Goal: Task Accomplishment & Management: Complete application form

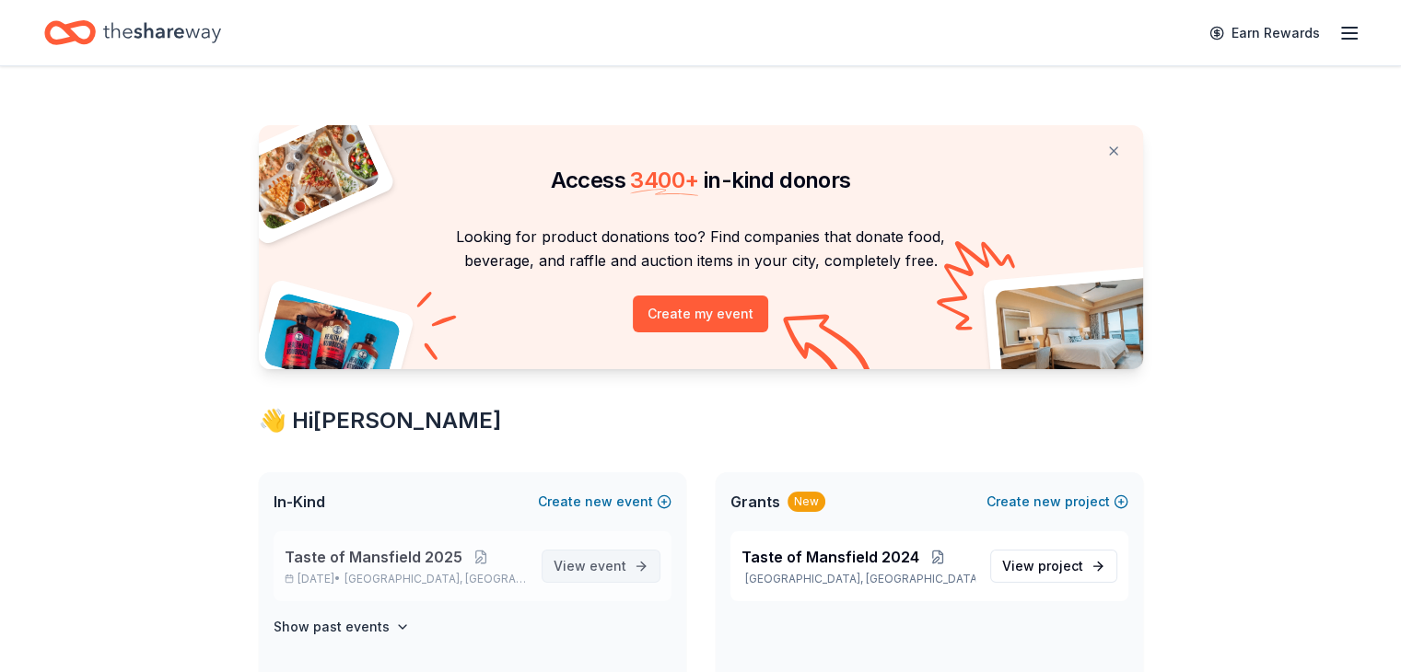
click at [575, 561] on span "View event" at bounding box center [589, 566] width 73 height 22
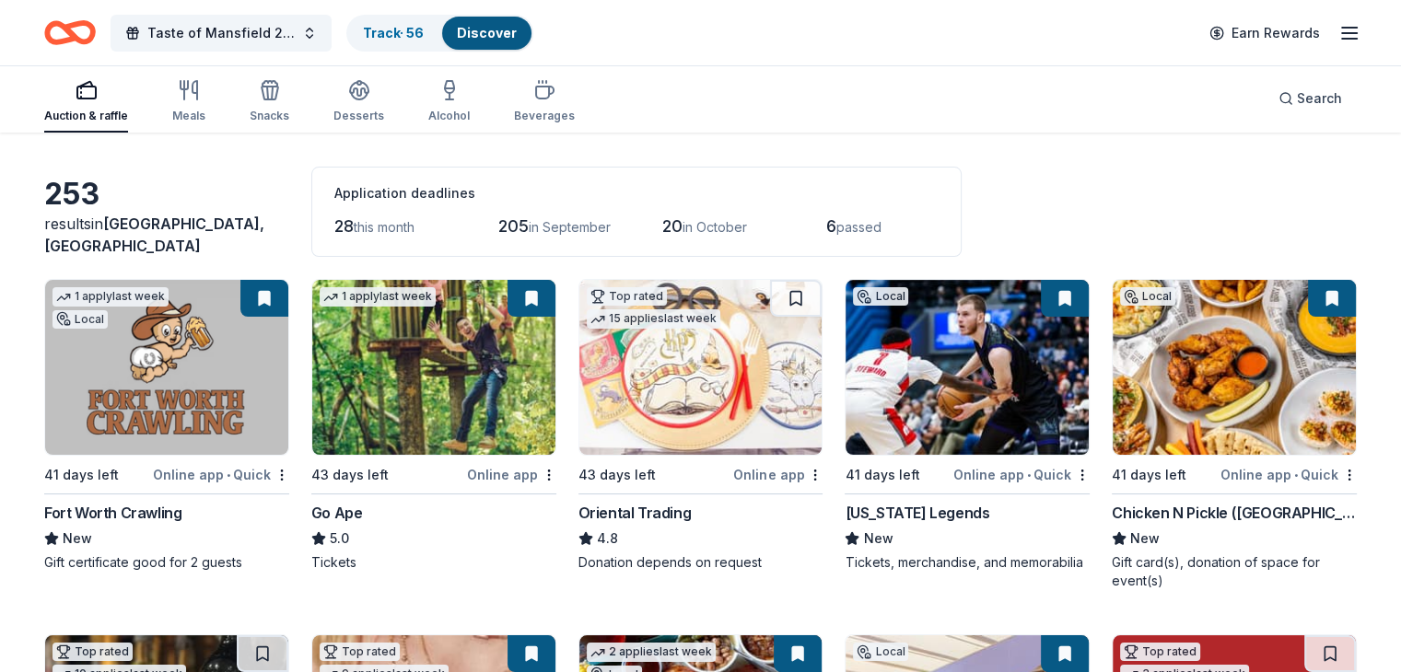
scroll to position [92, 0]
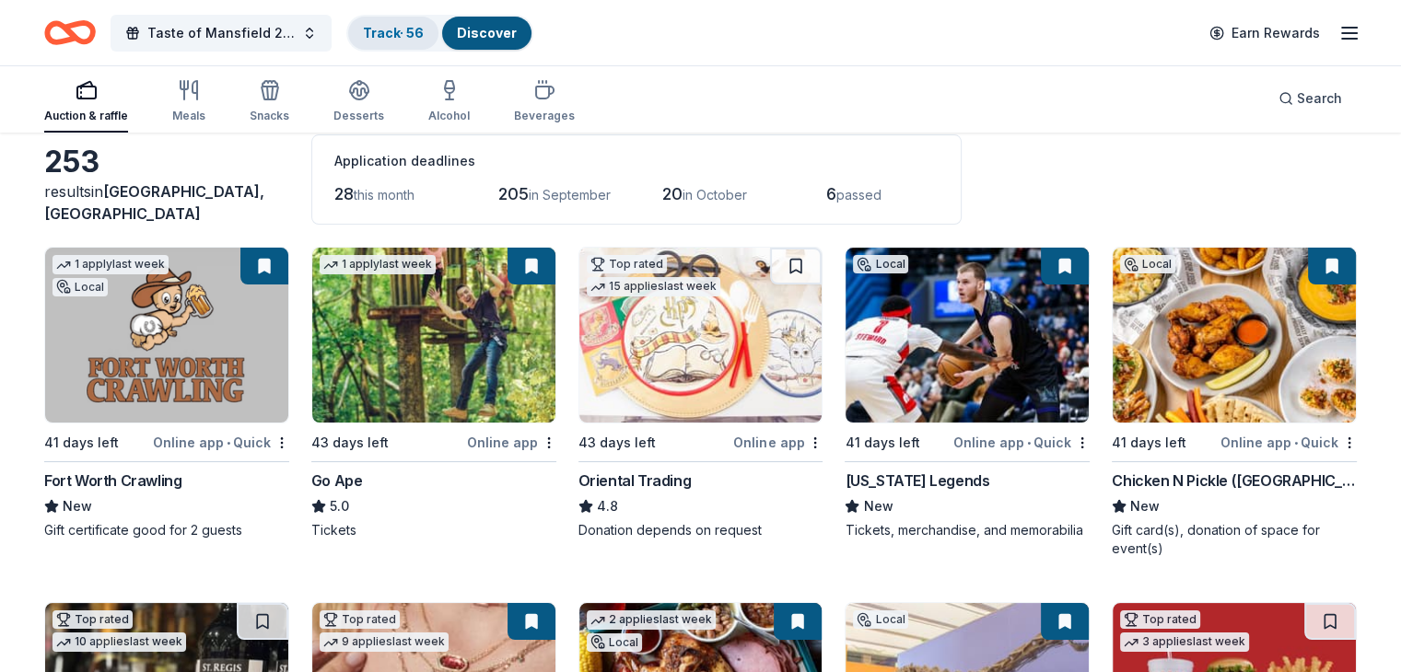
click at [424, 26] on link "Track · 56" at bounding box center [393, 33] width 61 height 16
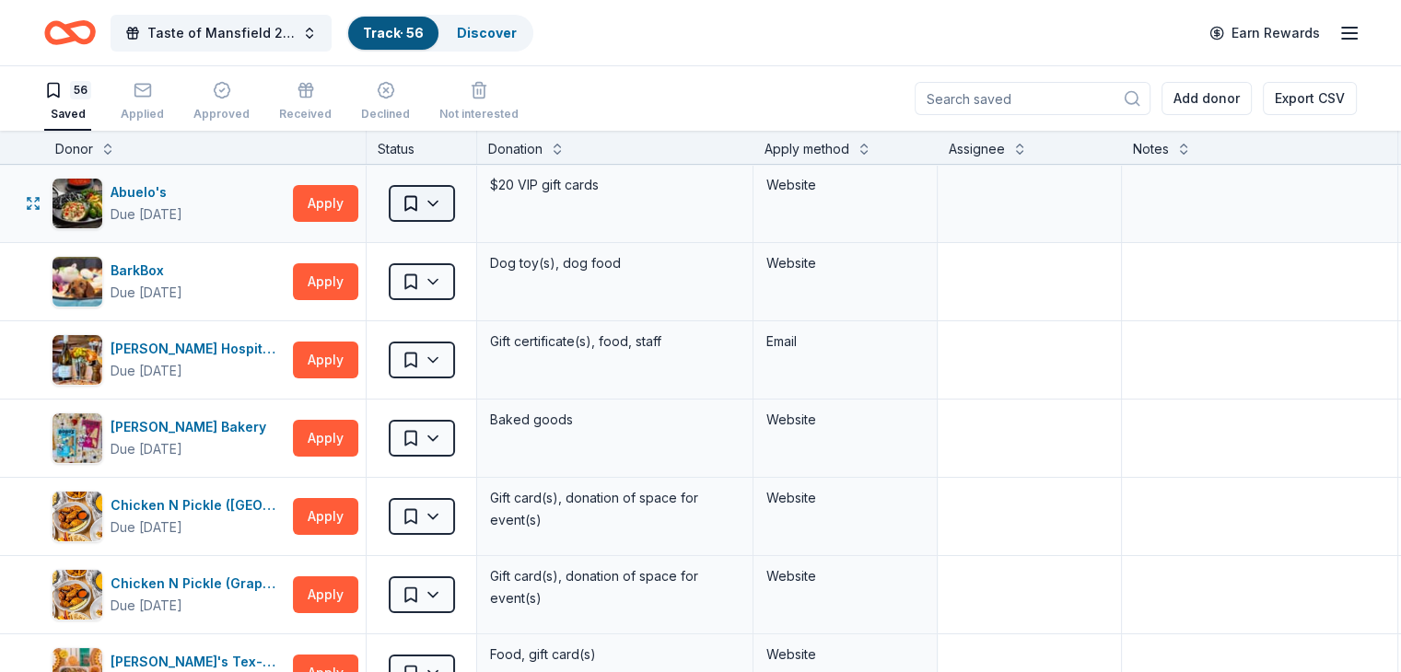
click at [461, 204] on html "Taste of Mansfield 2025 Track · 56 Discover Earn Rewards 56 Saved Applied Appro…" at bounding box center [700, 336] width 1401 height 672
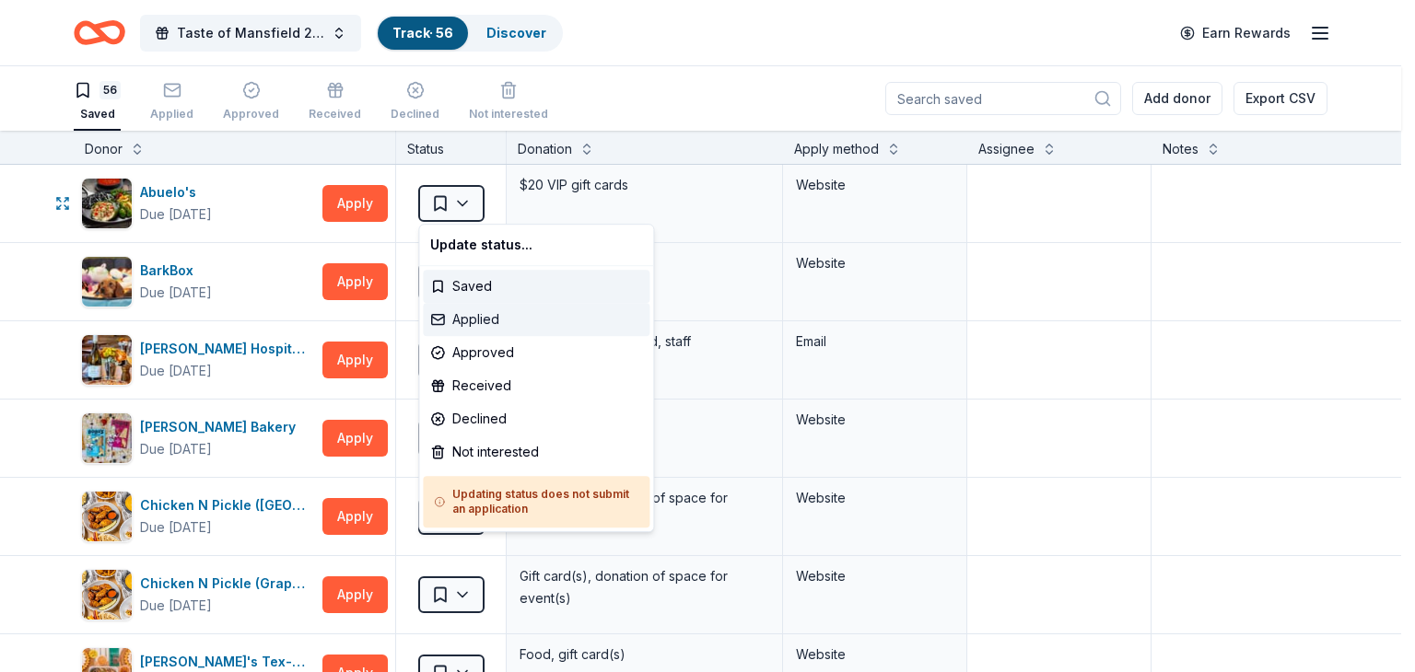
click at [488, 318] on div "Applied" at bounding box center [536, 319] width 227 height 33
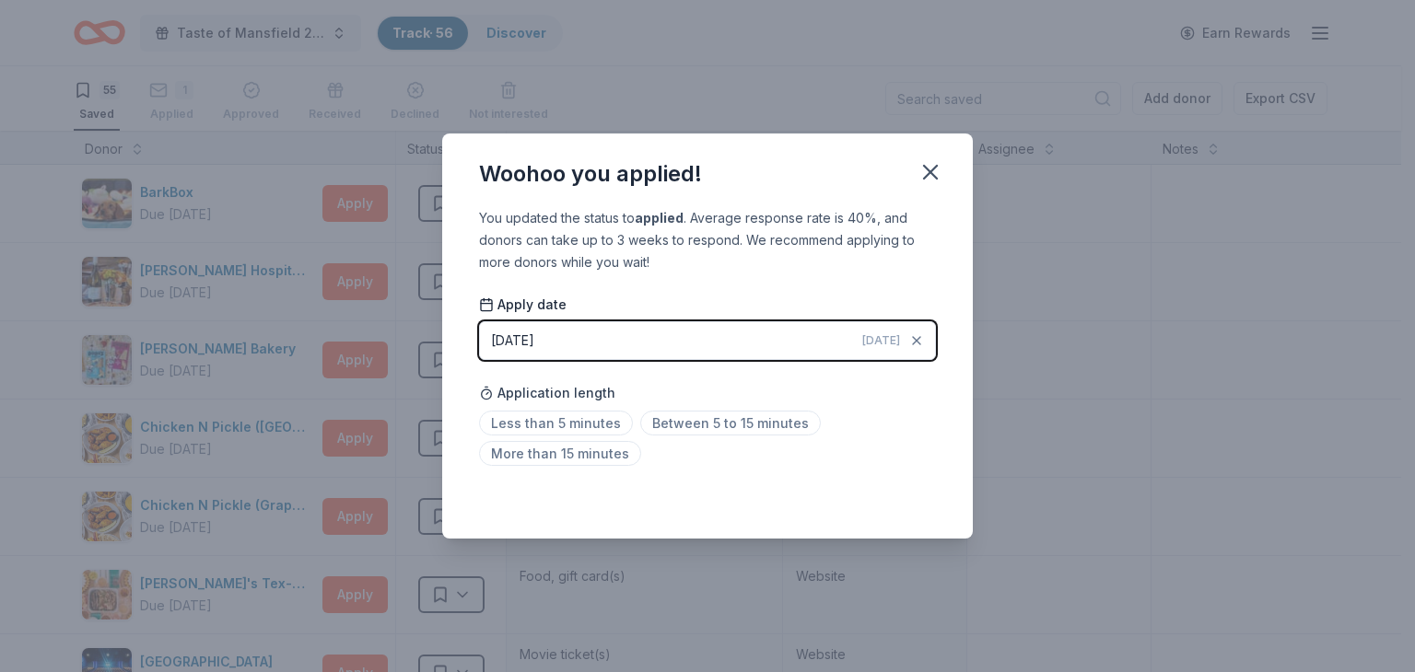
click at [718, 346] on button "[DATE] [DATE]" at bounding box center [707, 340] width 457 height 39
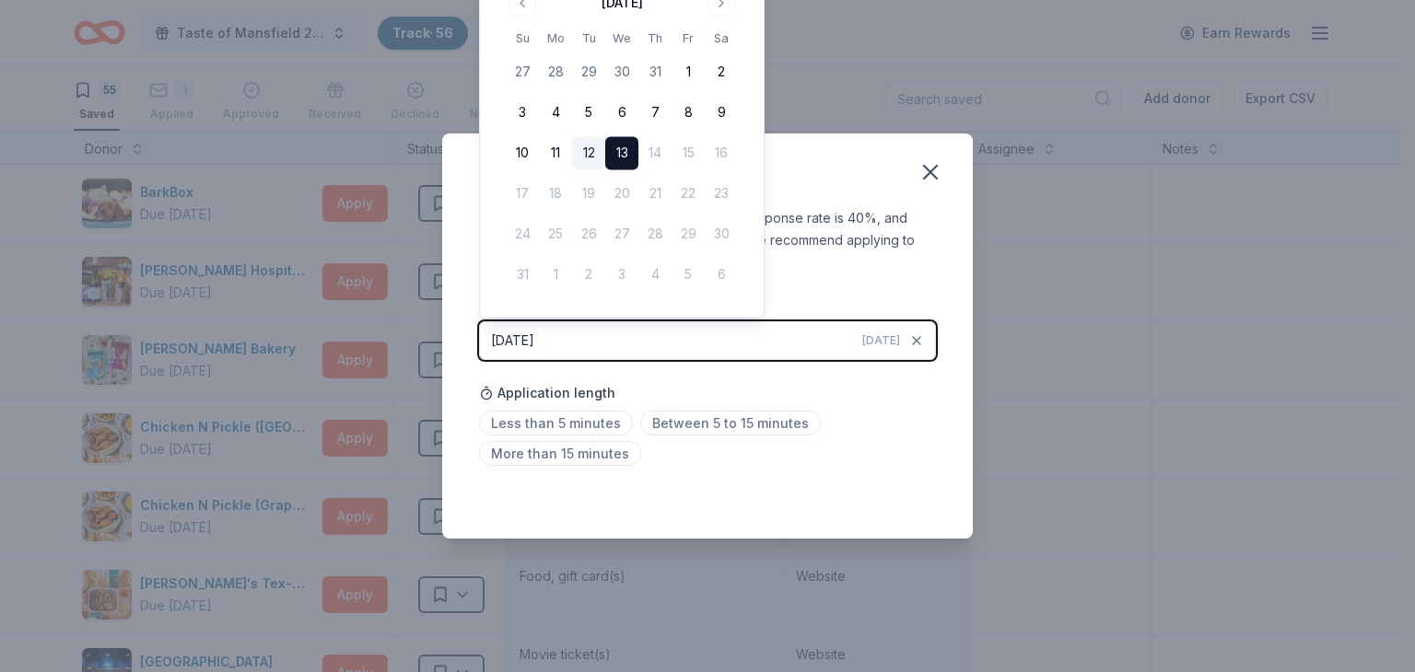
click at [589, 150] on button "12" at bounding box center [588, 153] width 33 height 33
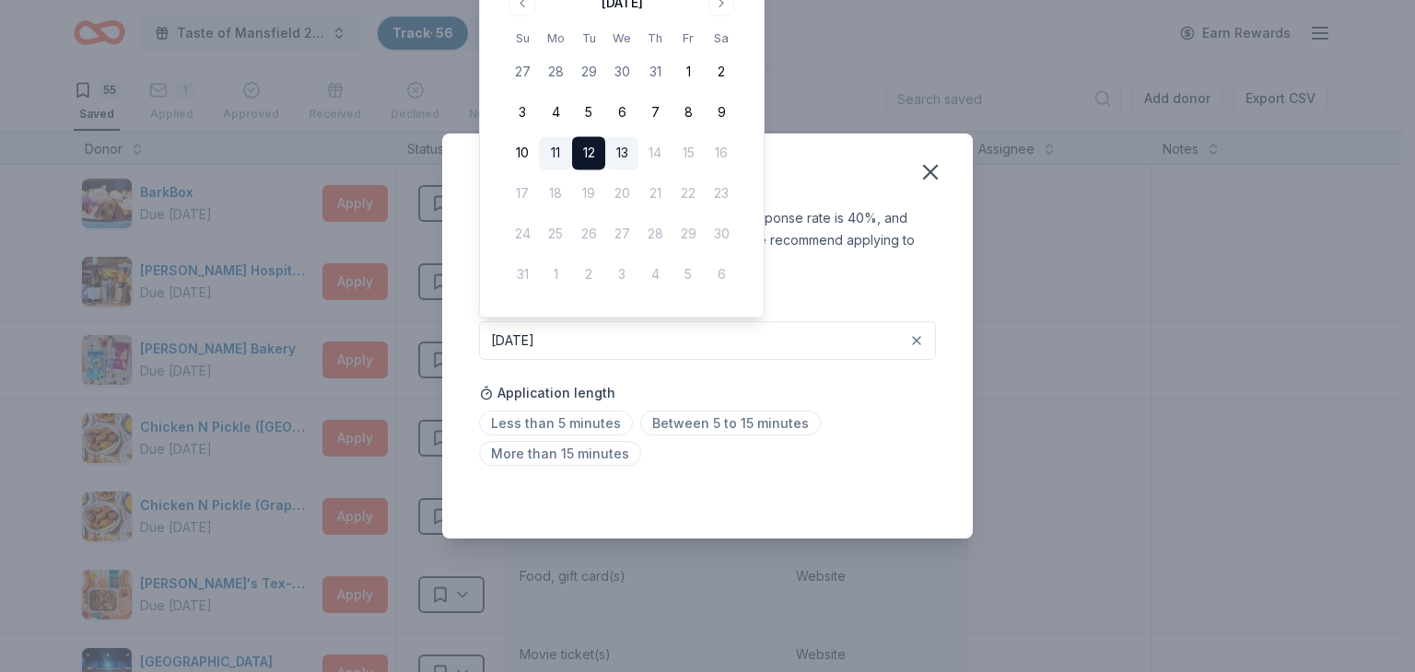
click at [549, 146] on button "11" at bounding box center [555, 153] width 33 height 33
click at [922, 179] on icon "button" at bounding box center [930, 172] width 26 height 26
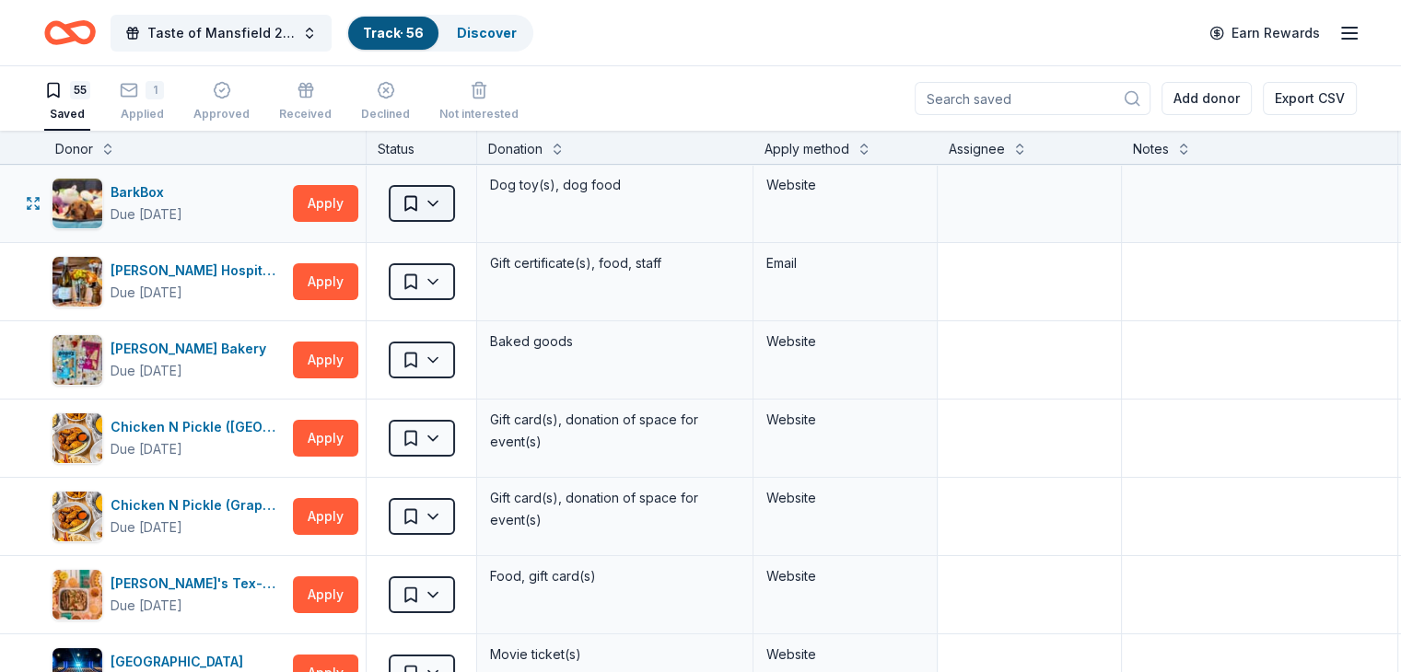
click at [472, 206] on html "Taste of Mansfield 2025 Track · 56 Discover Earn Rewards 55 Saved 1 Applied App…" at bounding box center [700, 336] width 1401 height 672
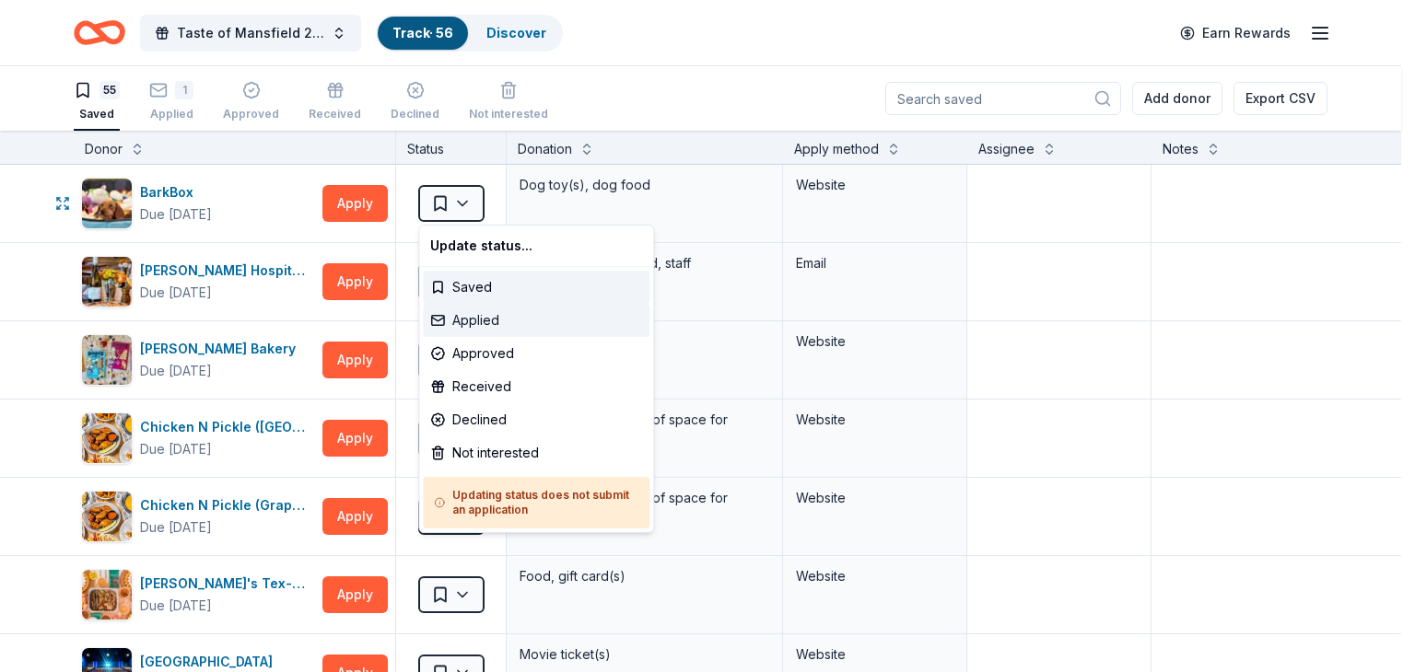
click at [470, 316] on div "Applied" at bounding box center [536, 320] width 227 height 33
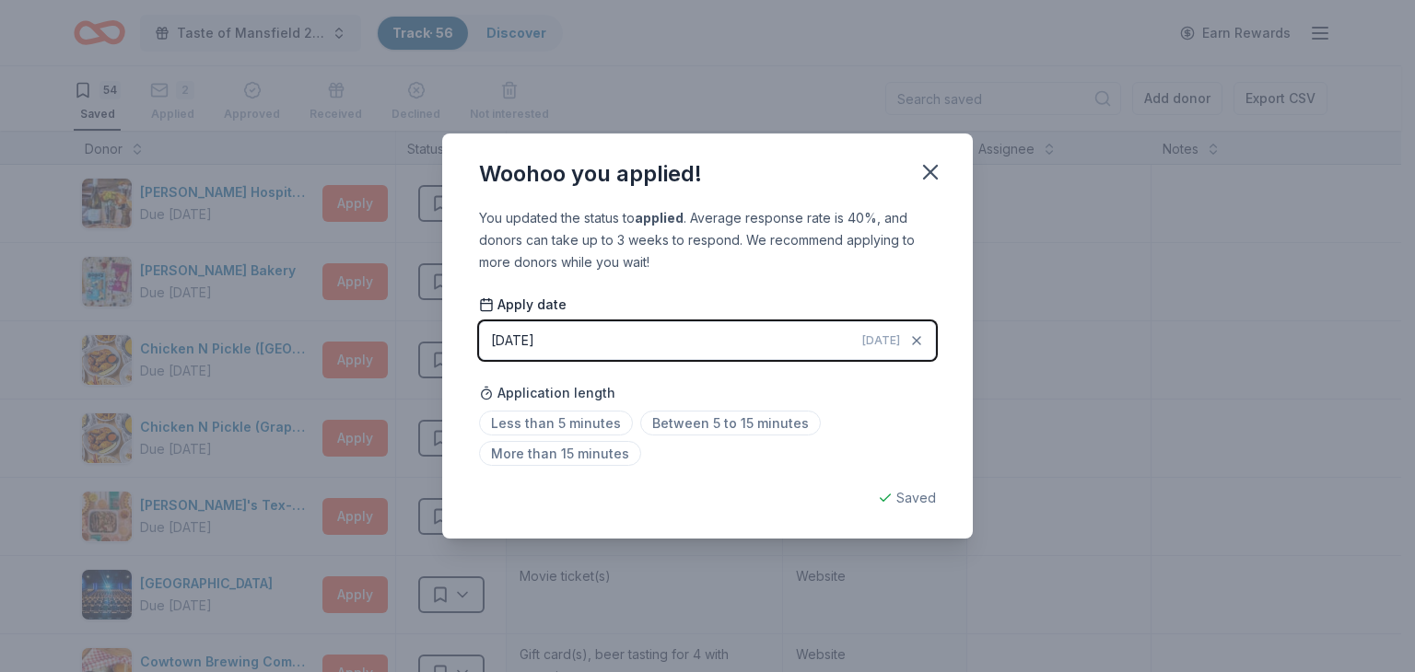
click at [575, 337] on button "[DATE] [DATE]" at bounding box center [707, 340] width 457 height 39
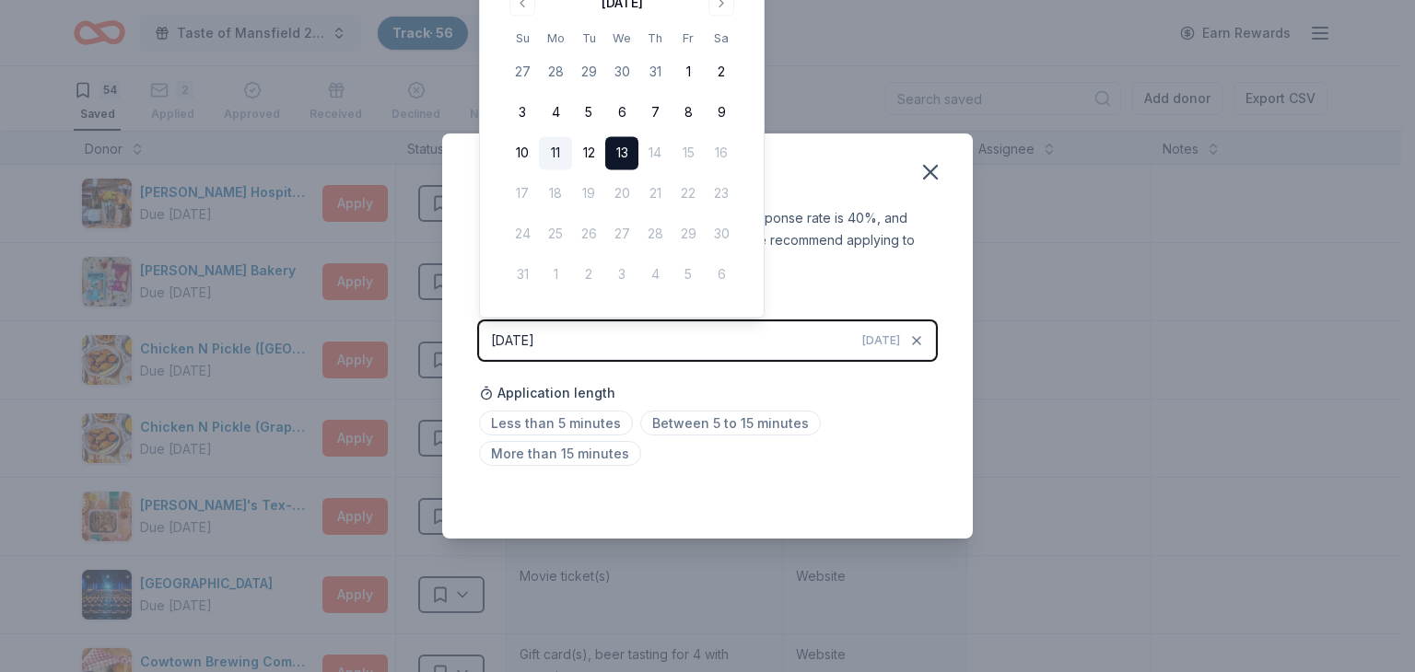
click at [560, 157] on button "11" at bounding box center [555, 153] width 33 height 33
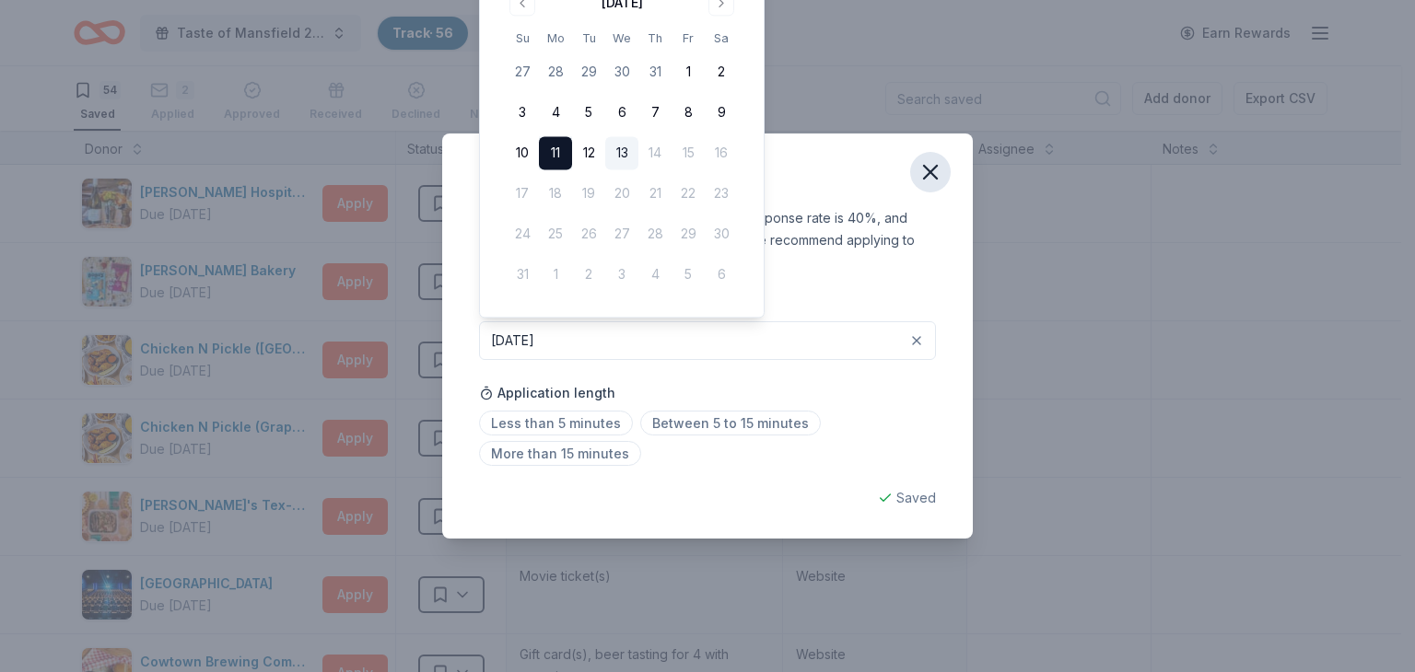
click at [932, 176] on icon "button" at bounding box center [930, 172] width 26 height 26
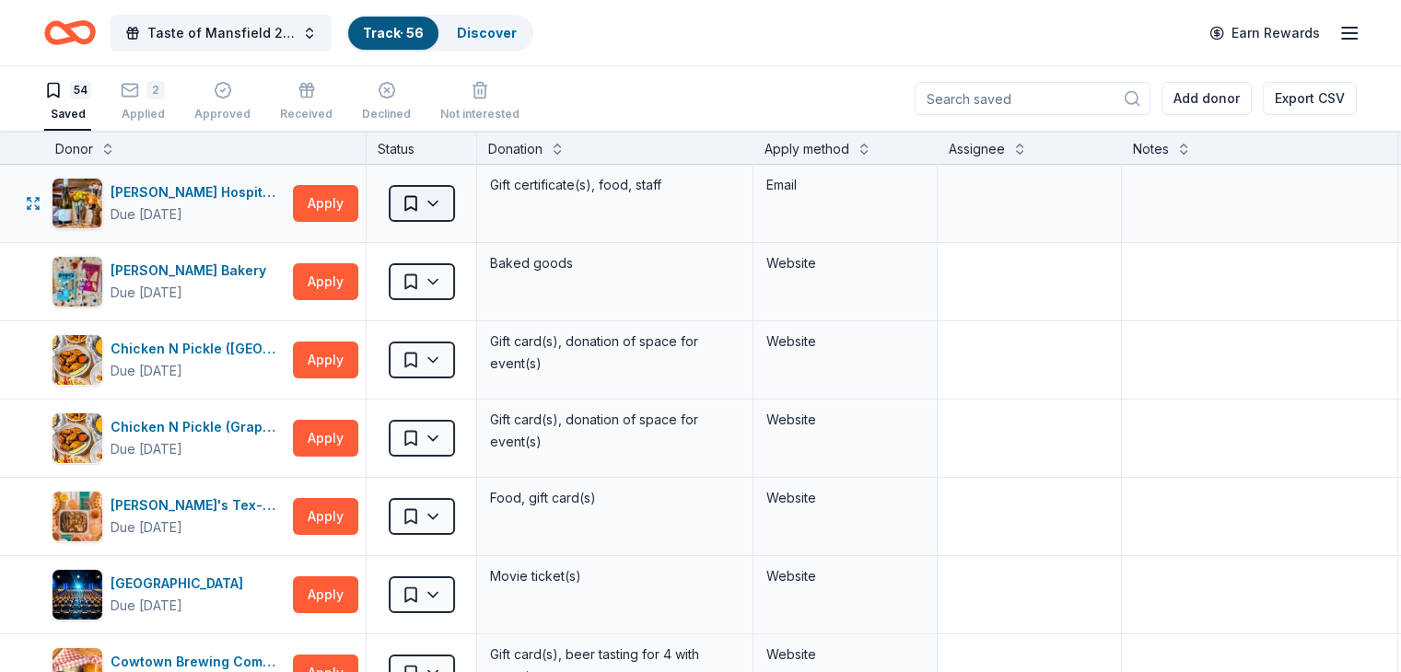
click at [472, 204] on html "Taste of Mansfield 2025 Track · 56 Discover Earn Rewards 54 Saved 2 Applied App…" at bounding box center [700, 336] width 1401 height 672
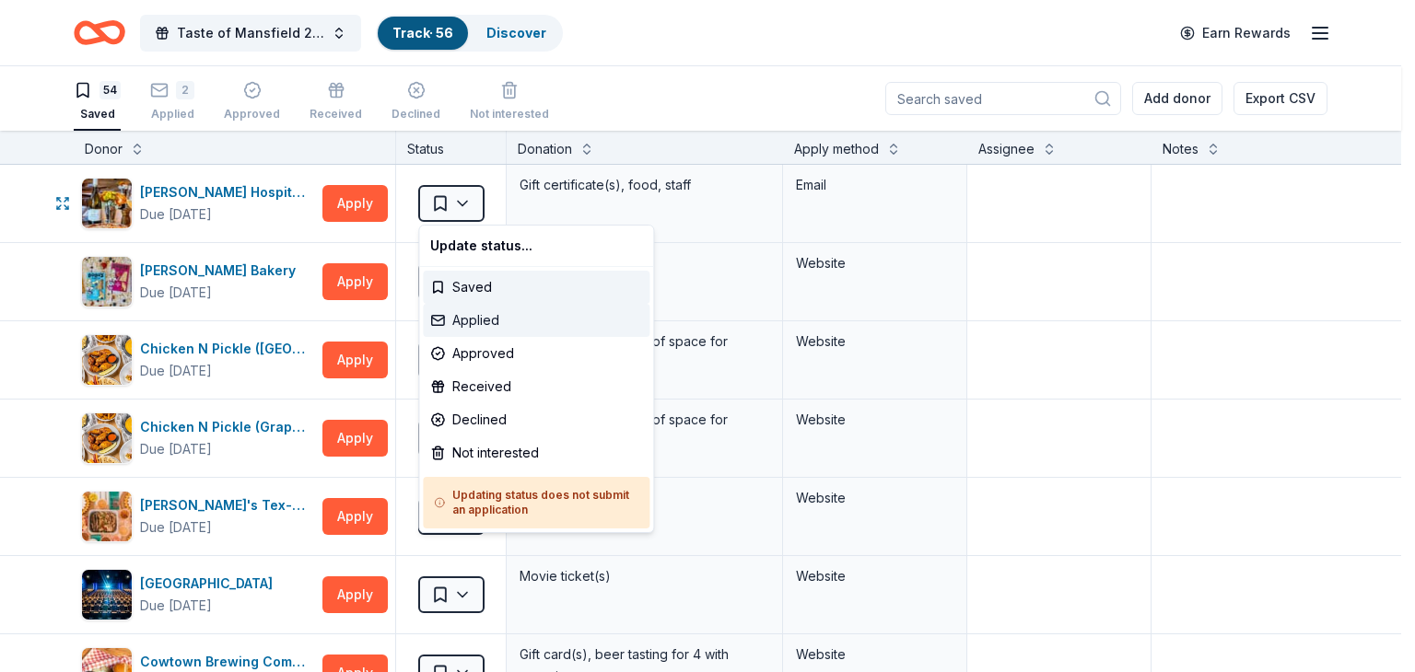
click at [475, 318] on div "Applied" at bounding box center [536, 320] width 227 height 33
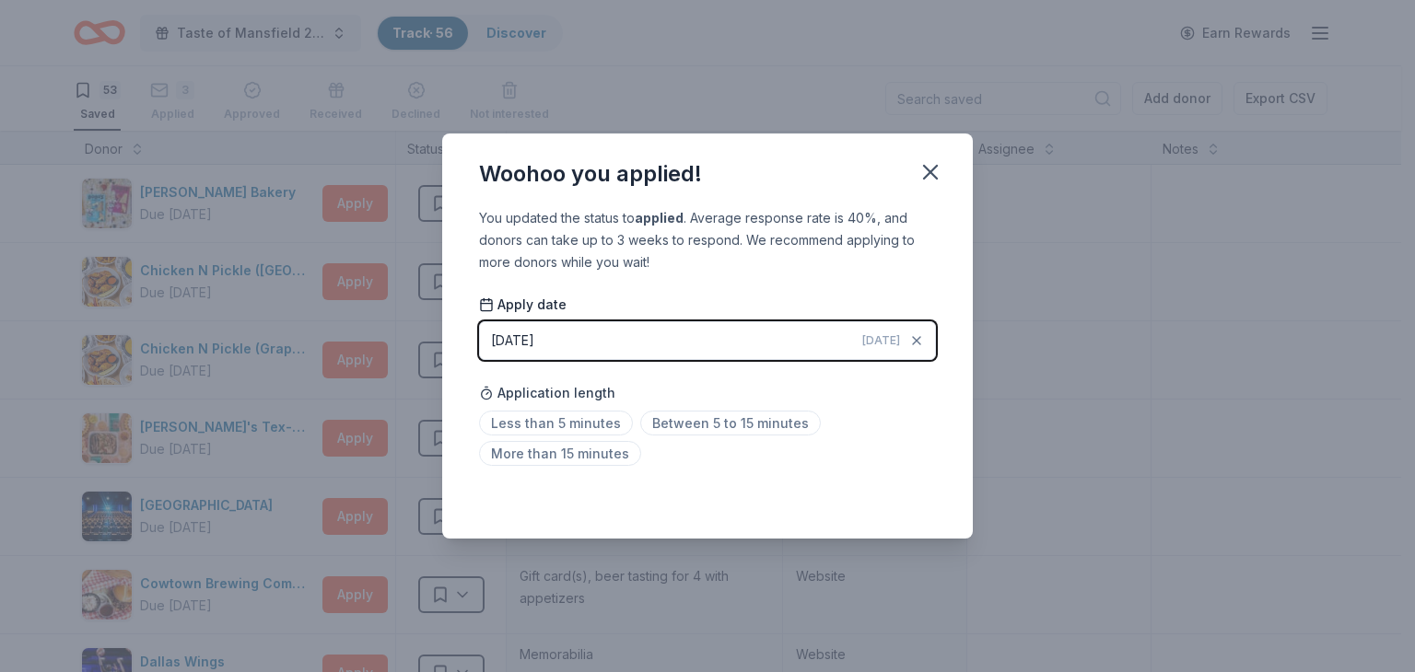
click at [818, 334] on button "[DATE] [DATE]" at bounding box center [707, 340] width 457 height 39
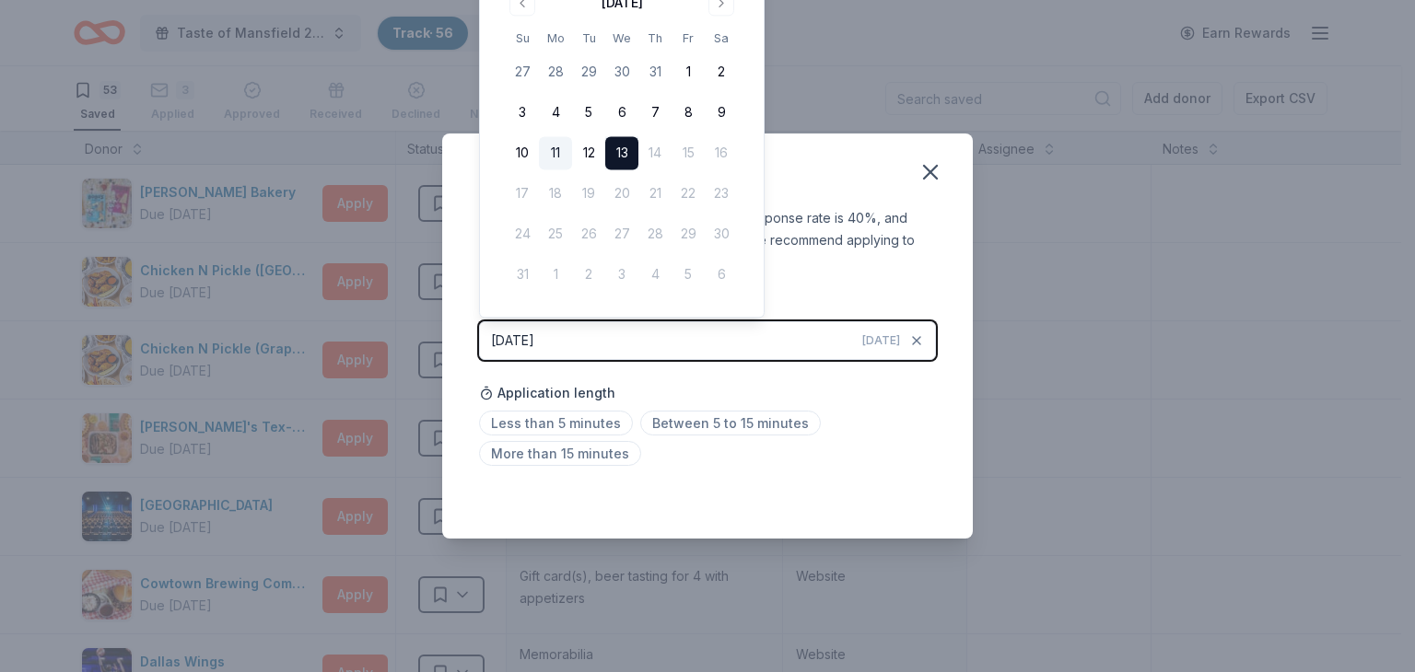
click at [567, 148] on button "11" at bounding box center [555, 153] width 33 height 33
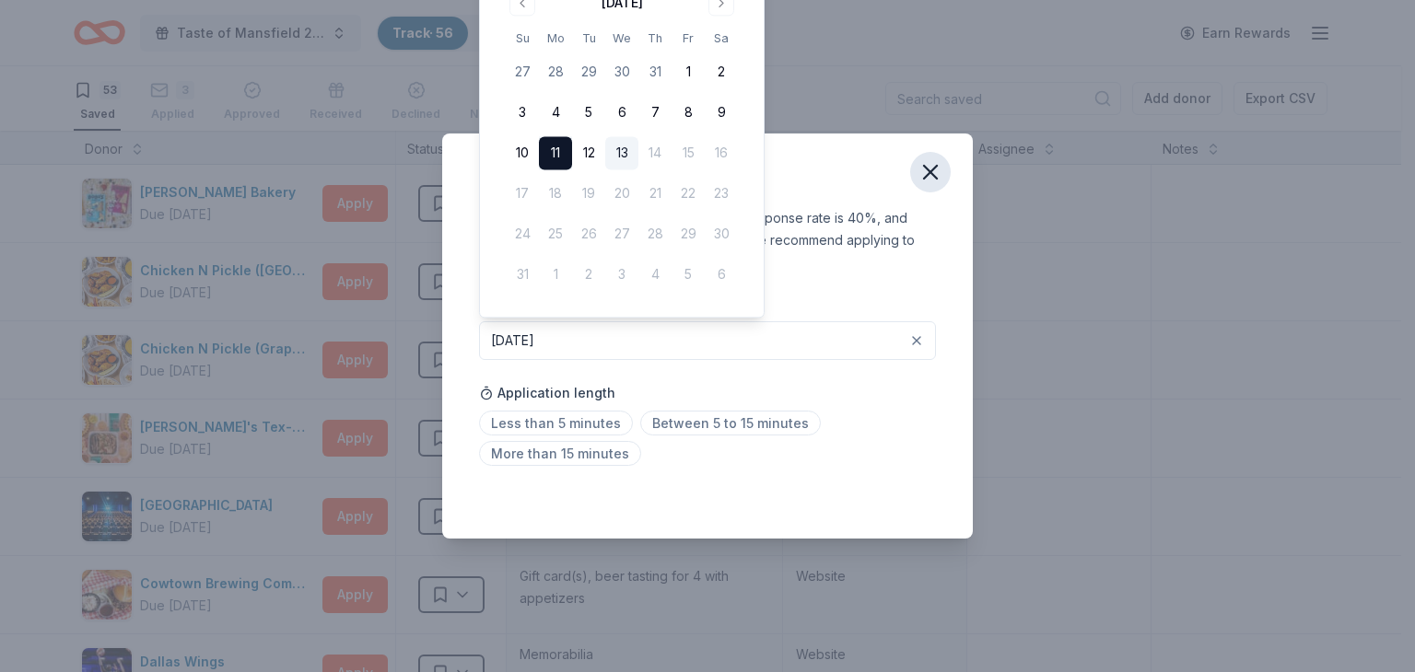
click at [929, 178] on icon "button" at bounding box center [930, 172] width 26 height 26
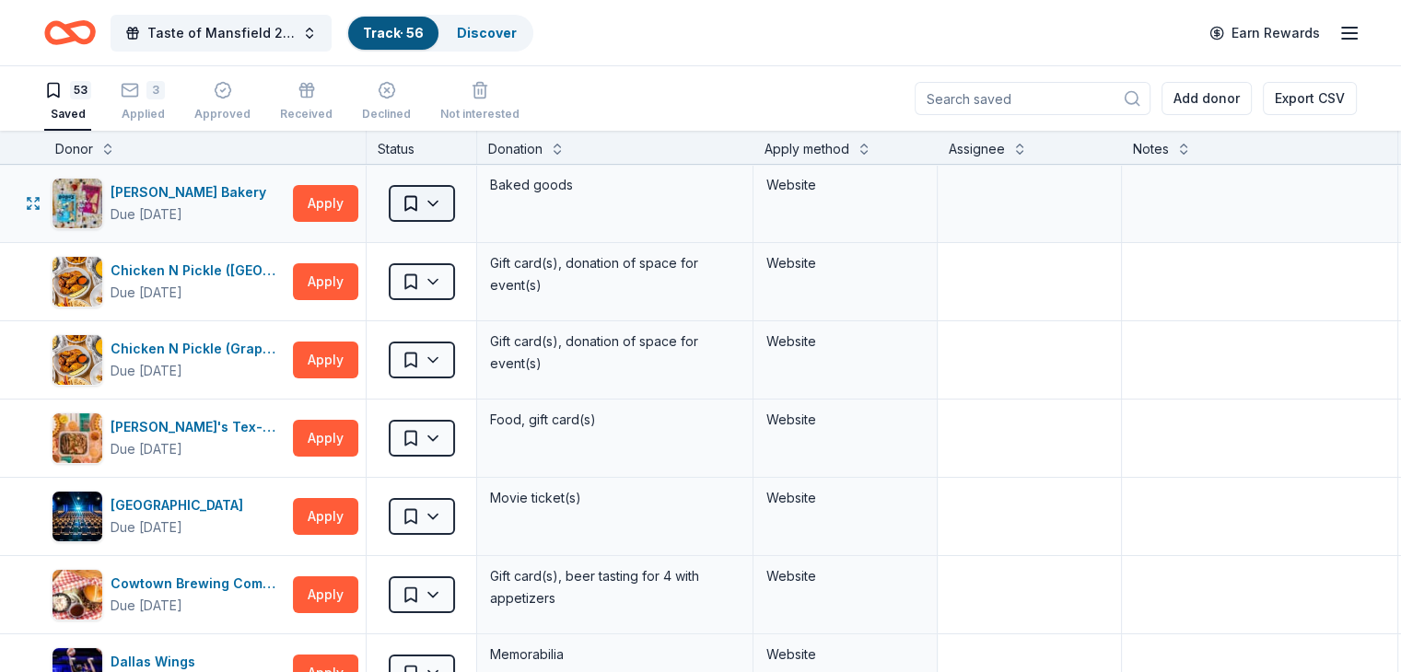
click at [465, 203] on html "Taste of Mansfield 2025 Track · 56 Discover Earn Rewards 53 Saved 3 Applied App…" at bounding box center [700, 336] width 1401 height 672
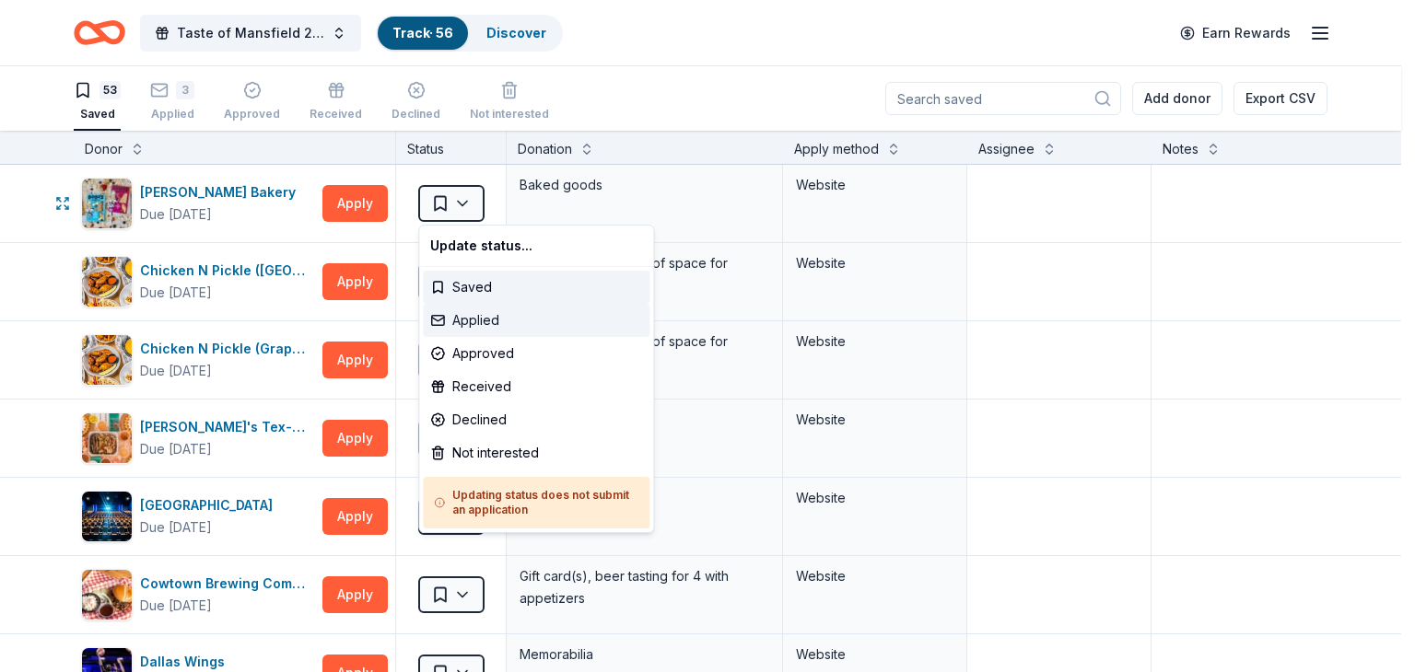
click at [464, 310] on div "Applied" at bounding box center [536, 320] width 227 height 33
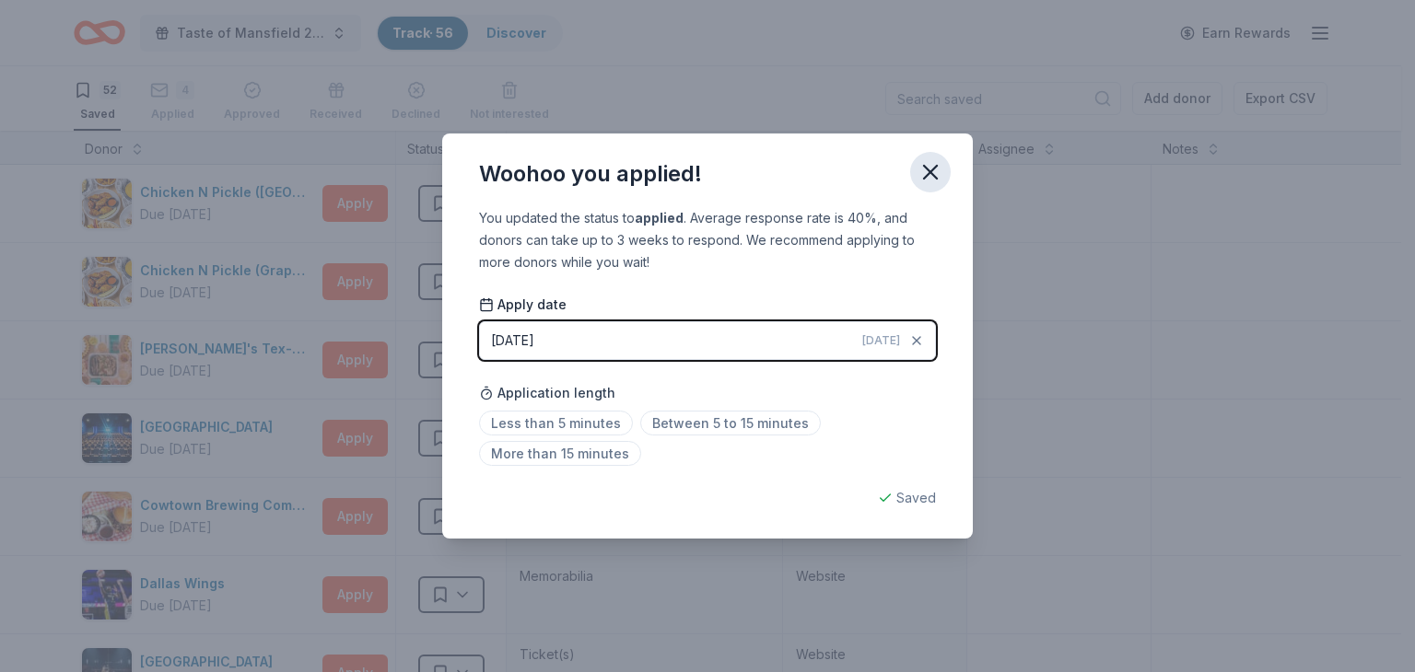
click at [927, 170] on icon "button" at bounding box center [930, 172] width 13 height 13
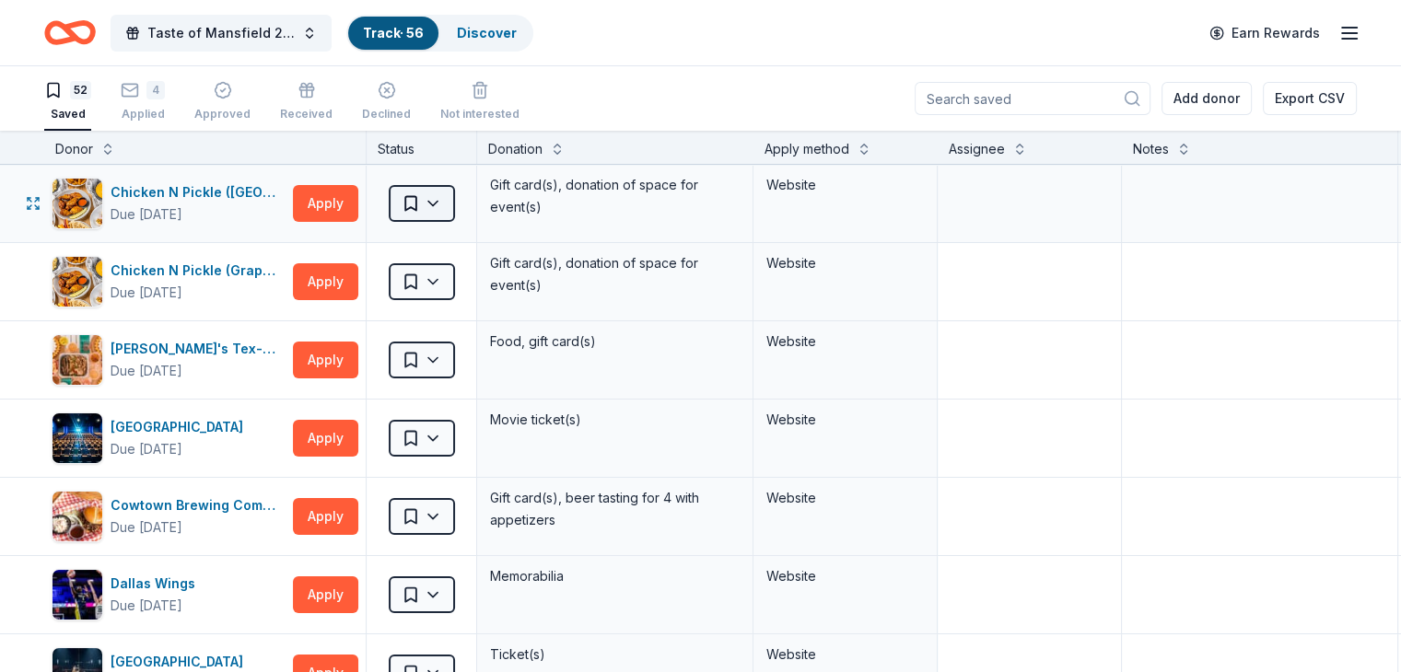
click at [457, 202] on html "Taste of Mansfield 2025 Track · 56 Discover Earn Rewards 52 Saved 4 Applied App…" at bounding box center [700, 336] width 1401 height 672
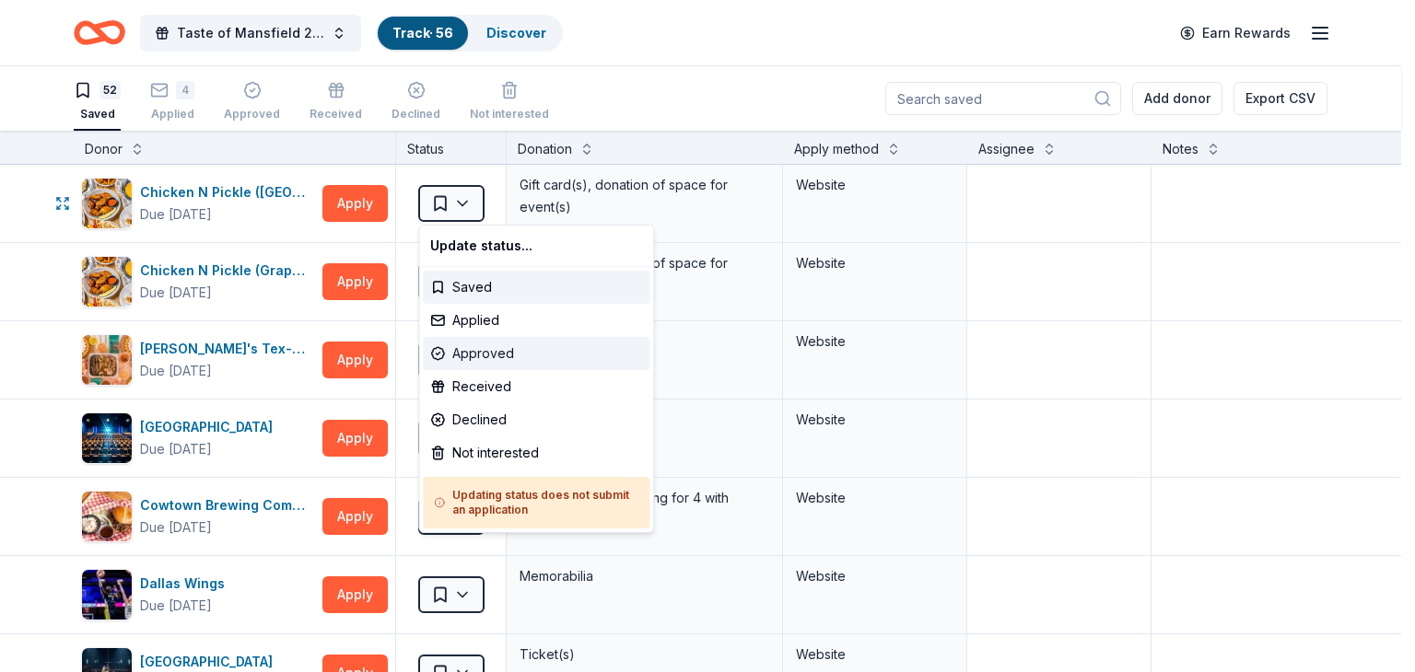
click at [472, 351] on div "Approved" at bounding box center [536, 353] width 227 height 33
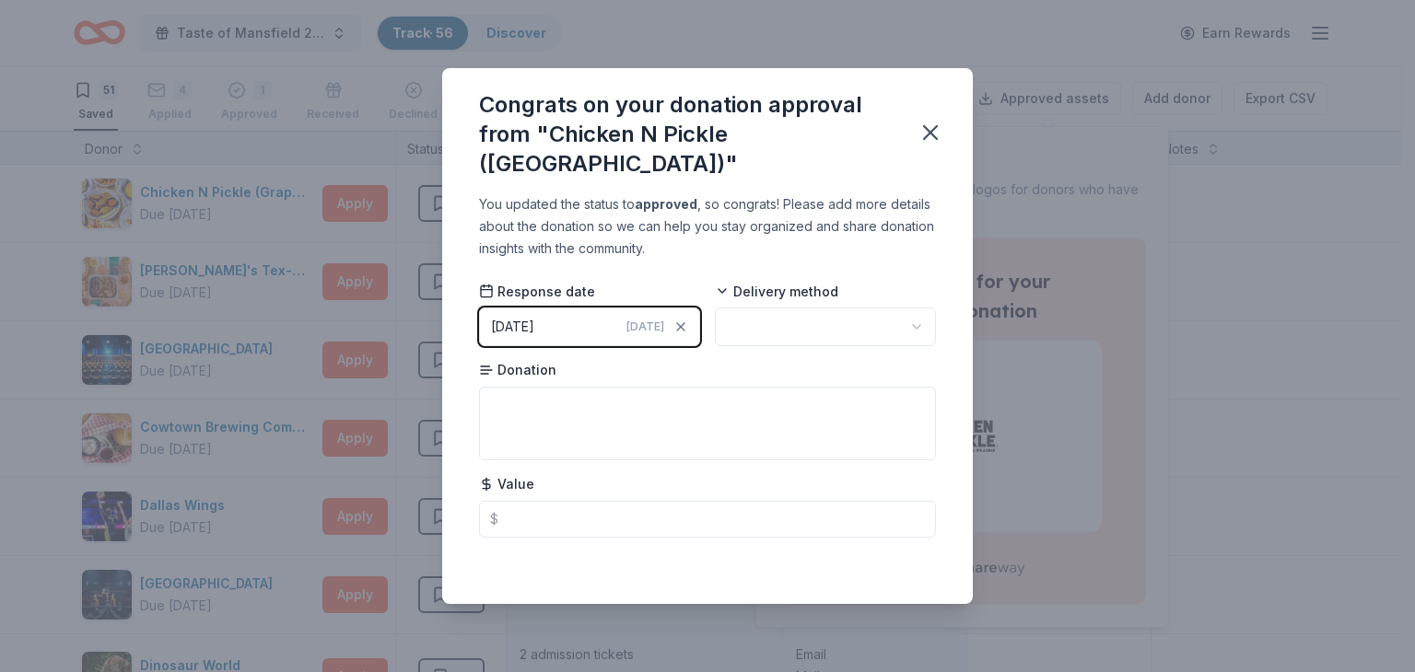
click at [634, 332] on span "[DATE]" at bounding box center [645, 327] width 38 height 15
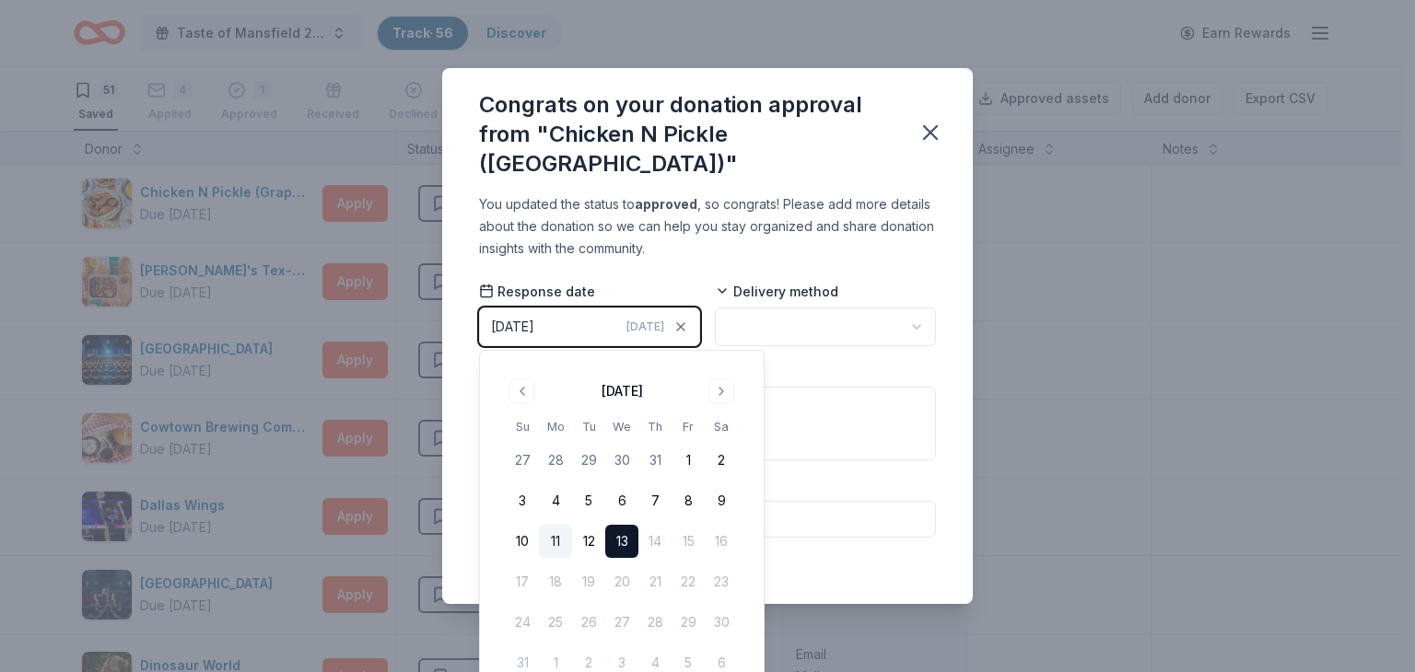
click at [554, 542] on button "11" at bounding box center [555, 541] width 33 height 33
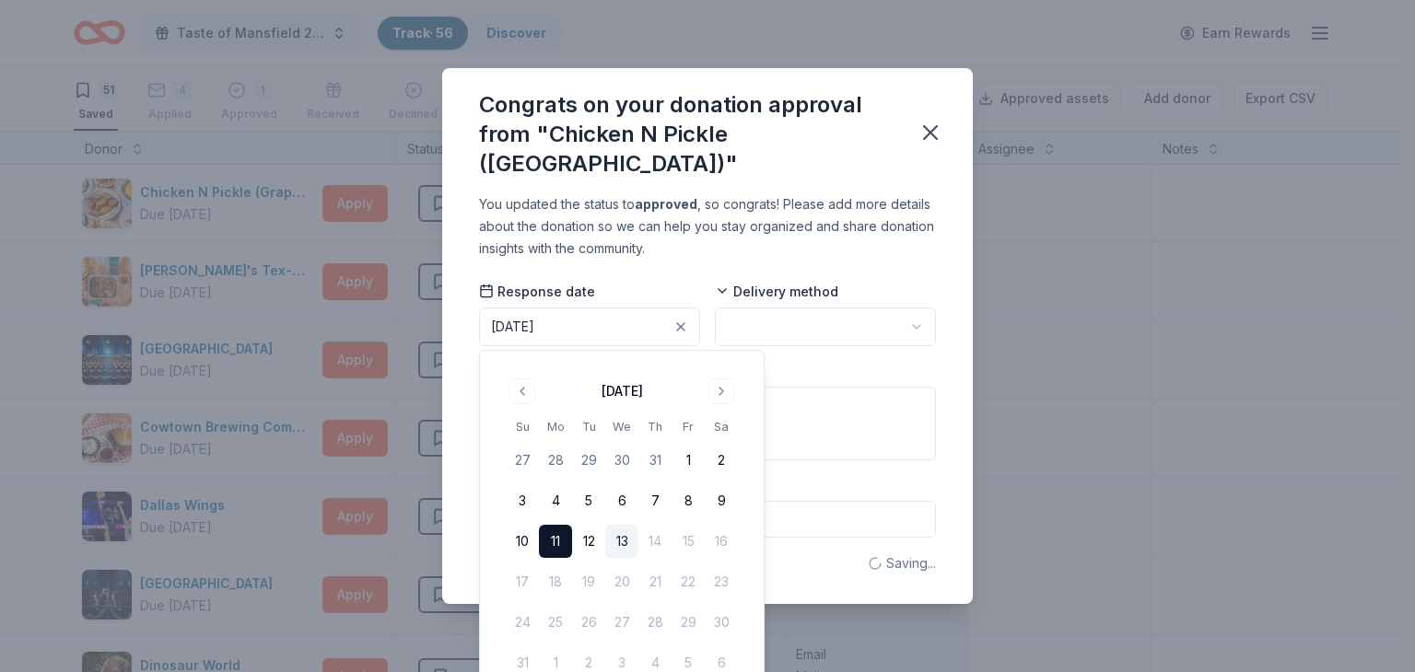
click at [766, 326] on html "Taste of Mansfield 2025 Track · 56 Discover Earn Rewards 51 Saved 4 Applied 1 A…" at bounding box center [707, 336] width 1415 height 672
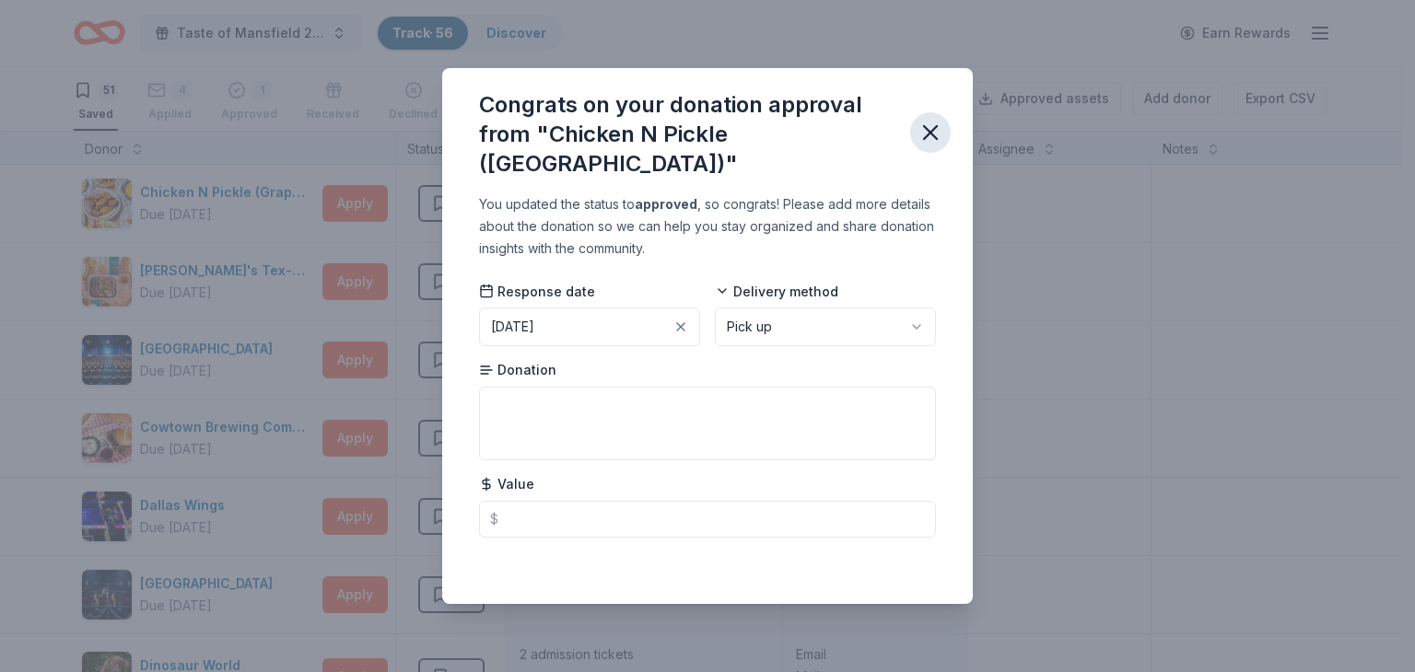
click at [921, 134] on icon "button" at bounding box center [930, 133] width 26 height 26
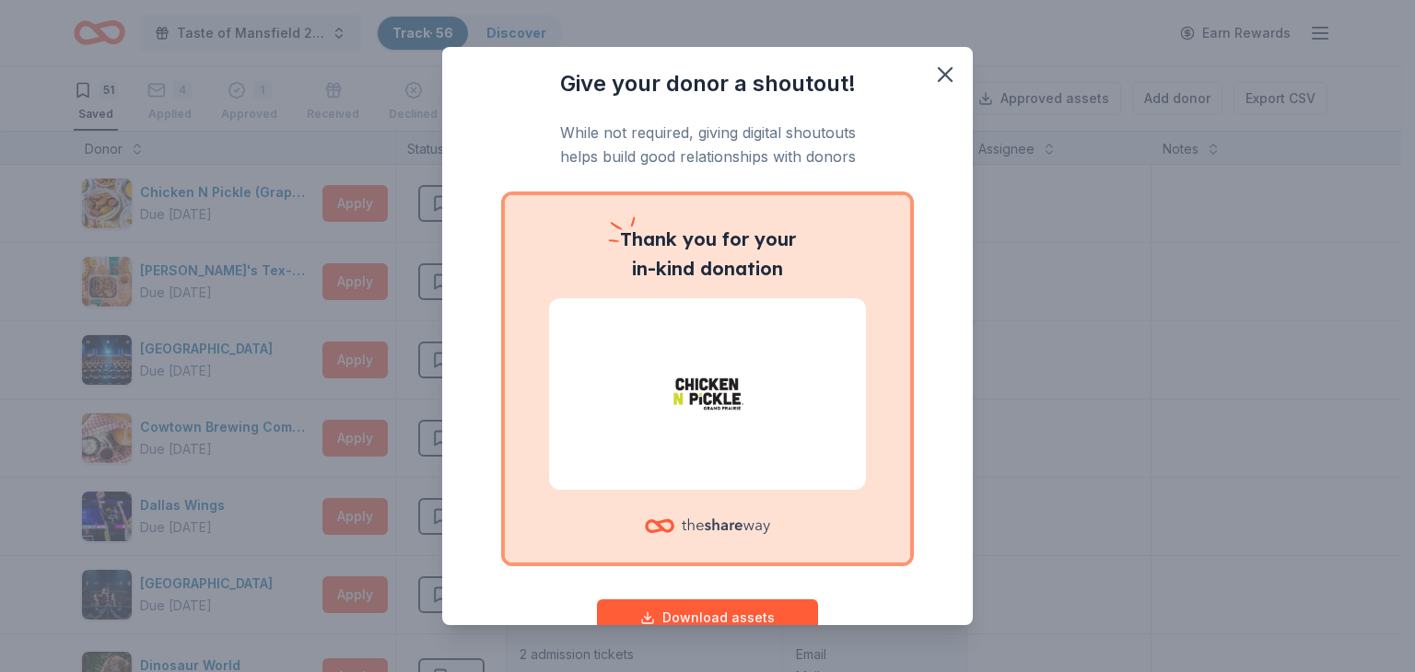
scroll to position [52, 0]
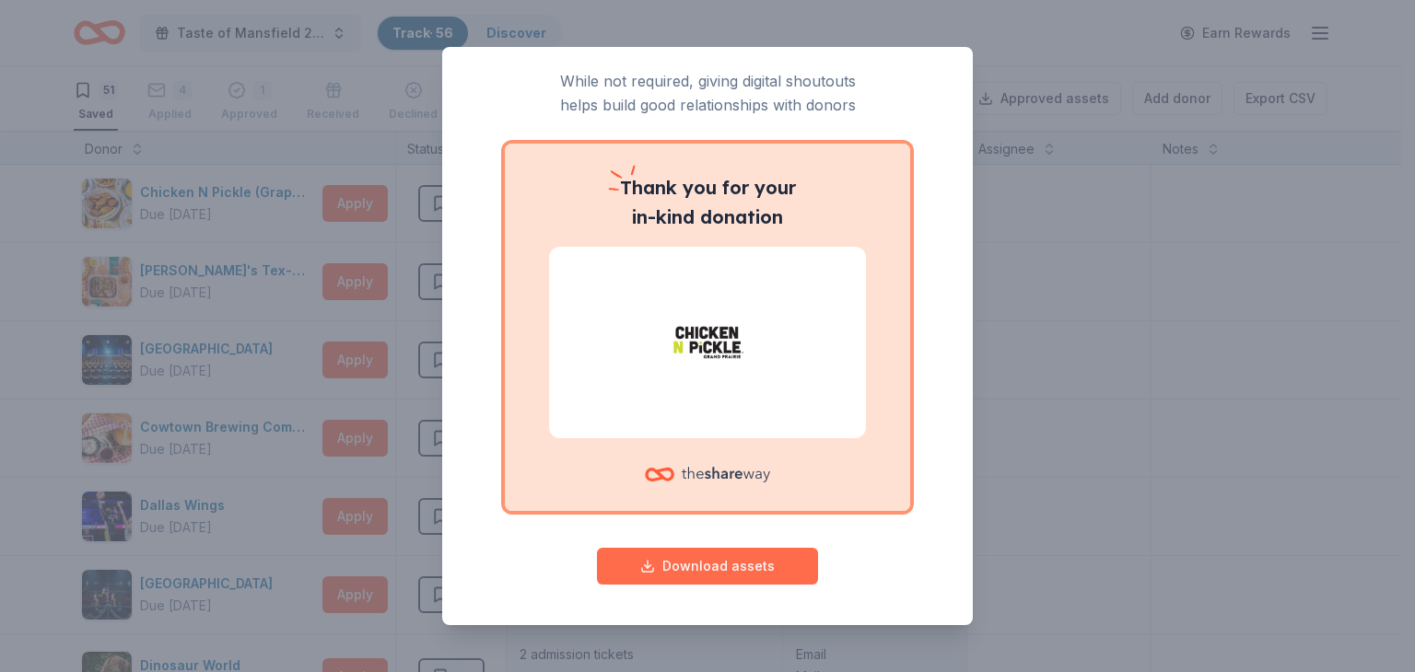
click at [688, 560] on button "Download assets" at bounding box center [707, 566] width 221 height 37
drag, startPoint x: 1046, startPoint y: 263, endPoint x: 1018, endPoint y: 244, distance: 34.5
click at [1046, 263] on div "Give your donor a shoutout! While not required, giving digital shoutouts helps …" at bounding box center [707, 336] width 1415 height 672
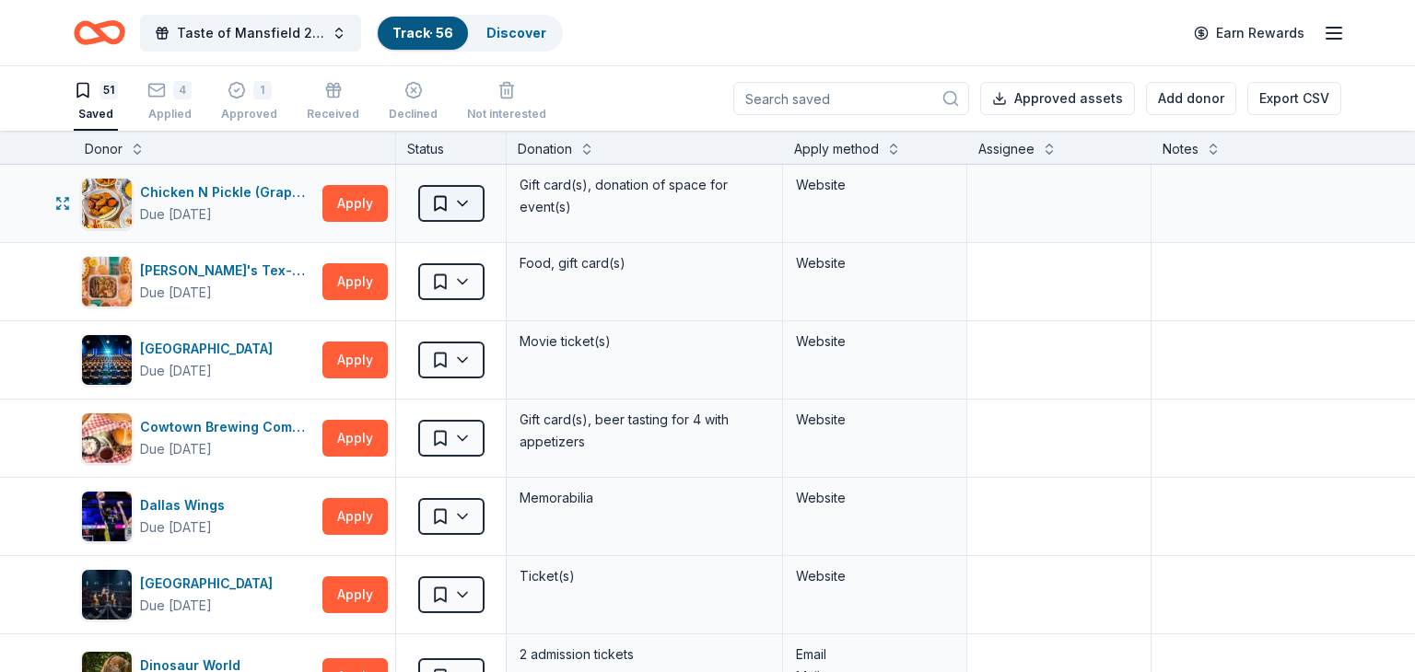
click at [460, 197] on html "Taste of Mansfield 2025 Track · 56 Discover Earn Rewards 51 Saved 4 Applied 1 A…" at bounding box center [707, 336] width 1415 height 672
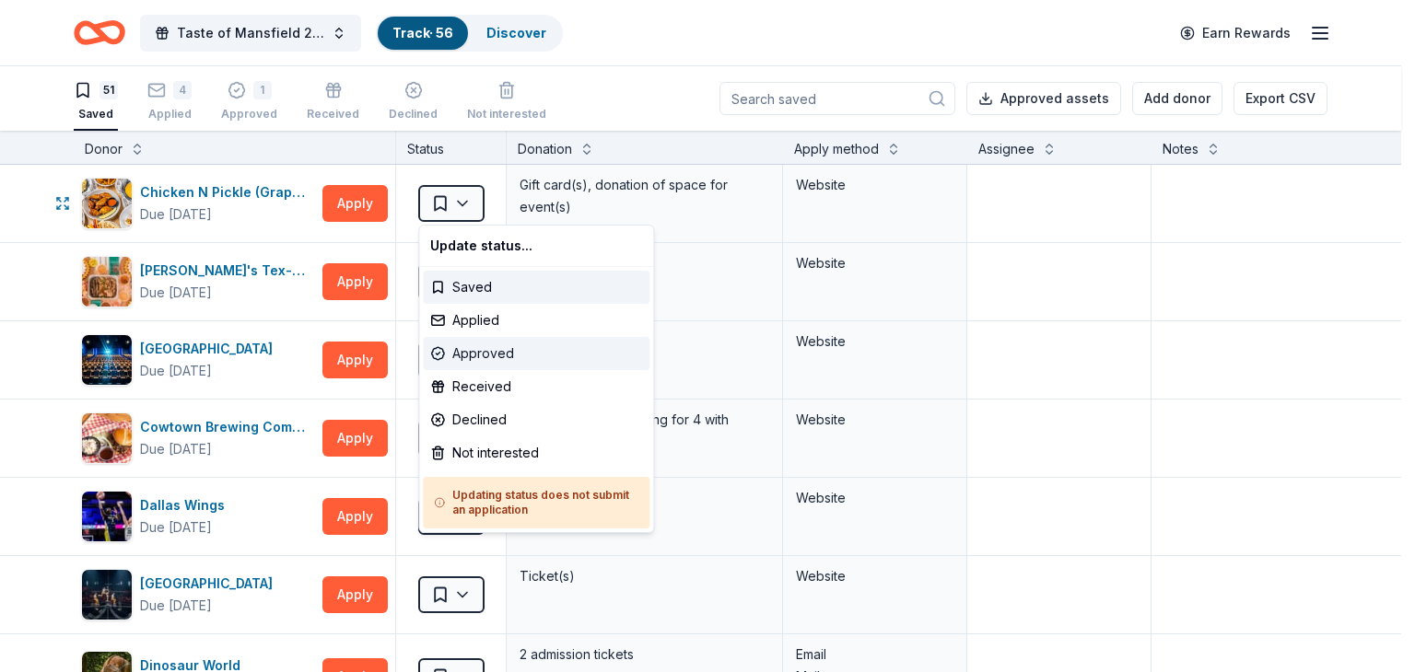
click at [486, 357] on div "Approved" at bounding box center [536, 353] width 227 height 33
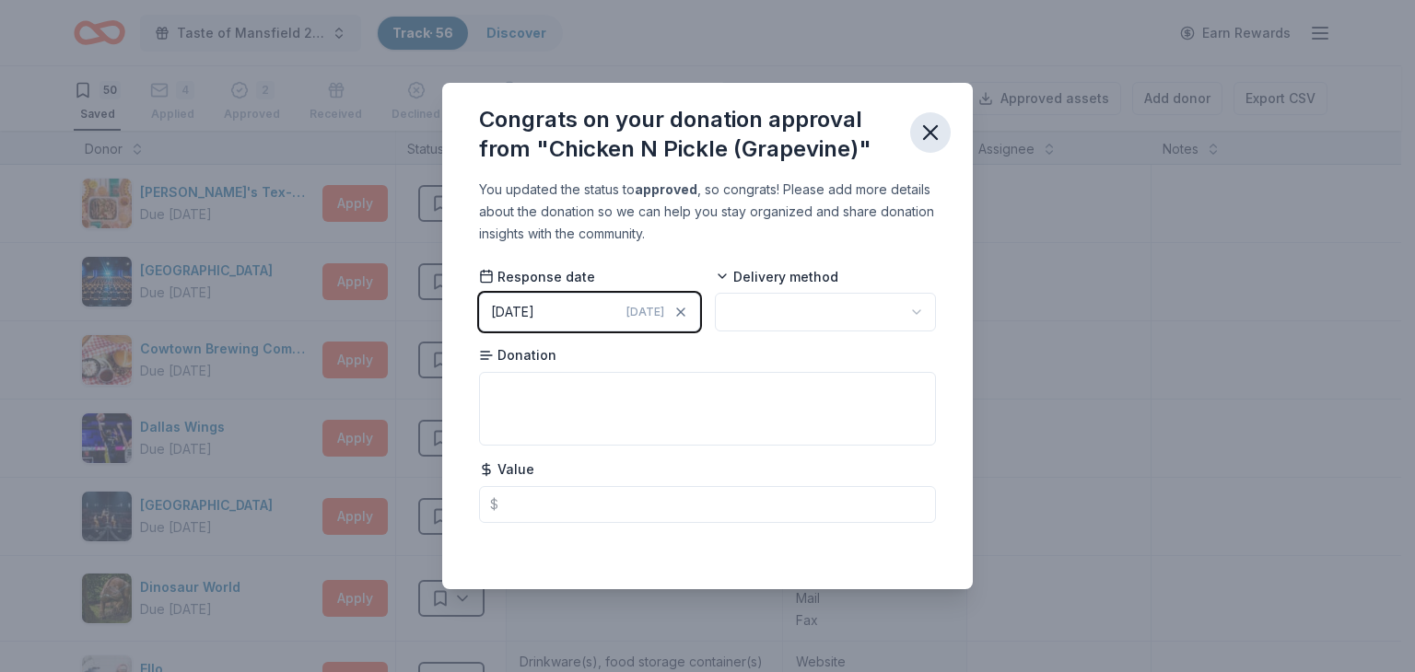
click at [932, 135] on icon "button" at bounding box center [930, 132] width 13 height 13
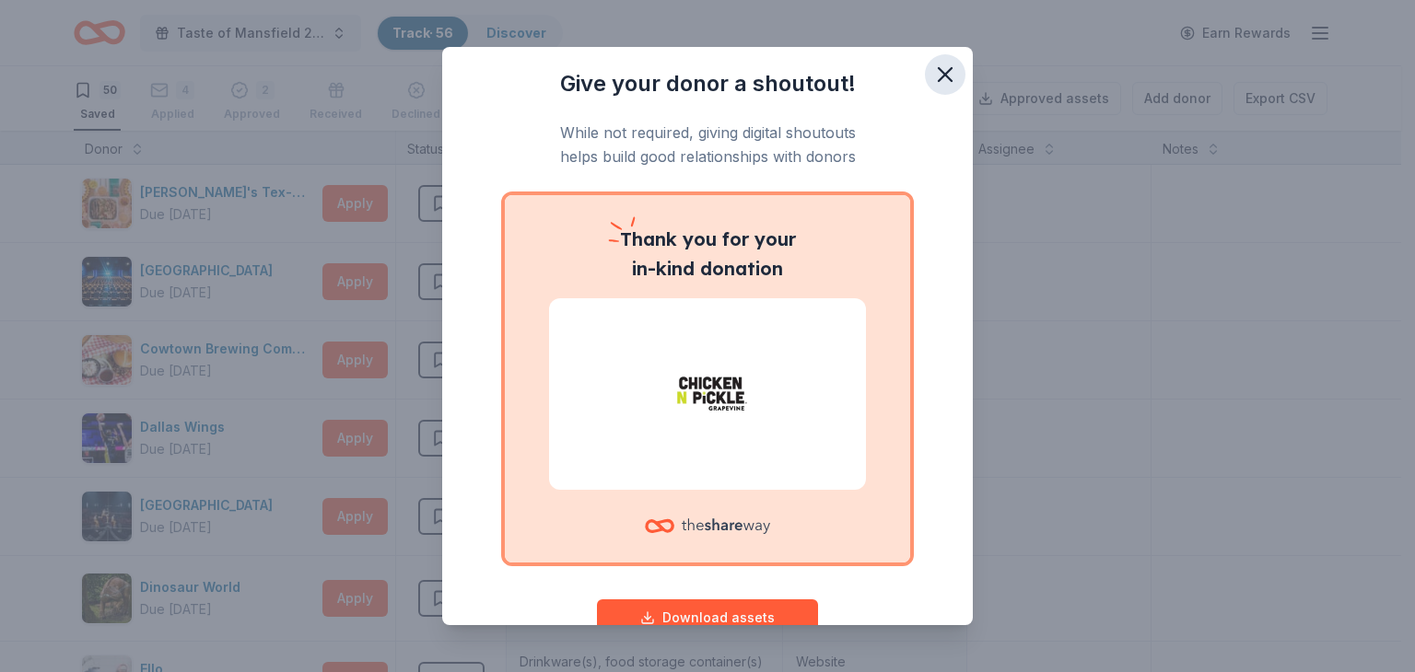
click at [938, 75] on icon "button" at bounding box center [944, 74] width 13 height 13
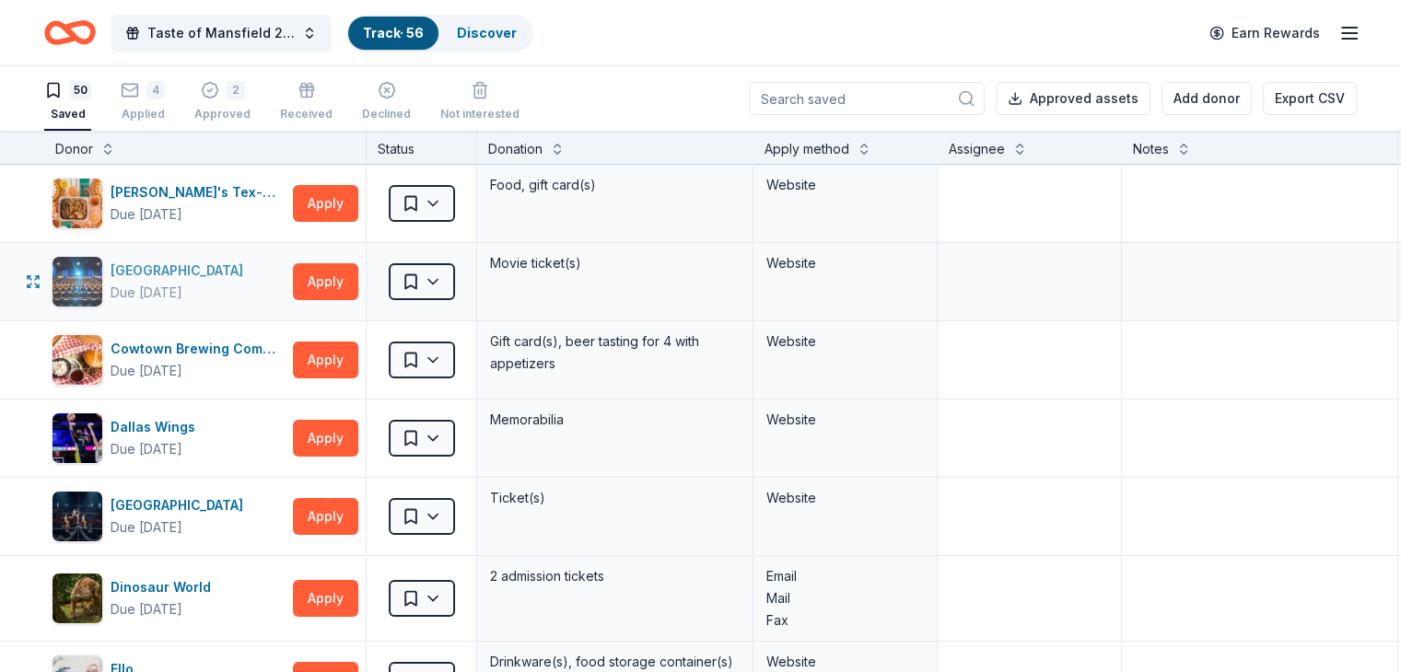
click at [171, 274] on div "[GEOGRAPHIC_DATA]" at bounding box center [181, 271] width 140 height 22
click at [466, 355] on html "Taste of Mansfield 2025 Track · 56 Discover Earn Rewards 50 Saved 4 Applied 2 A…" at bounding box center [700, 336] width 1401 height 672
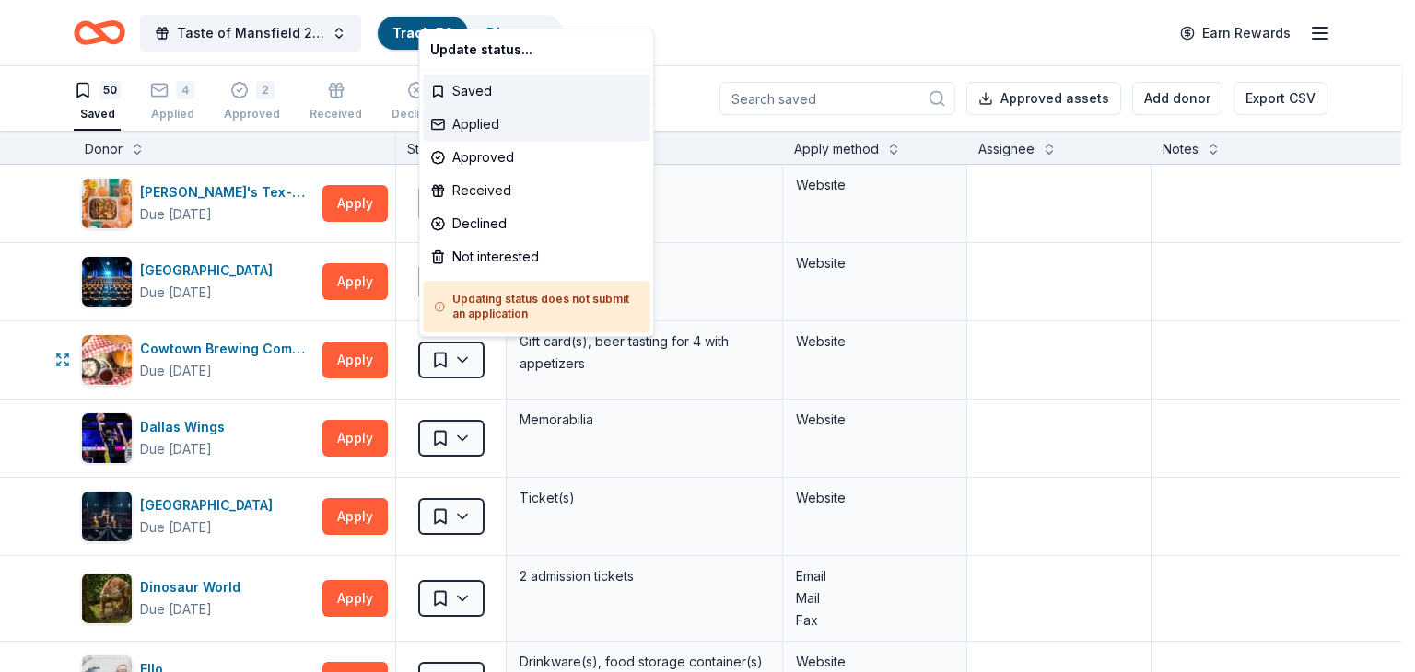
click at [483, 126] on div "Applied" at bounding box center [536, 124] width 227 height 33
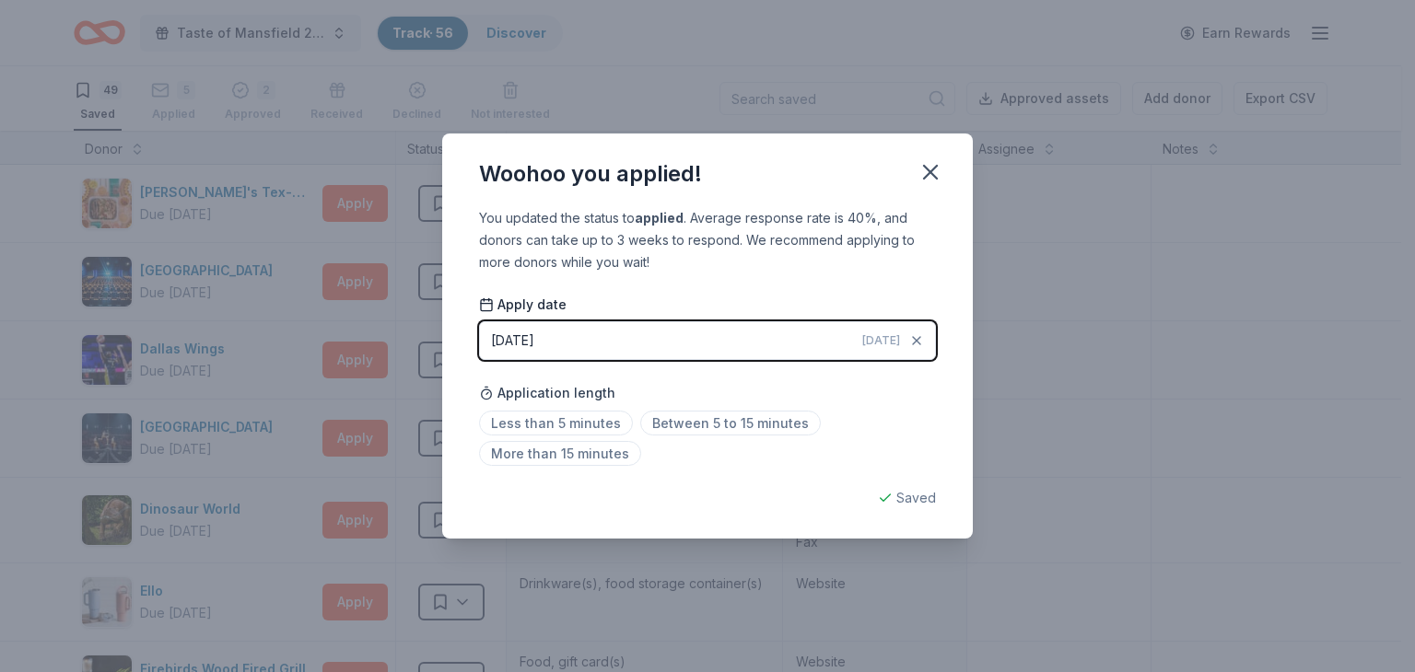
click at [734, 353] on button "[DATE] [DATE]" at bounding box center [707, 340] width 457 height 39
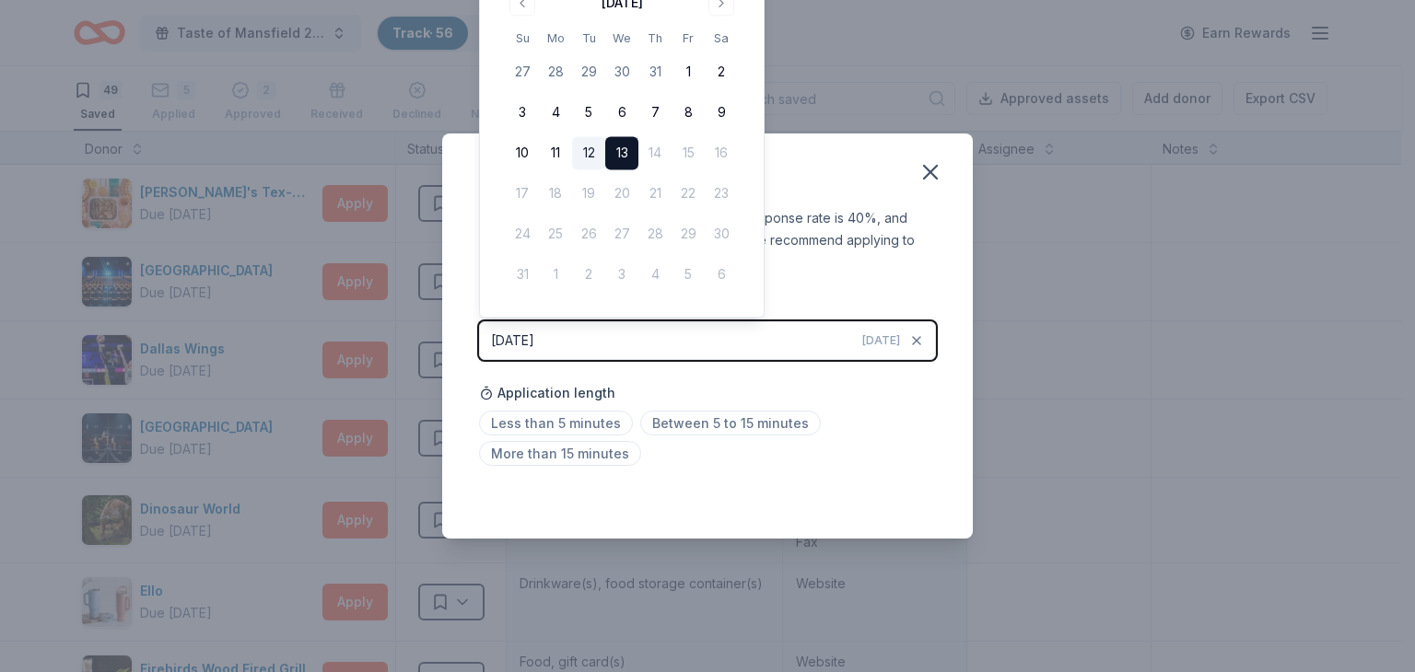
click at [589, 152] on button "12" at bounding box center [588, 153] width 33 height 33
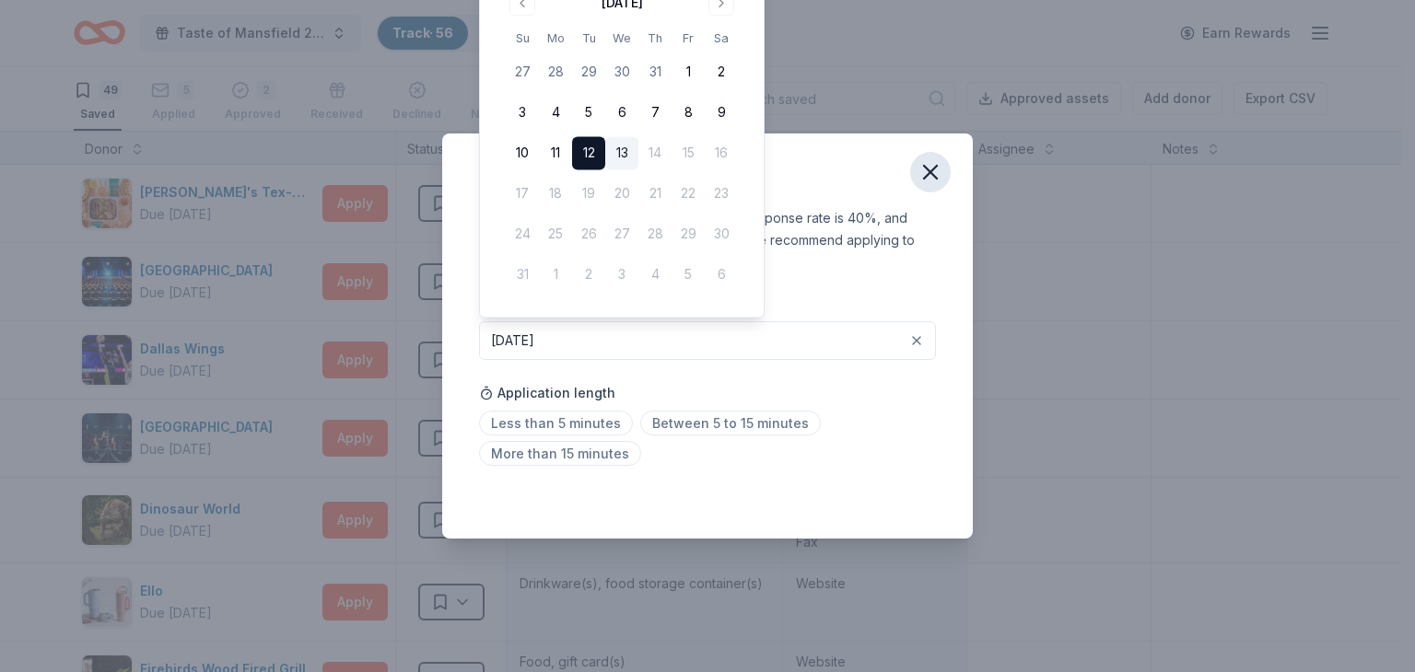
click at [926, 170] on icon "button" at bounding box center [930, 172] width 26 height 26
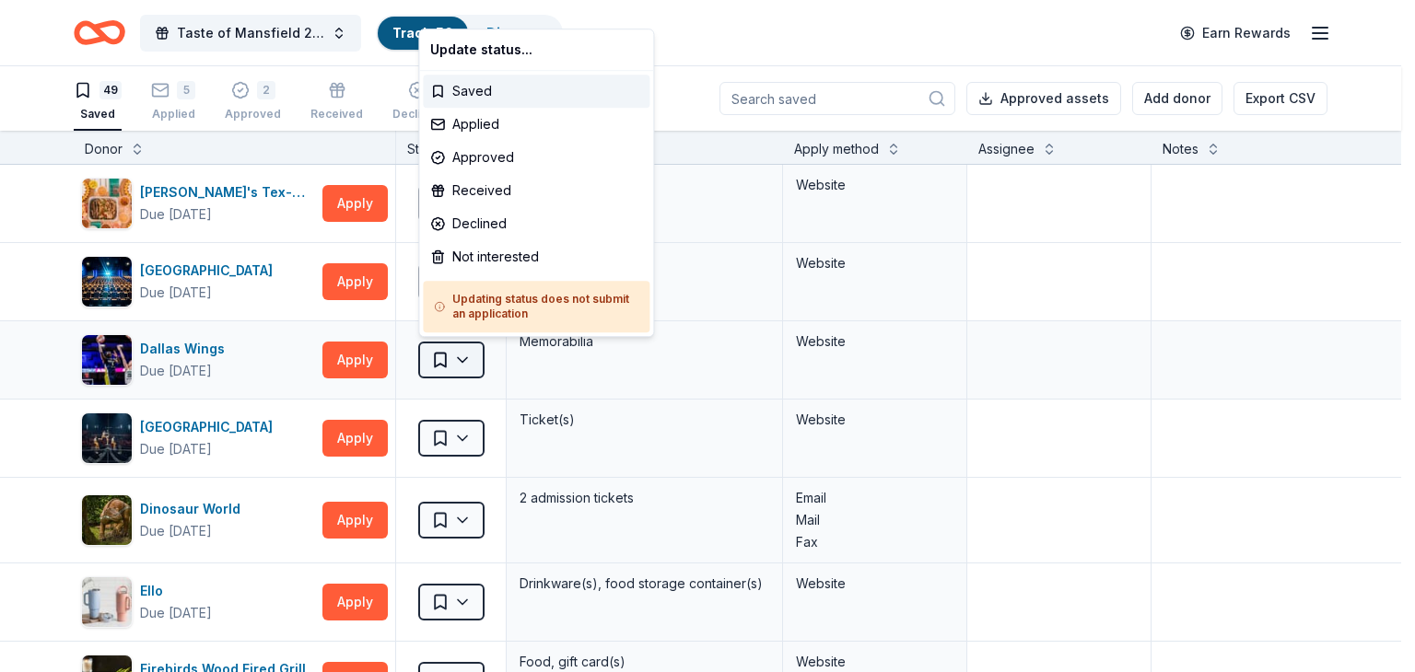
click at [470, 360] on html "Taste of Mansfield 2025 Track · 56 Discover Earn Rewards 49 Saved 5 Applied 2 A…" at bounding box center [707, 336] width 1415 height 672
click at [486, 130] on div "Applied" at bounding box center [536, 124] width 227 height 33
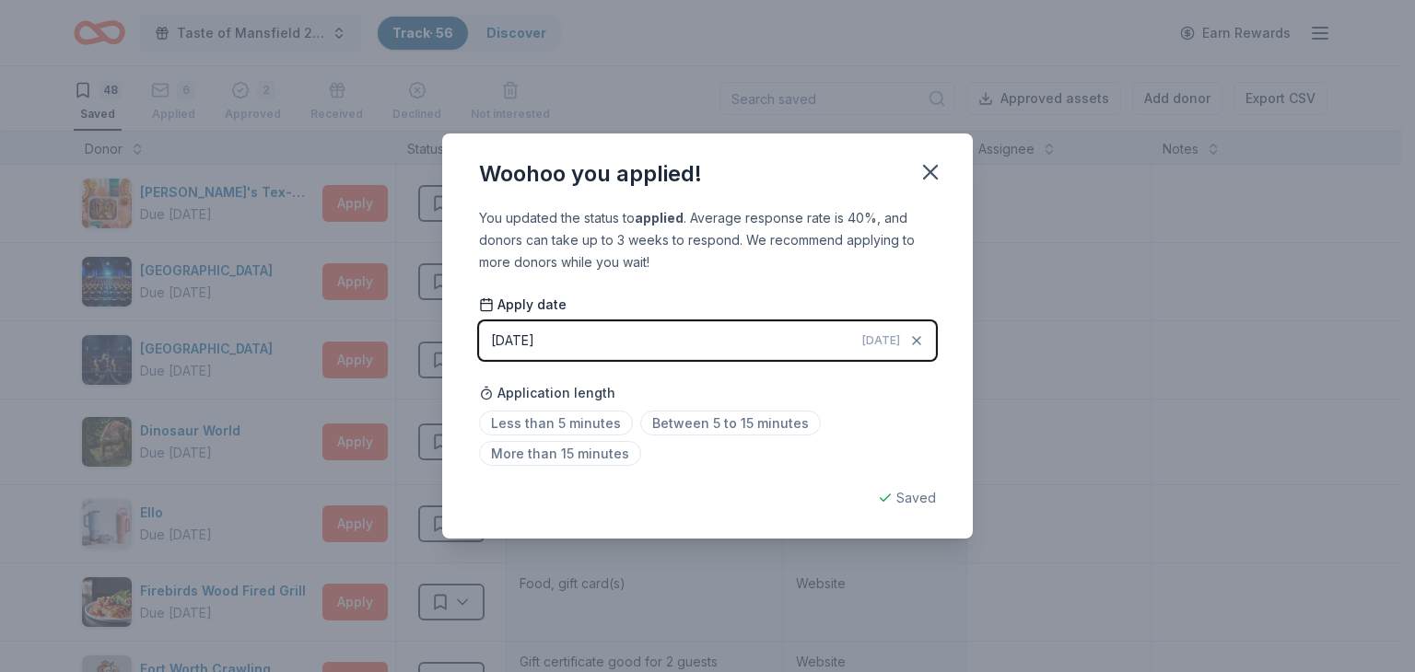
click at [750, 339] on button "[DATE] [DATE]" at bounding box center [707, 340] width 457 height 39
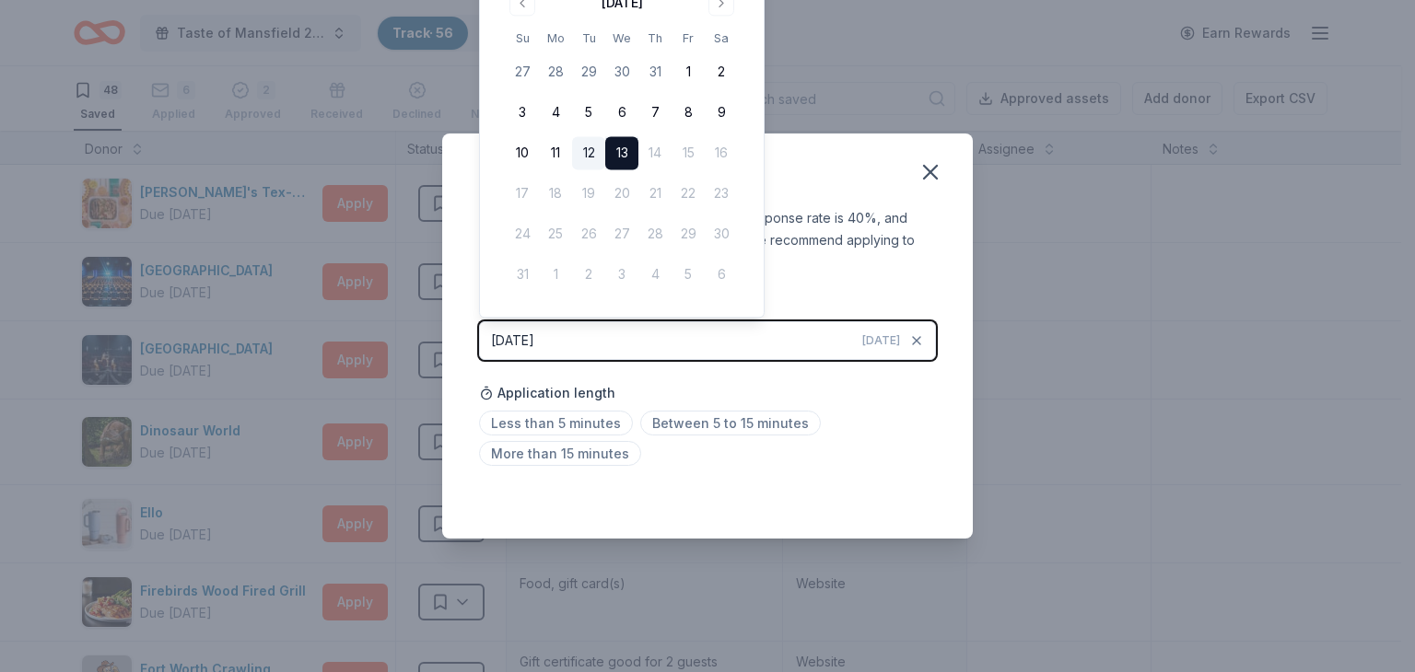
click at [582, 140] on button "12" at bounding box center [588, 153] width 33 height 33
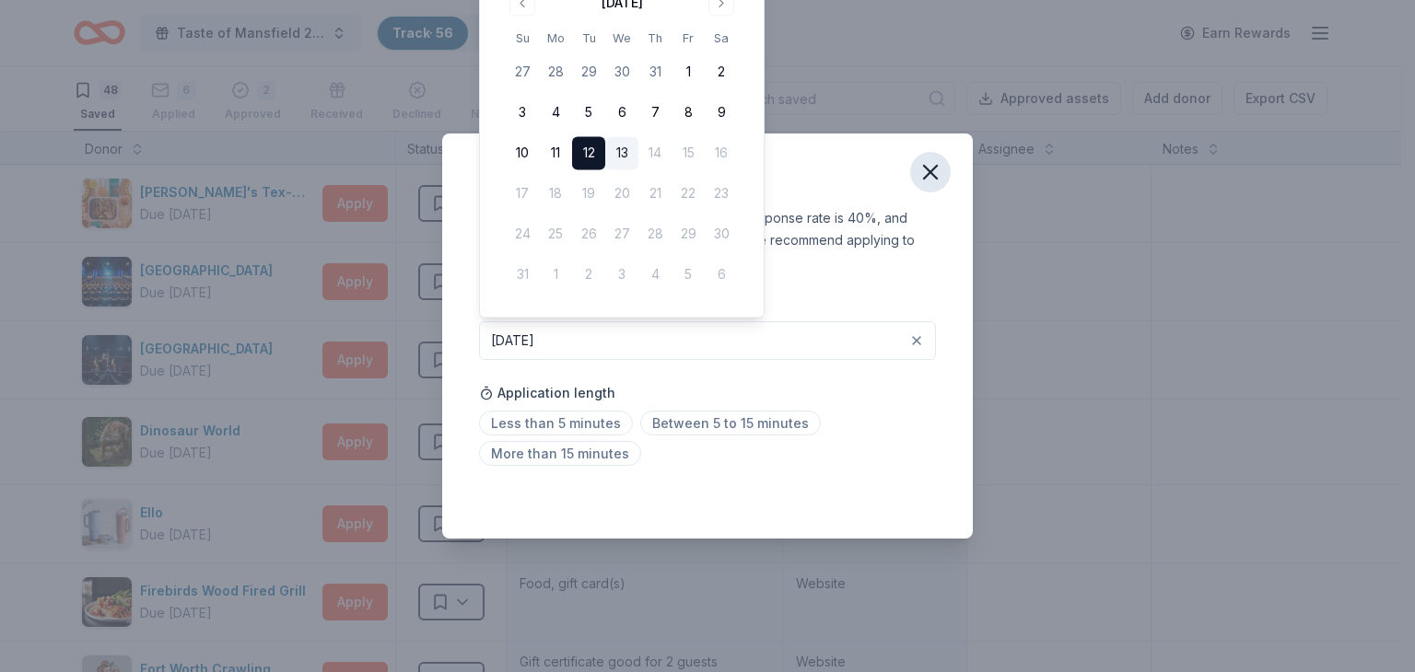
click at [935, 172] on icon "button" at bounding box center [930, 172] width 26 height 26
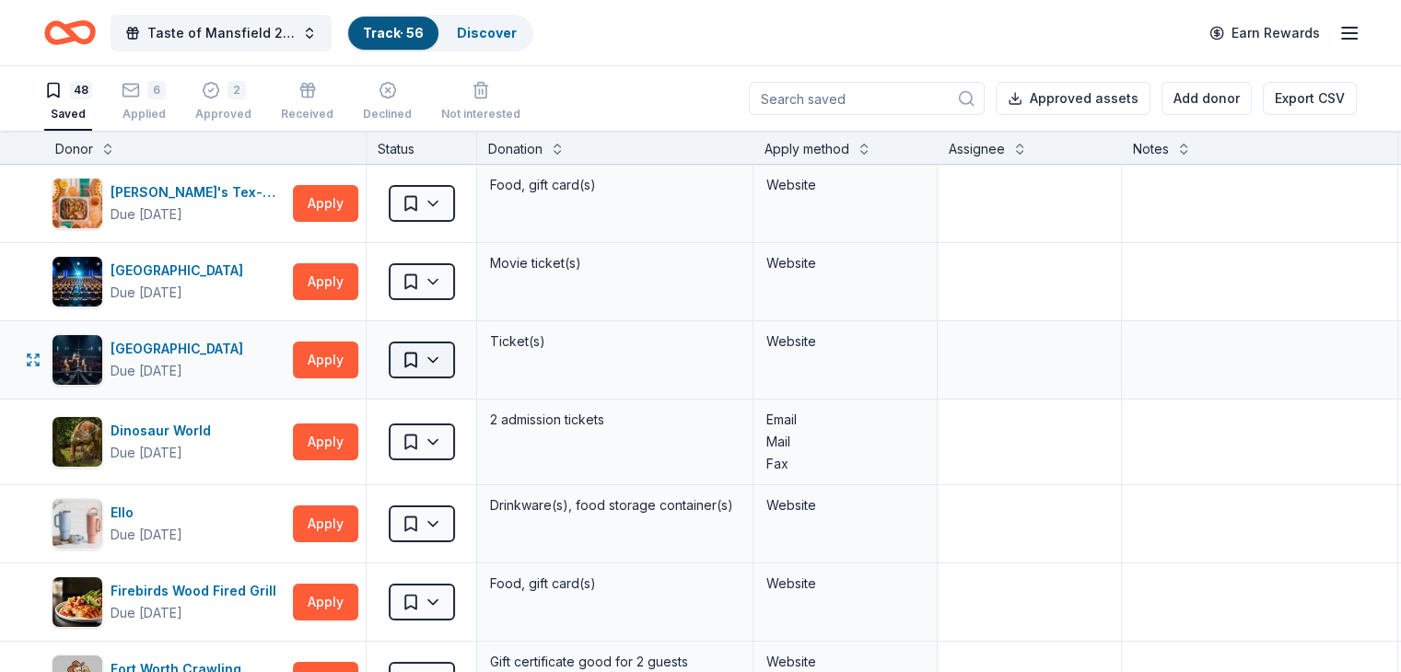
click at [466, 358] on html "Taste of Mansfield 2025 Track · 56 Discover Earn Rewards 48 Saved 6 Applied 2 A…" at bounding box center [700, 336] width 1401 height 672
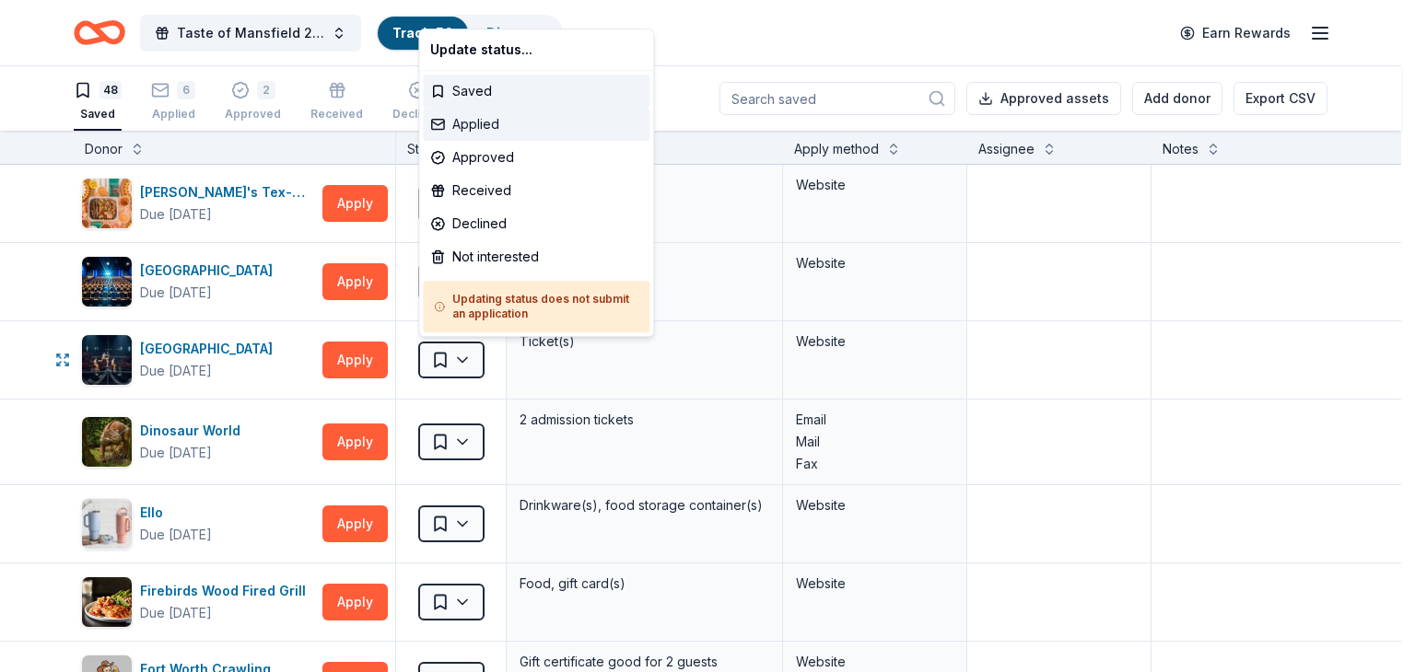
click at [507, 126] on div "Applied" at bounding box center [536, 124] width 227 height 33
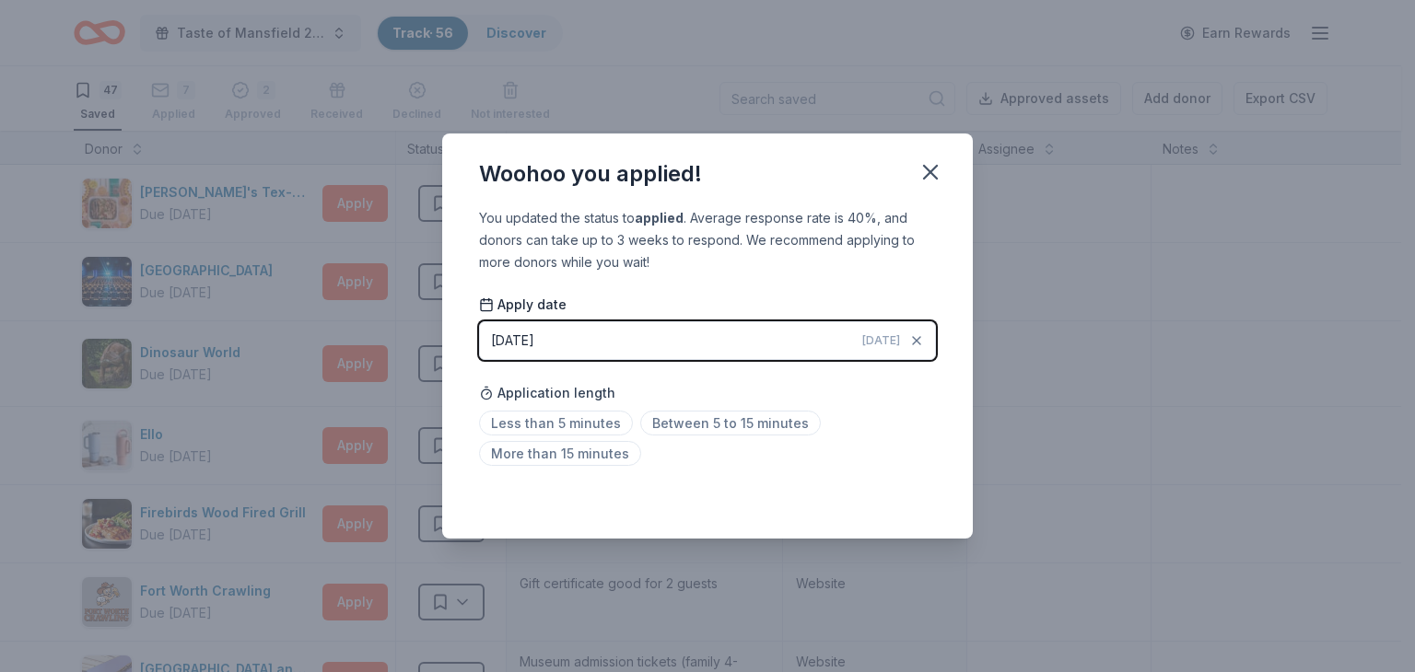
click at [840, 343] on button "[DATE] [DATE]" at bounding box center [707, 340] width 457 height 39
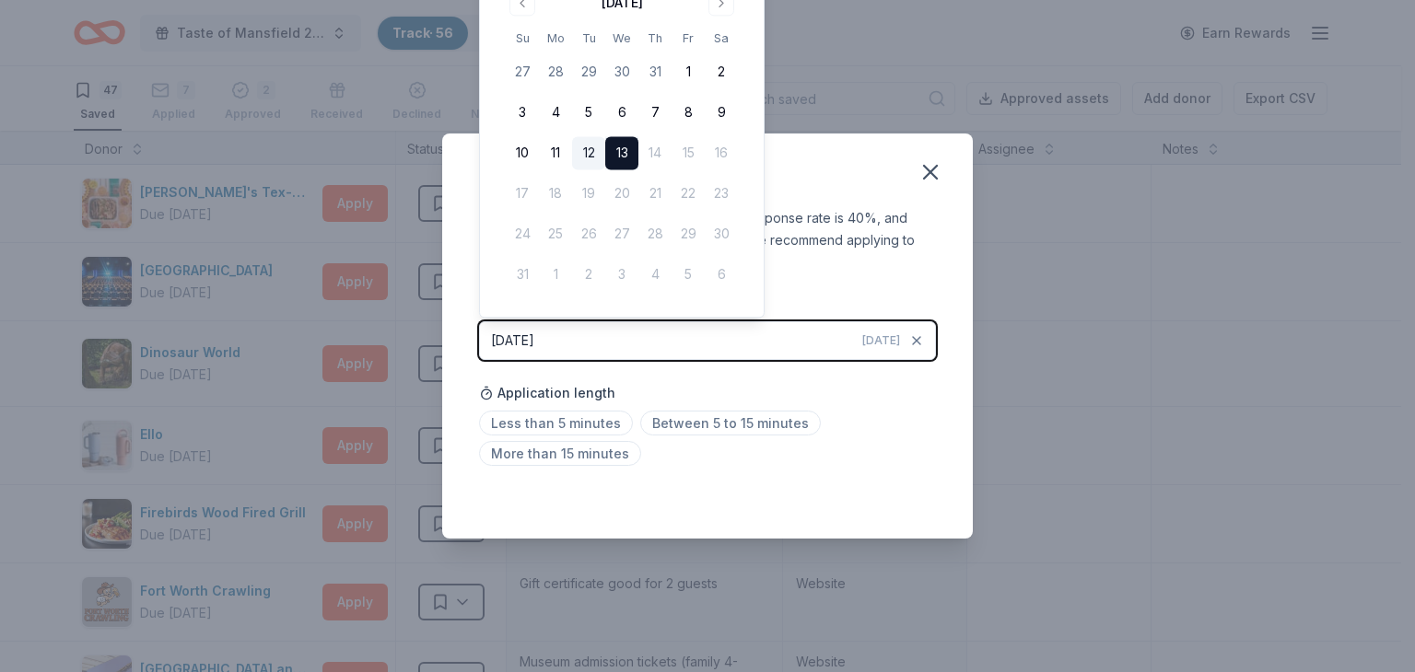
click at [583, 154] on button "12" at bounding box center [588, 153] width 33 height 33
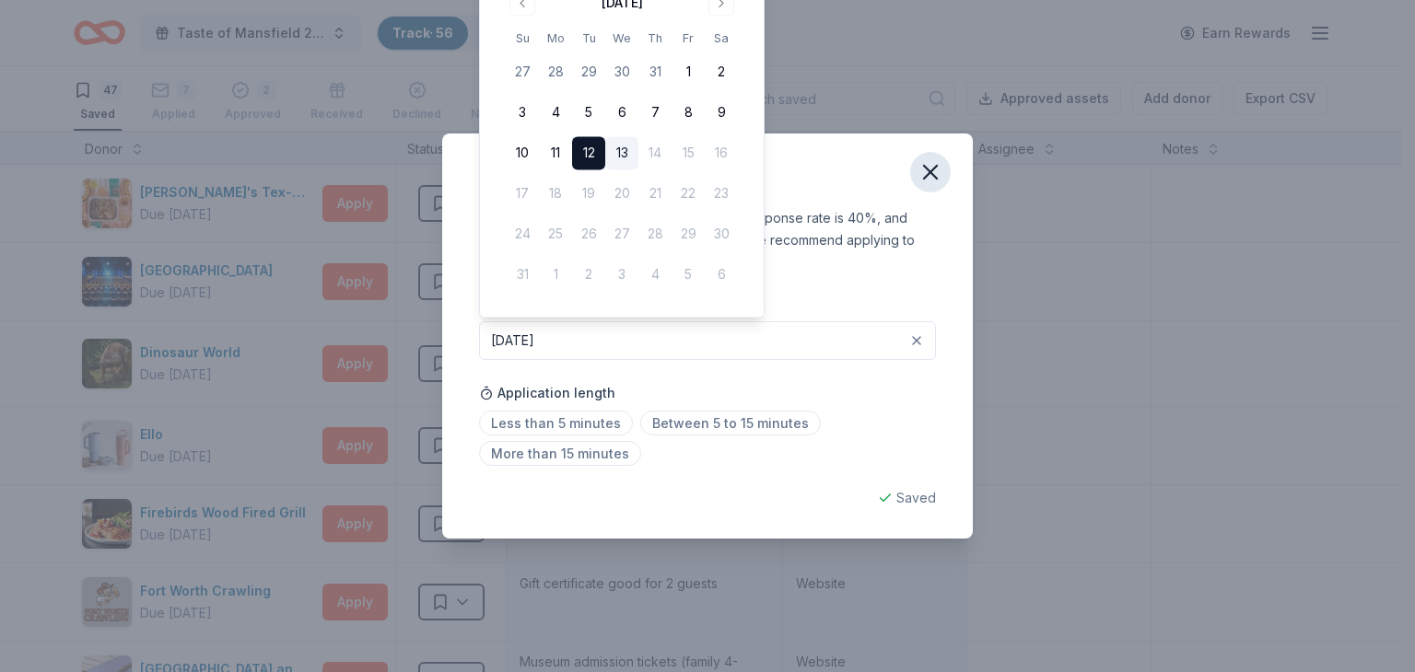
click at [926, 165] on icon "button" at bounding box center [930, 172] width 26 height 26
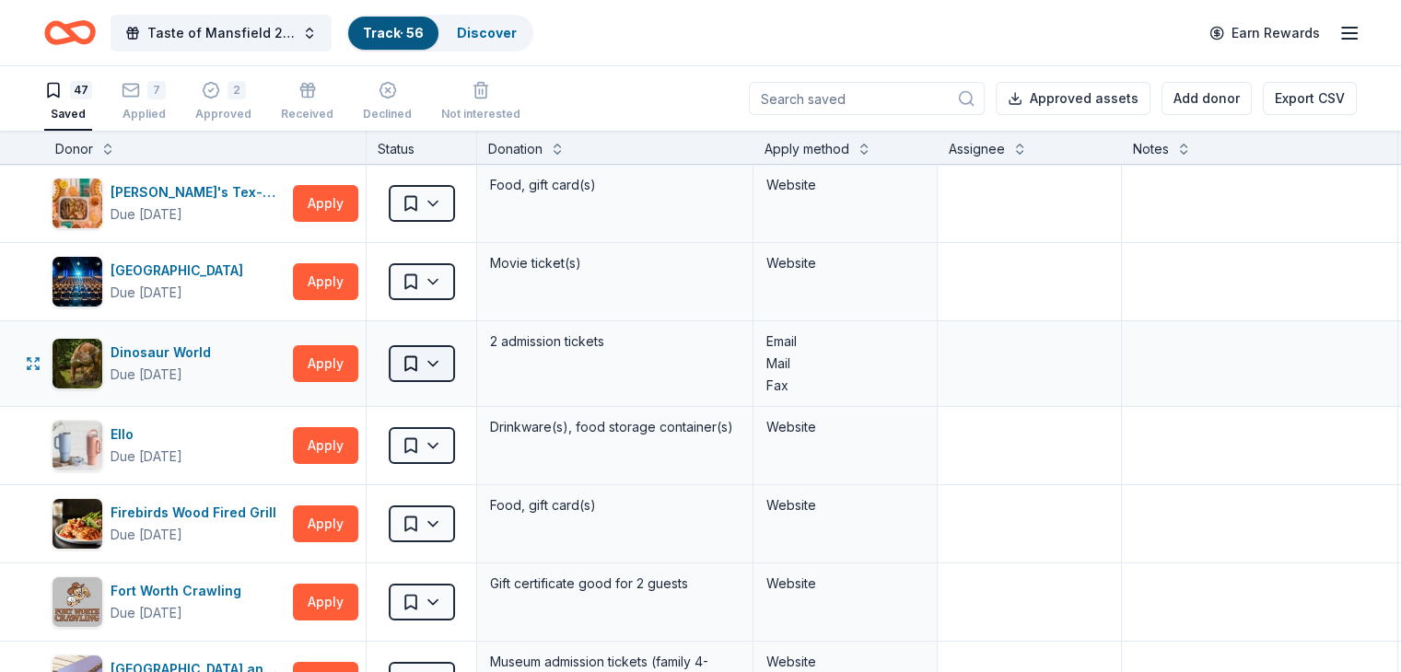
click at [437, 356] on html "Taste of Mansfield 2025 Track · 56 Discover Earn Rewards 47 Saved 7 Applied 2 A…" at bounding box center [700, 336] width 1401 height 672
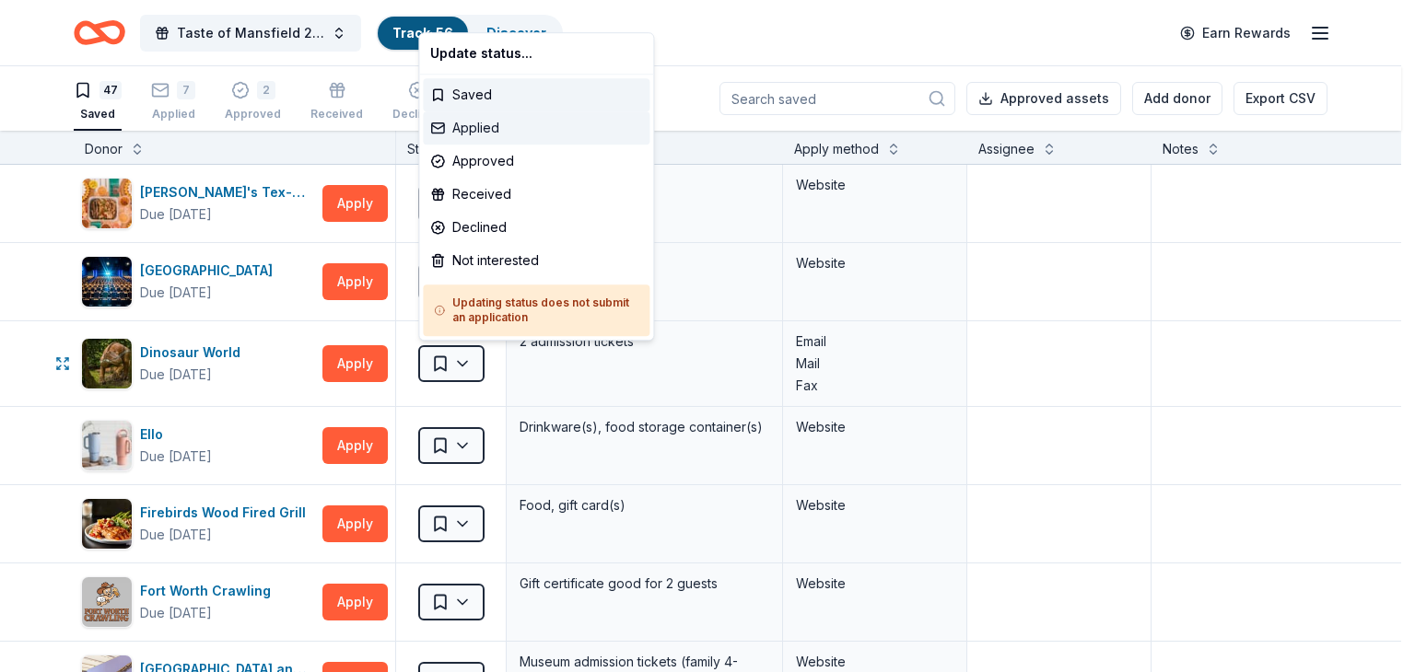
click at [481, 129] on div "Applied" at bounding box center [536, 127] width 227 height 33
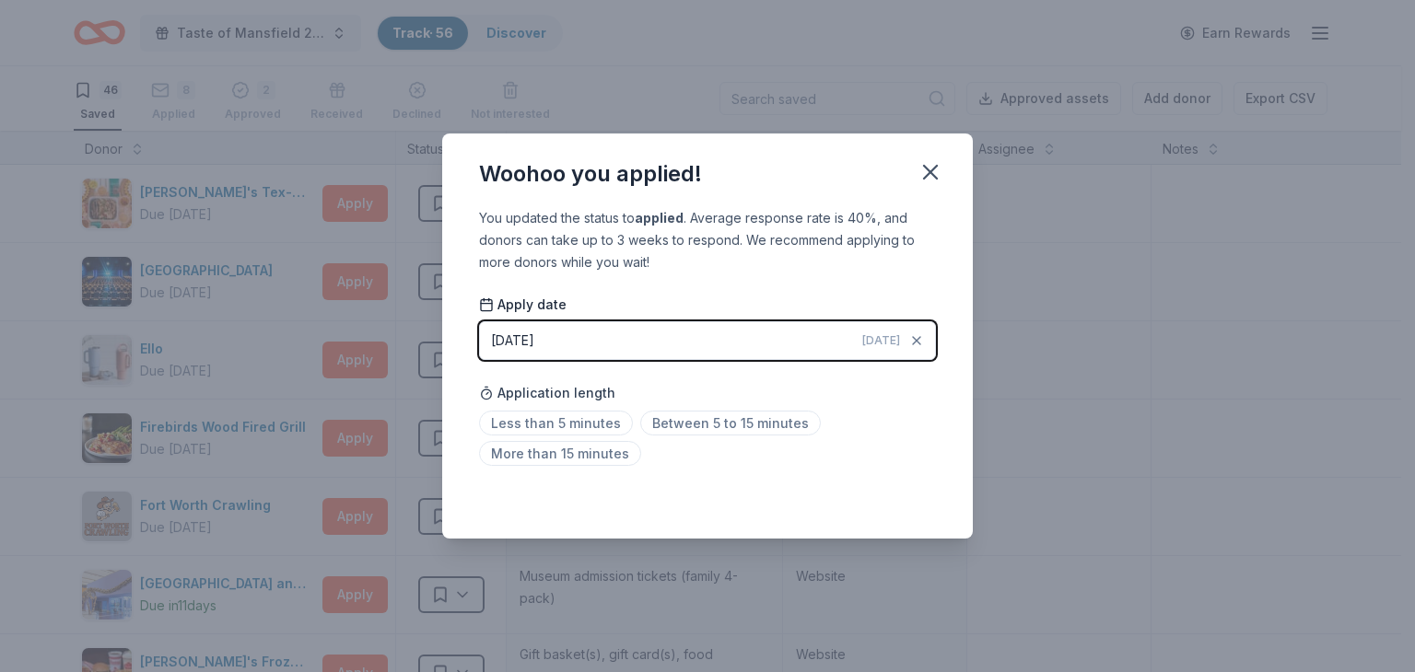
click at [814, 347] on button "[DATE] [DATE]" at bounding box center [707, 340] width 457 height 39
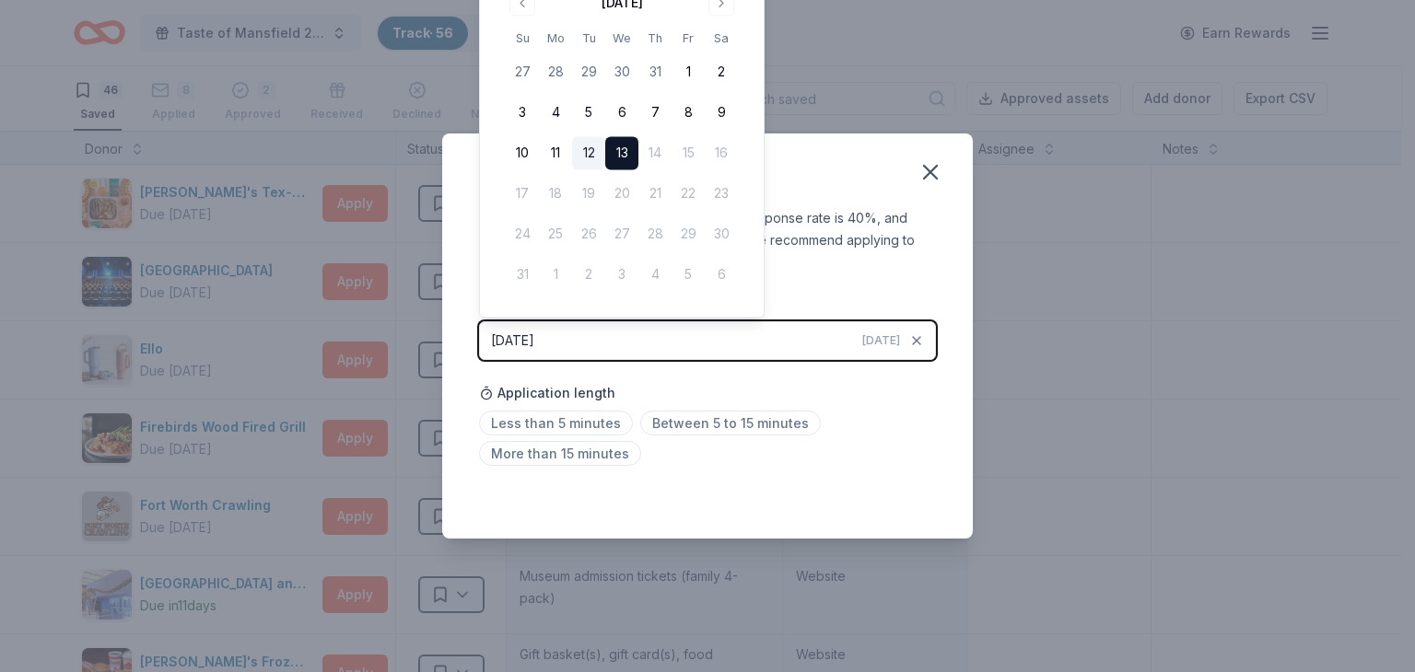
click at [591, 155] on button "12" at bounding box center [588, 153] width 33 height 33
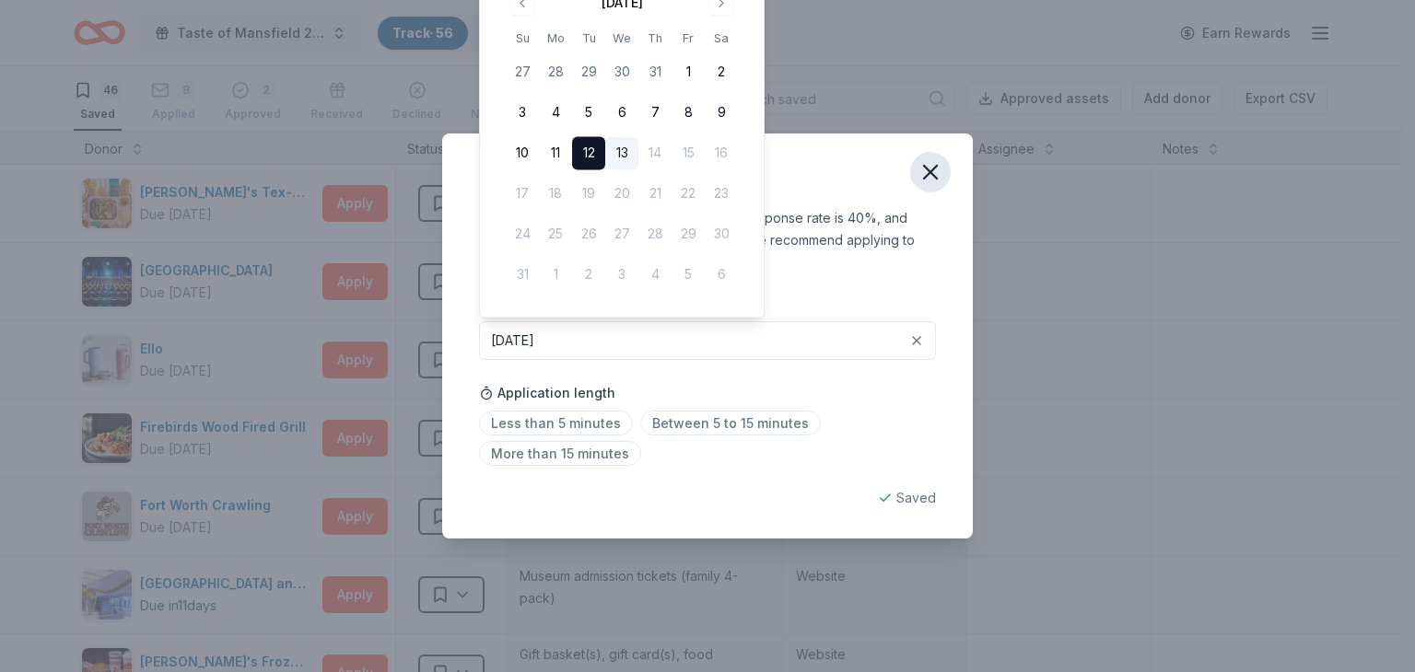
click at [921, 184] on icon "button" at bounding box center [930, 172] width 26 height 26
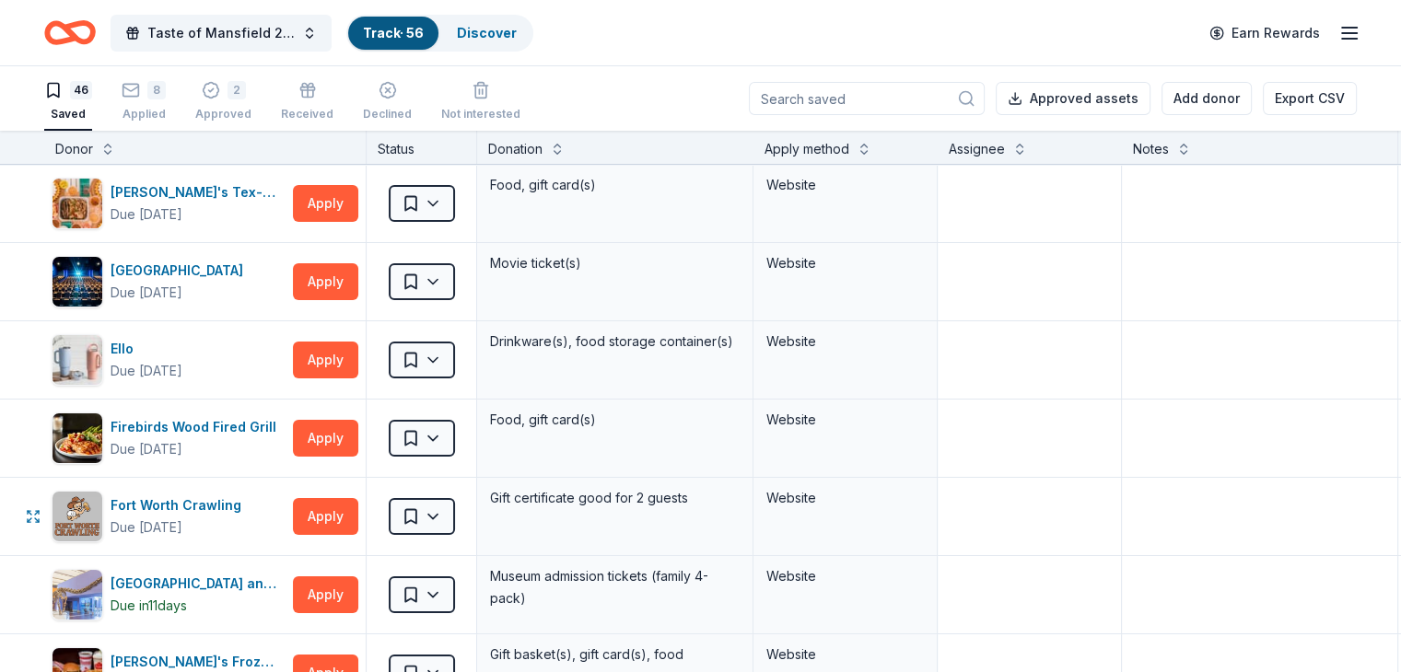
click at [465, 513] on html "Taste of Mansfield 2025 Track · 56 Discover Earn Rewards 46 Saved 8 Applied 2 A…" at bounding box center [700, 336] width 1401 height 672
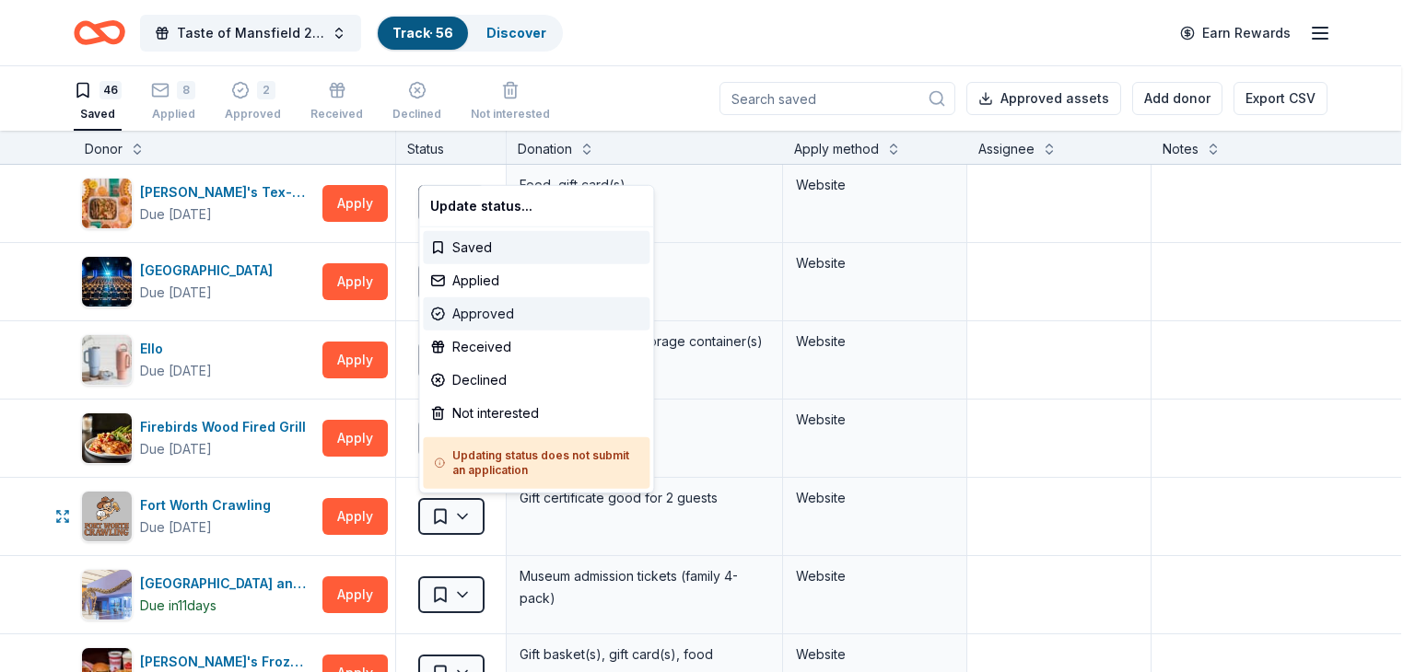
click at [504, 313] on div "Approved" at bounding box center [536, 313] width 227 height 33
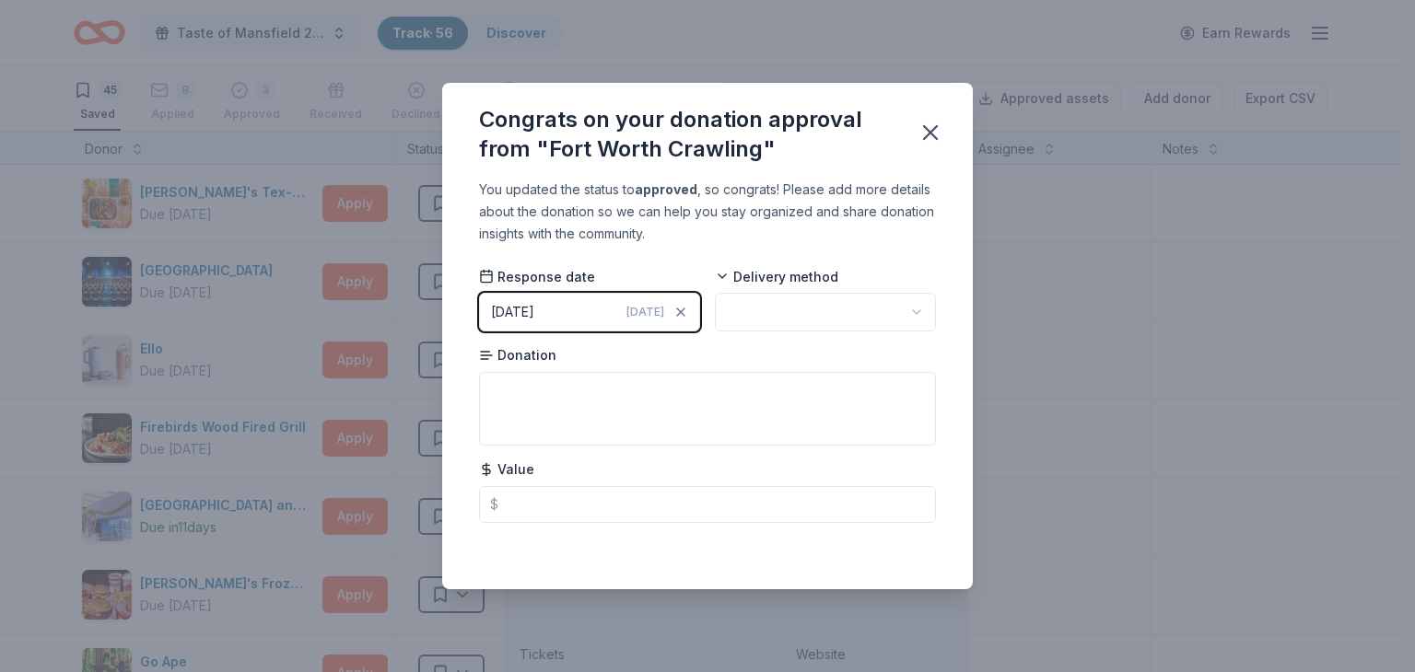
click at [600, 315] on button "[DATE] [DATE]" at bounding box center [589, 312] width 221 height 39
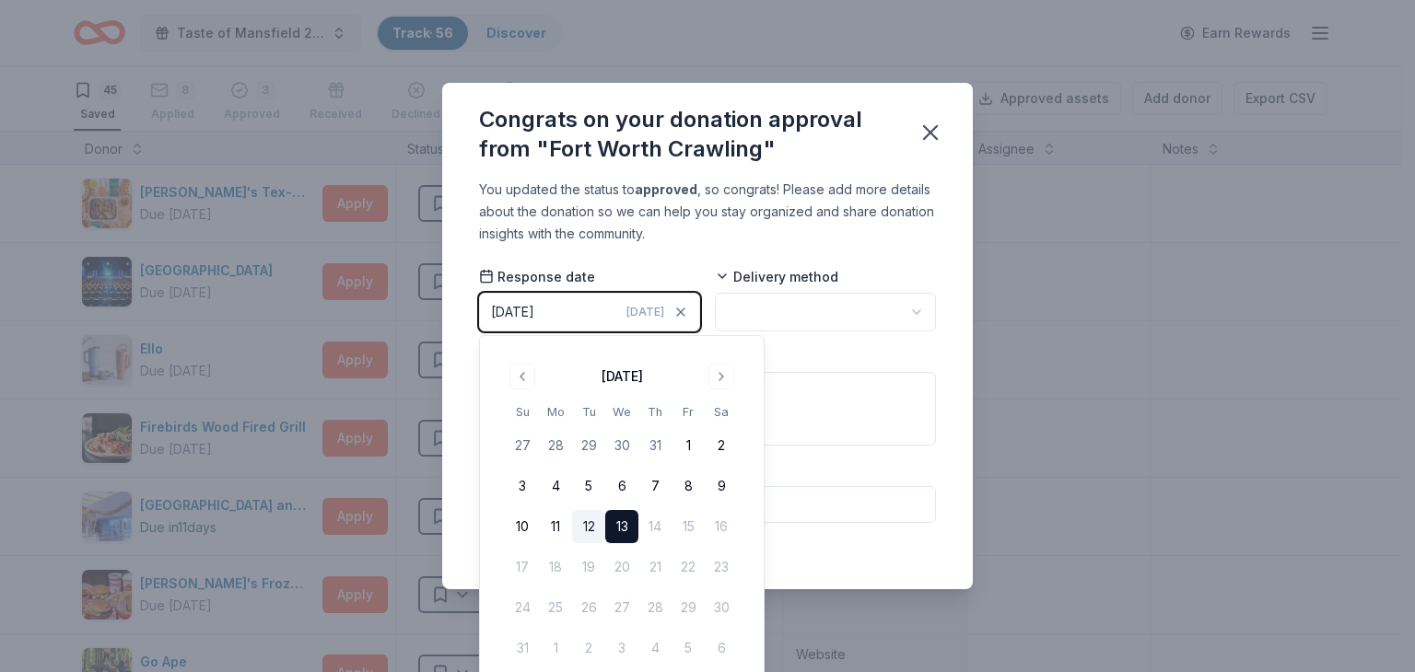
click at [586, 528] on button "12" at bounding box center [588, 526] width 33 height 33
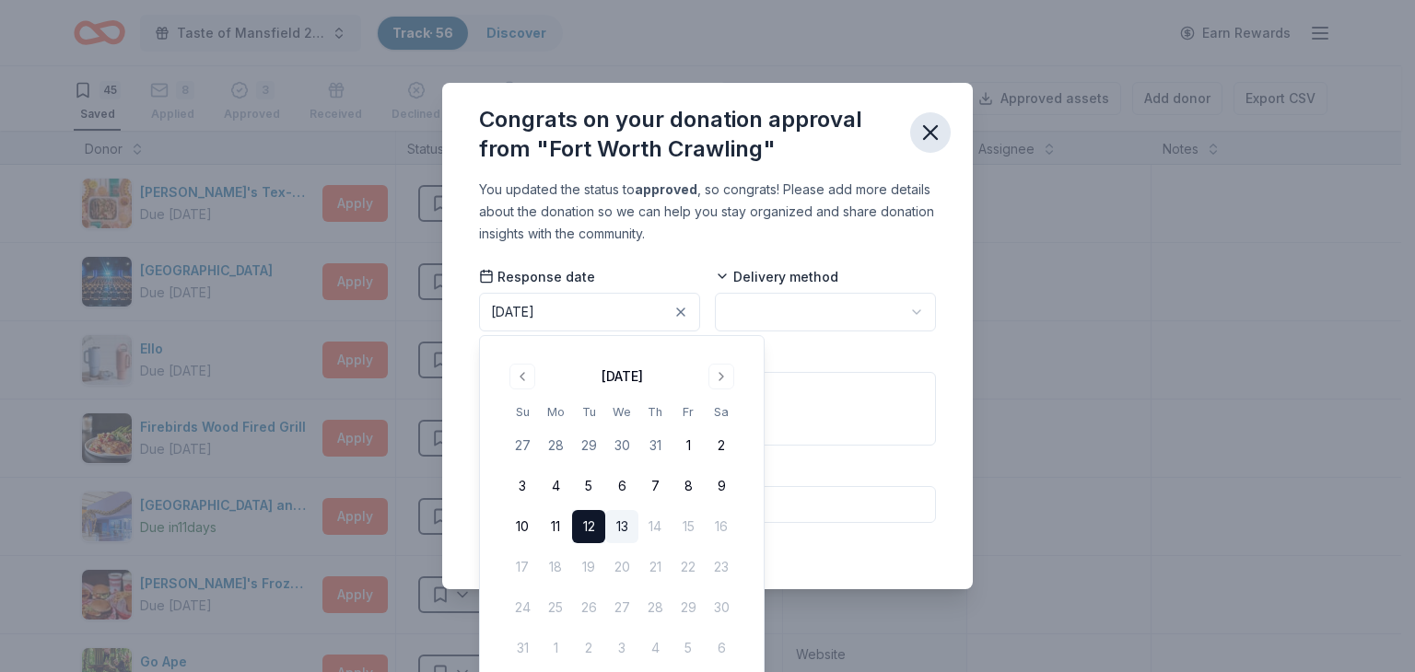
click at [925, 132] on icon "button" at bounding box center [930, 133] width 26 height 26
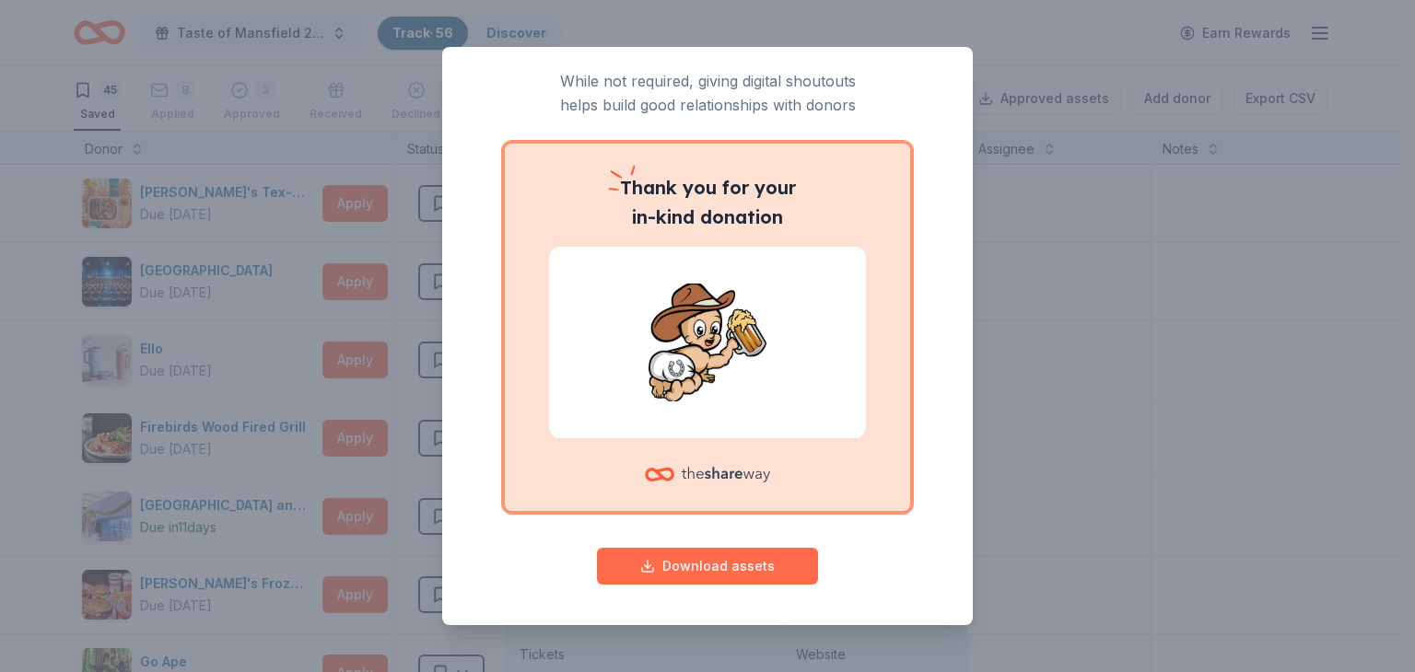
click at [701, 565] on button "Download assets" at bounding box center [707, 566] width 221 height 37
click at [892, 23] on div "Give your donor a shoutout! While not required, giving digital shoutouts helps …" at bounding box center [707, 336] width 1415 height 672
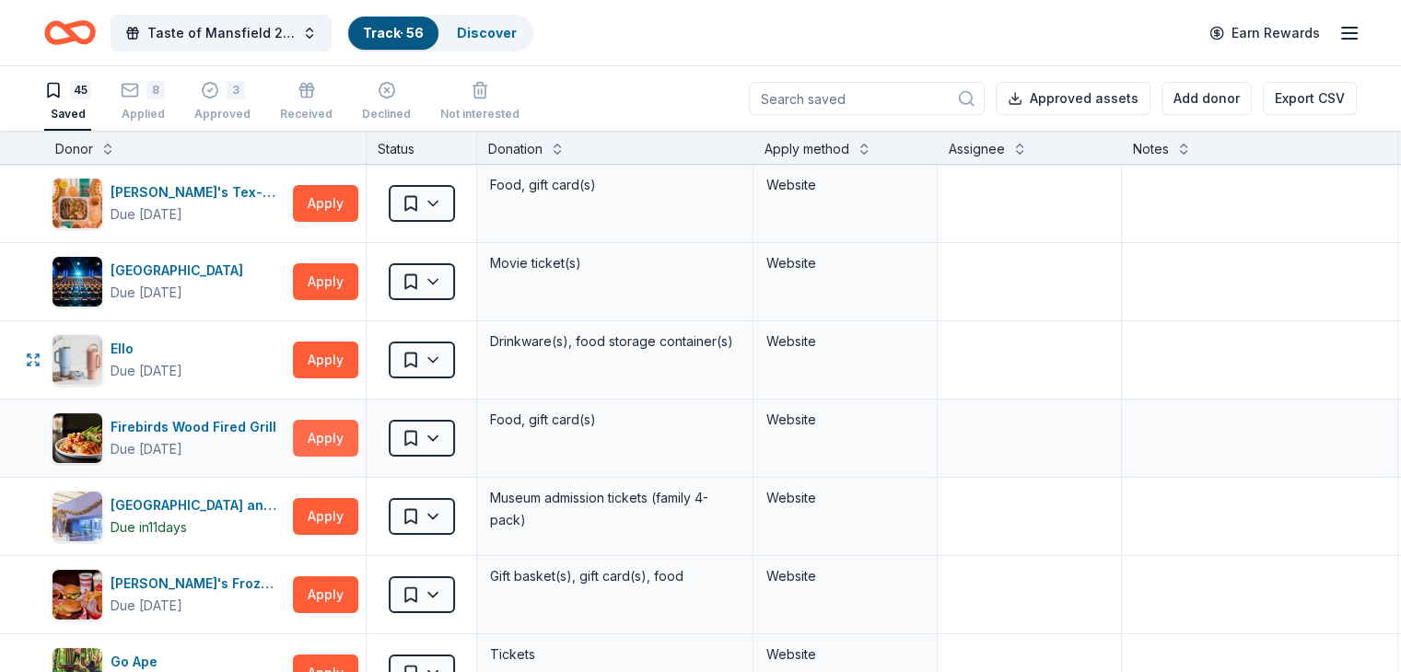
scroll to position [92, 0]
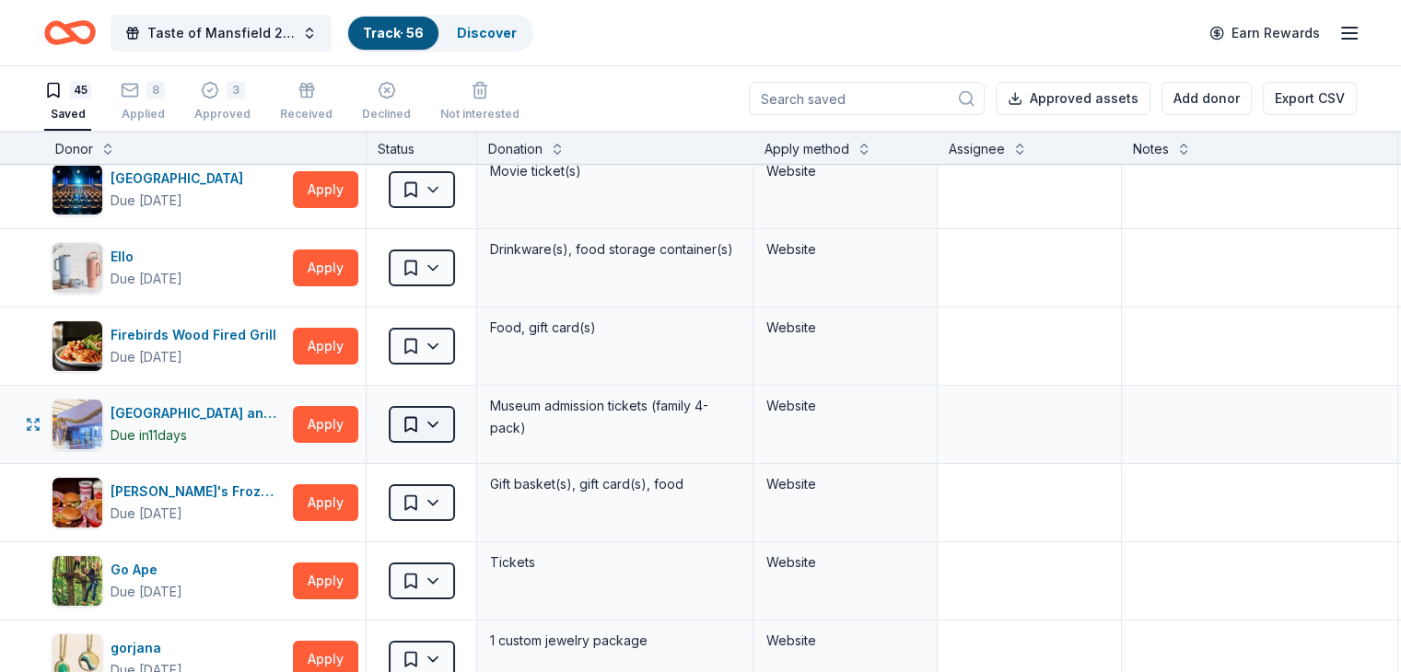
click at [465, 425] on html "Taste of Mansfield 2025 Track · 56 Discover Earn Rewards 45 Saved 8 Applied 3 A…" at bounding box center [700, 336] width 1401 height 672
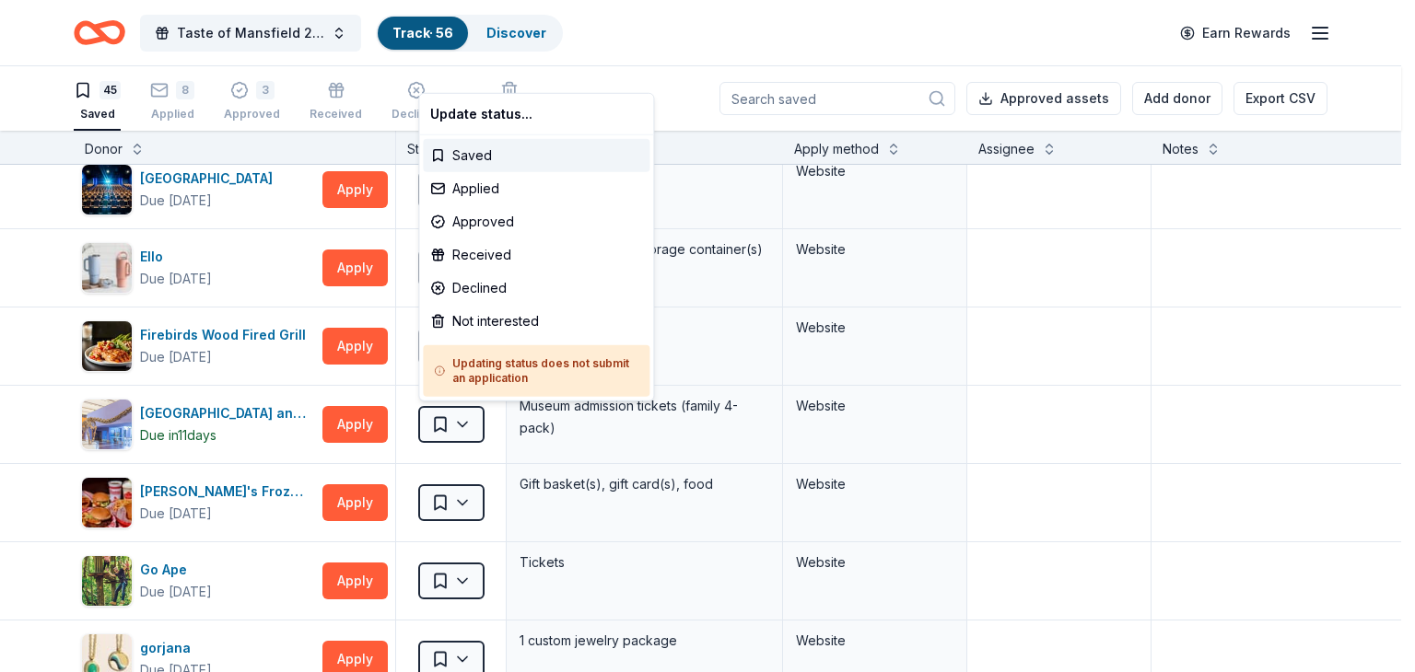
drag, startPoint x: 484, startPoint y: 219, endPoint x: 589, endPoint y: 64, distance: 187.7
click at [589, 64] on html "Taste of Mansfield 2025 Track · 56 Discover Earn Rewards 45 Saved 8 Applied 3 A…" at bounding box center [707, 336] width 1415 height 672
click at [492, 185] on div "Applied" at bounding box center [536, 188] width 227 height 33
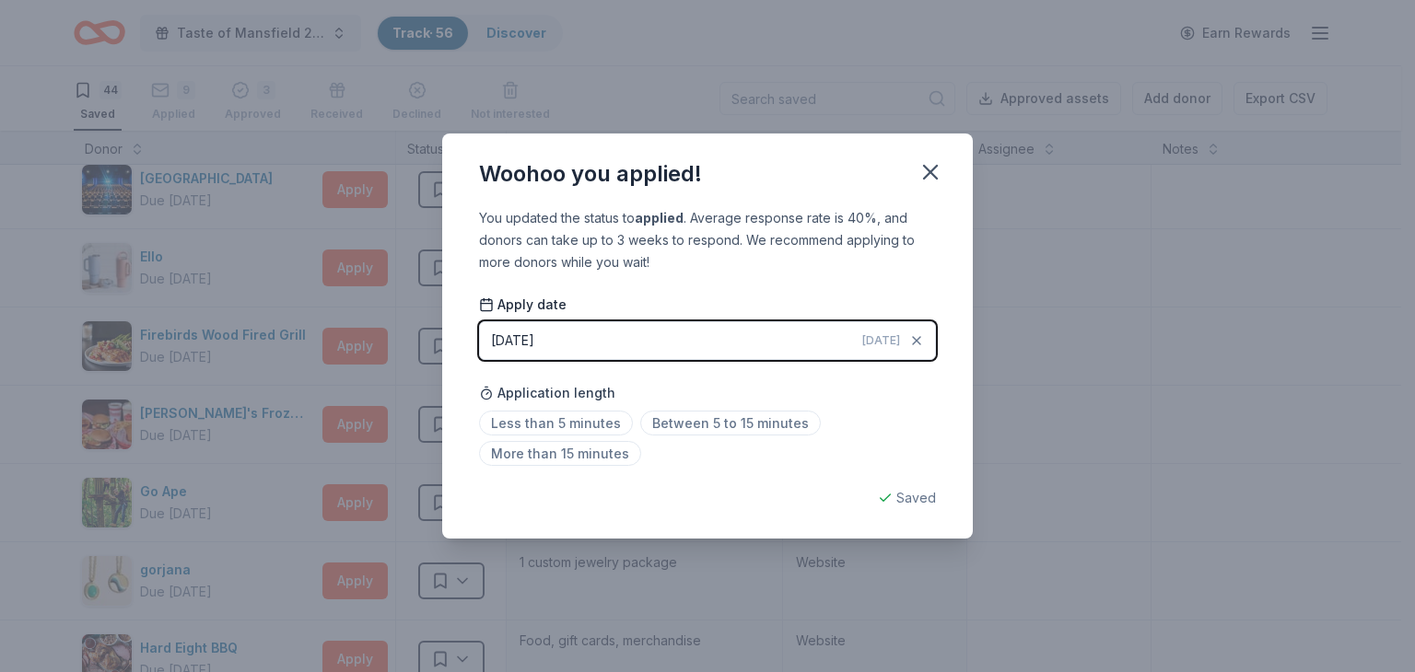
click at [620, 346] on button "[DATE] [DATE]" at bounding box center [707, 340] width 457 height 39
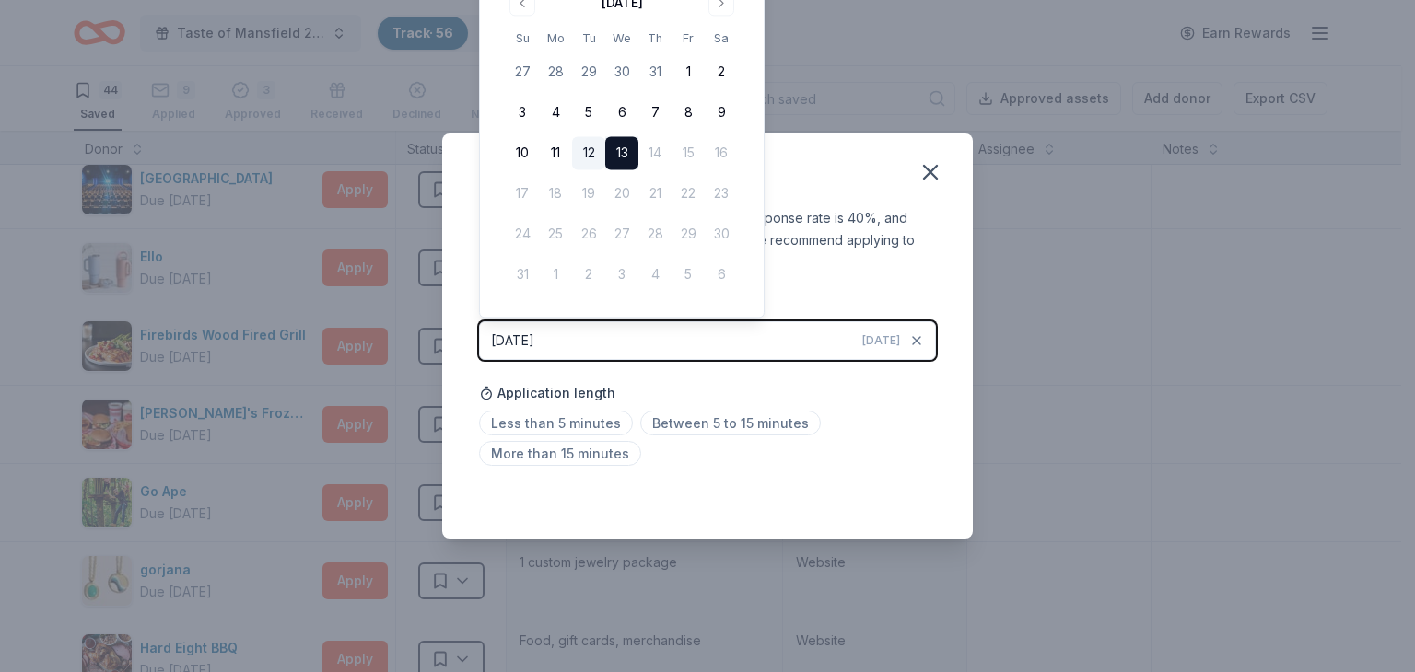
click at [582, 152] on button "12" at bounding box center [588, 153] width 33 height 33
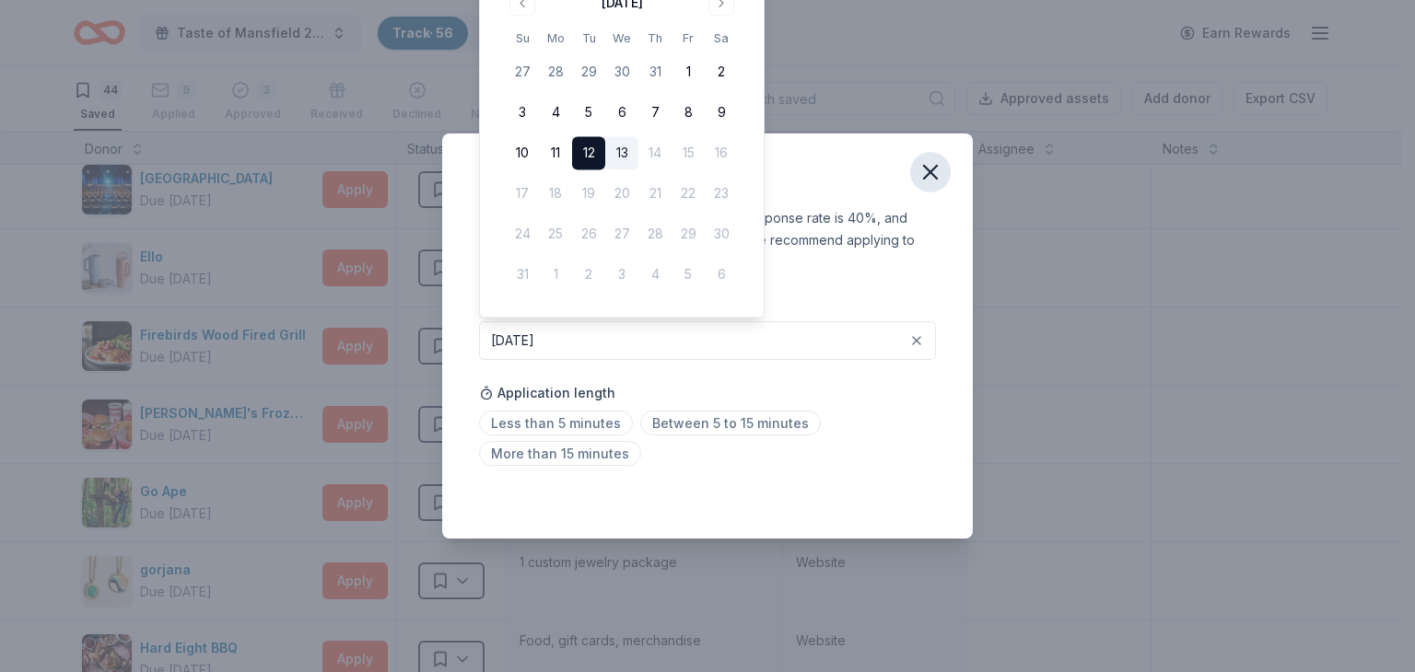
click at [935, 167] on icon "button" at bounding box center [930, 172] width 13 height 13
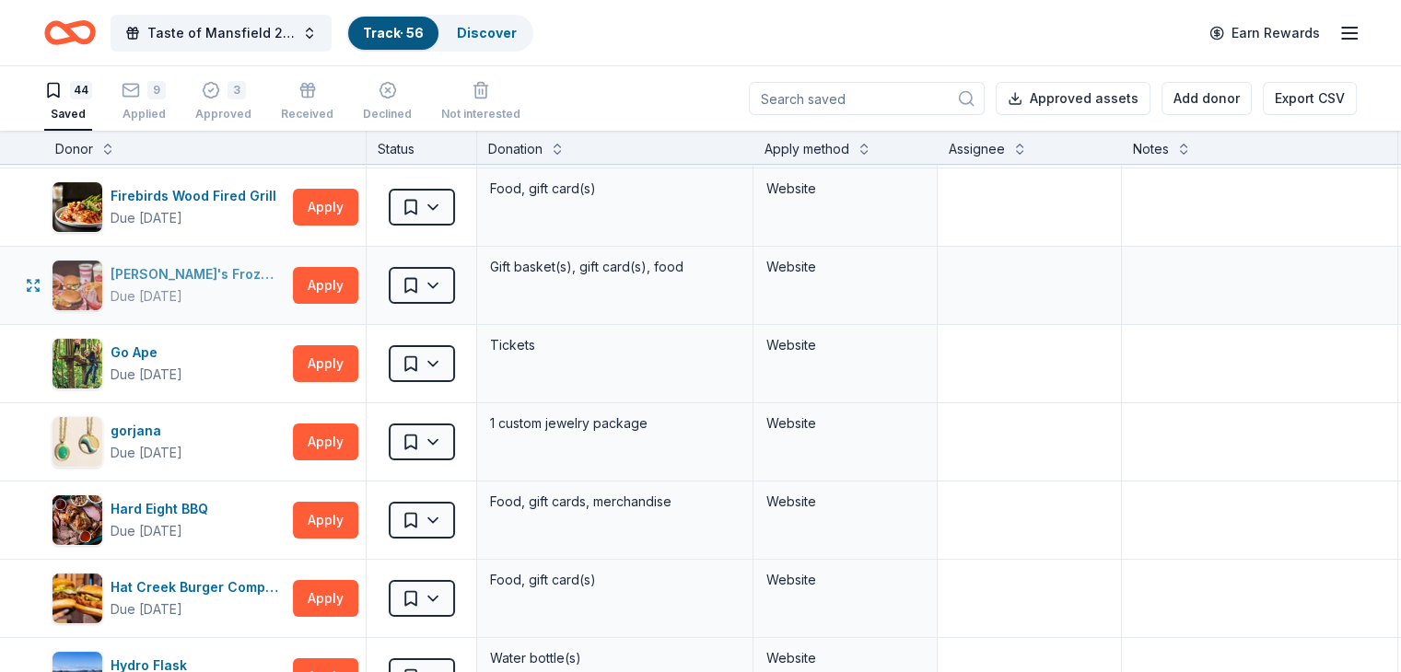
scroll to position [276, 0]
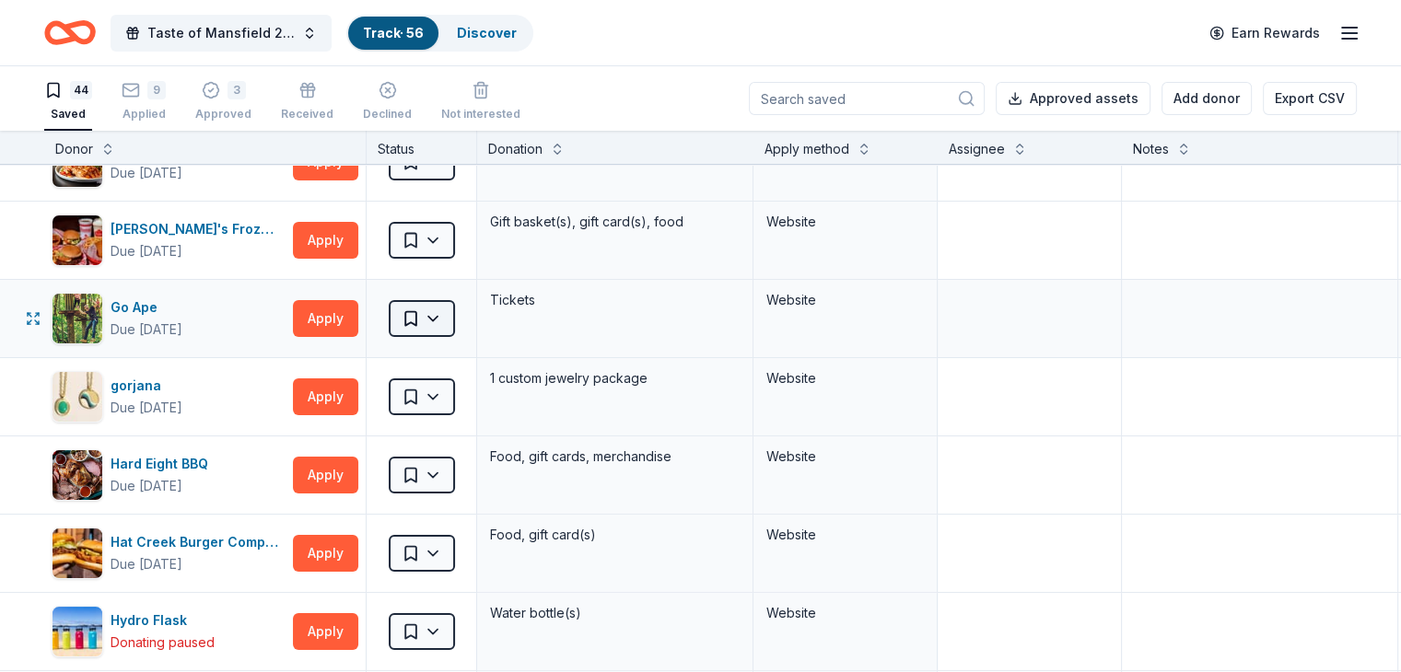
click at [462, 320] on html "Taste of Mansfield 2025 Track · 56 Discover Earn Rewards 44 Saved 9 Applied 3 A…" at bounding box center [700, 336] width 1401 height 672
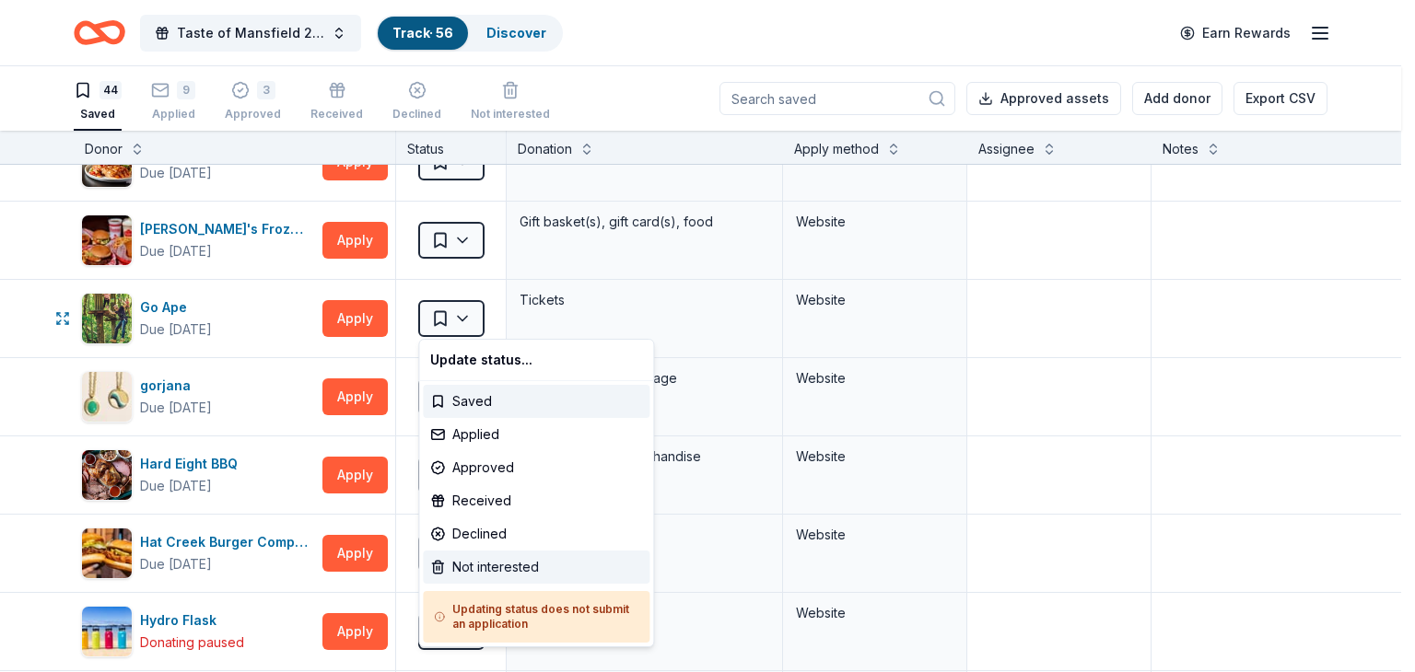
click at [460, 565] on div "Not interested" at bounding box center [536, 567] width 227 height 33
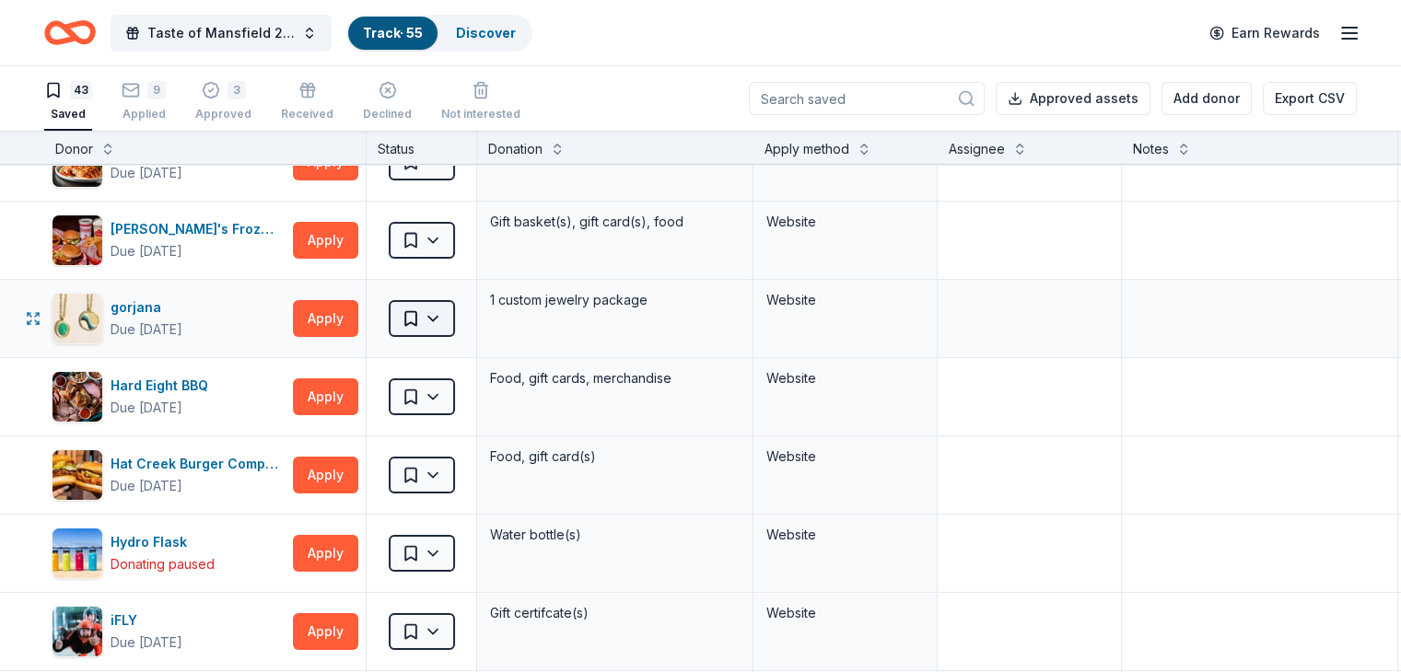
click at [455, 312] on html "Taste of Mansfield 2025 Track · 55 Discover Earn Rewards 43 Saved 9 Applied 3 A…" at bounding box center [700, 336] width 1401 height 672
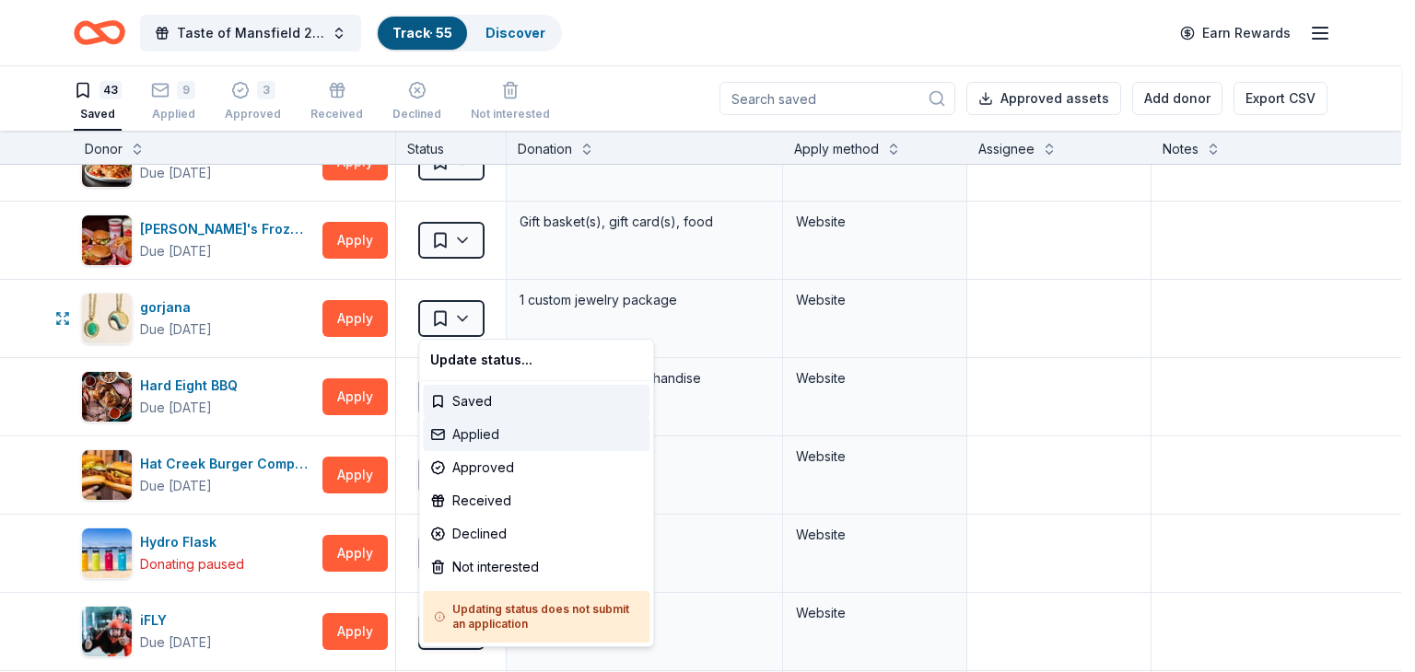
click at [462, 428] on div "Applied" at bounding box center [536, 434] width 227 height 33
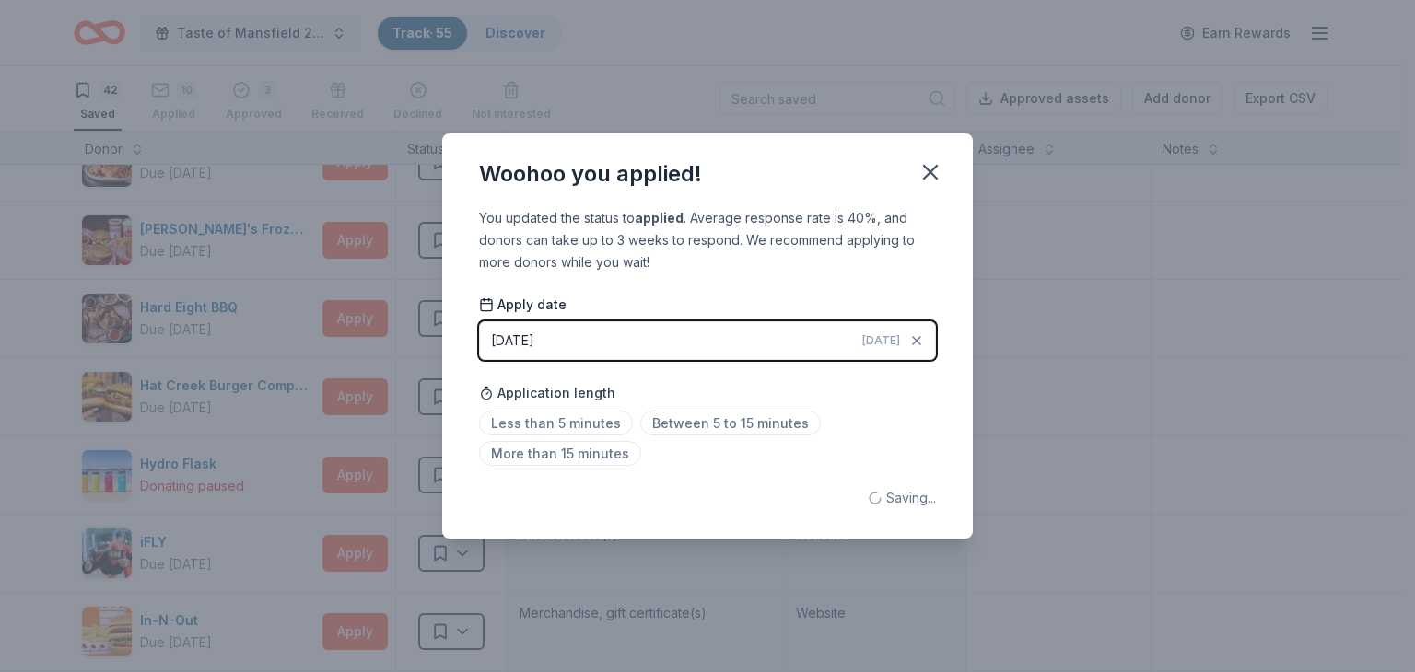
click at [565, 343] on button "[DATE] [DATE]" at bounding box center [707, 340] width 457 height 39
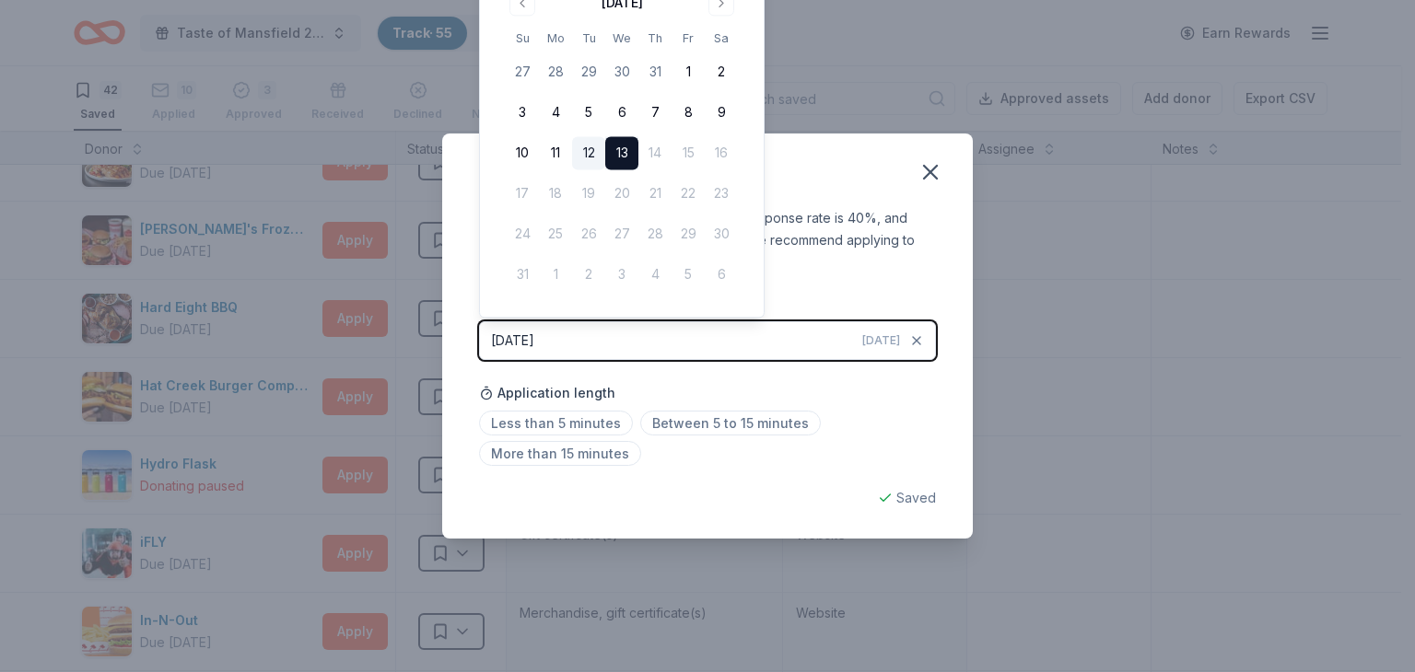
click at [588, 152] on button "12" at bounding box center [588, 153] width 33 height 33
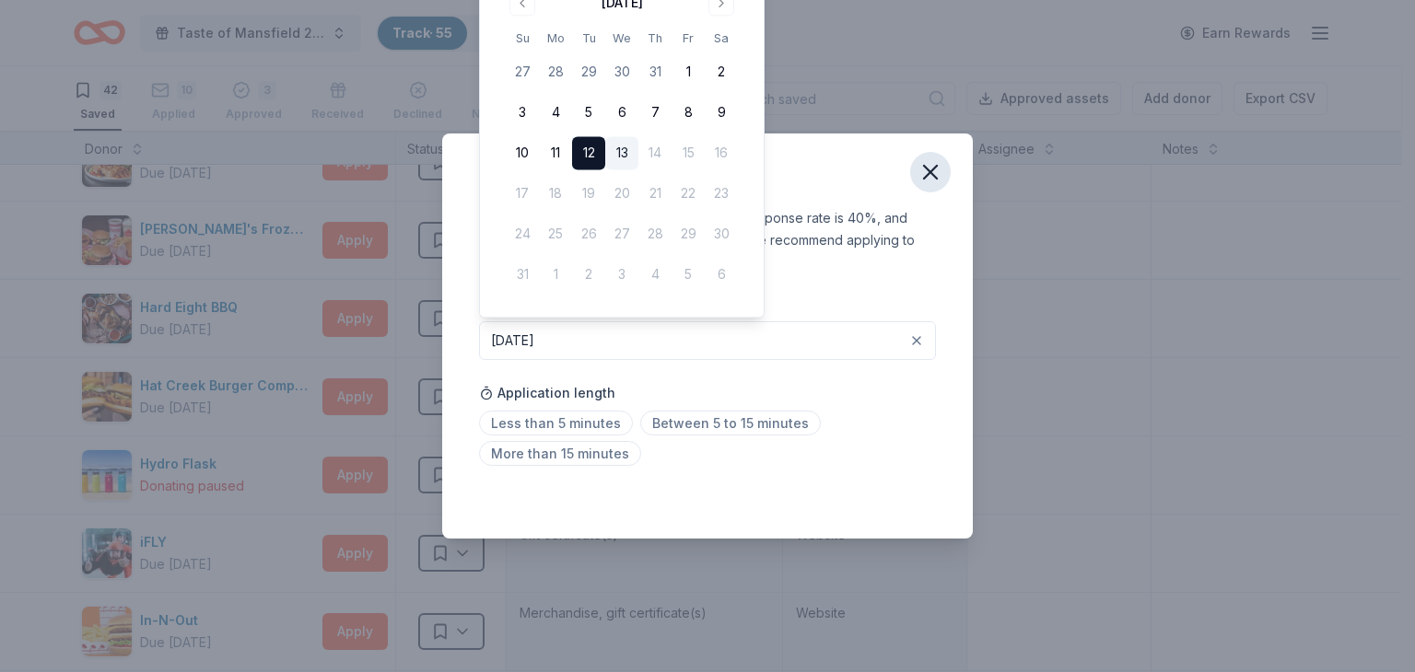
click at [924, 167] on icon "button" at bounding box center [930, 172] width 13 height 13
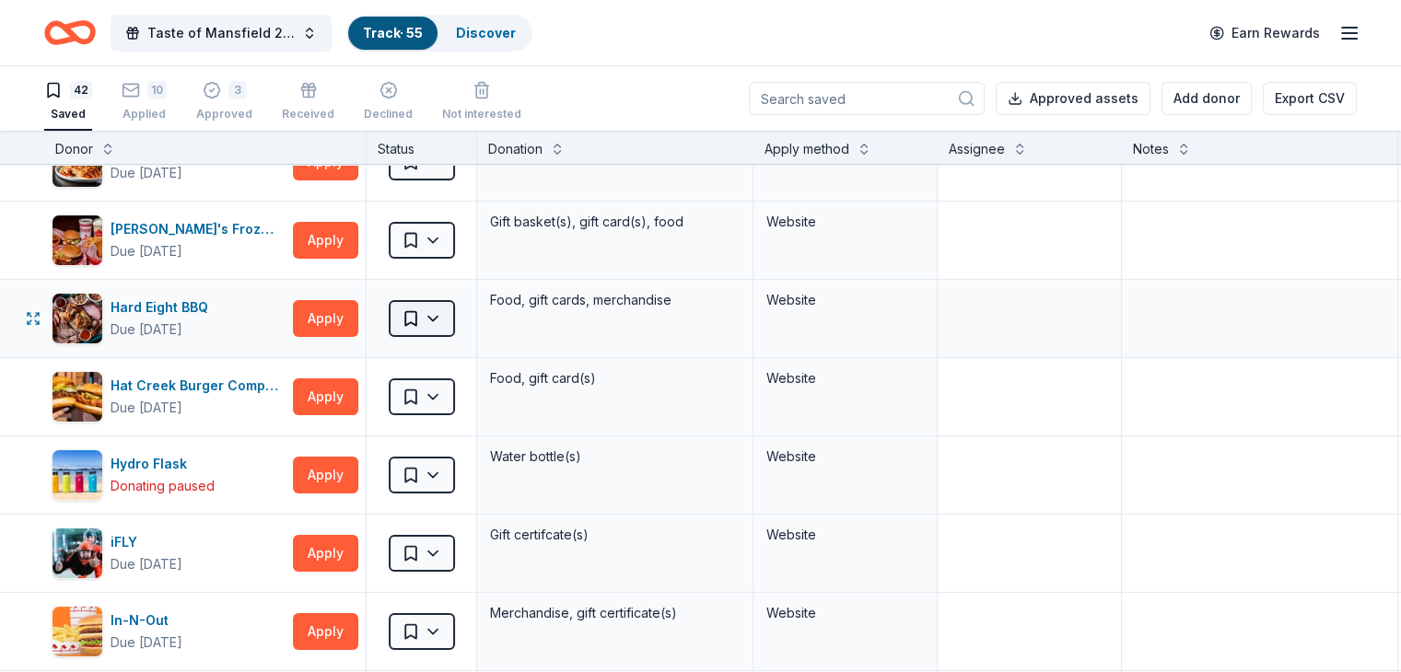
click at [460, 327] on html "Taste of Mansfield 2025 Track · 55 Discover Earn Rewards 42 Saved 10 Applied 3 …" at bounding box center [700, 336] width 1401 height 672
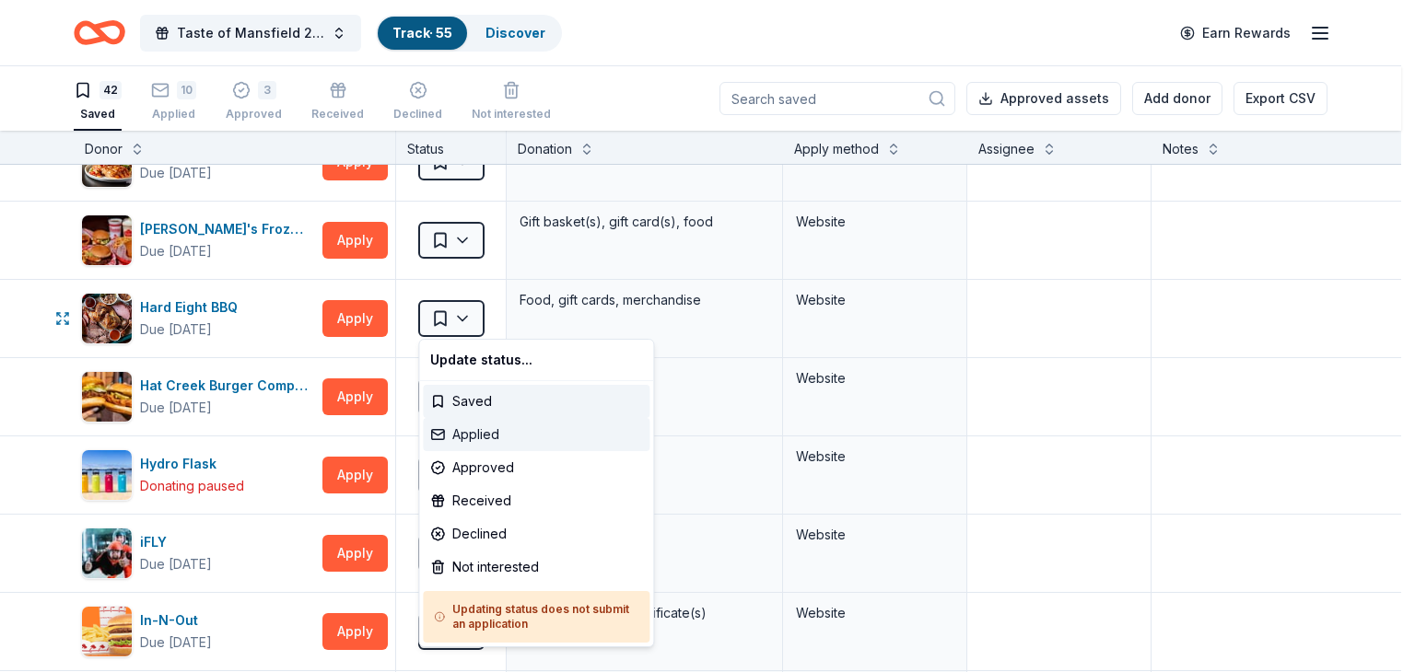
click at [468, 430] on div "Applied" at bounding box center [536, 434] width 227 height 33
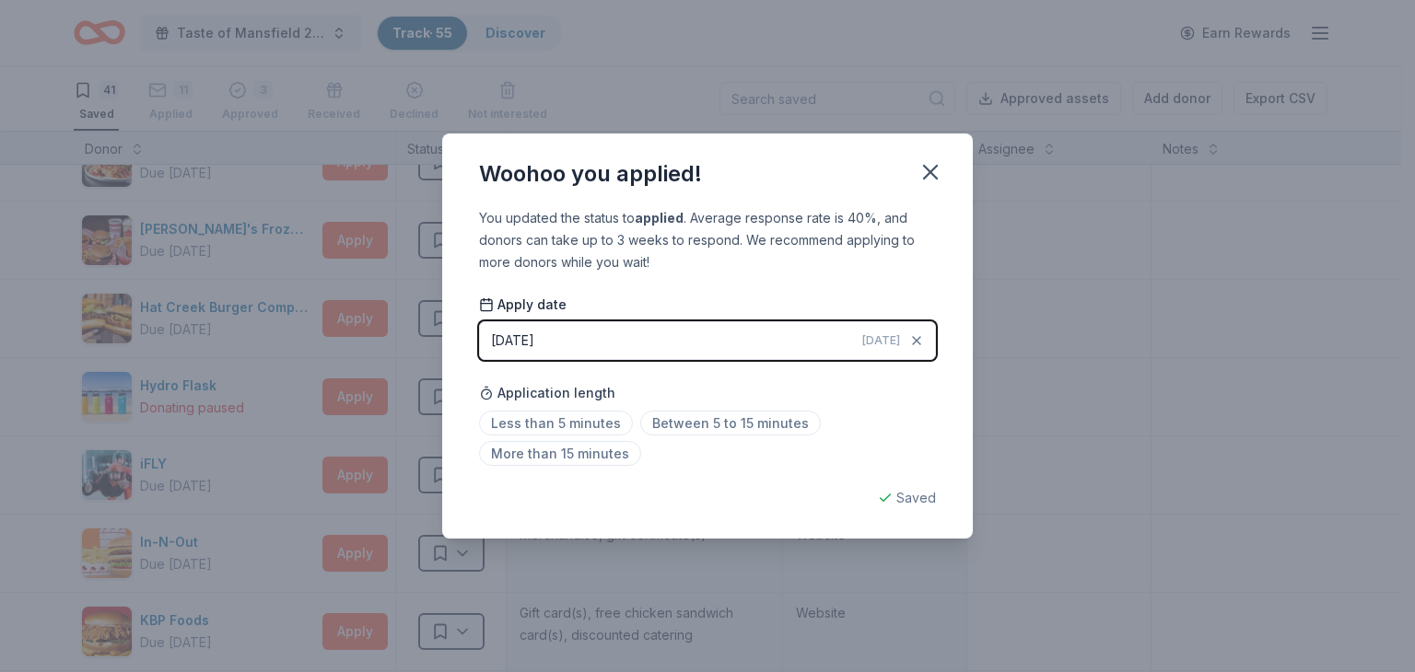
click at [670, 347] on button "[DATE] [DATE]" at bounding box center [707, 340] width 457 height 39
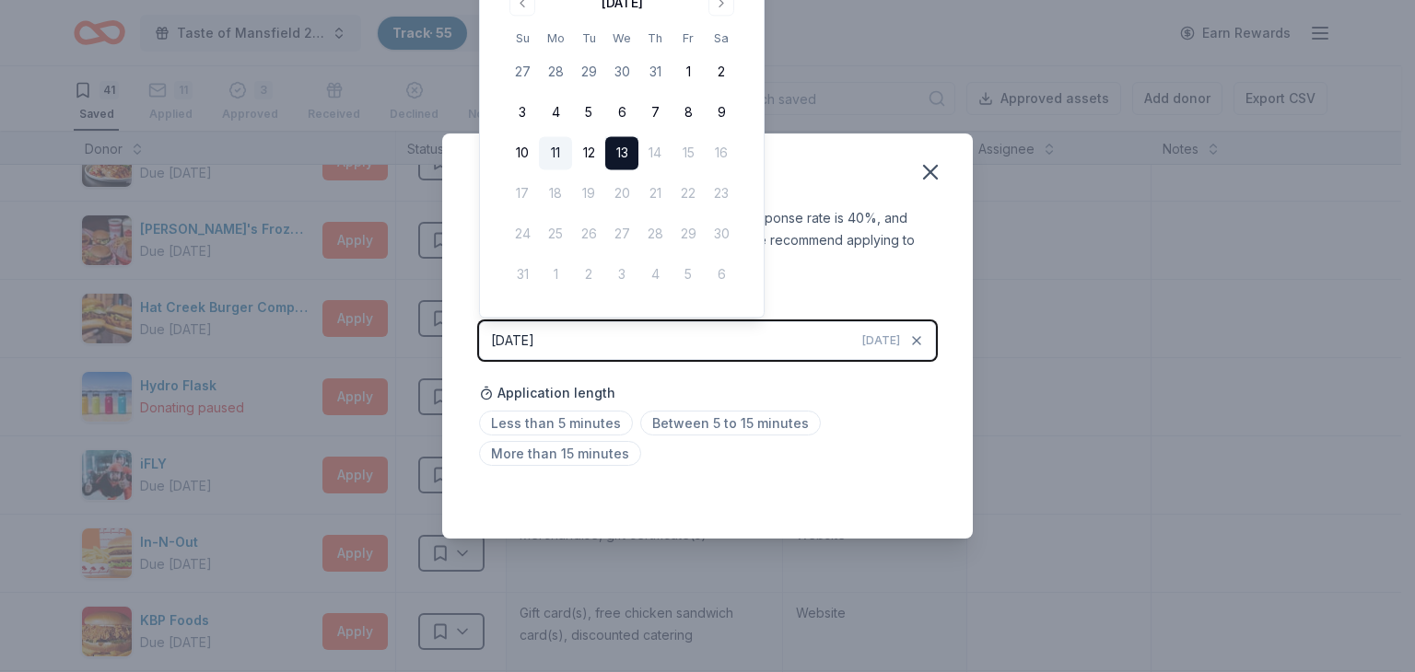
click at [553, 155] on button "11" at bounding box center [555, 153] width 33 height 33
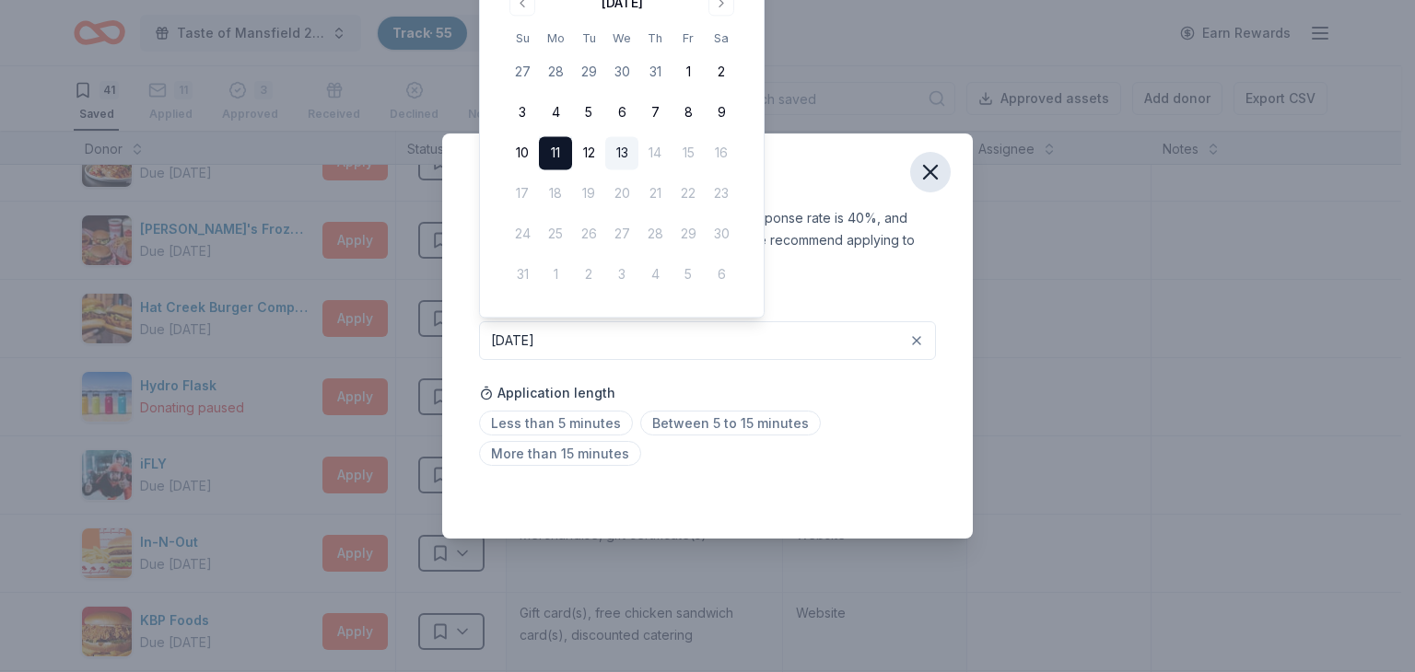
click at [925, 171] on icon "button" at bounding box center [930, 172] width 26 height 26
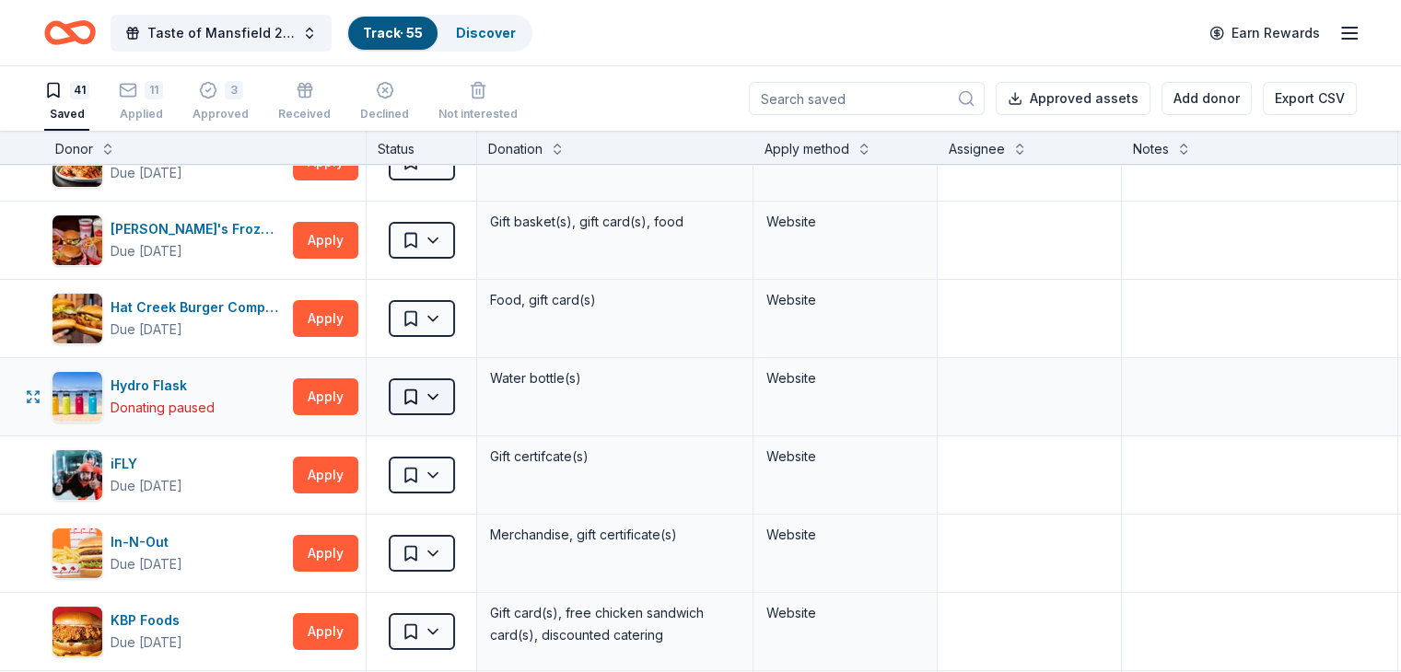
click at [466, 390] on html "Taste of Mansfield 2025 Track · 55 Discover Earn Rewards 41 Saved 11 Applied 3 …" at bounding box center [700, 336] width 1401 height 672
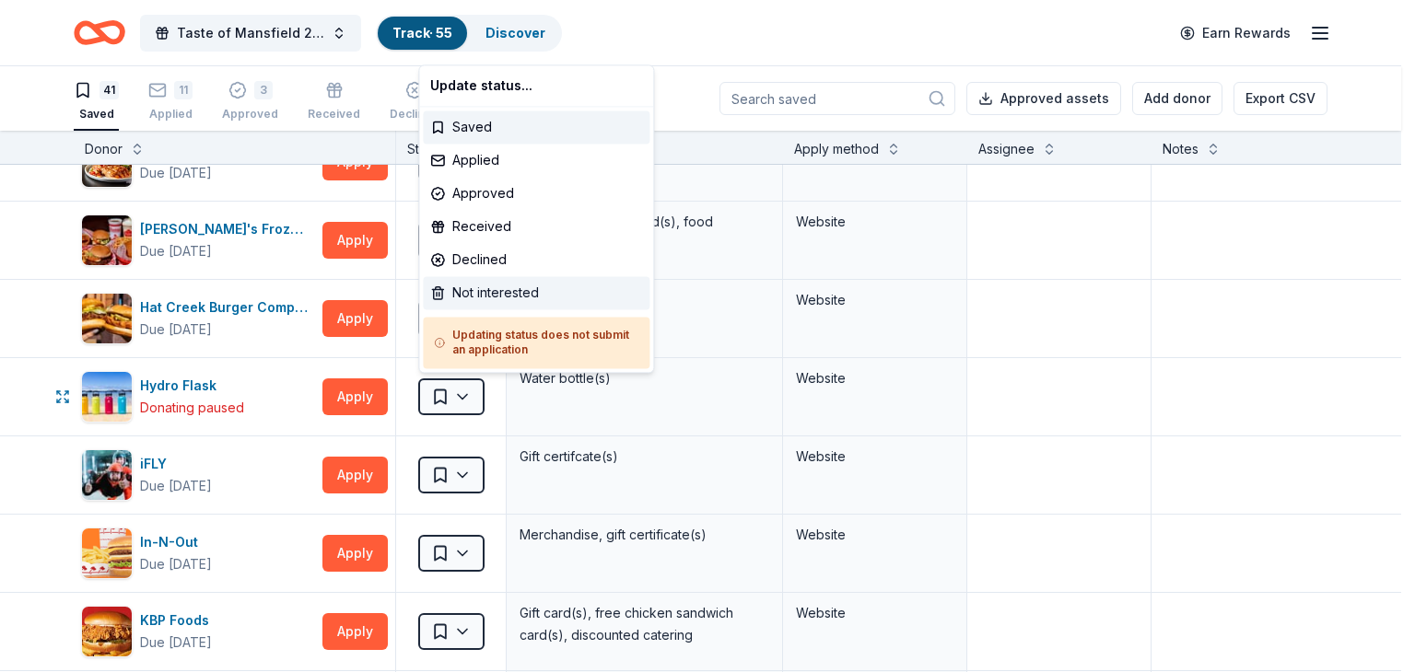
click at [503, 297] on div "Not interested" at bounding box center [536, 292] width 227 height 33
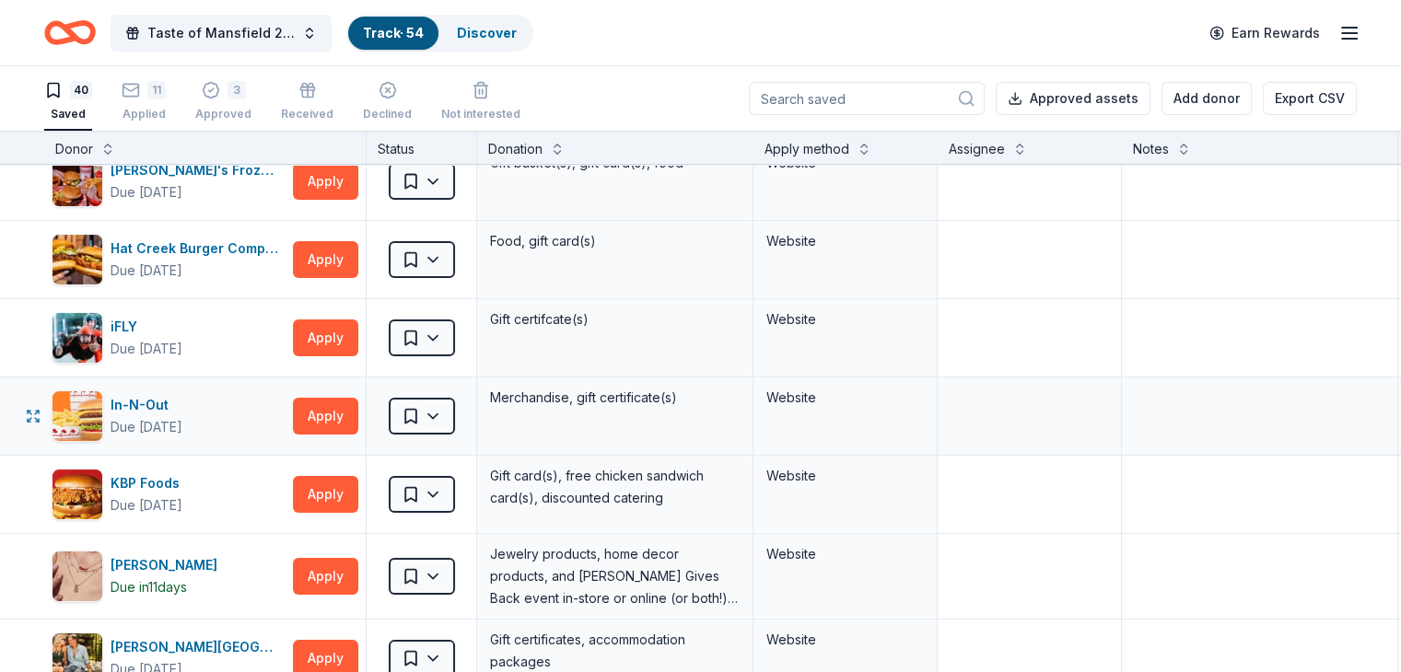
scroll to position [368, 0]
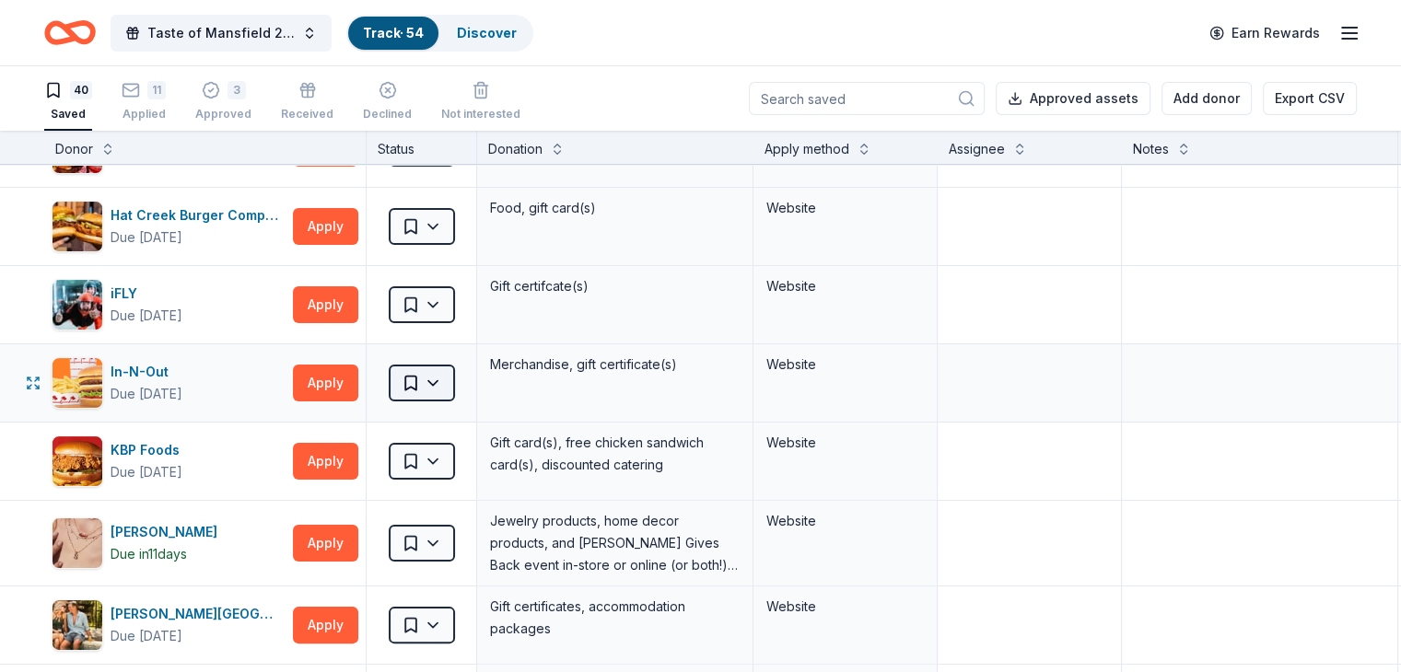
click at [462, 379] on html "Taste of Mansfield 2025 Track · 54 Discover Earn Rewards 40 Saved 11 Applied 3 …" at bounding box center [700, 336] width 1401 height 672
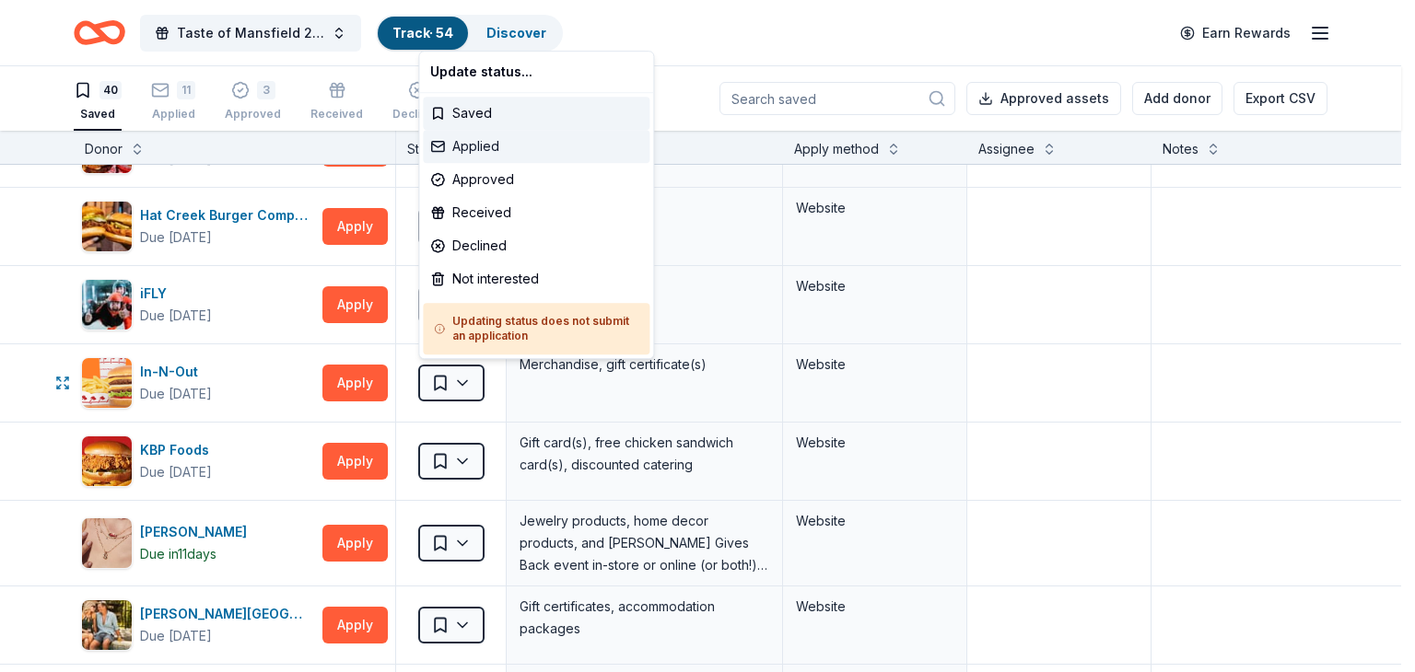
click at [483, 143] on div "Applied" at bounding box center [536, 146] width 227 height 33
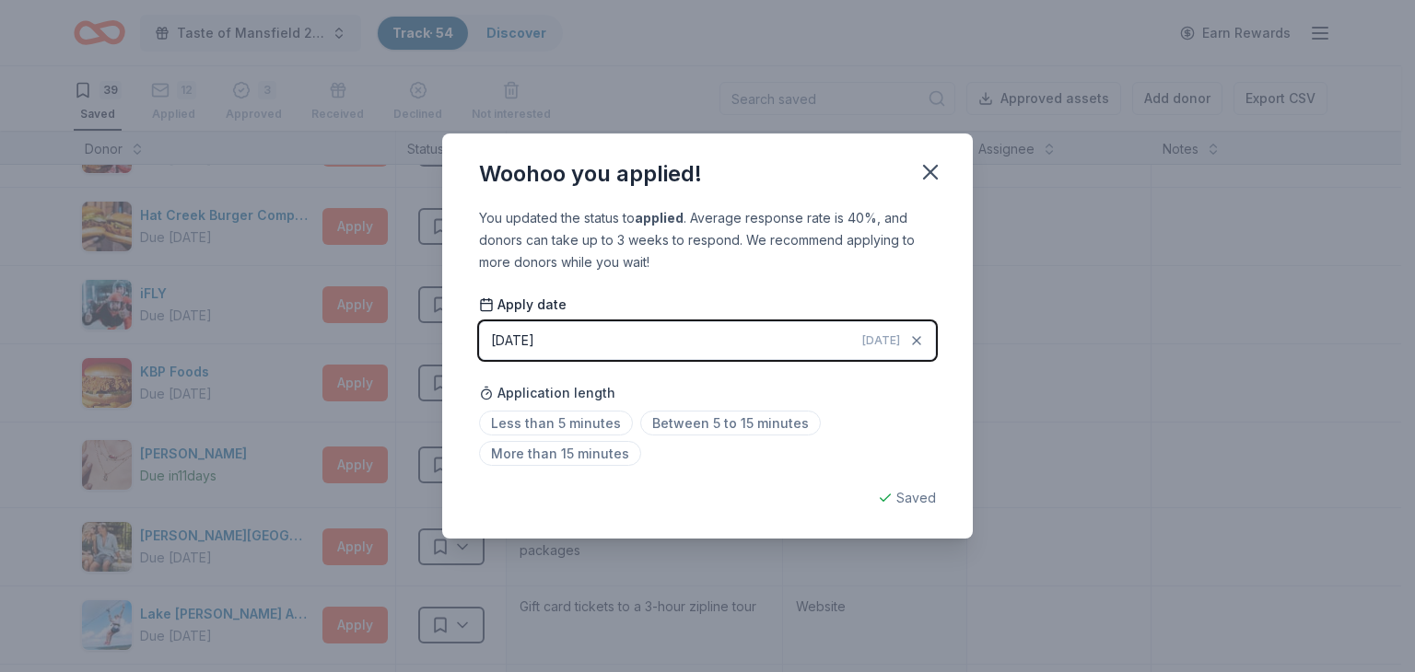
click at [769, 337] on button "[DATE] [DATE]" at bounding box center [707, 340] width 457 height 39
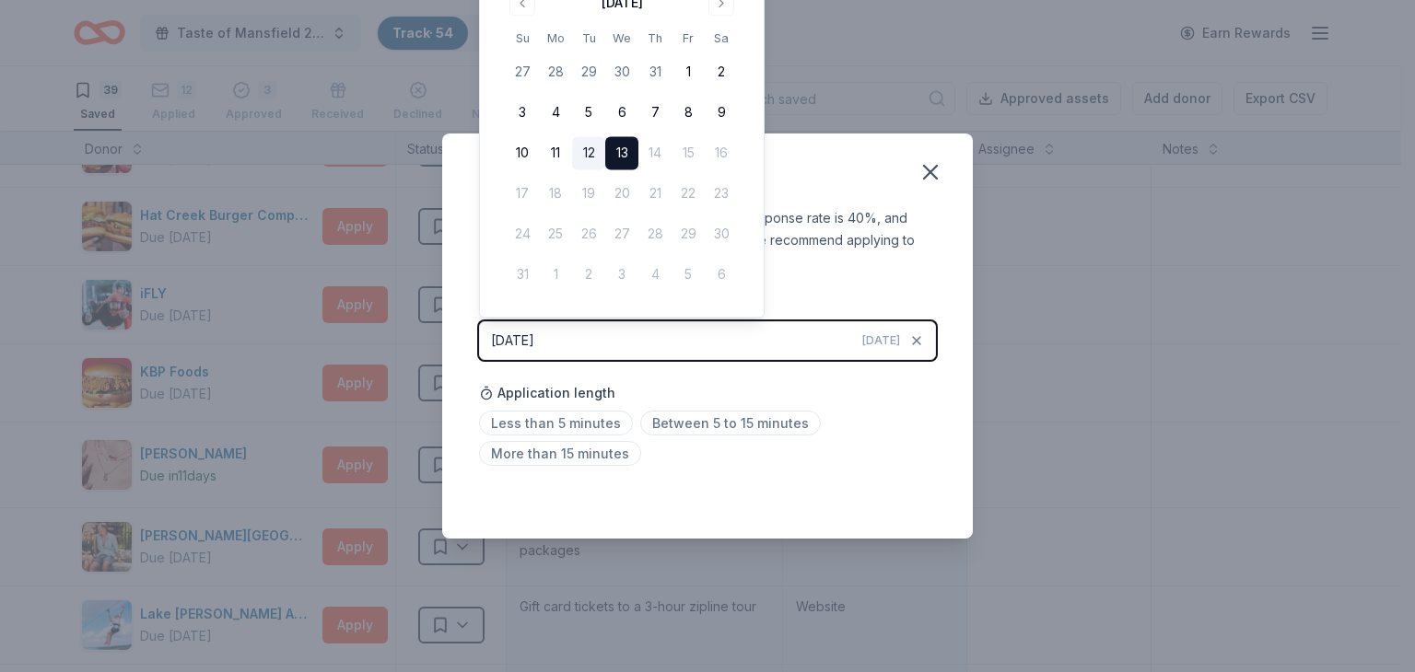
click at [586, 156] on button "12" at bounding box center [588, 153] width 33 height 33
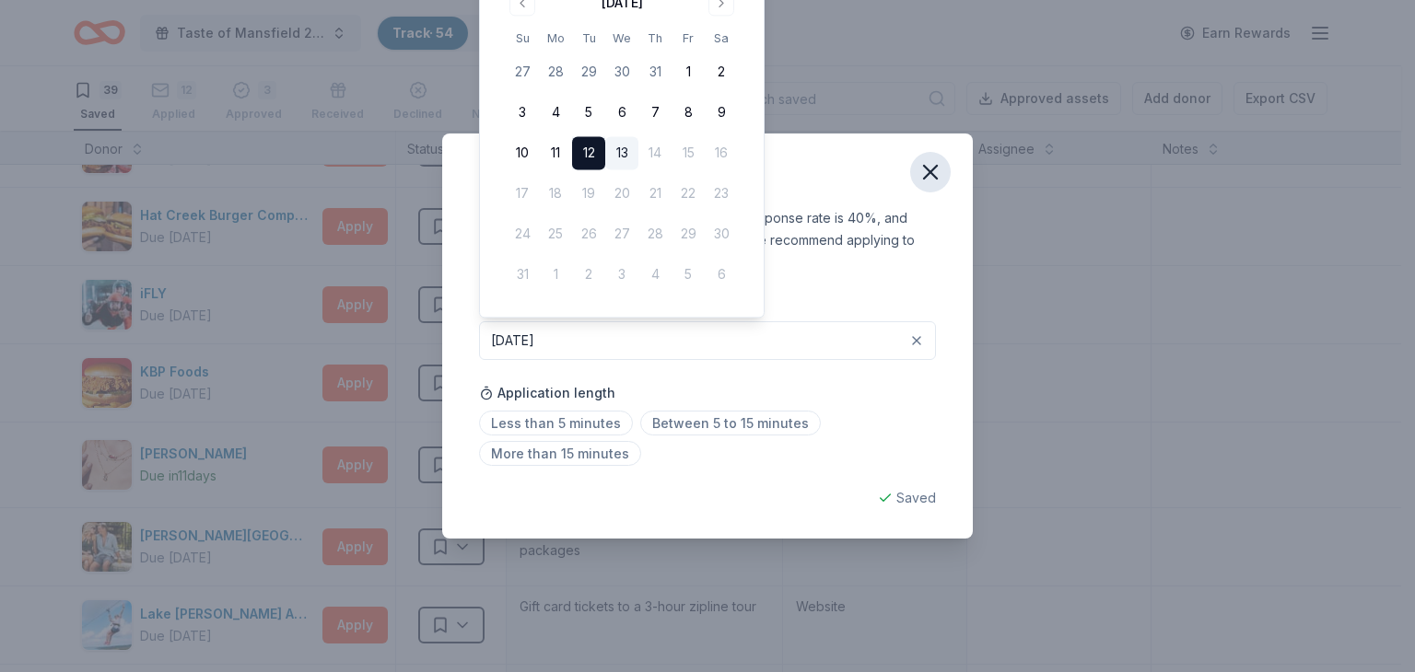
drag, startPoint x: 938, startPoint y: 164, endPoint x: 921, endPoint y: 174, distance: 19.4
click at [937, 164] on icon "button" at bounding box center [930, 172] width 26 height 26
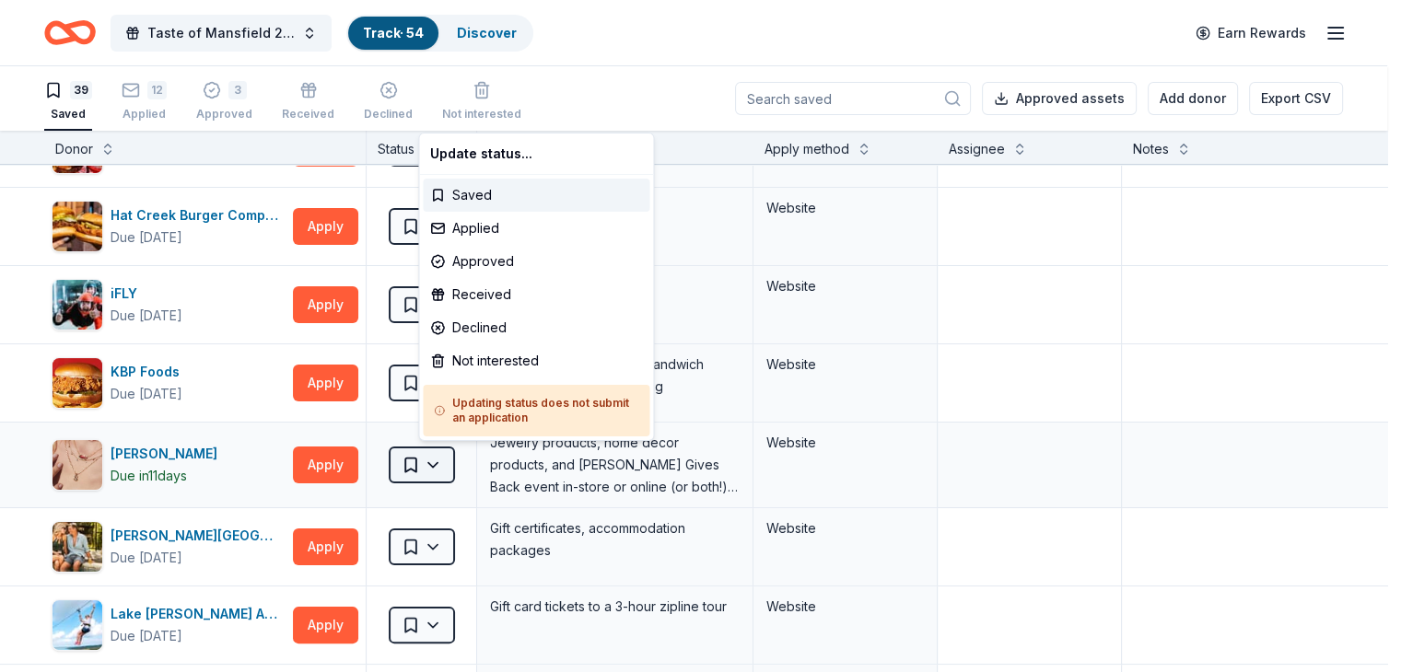
click at [436, 455] on html "Taste of Mansfield 2025 Track · 54 Discover Earn Rewards 39 Saved 12 Applied 3 …" at bounding box center [700, 336] width 1401 height 672
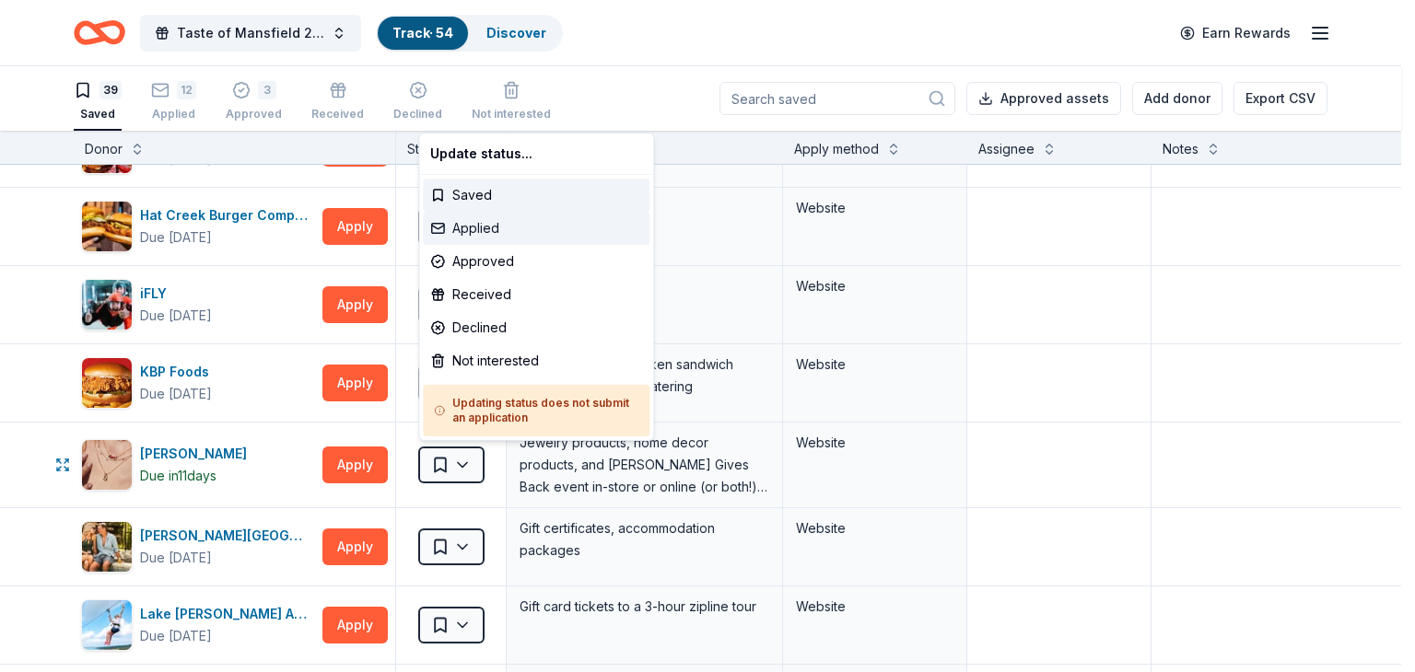
click at [503, 228] on div "Applied" at bounding box center [536, 228] width 227 height 33
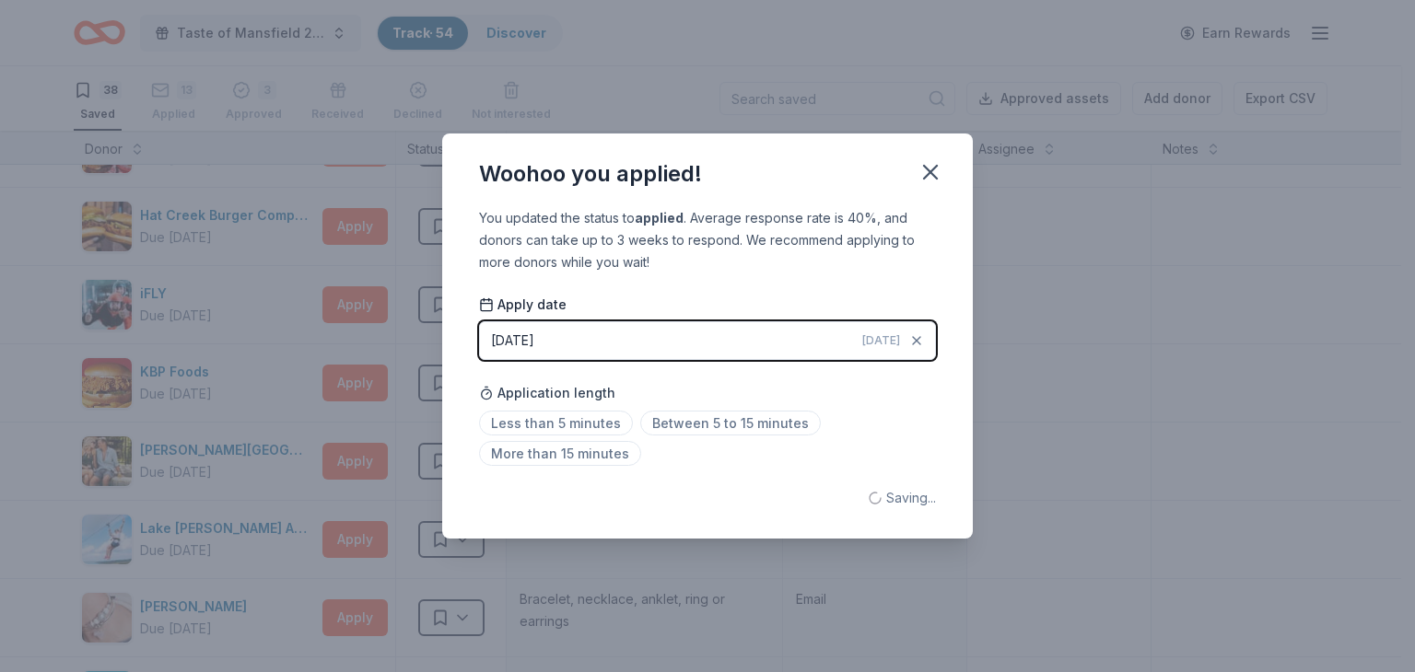
click at [724, 338] on button "[DATE] [DATE]" at bounding box center [707, 340] width 457 height 39
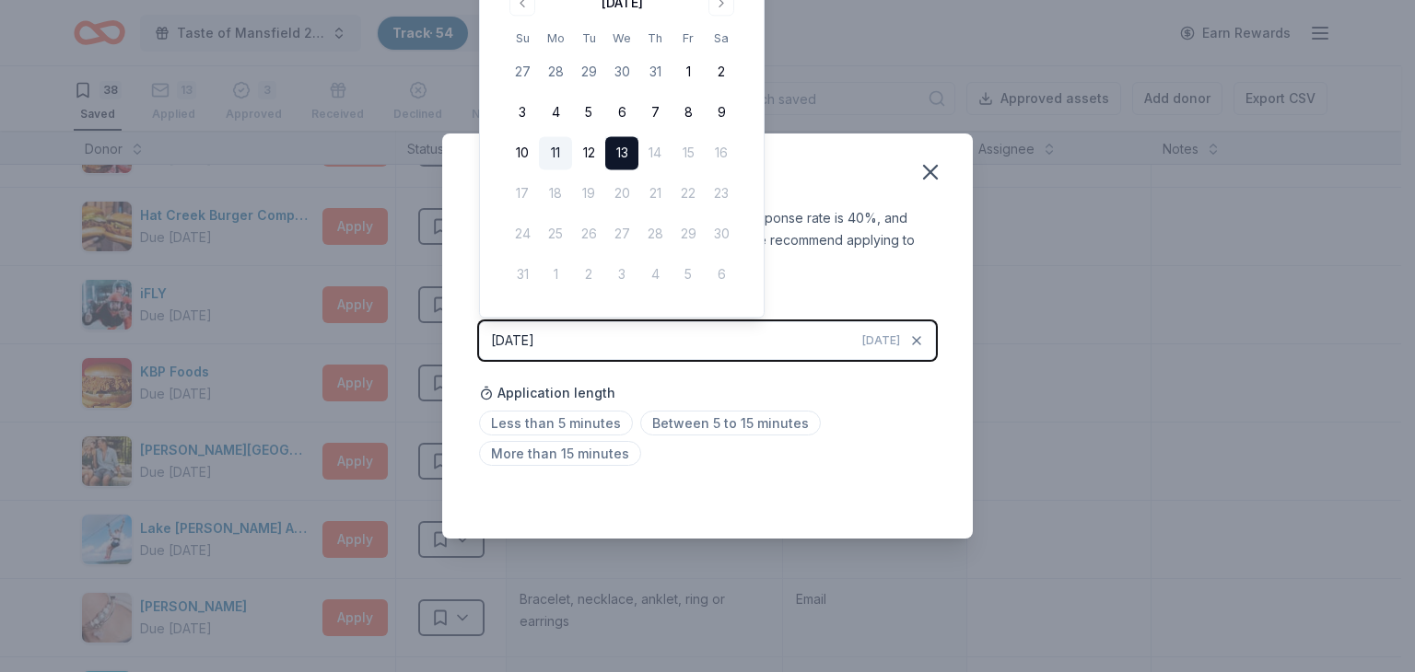
click at [553, 149] on button "11" at bounding box center [555, 153] width 33 height 33
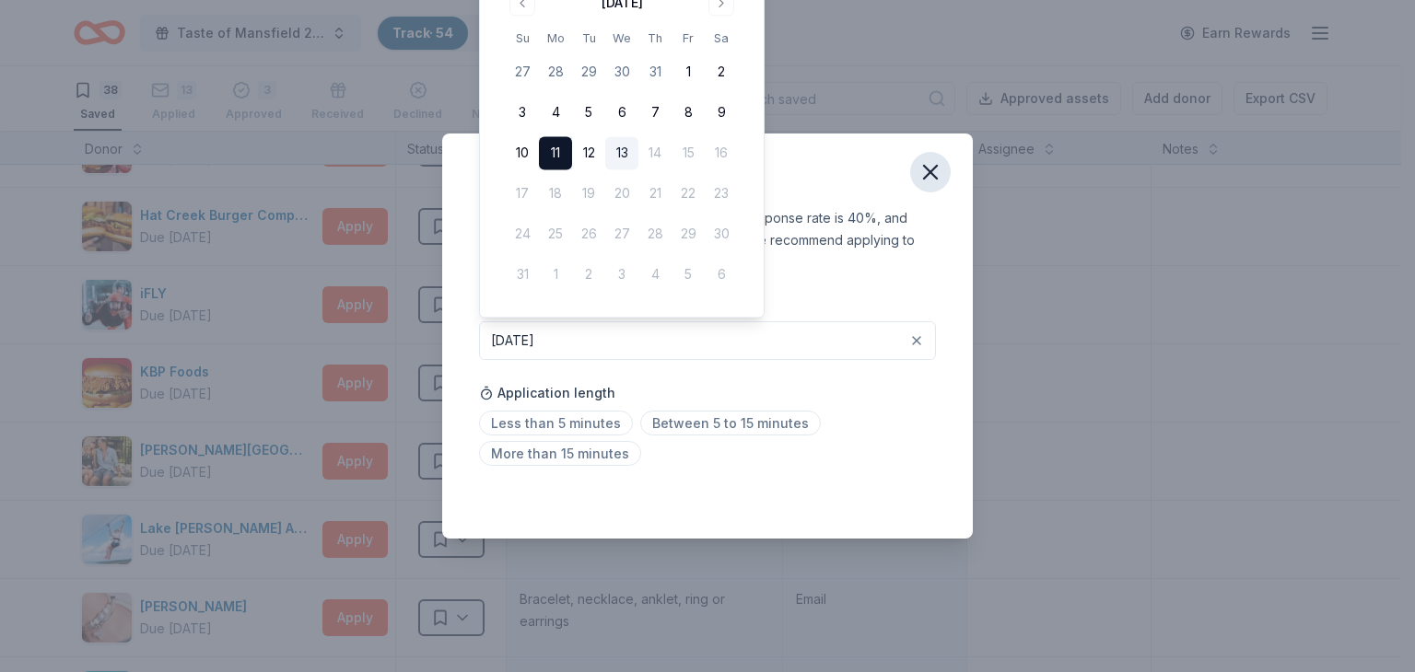
click at [930, 170] on icon "button" at bounding box center [930, 172] width 13 height 13
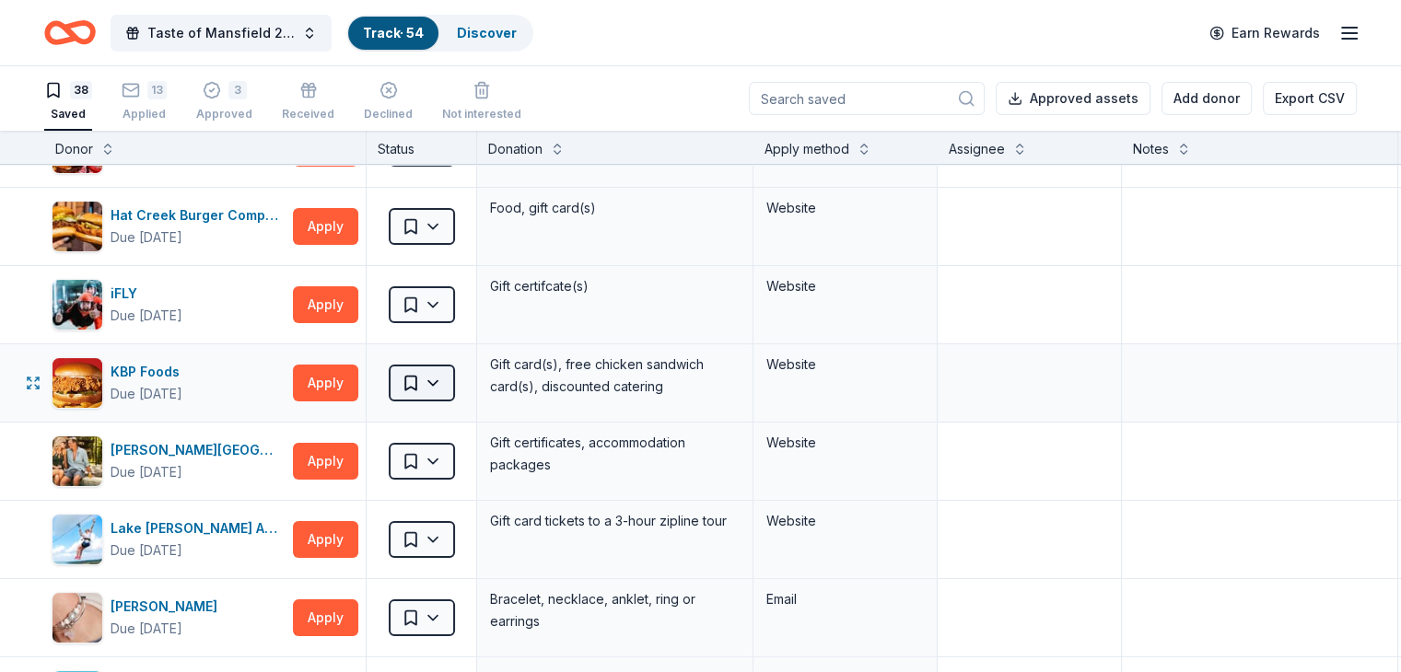
click at [474, 379] on html "Taste of Mansfield 2025 Track · 54 Discover Earn Rewards 38 Saved 13 Applied 3 …" at bounding box center [700, 336] width 1401 height 672
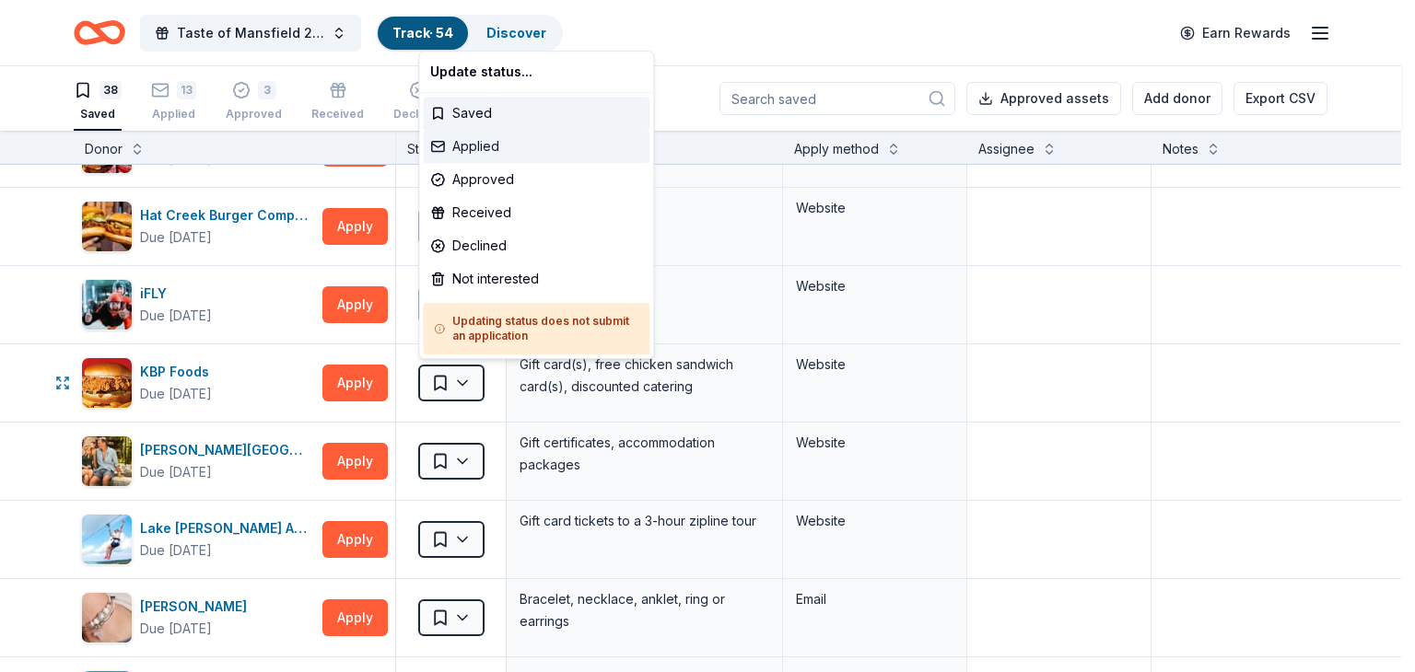
click at [486, 146] on div "Applied" at bounding box center [536, 146] width 227 height 33
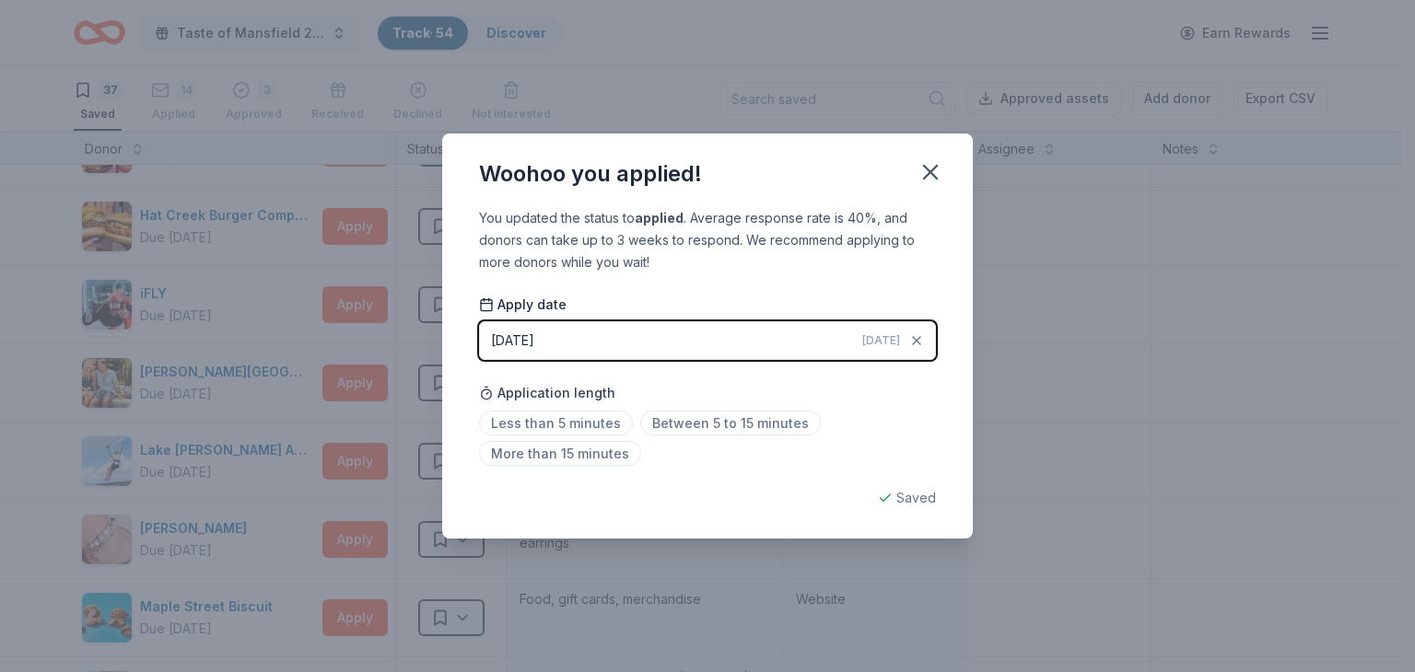
click at [763, 338] on button "[DATE] [DATE]" at bounding box center [707, 340] width 457 height 39
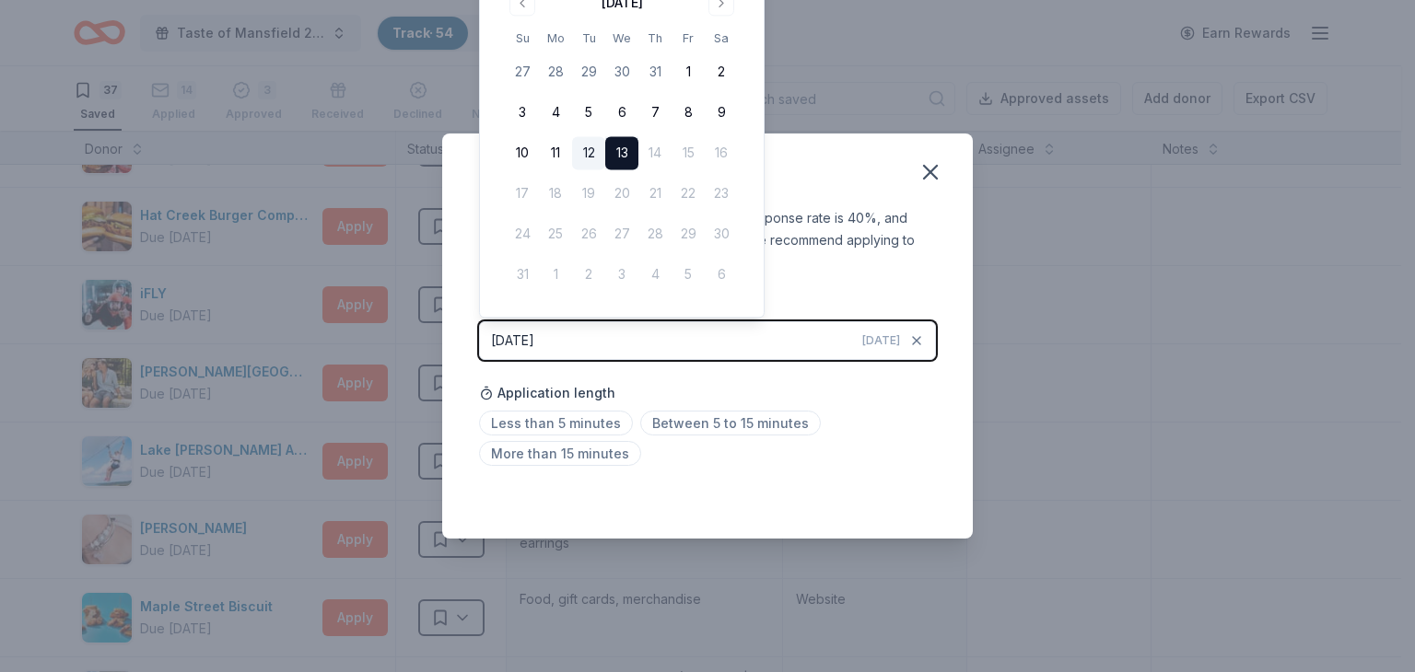
click at [589, 150] on button "12" at bounding box center [588, 153] width 33 height 33
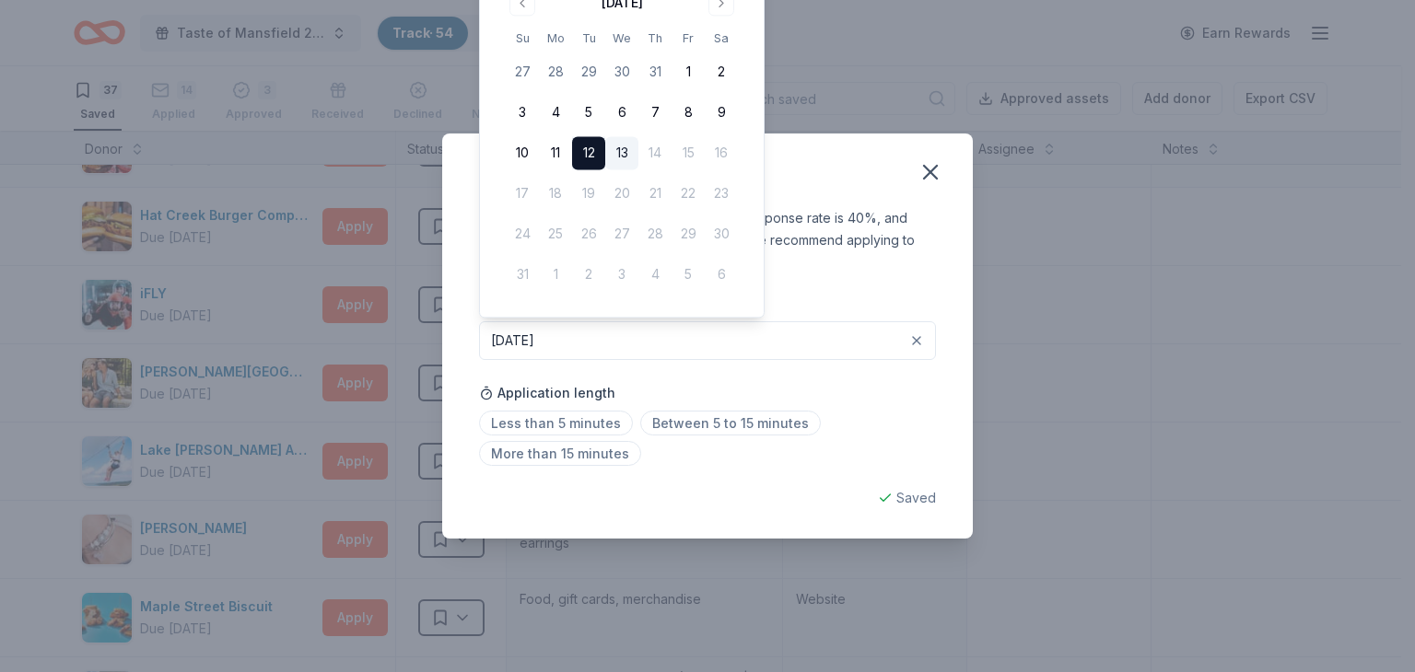
drag, startPoint x: 926, startPoint y: 160, endPoint x: 892, endPoint y: 183, distance: 40.4
click at [926, 159] on icon "button" at bounding box center [930, 172] width 26 height 26
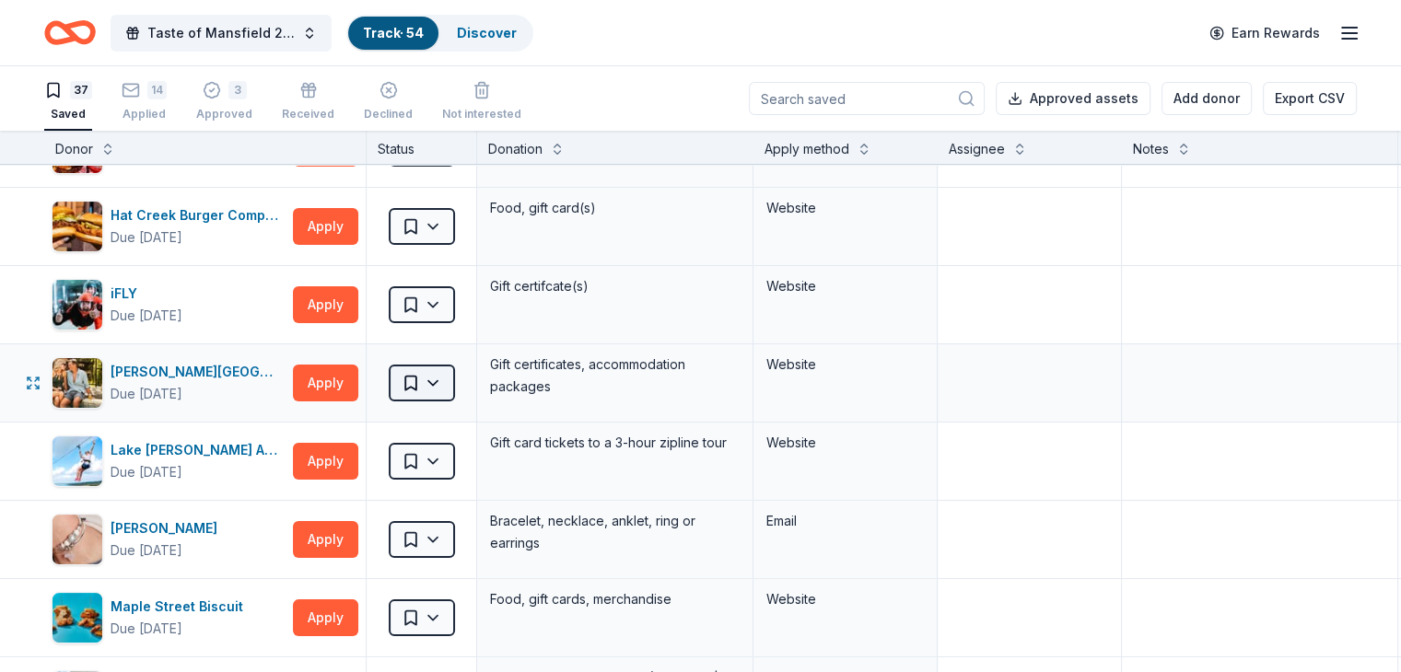
click at [460, 379] on html "Taste of Mansfield 2025 Track · 54 Discover Earn Rewards 37 Saved 14 Applied 3 …" at bounding box center [700, 336] width 1401 height 672
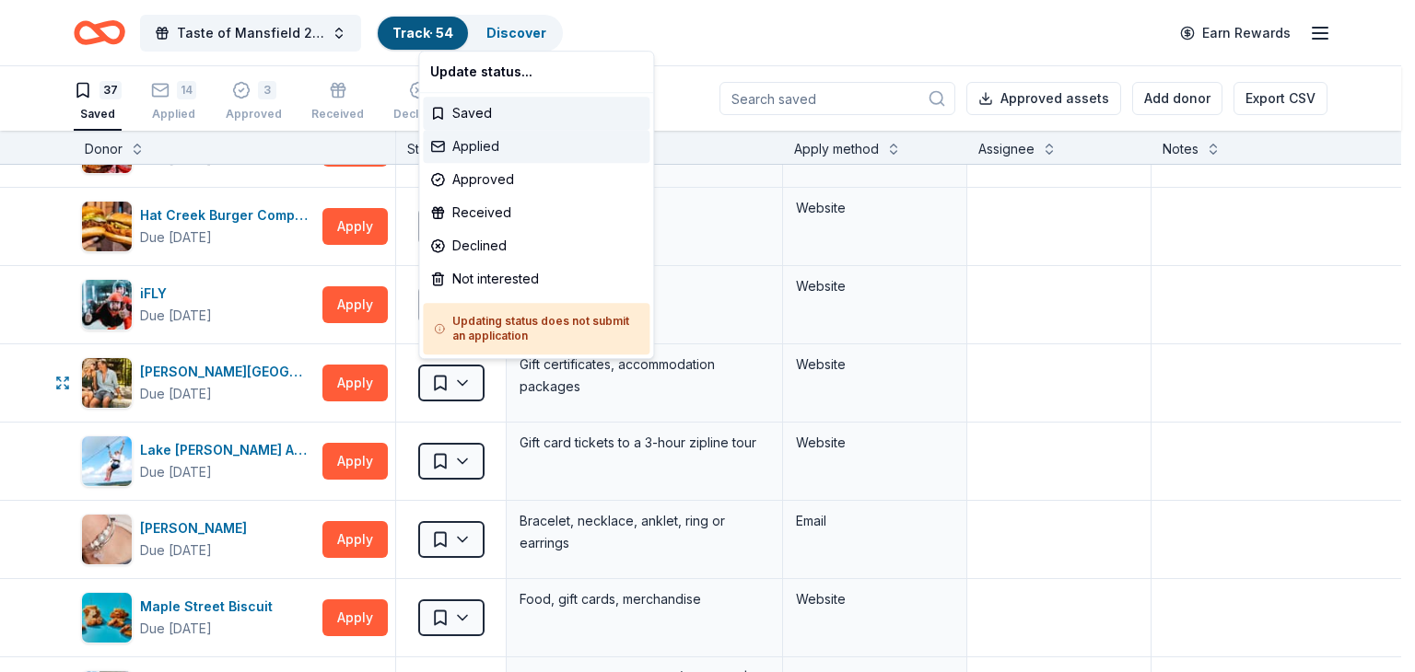
click at [488, 156] on div "Applied" at bounding box center [536, 146] width 227 height 33
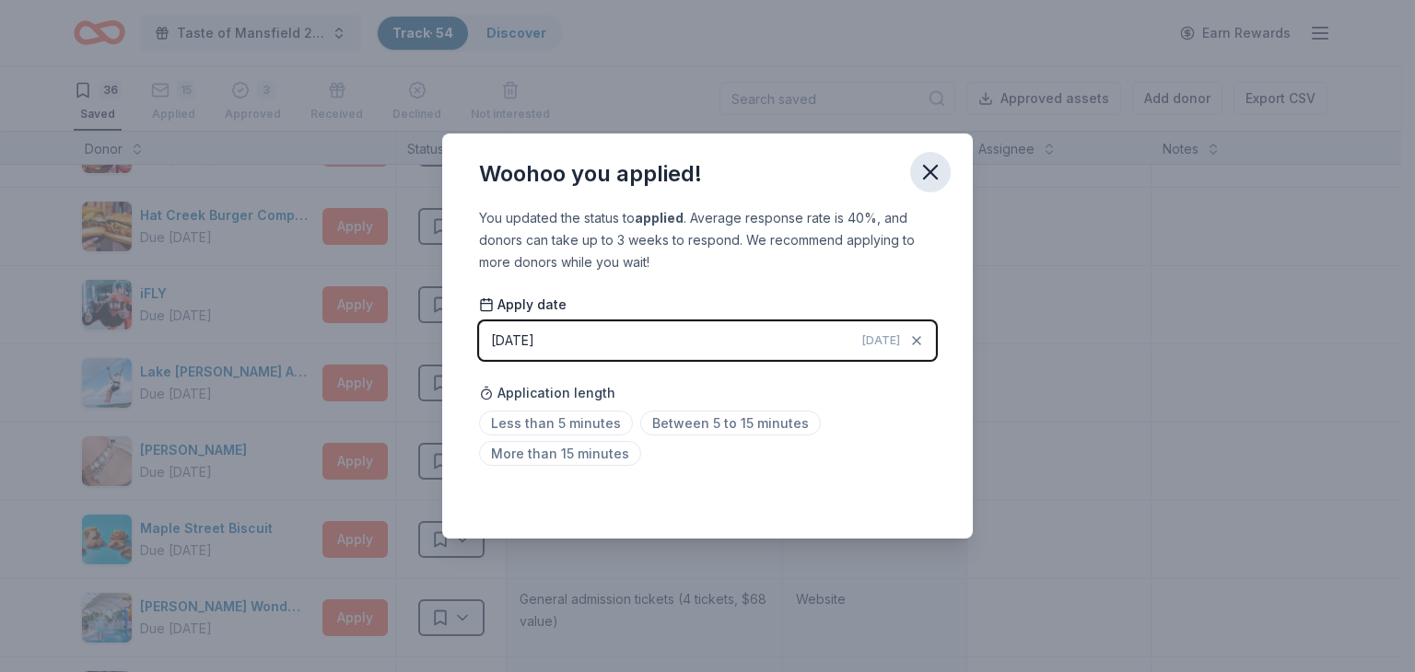
click at [919, 174] on icon "button" at bounding box center [930, 172] width 26 height 26
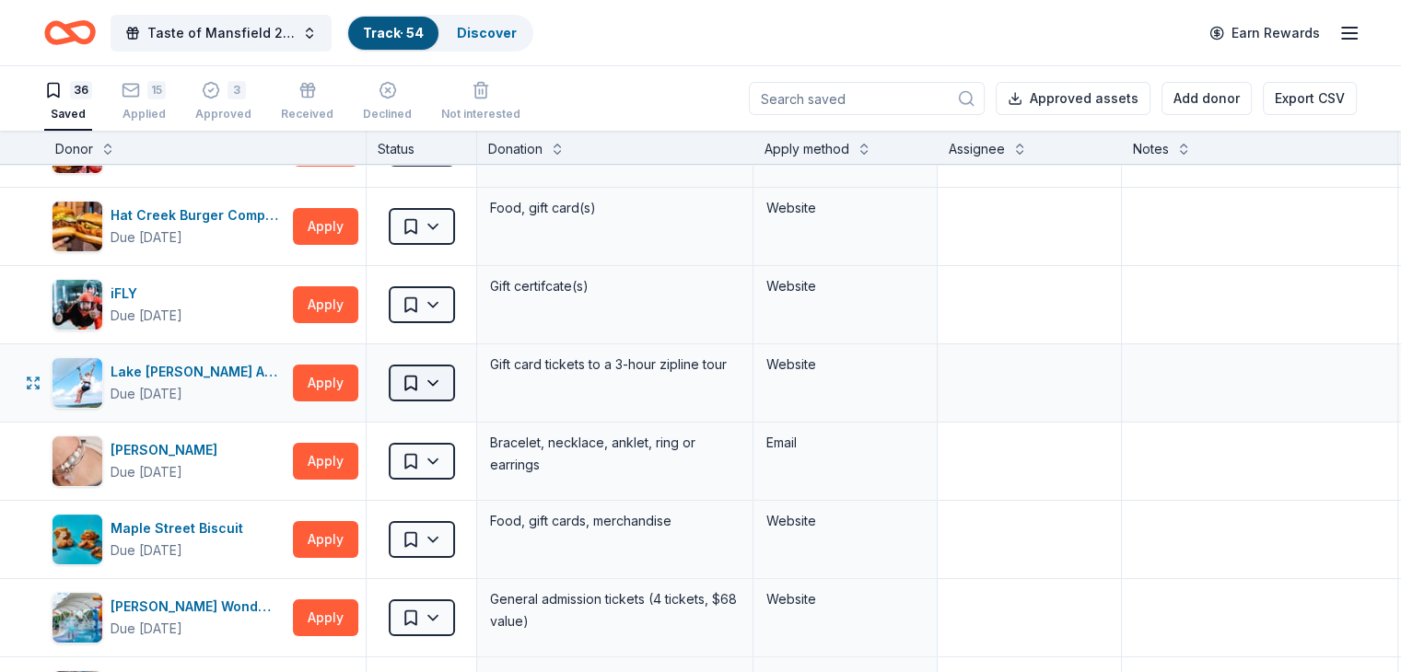
click at [464, 377] on html "Taste of Mansfield 2025 Track · 54 Discover Earn Rewards 36 Saved 15 Applied 3 …" at bounding box center [700, 336] width 1401 height 672
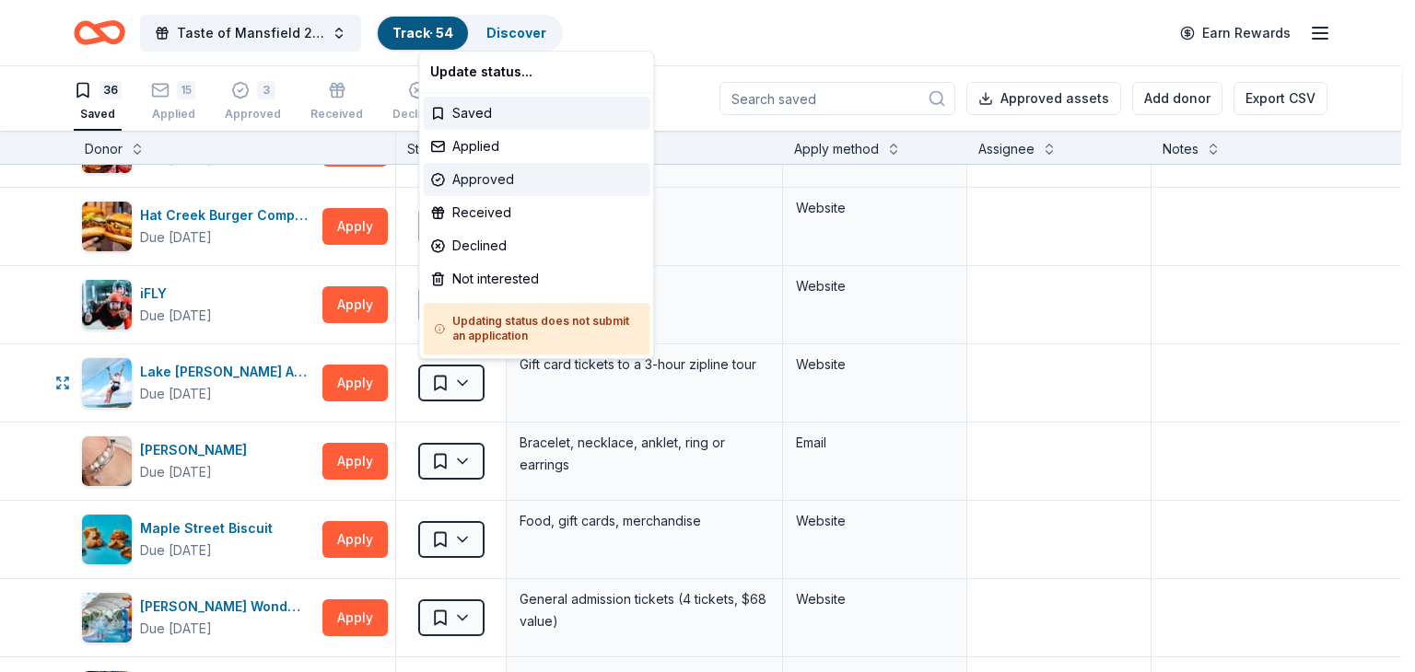
click at [486, 175] on div "Approved" at bounding box center [536, 179] width 227 height 33
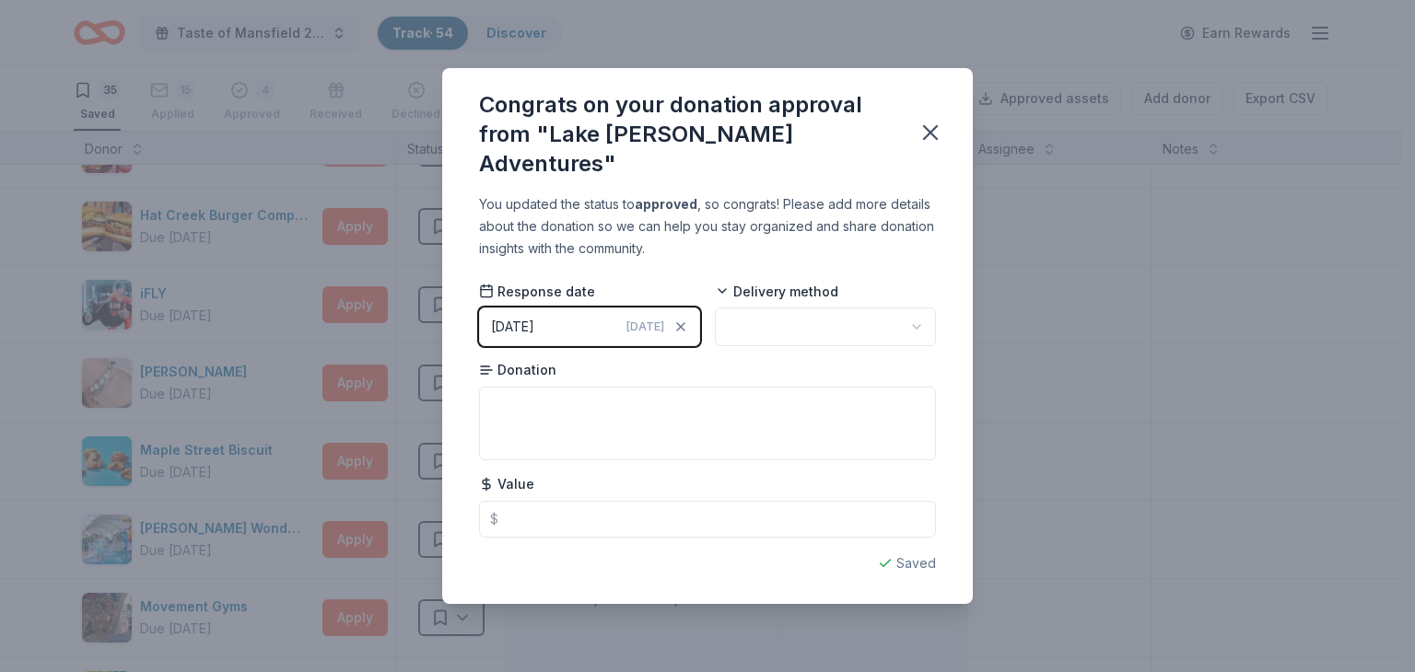
click at [597, 313] on button "[DATE] [DATE]" at bounding box center [589, 327] width 221 height 39
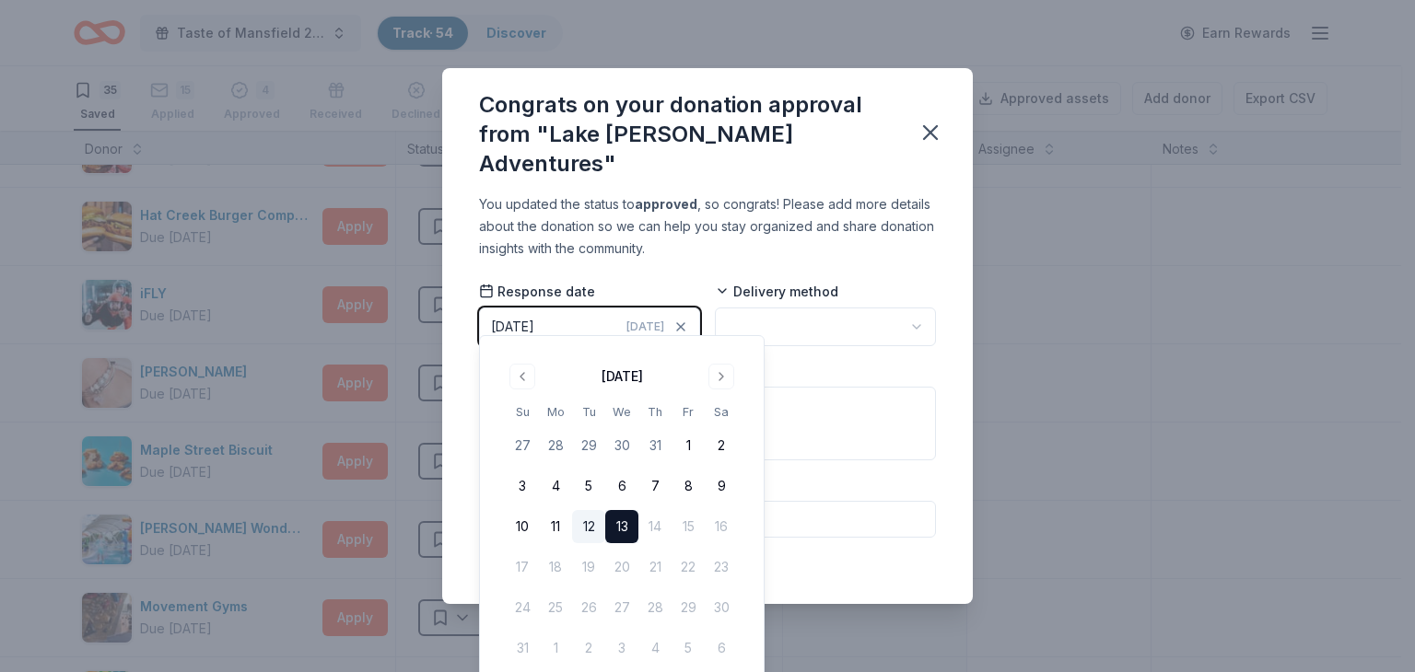
click at [582, 523] on button "12" at bounding box center [588, 526] width 33 height 33
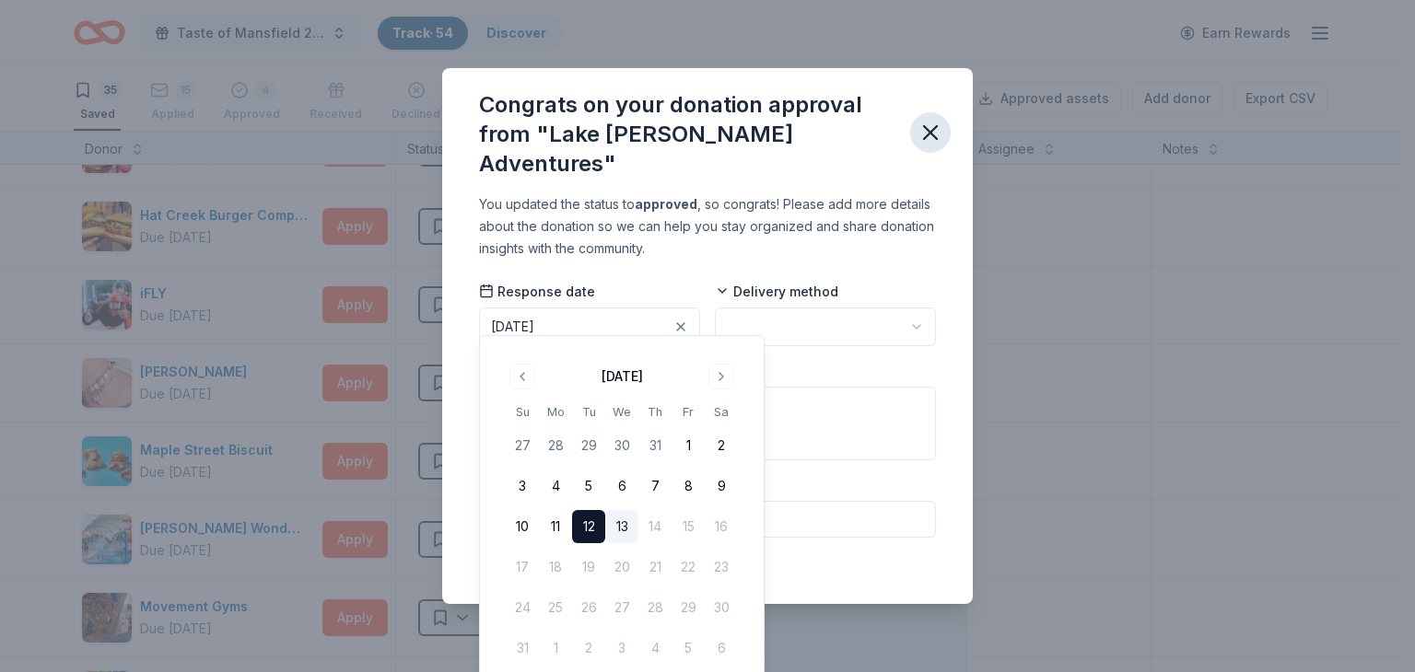
click at [925, 130] on icon "button" at bounding box center [930, 133] width 26 height 26
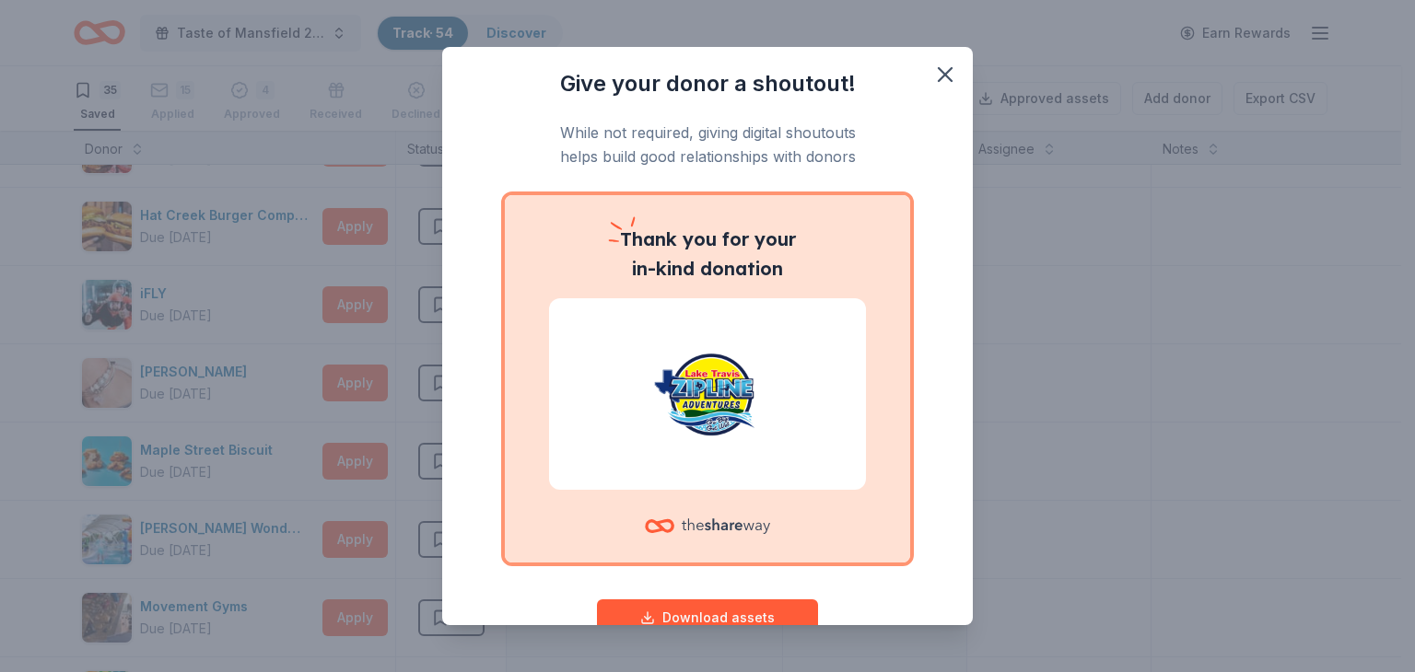
drag, startPoint x: 681, startPoint y: 607, endPoint x: 696, endPoint y: 563, distance: 46.6
click at [681, 601] on button "Download assets" at bounding box center [707, 618] width 221 height 37
click at [932, 70] on icon "button" at bounding box center [945, 75] width 26 height 26
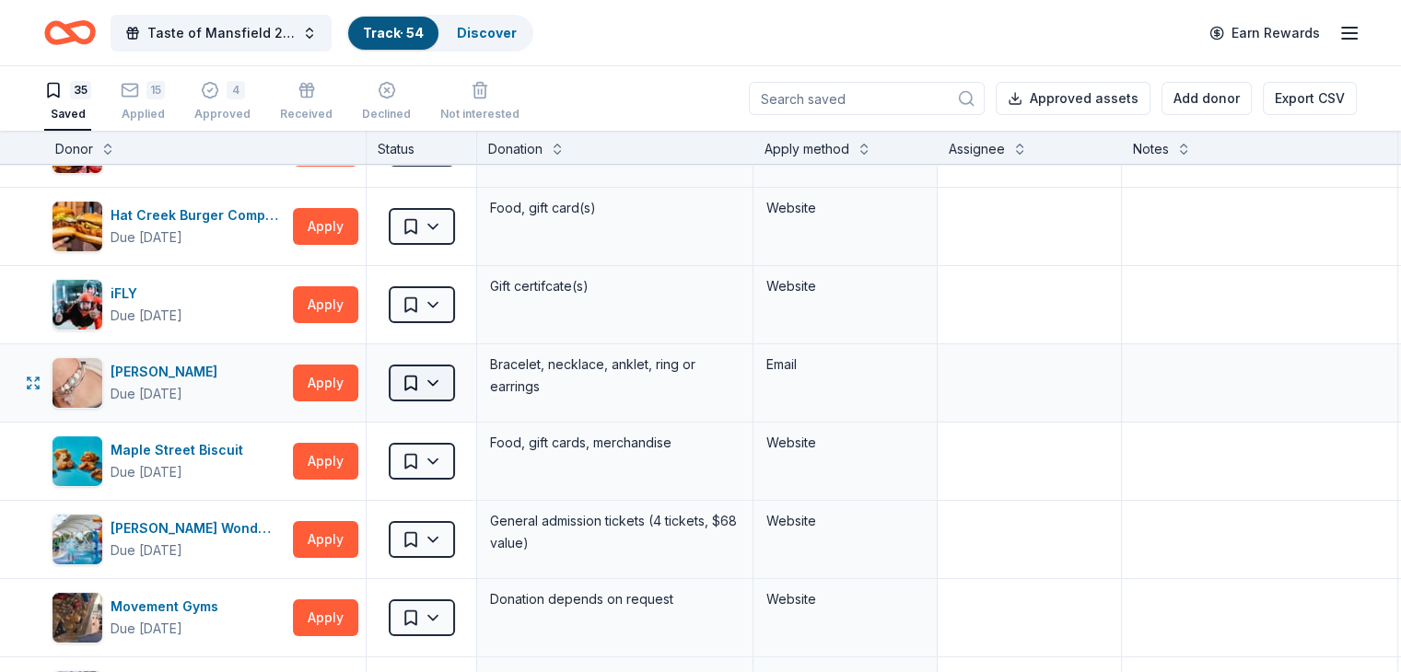
click at [460, 373] on html "Taste of Mansfield 2025 Track · 54 Discover Earn Rewards 35 Saved 15 Applied 4 …" at bounding box center [700, 336] width 1401 height 672
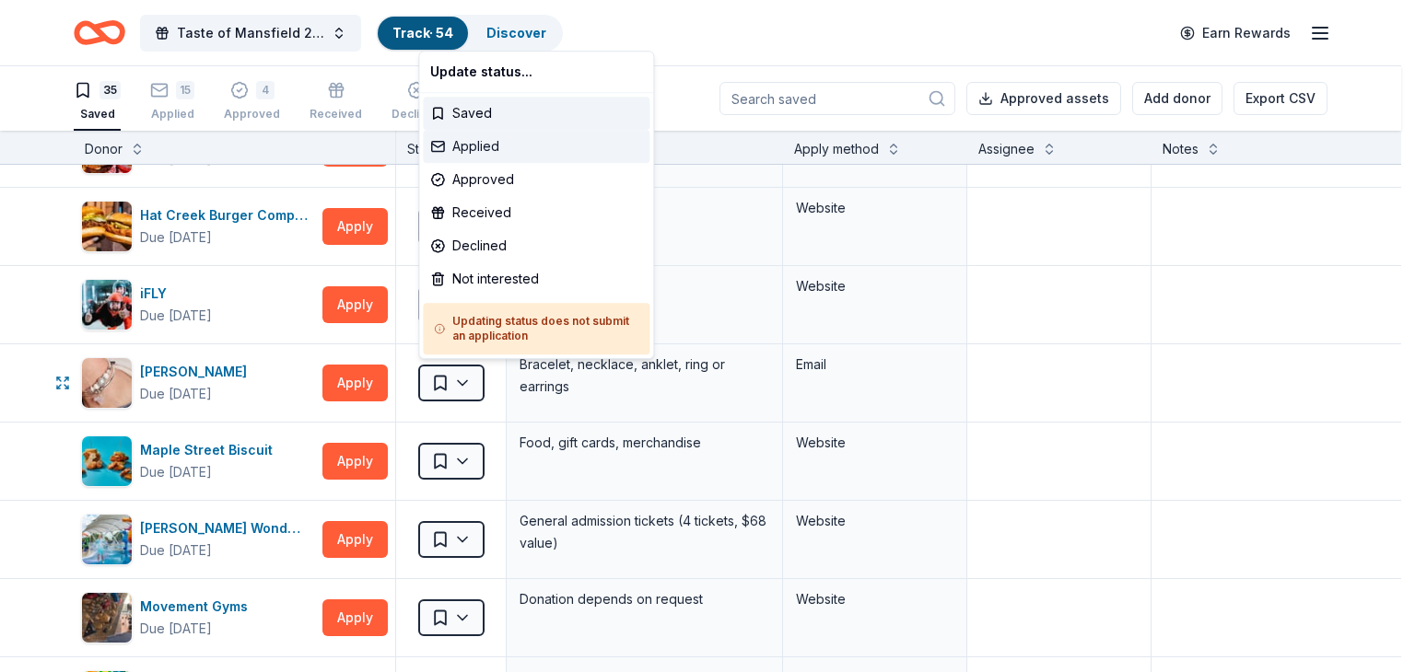
click at [479, 142] on div "Applied" at bounding box center [536, 146] width 227 height 33
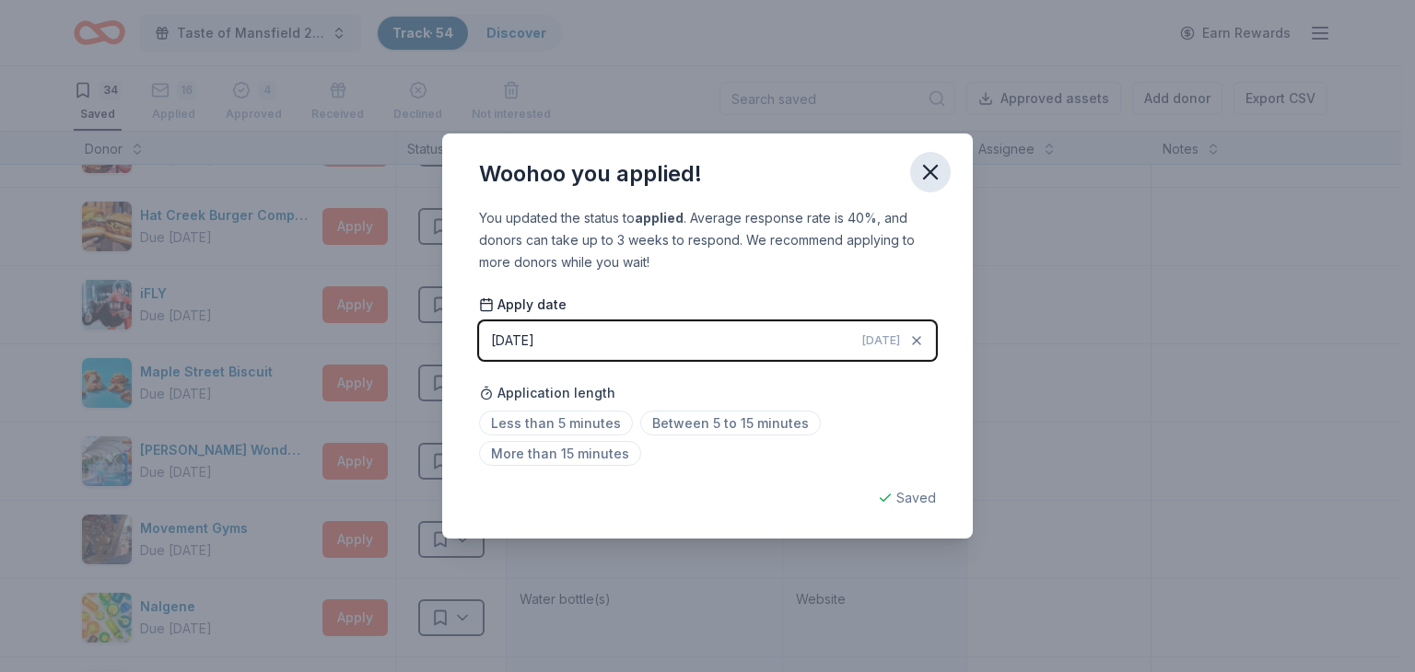
click at [932, 162] on icon "button" at bounding box center [930, 172] width 26 height 26
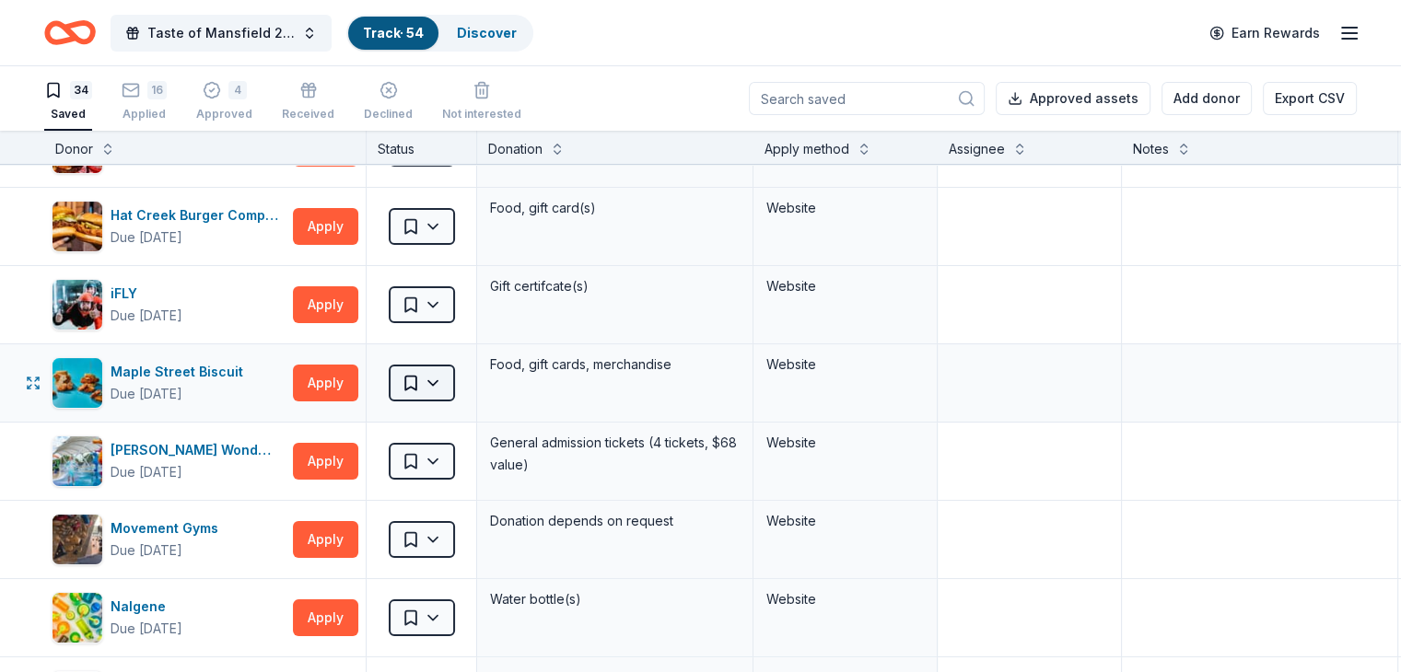
click at [464, 377] on html "Taste of Mansfield 2025 Track · 54 Discover Earn Rewards 34 Saved 16 Applied 4 …" at bounding box center [700, 336] width 1401 height 672
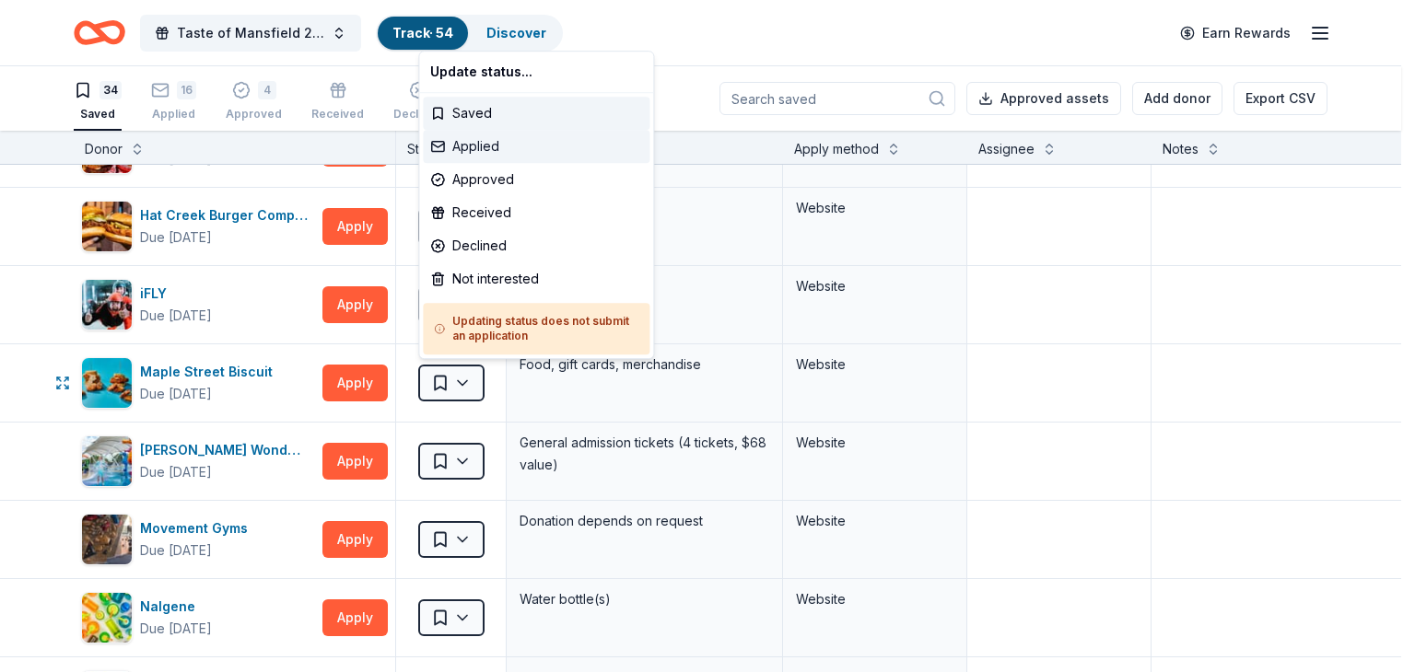
click at [486, 144] on div "Applied" at bounding box center [536, 146] width 227 height 33
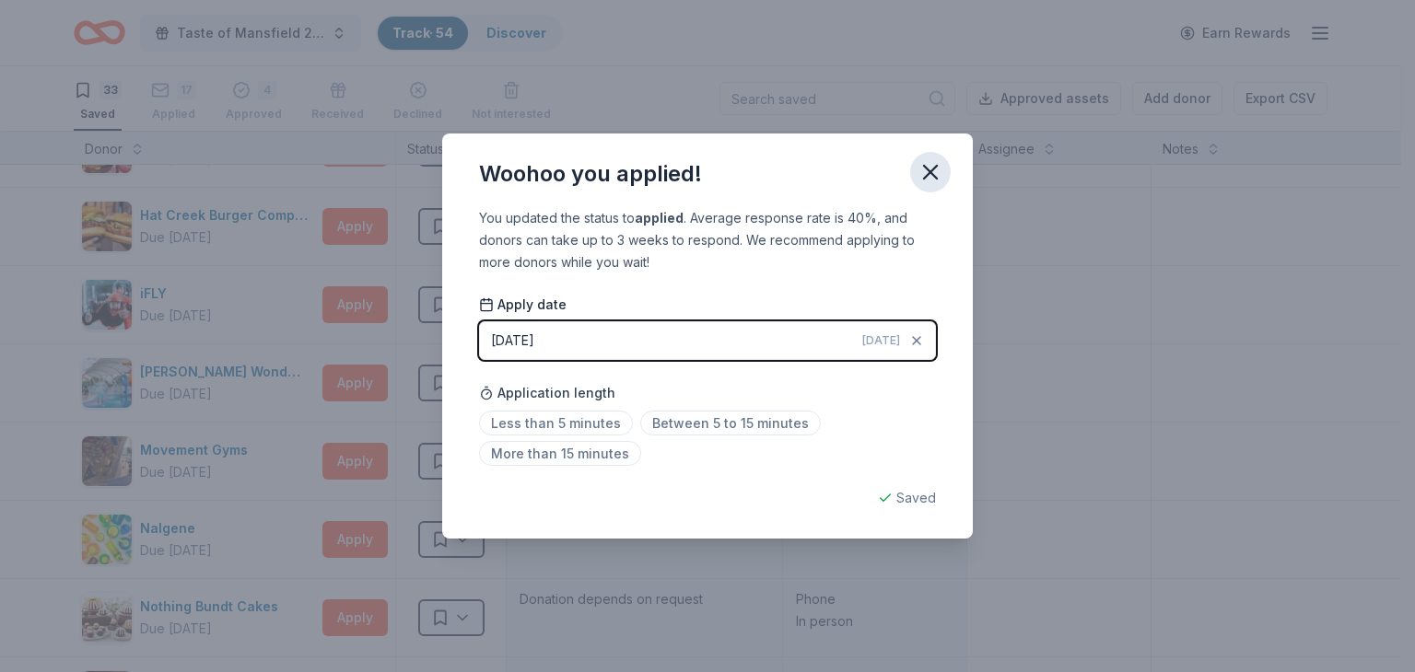
click at [932, 168] on icon "button" at bounding box center [930, 172] width 26 height 26
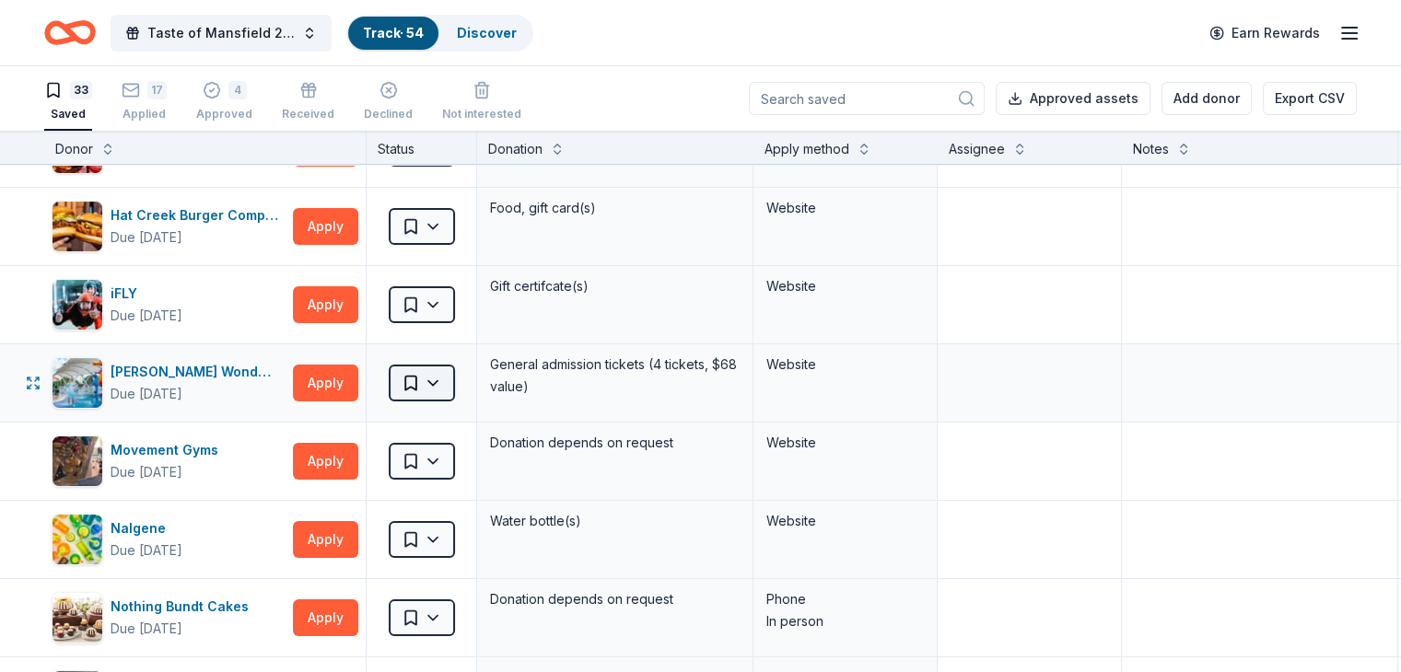
click at [462, 375] on html "Taste of Mansfield 2025 Track · 54 Discover Earn Rewards 33 Saved 17 Applied 4 …" at bounding box center [700, 336] width 1401 height 672
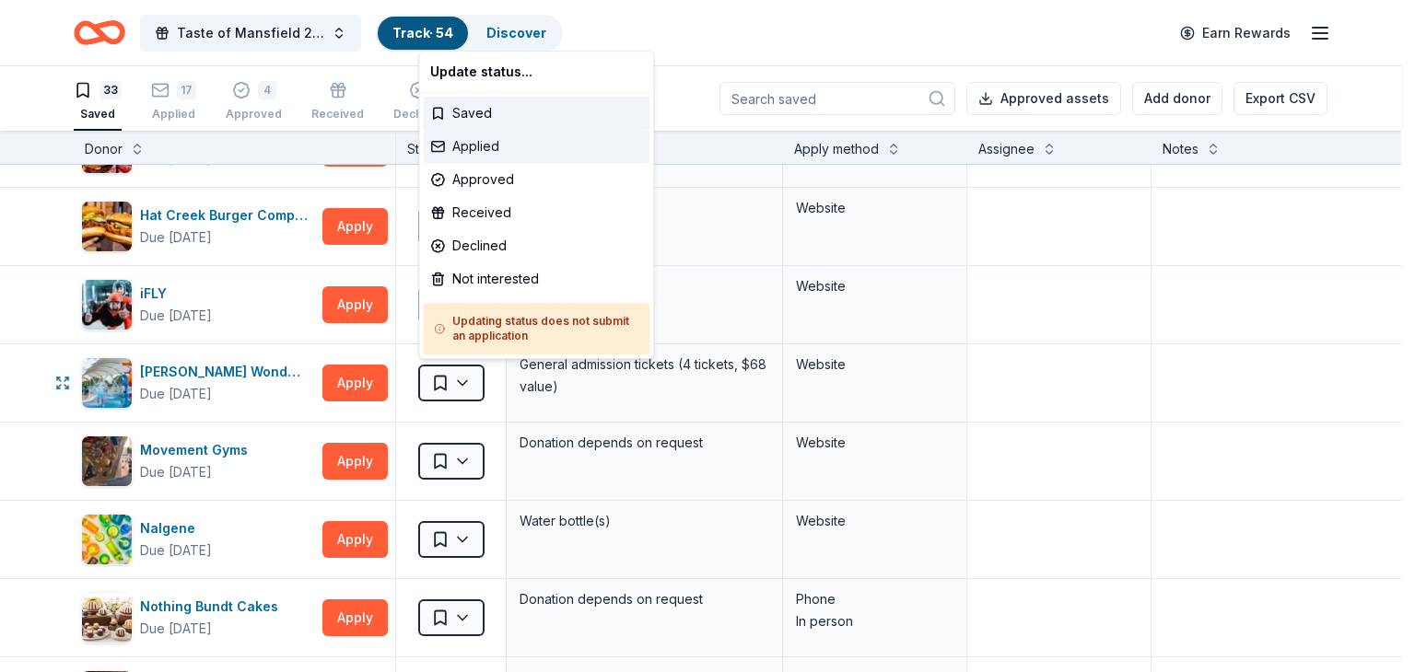
click at [519, 152] on div "Applied" at bounding box center [536, 146] width 227 height 33
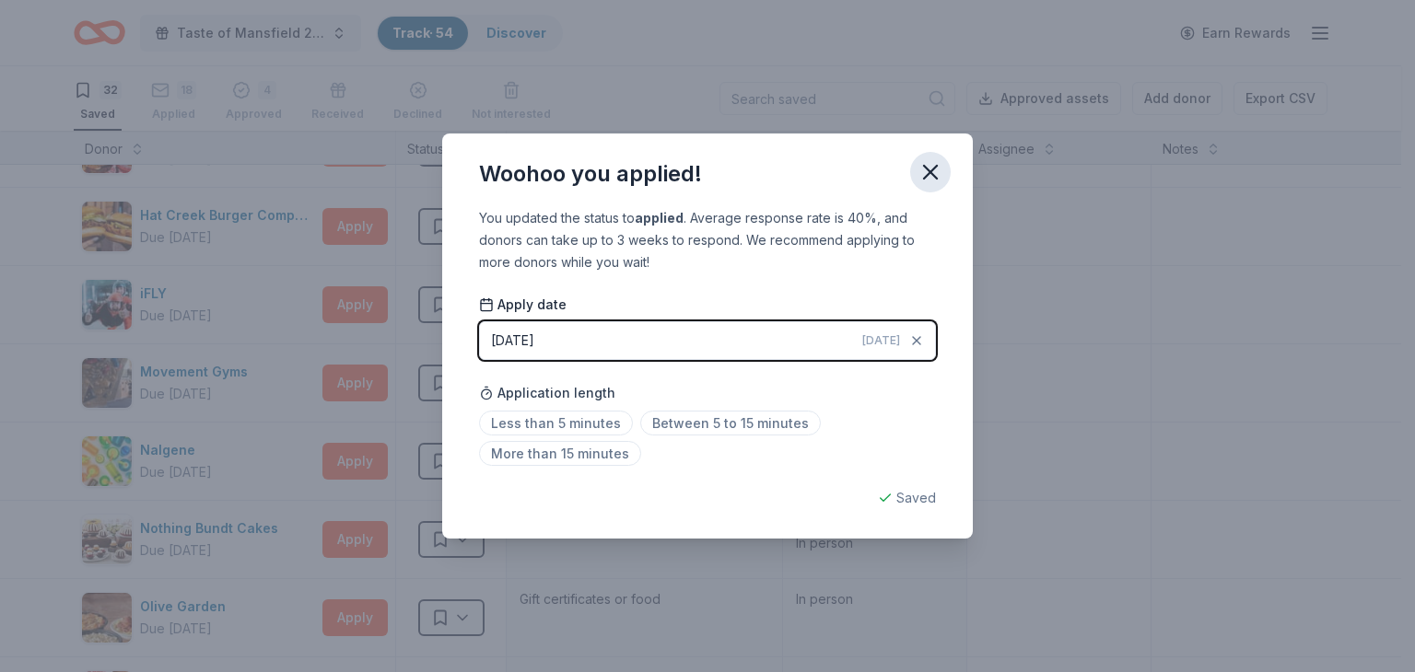
click at [921, 170] on icon "button" at bounding box center [930, 172] width 26 height 26
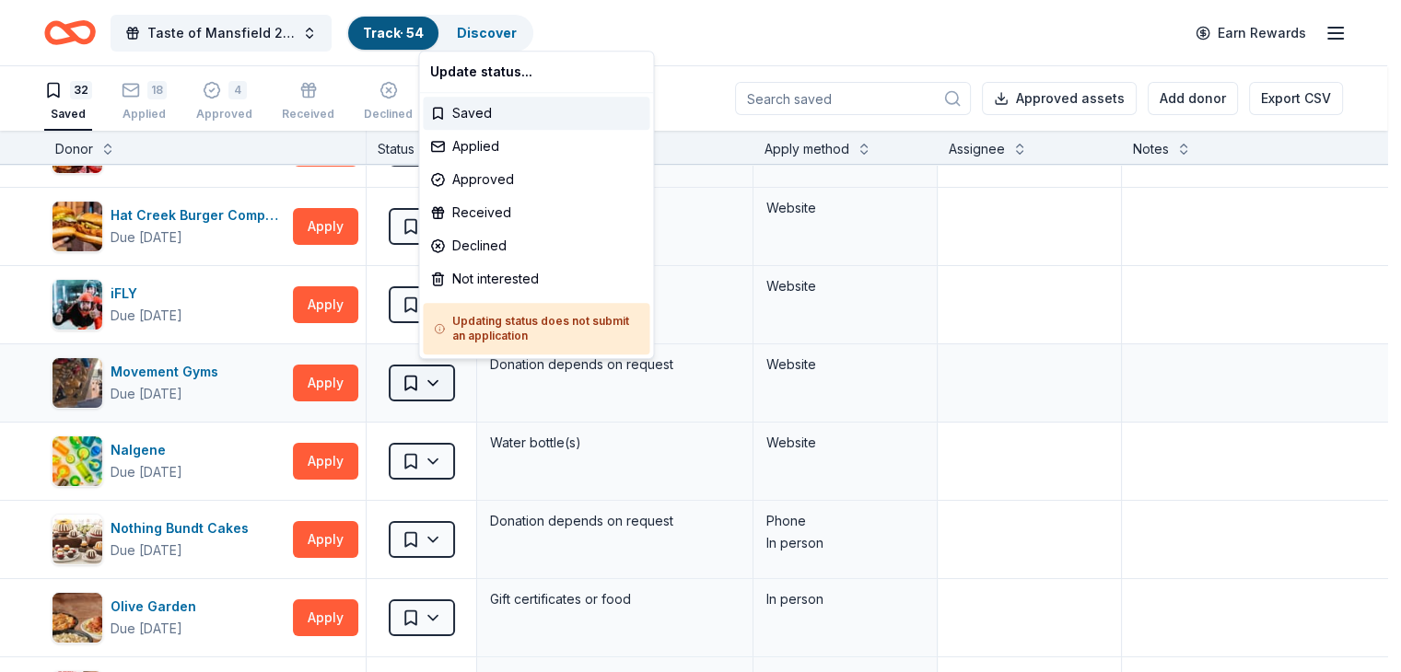
click at [467, 380] on html "Taste of Mansfield 2025 Track · 54 Discover Earn Rewards 32 Saved 18 Applied 4 …" at bounding box center [700, 336] width 1401 height 672
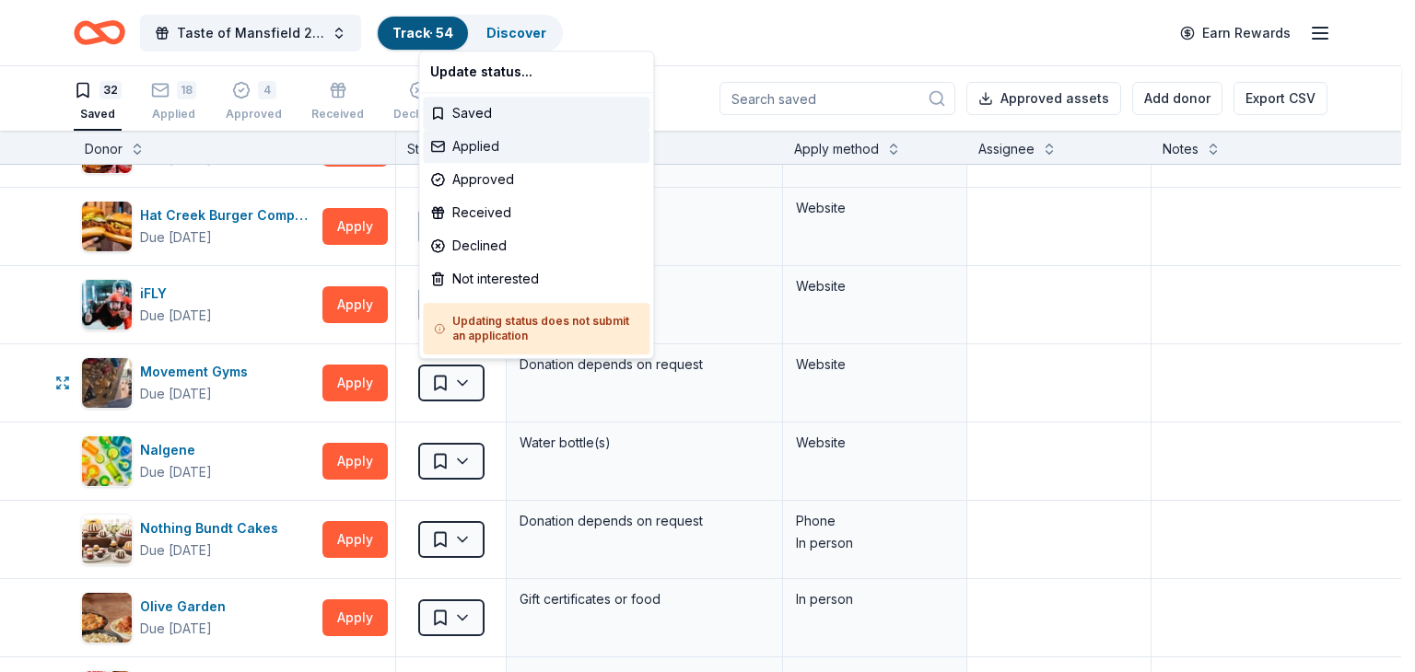
click at [468, 145] on div "Applied" at bounding box center [536, 146] width 227 height 33
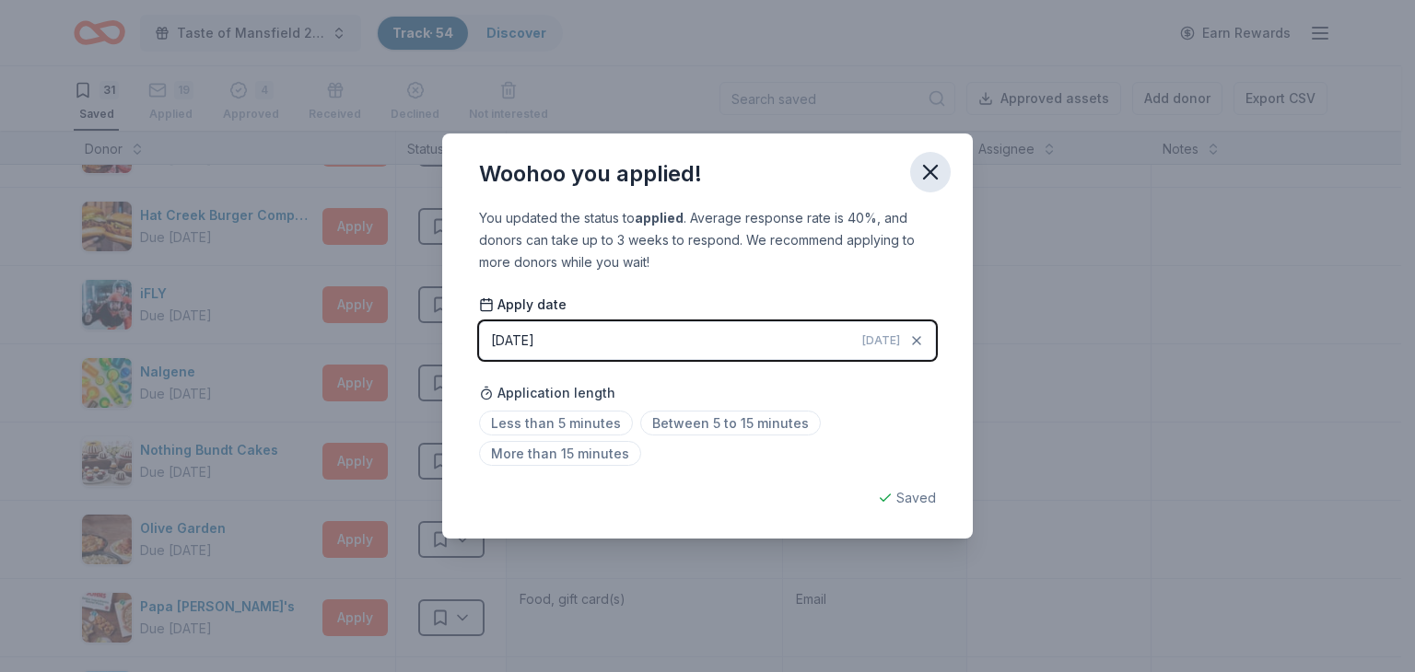
click at [925, 167] on icon "button" at bounding box center [930, 172] width 13 height 13
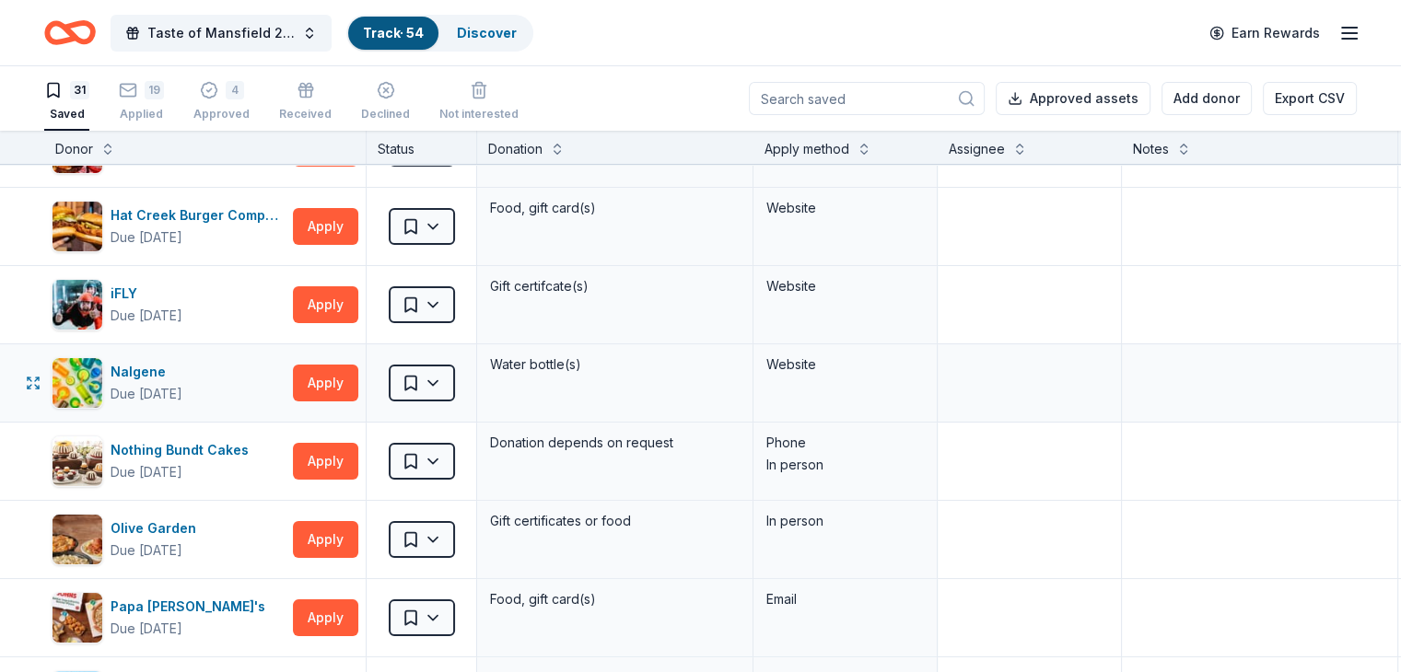
scroll to position [460, 0]
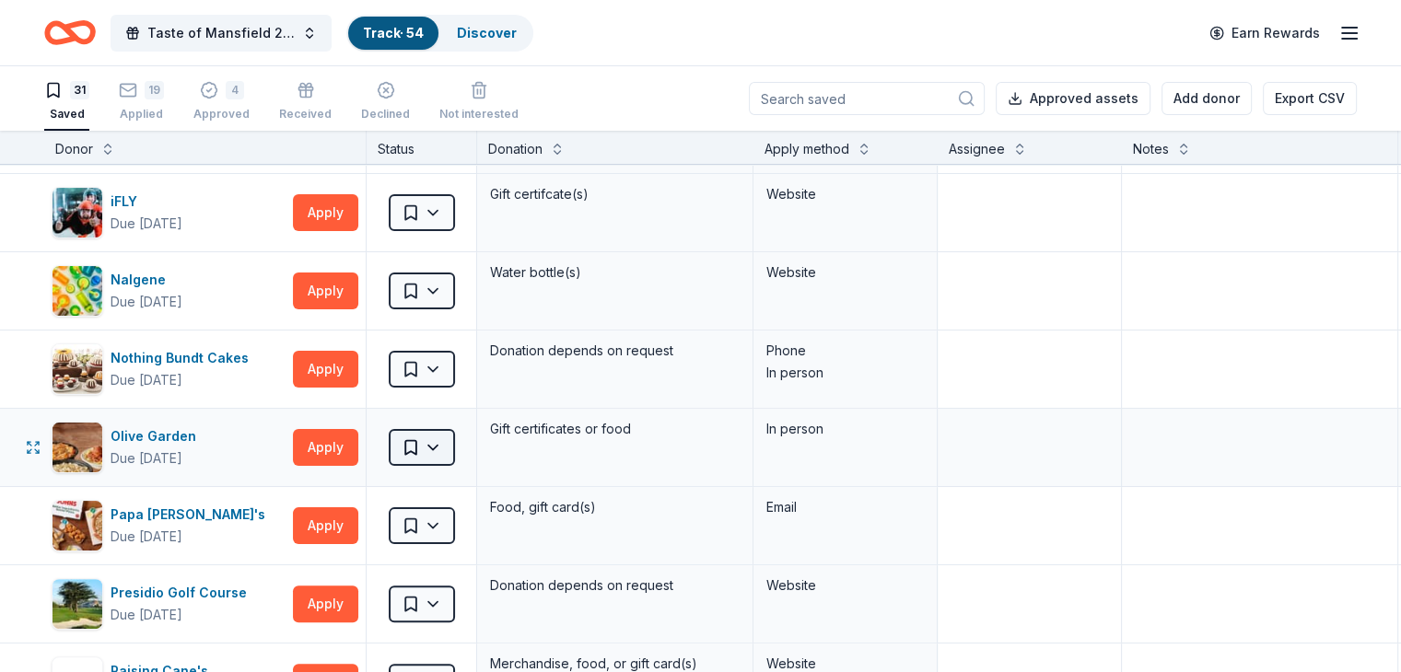
click at [466, 447] on html "Taste of Mansfield 2025 Track · 54 Discover Earn Rewards 31 Saved 19 Applied 4 …" at bounding box center [700, 336] width 1401 height 672
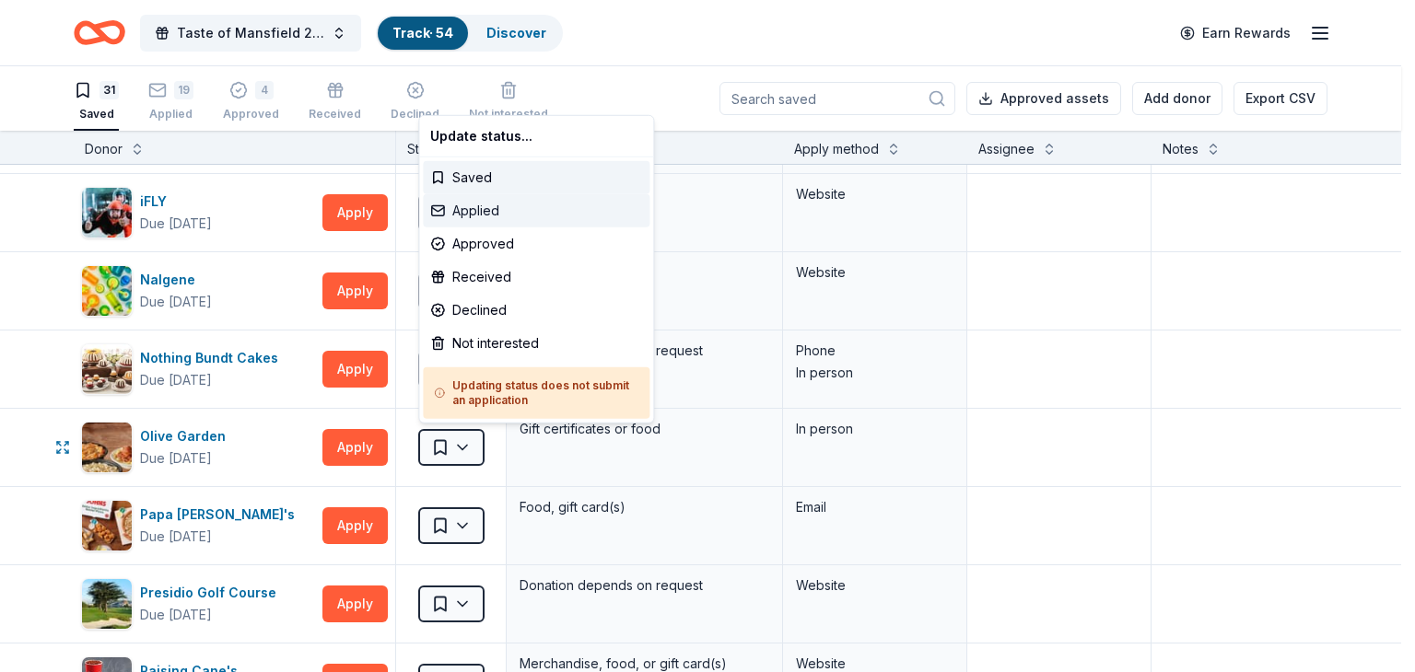
click at [494, 205] on div "Applied" at bounding box center [536, 210] width 227 height 33
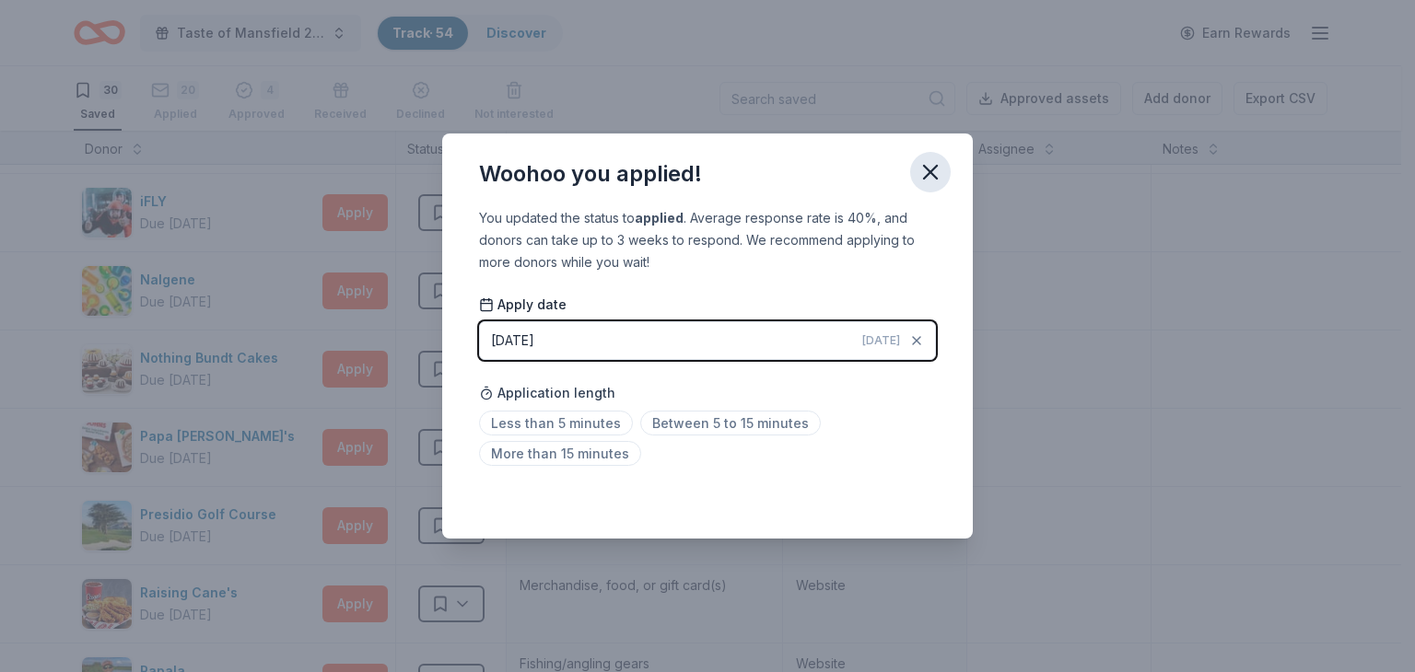
click at [930, 174] on icon "button" at bounding box center [930, 172] width 26 height 26
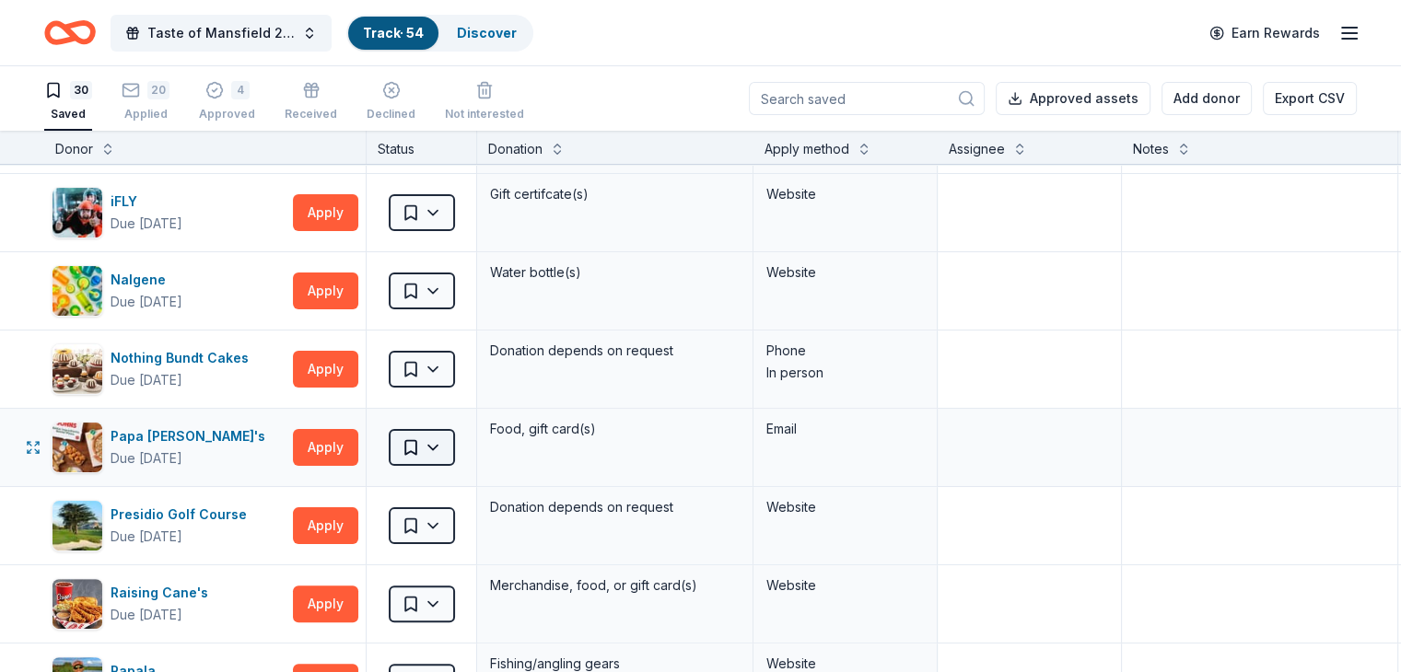
click at [461, 439] on html "Taste of Mansfield 2025 Track · 54 Discover Earn Rewards 30 Saved 20 Applied 4 …" at bounding box center [700, 336] width 1401 height 672
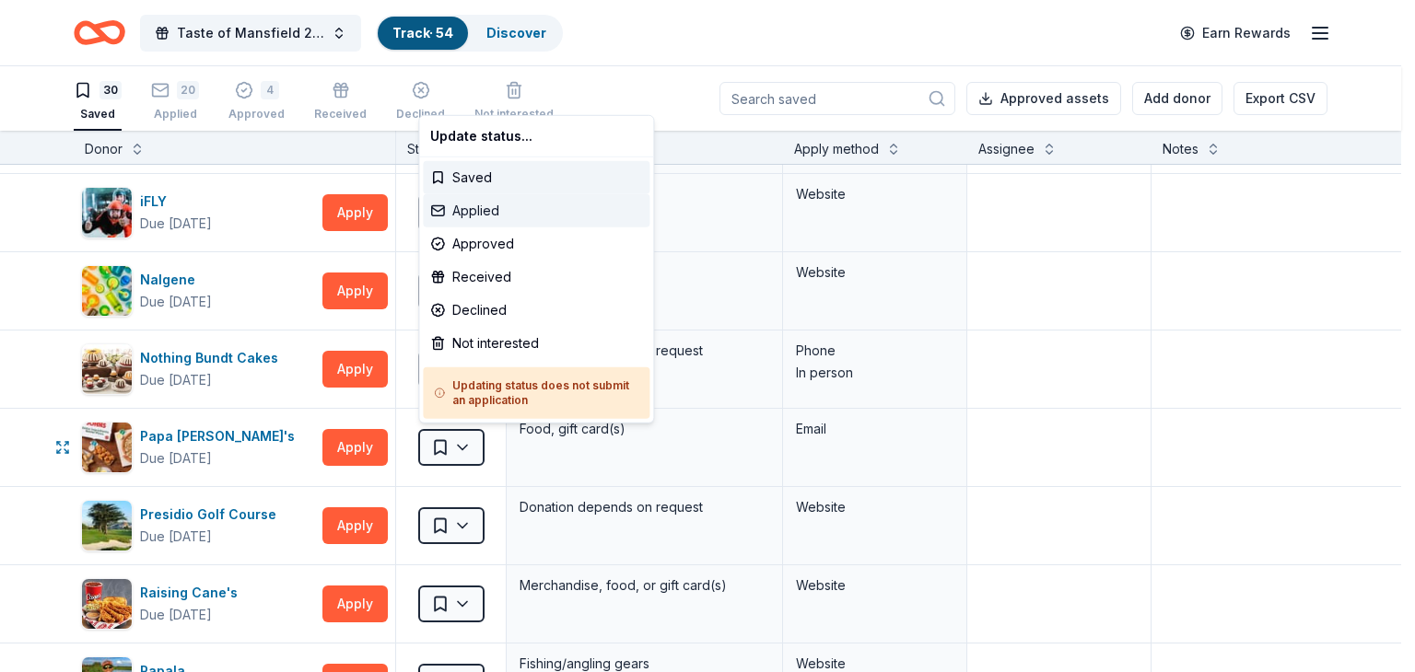
click at [469, 212] on div "Applied" at bounding box center [536, 210] width 227 height 33
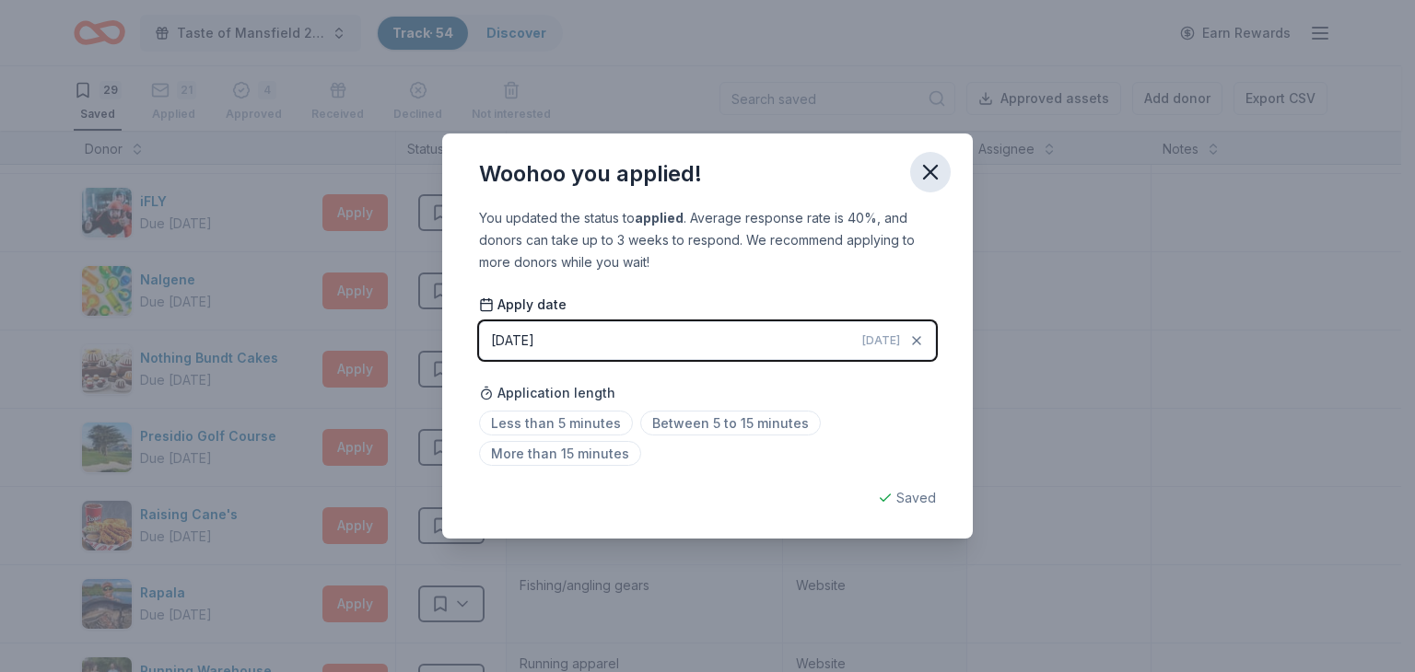
click at [926, 171] on icon "button" at bounding box center [930, 172] width 26 height 26
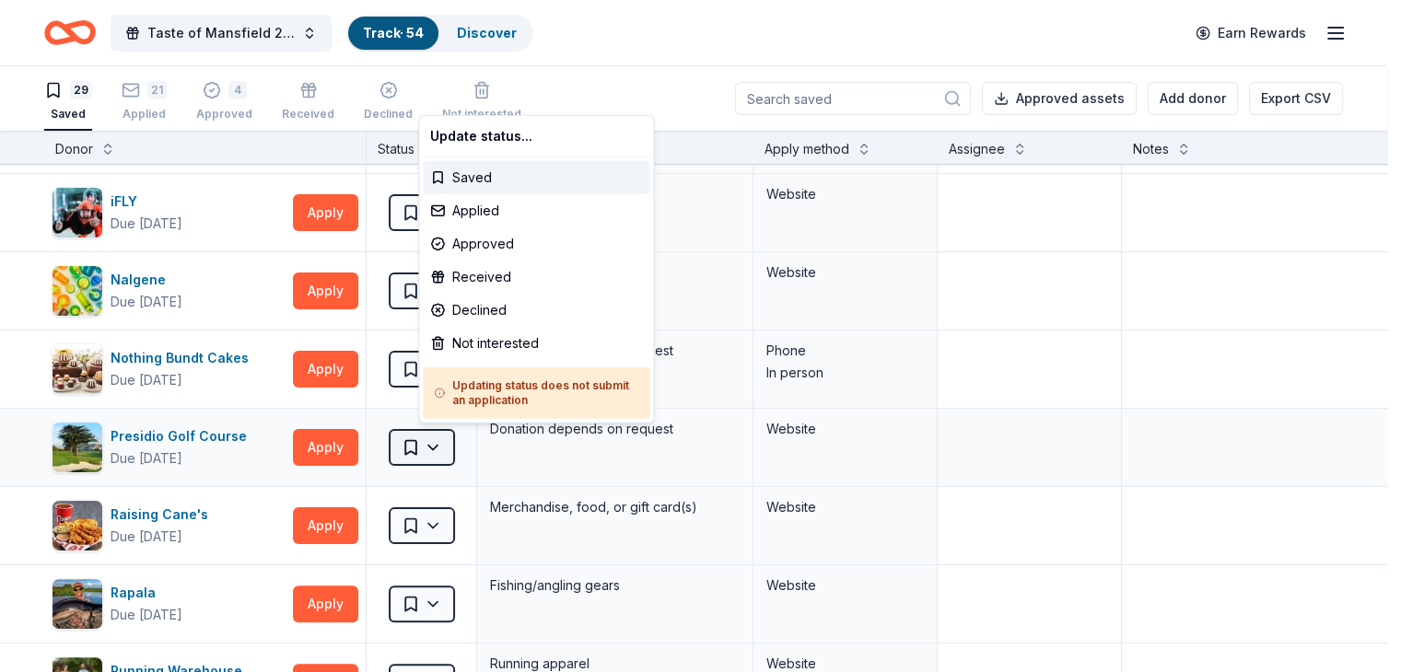
click at [468, 445] on html "Taste of Mansfield 2025 Track · 54 Discover Earn Rewards 29 Saved 21 Applied 4 …" at bounding box center [700, 336] width 1401 height 672
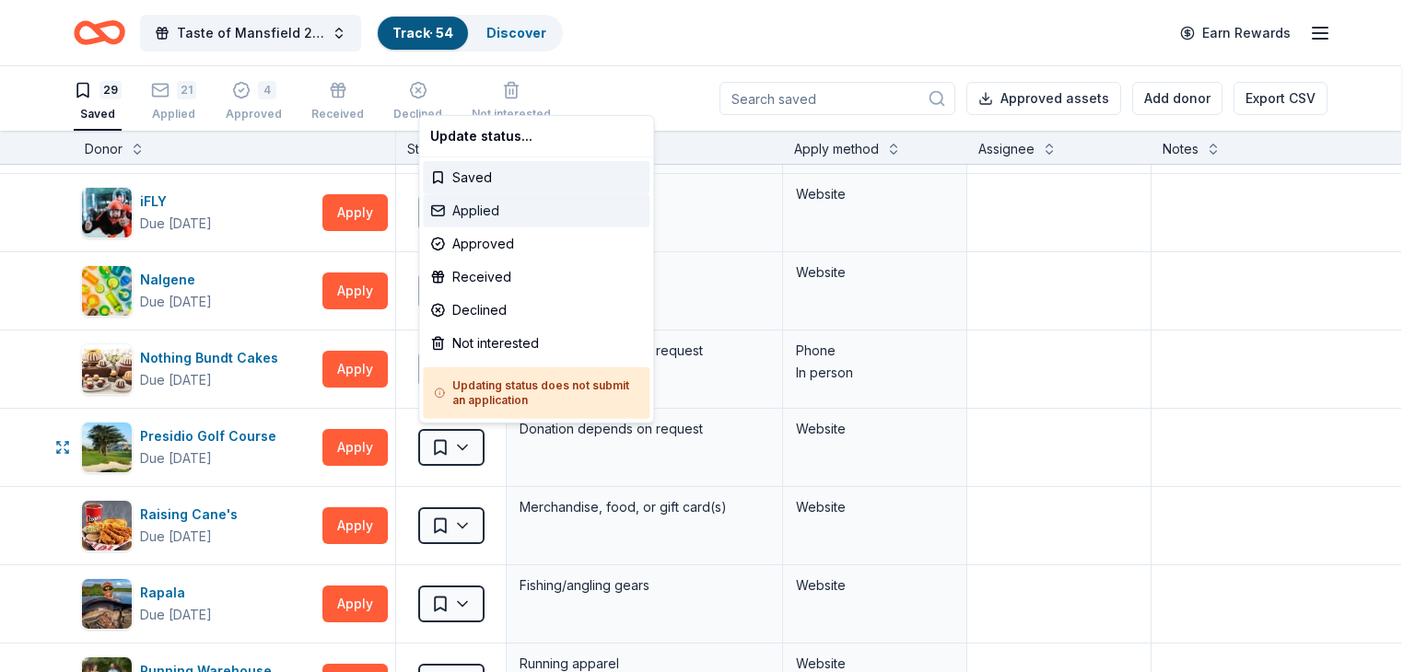
click at [490, 214] on div "Applied" at bounding box center [536, 210] width 227 height 33
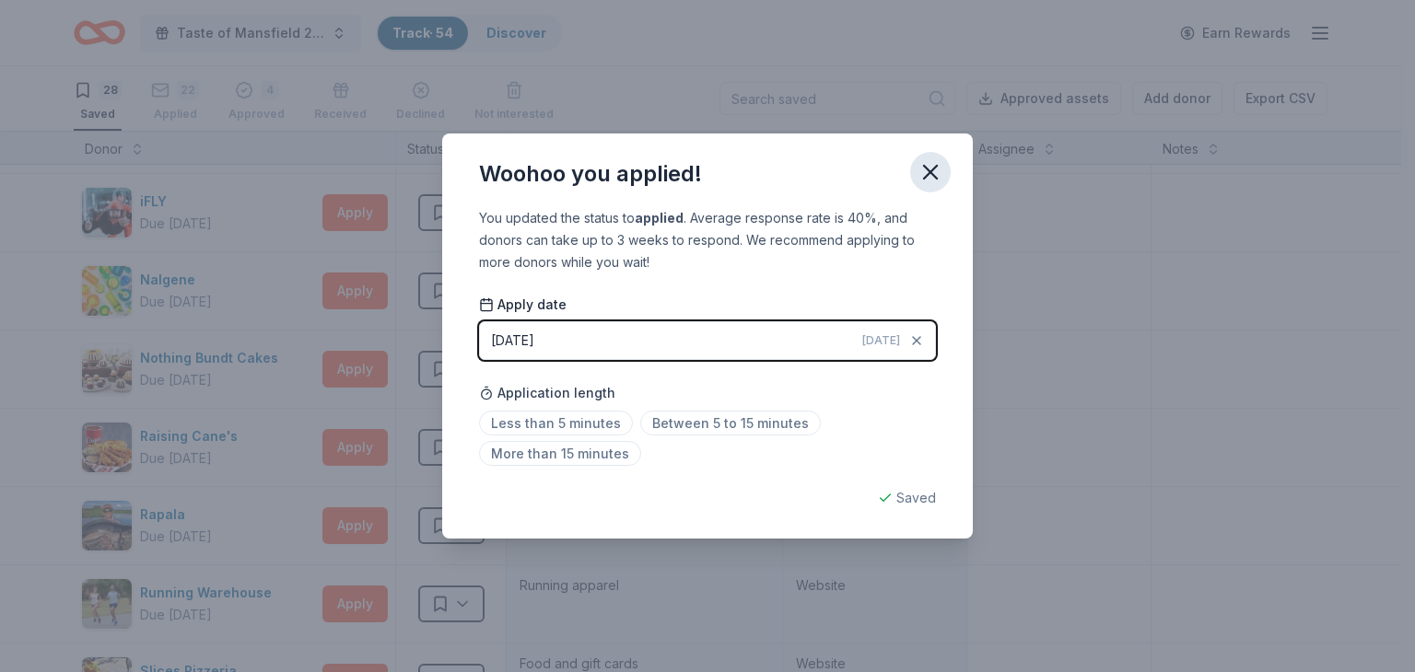
click at [924, 177] on icon "button" at bounding box center [930, 172] width 26 height 26
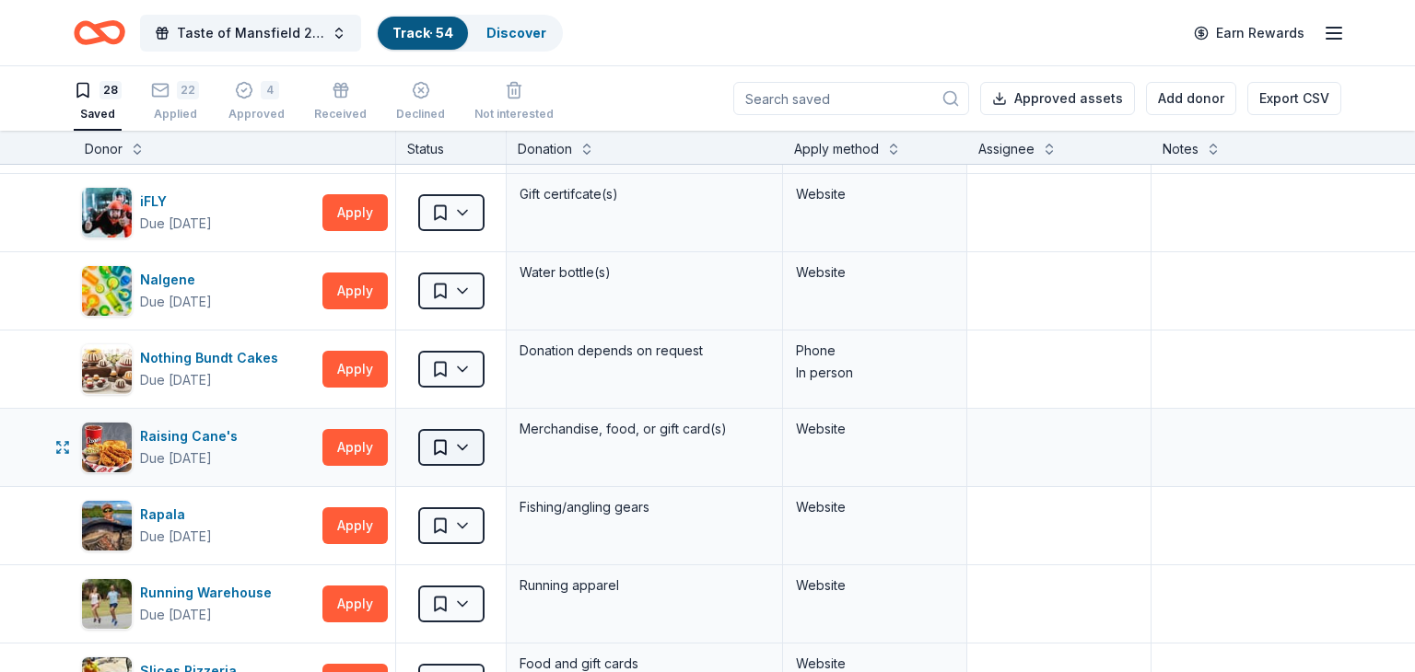
click at [468, 440] on html "Taste of Mansfield 2025 Track · 54 Discover Earn Rewards 28 Saved 22 Applied 4 …" at bounding box center [707, 336] width 1415 height 672
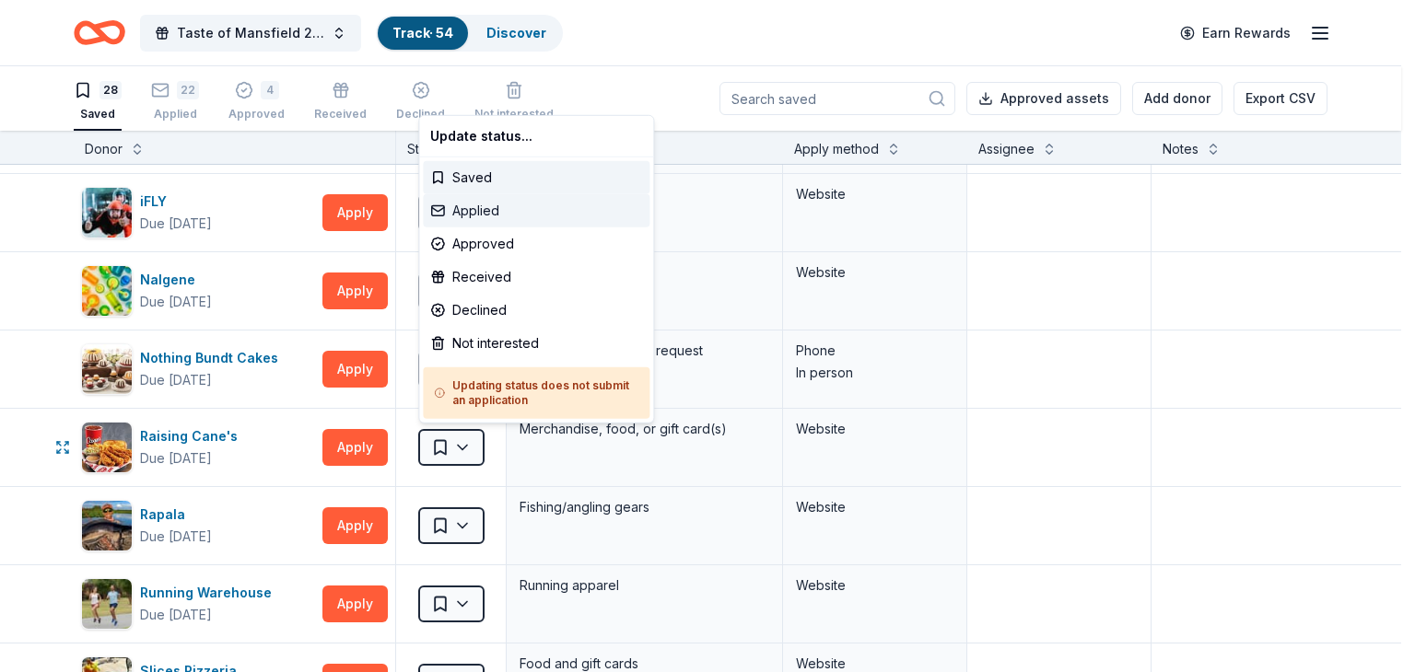
click at [455, 209] on div "Applied" at bounding box center [536, 210] width 227 height 33
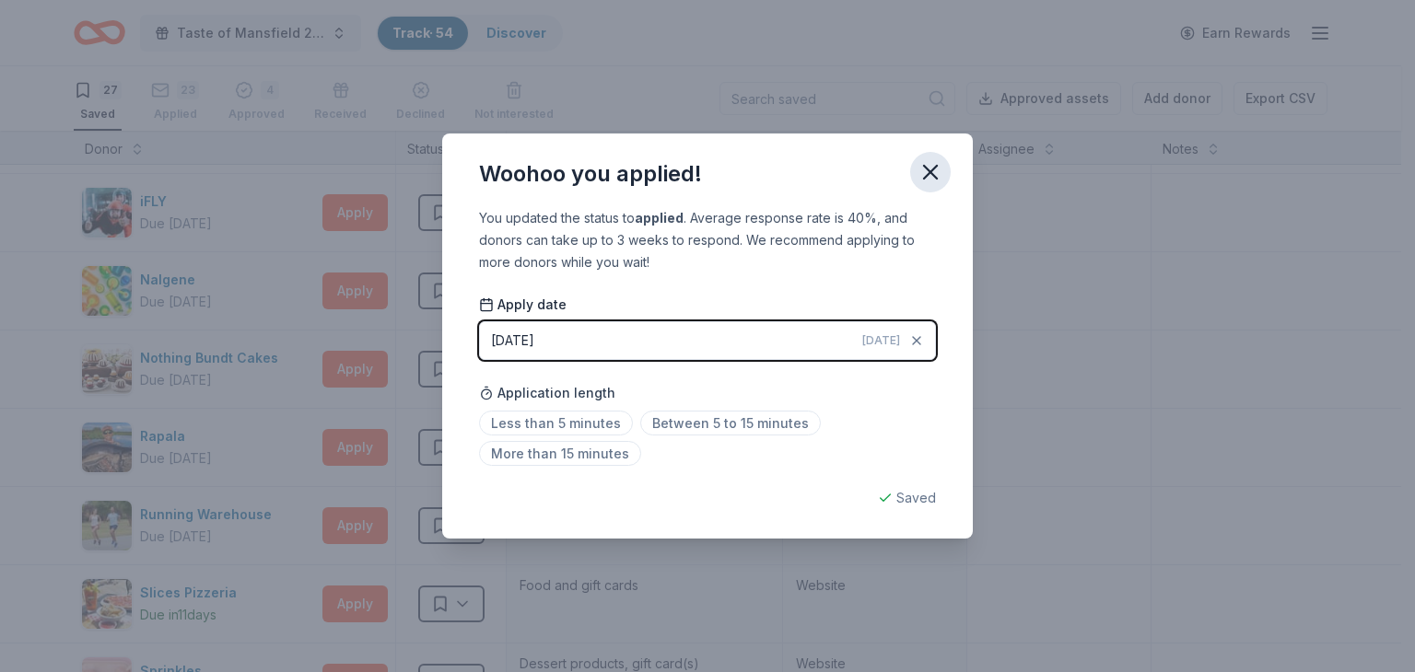
click at [934, 166] on icon "button" at bounding box center [930, 172] width 26 height 26
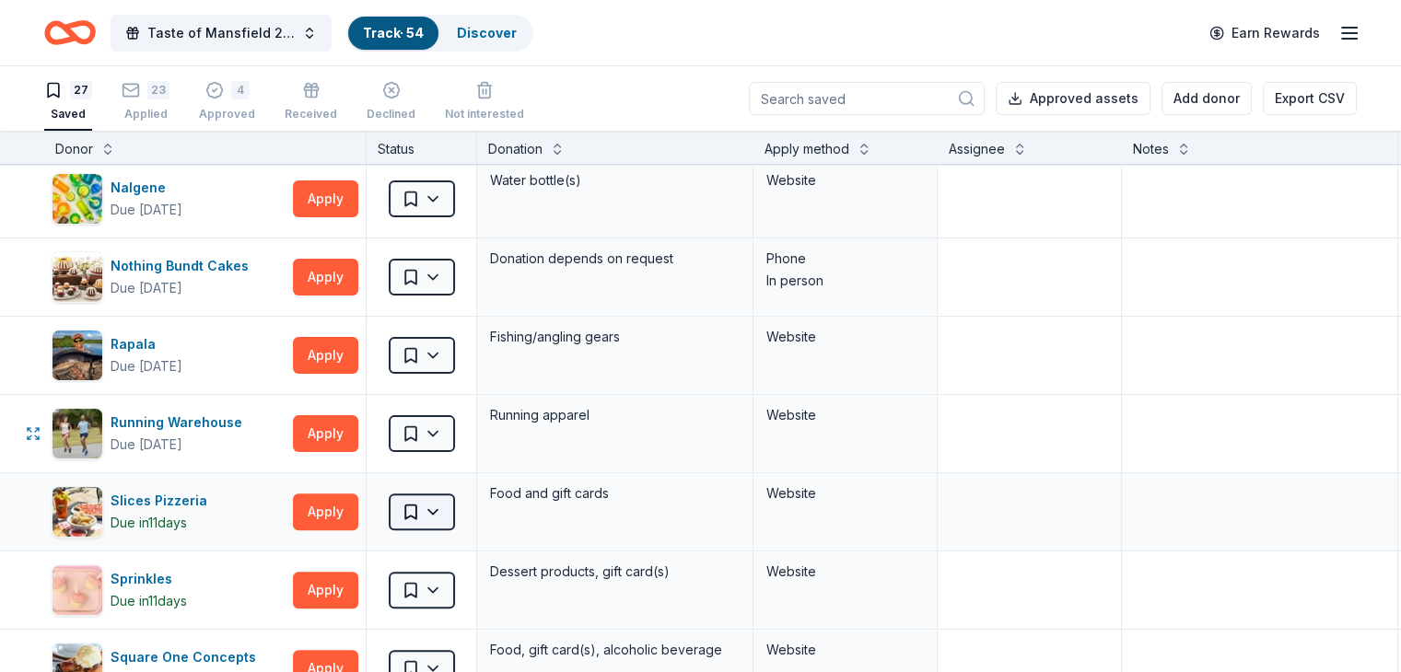
scroll to position [645, 0]
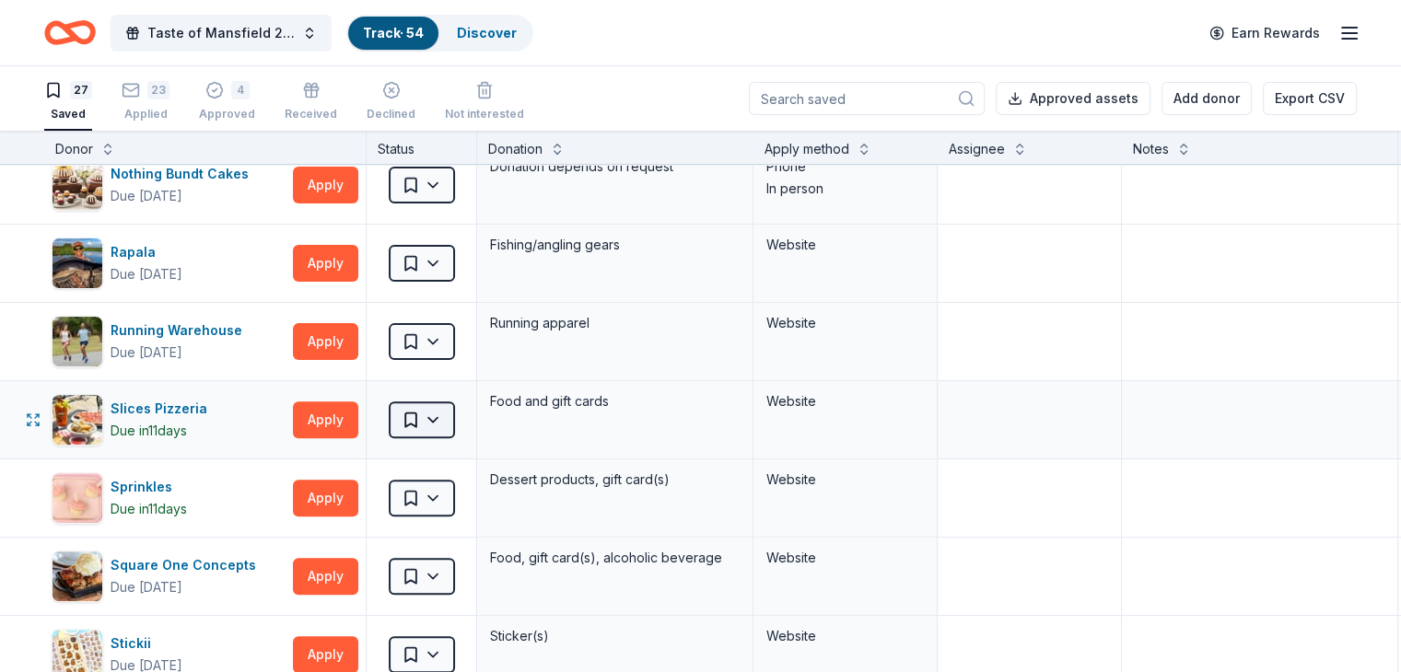
click at [459, 413] on html "Taste of Mansfield 2025 Track · 54 Discover Earn Rewards 27 Saved 23 Applied 4 …" at bounding box center [700, 336] width 1401 height 672
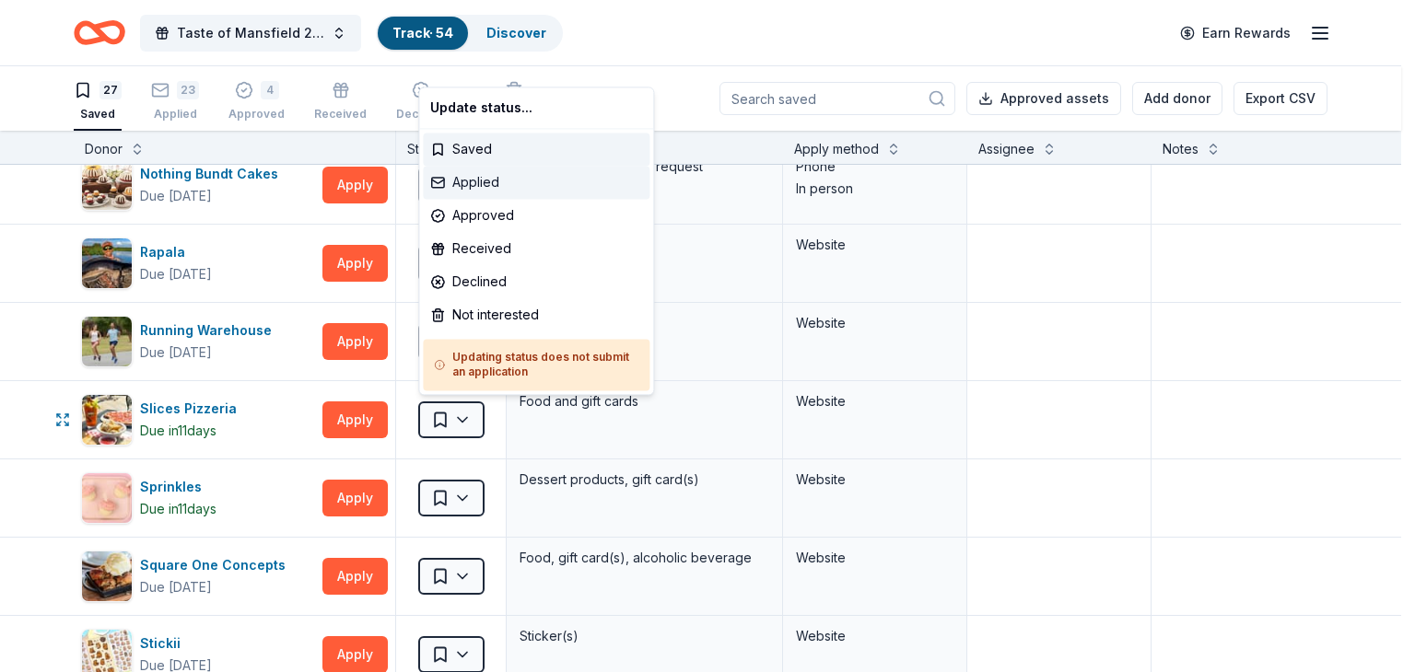
click at [485, 181] on div "Applied" at bounding box center [536, 182] width 227 height 33
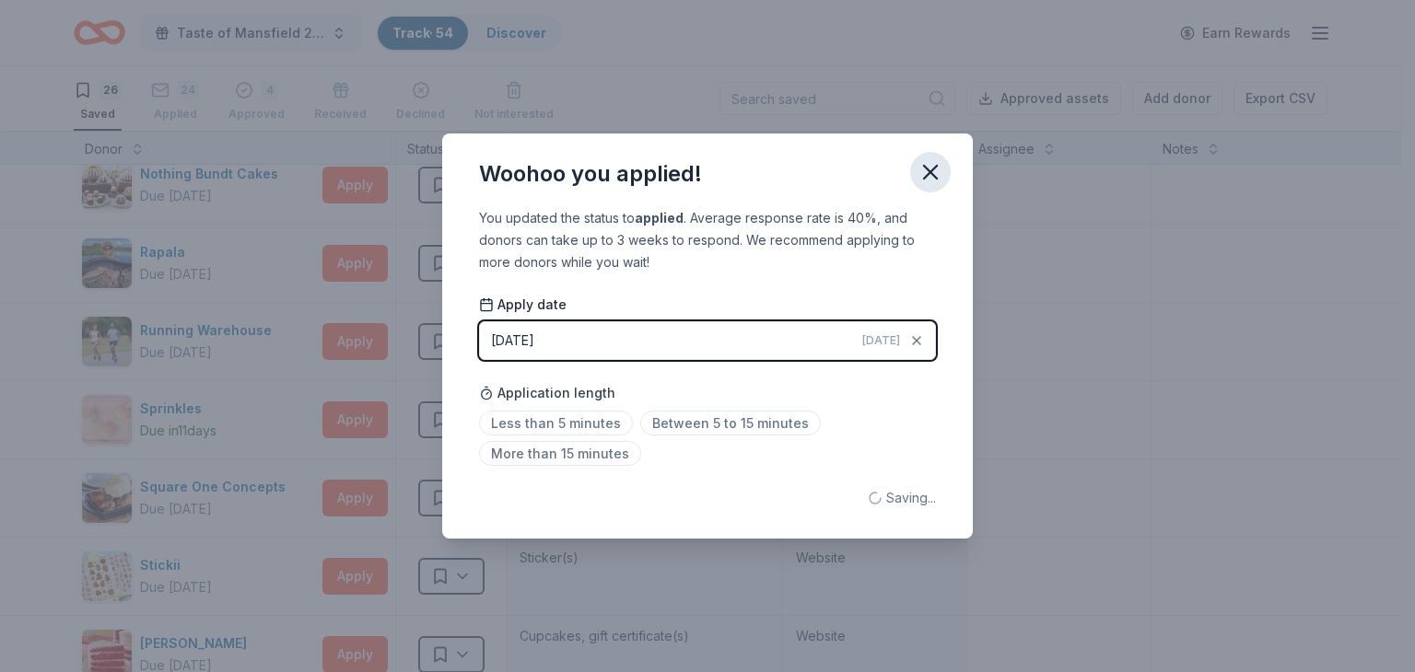
click at [926, 170] on icon "button" at bounding box center [930, 172] width 26 height 26
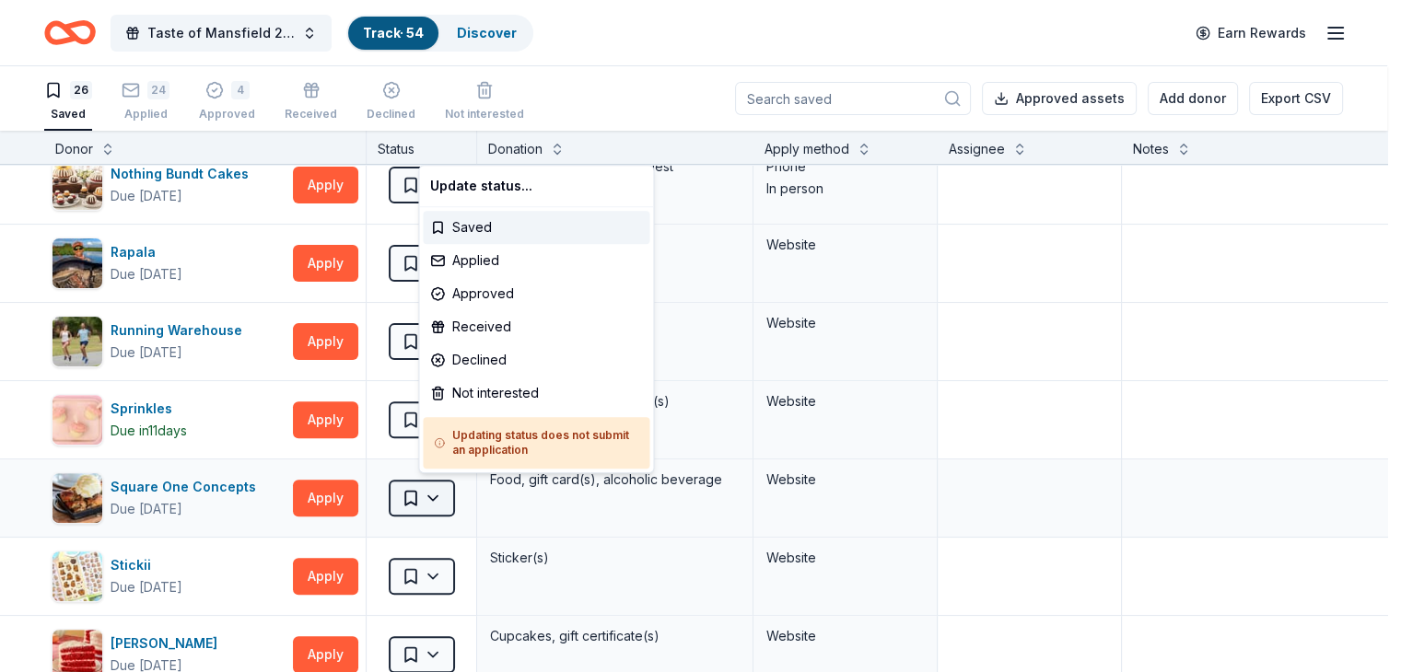
click at [463, 490] on html "Taste of Mansfield 2025 Track · 54 Discover Earn Rewards 26 Saved 24 Applied 4 …" at bounding box center [700, 336] width 1401 height 672
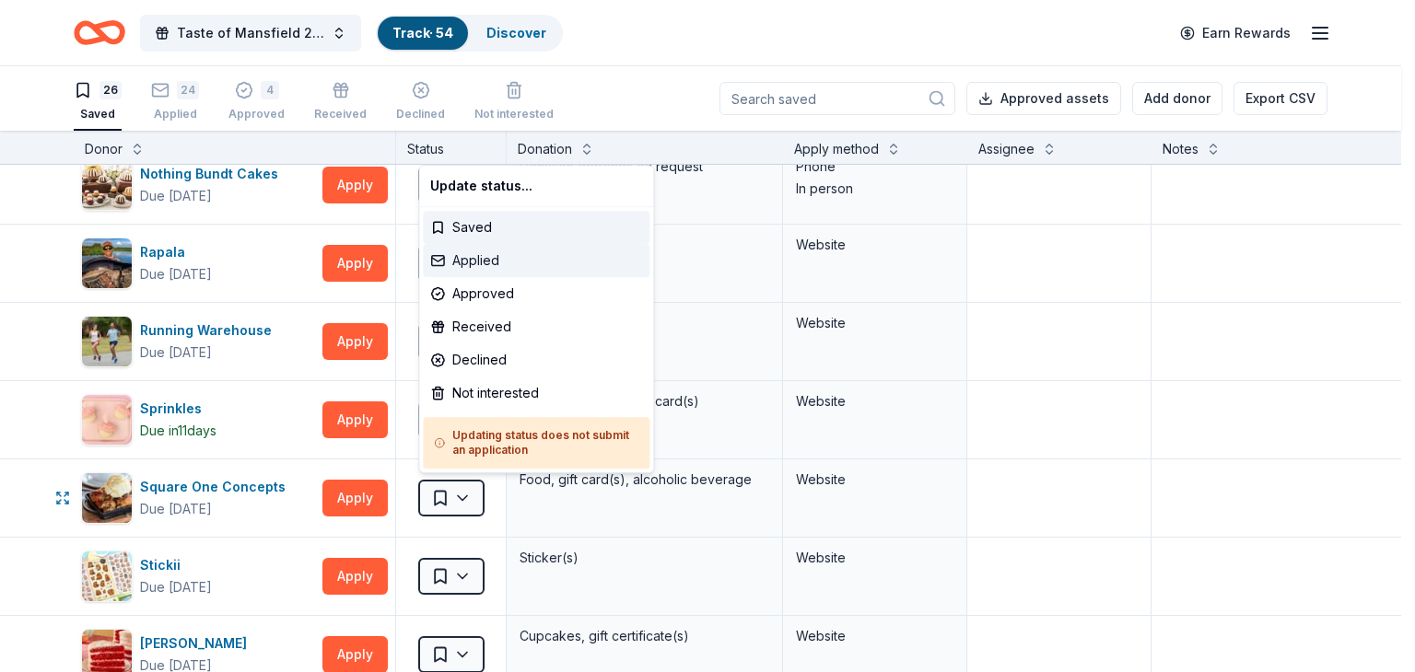
click at [479, 255] on div "Applied" at bounding box center [536, 260] width 227 height 33
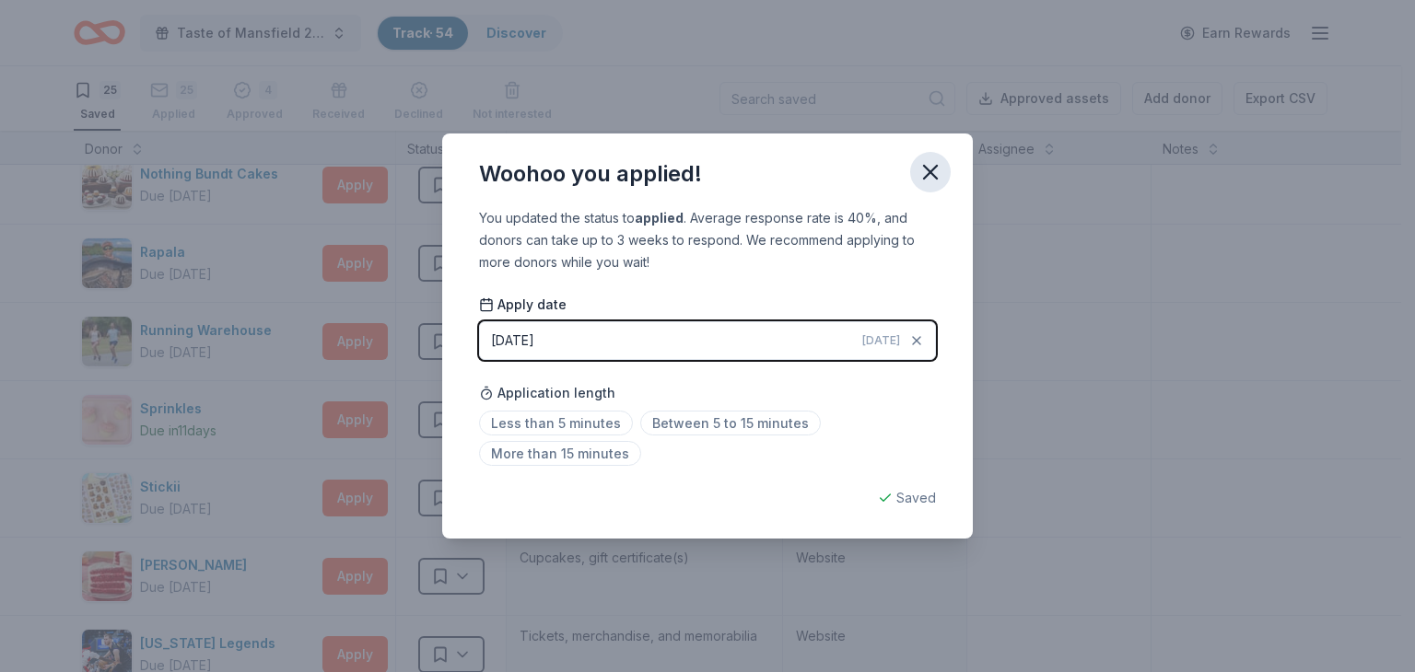
click at [928, 166] on icon "button" at bounding box center [930, 172] width 26 height 26
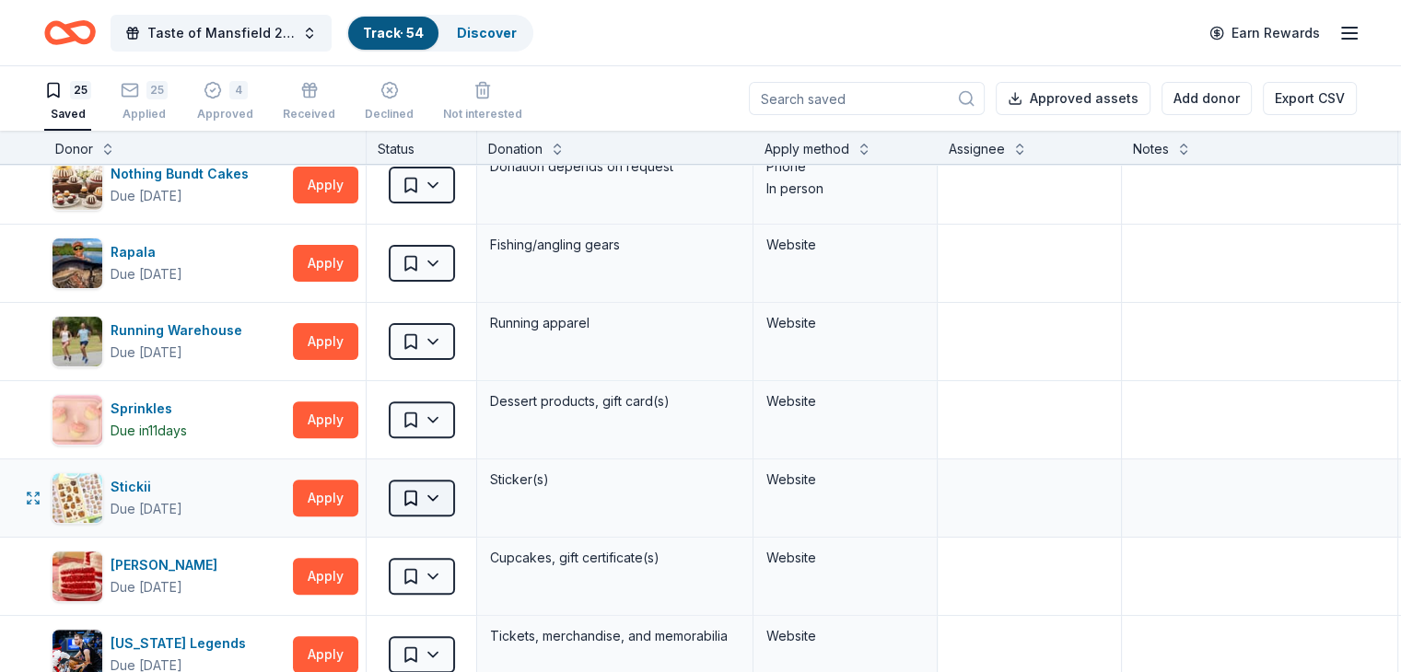
click at [462, 494] on html "Taste of Mansfield 2025 Track · 54 Discover Earn Rewards 25 Saved 25 Applied 4 …" at bounding box center [700, 336] width 1401 height 672
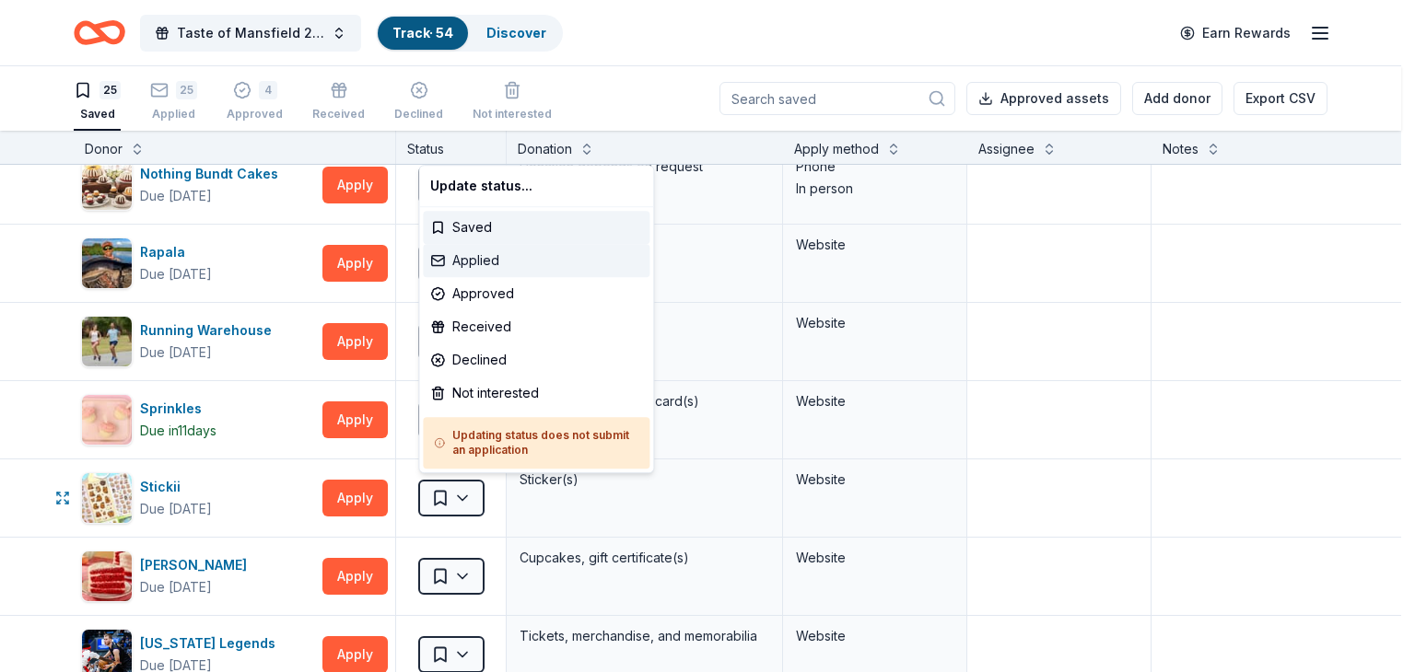
click at [475, 254] on div "Applied" at bounding box center [536, 260] width 227 height 33
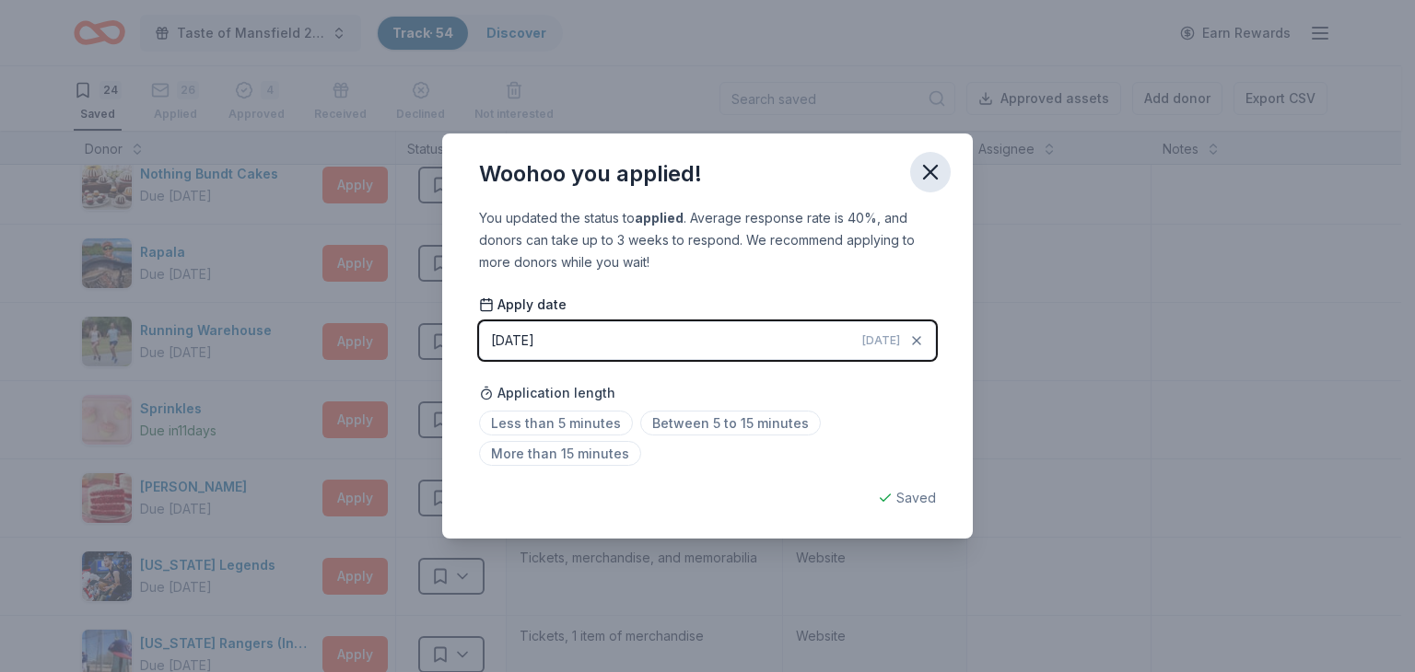
click at [931, 170] on icon "button" at bounding box center [930, 172] width 13 height 13
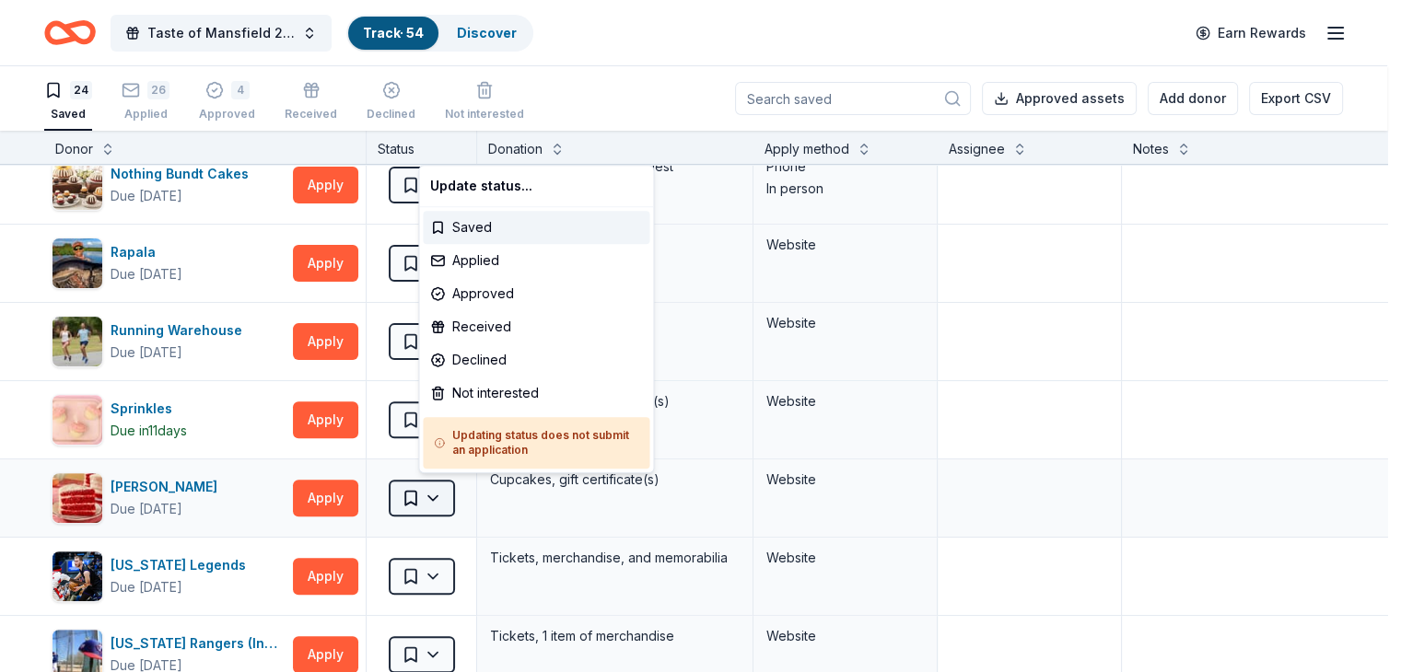
click at [460, 494] on html "Taste of Mansfield 2025 Track · 54 Discover Earn Rewards 24 Saved 26 Applied 4 …" at bounding box center [700, 336] width 1401 height 672
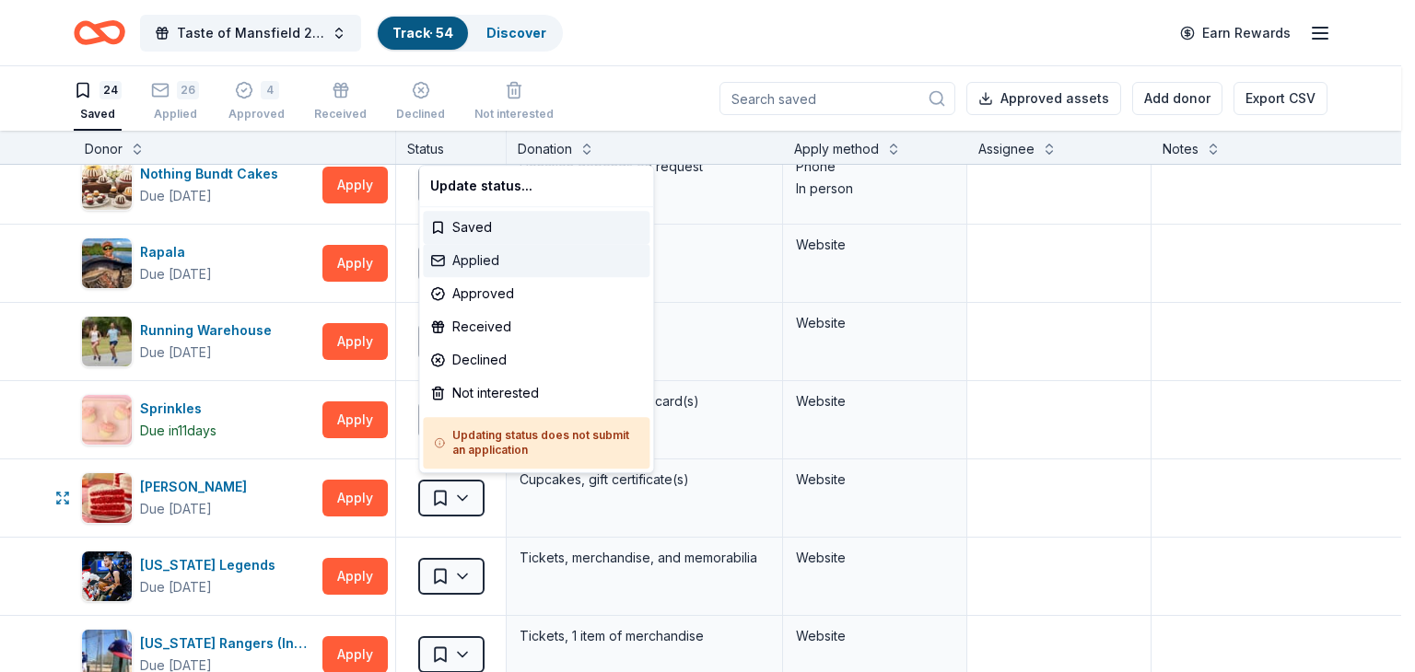
click at [464, 250] on div "Applied" at bounding box center [536, 260] width 227 height 33
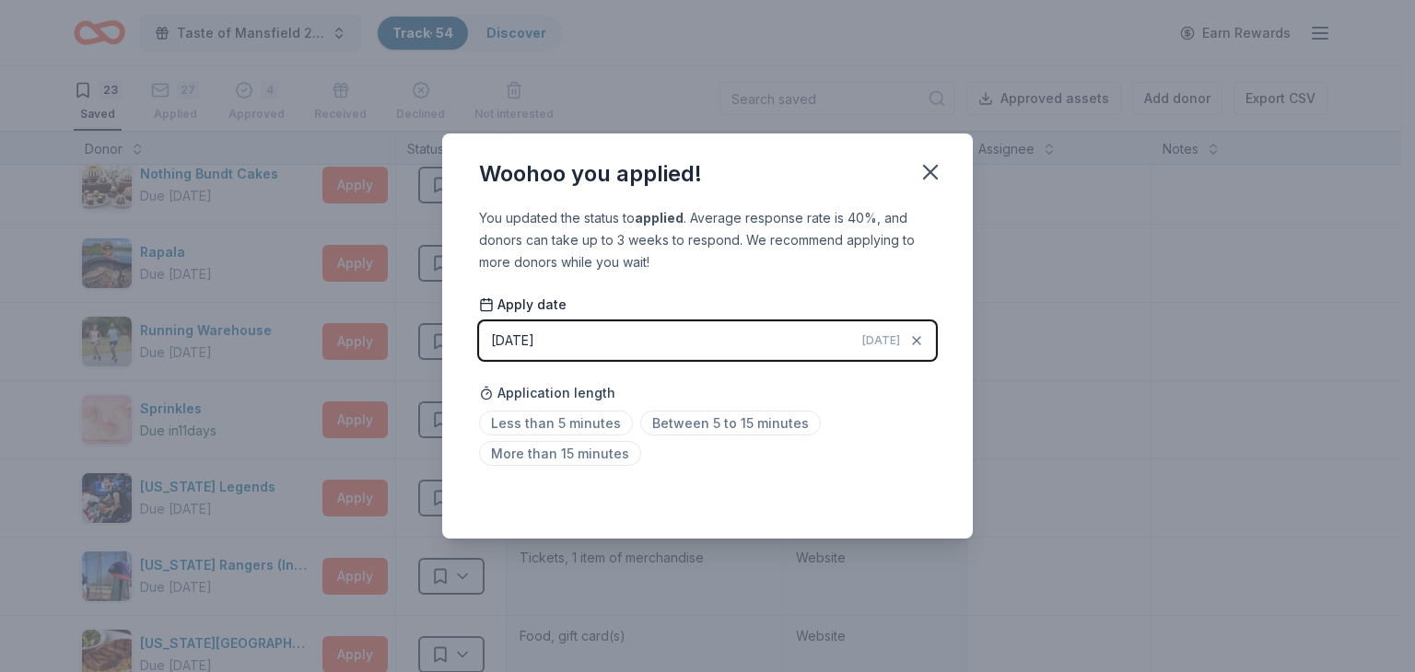
drag, startPoint x: 926, startPoint y: 171, endPoint x: 752, endPoint y: 238, distance: 186.3
click at [926, 170] on icon "button" at bounding box center [930, 172] width 26 height 26
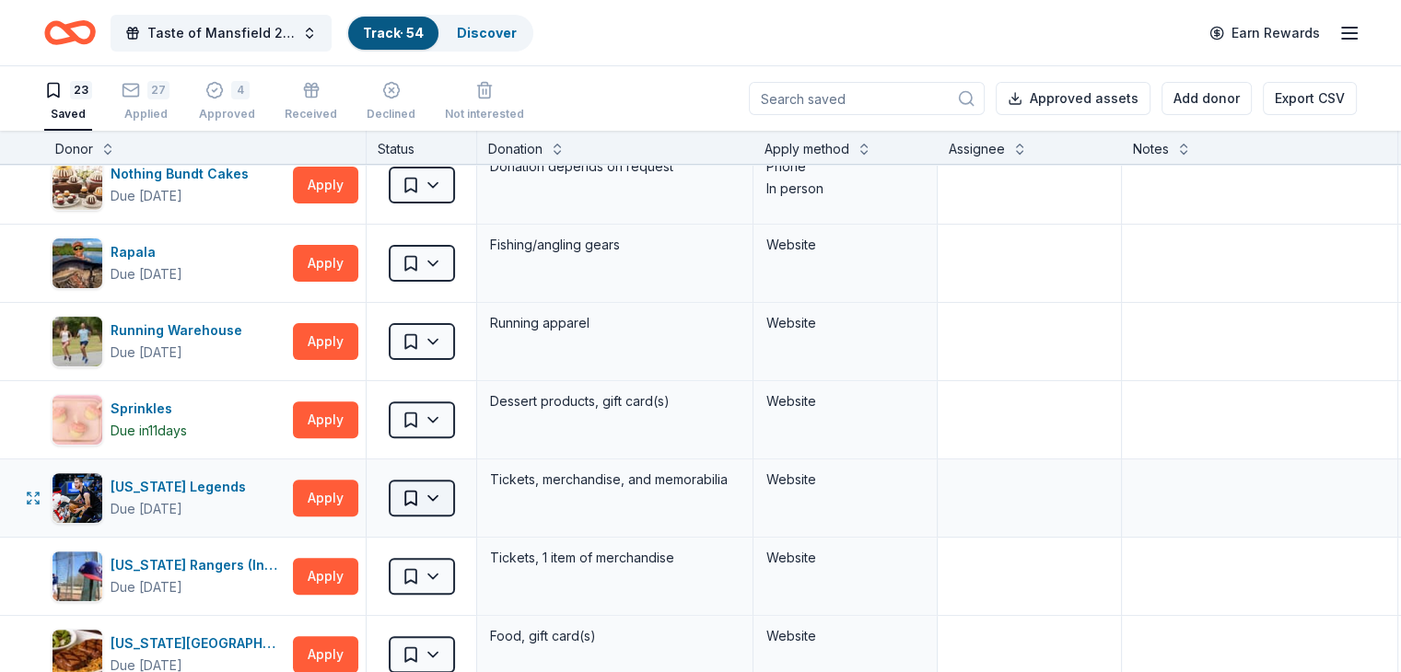
click at [472, 487] on html "Taste of Mansfield 2025 Track · 54 Discover Earn Rewards 23 Saved 27 Applied 4 …" at bounding box center [700, 336] width 1401 height 672
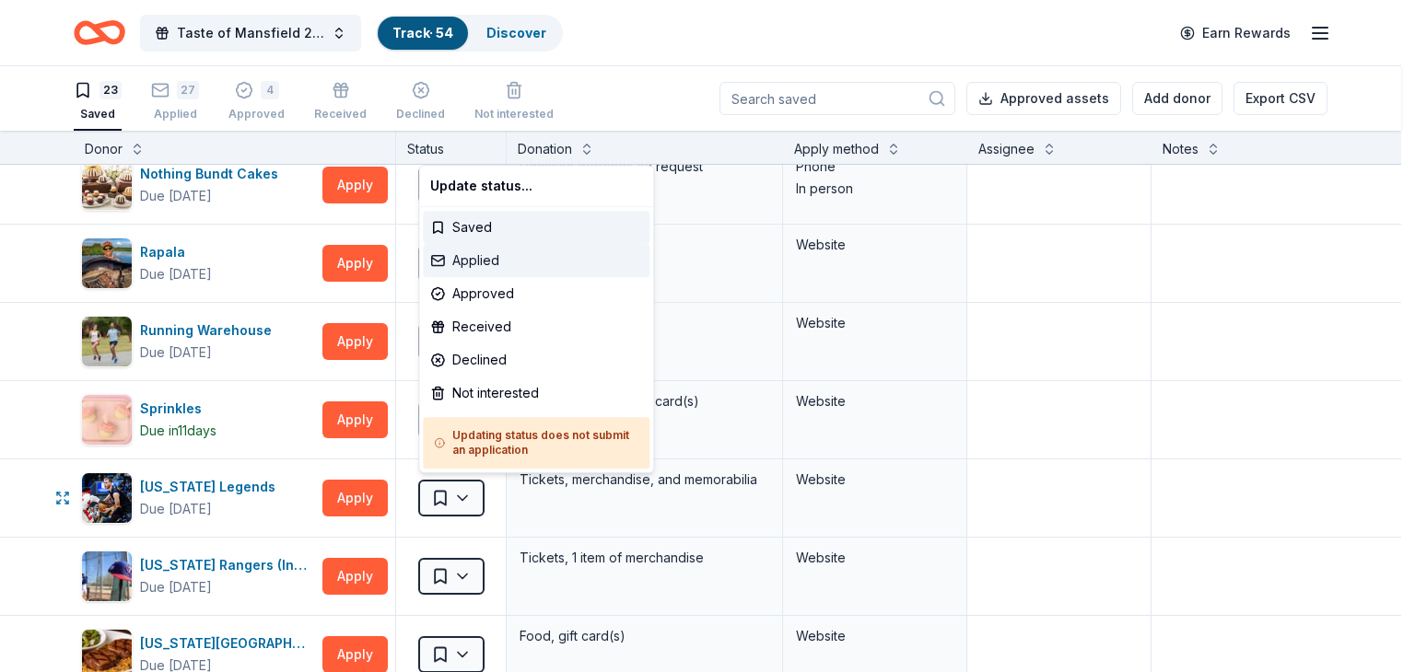
click at [472, 264] on div "Applied" at bounding box center [536, 260] width 227 height 33
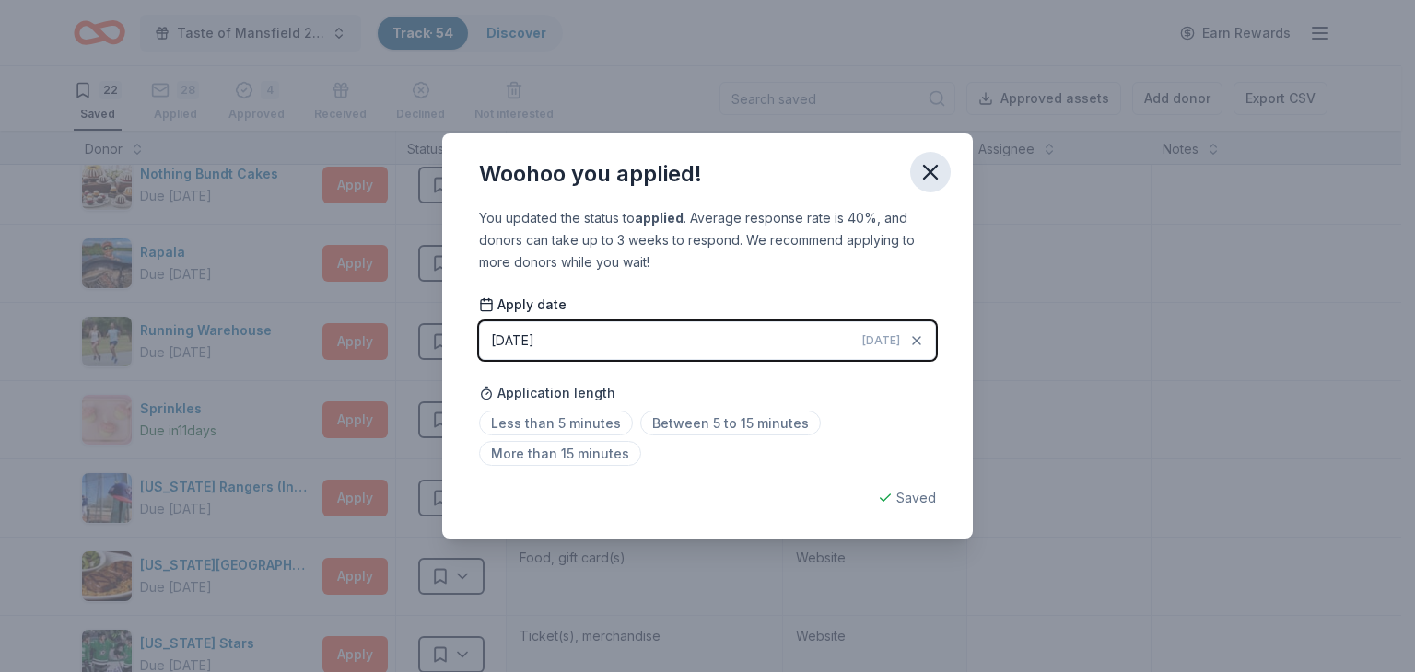
click at [928, 173] on icon "button" at bounding box center [930, 172] width 13 height 13
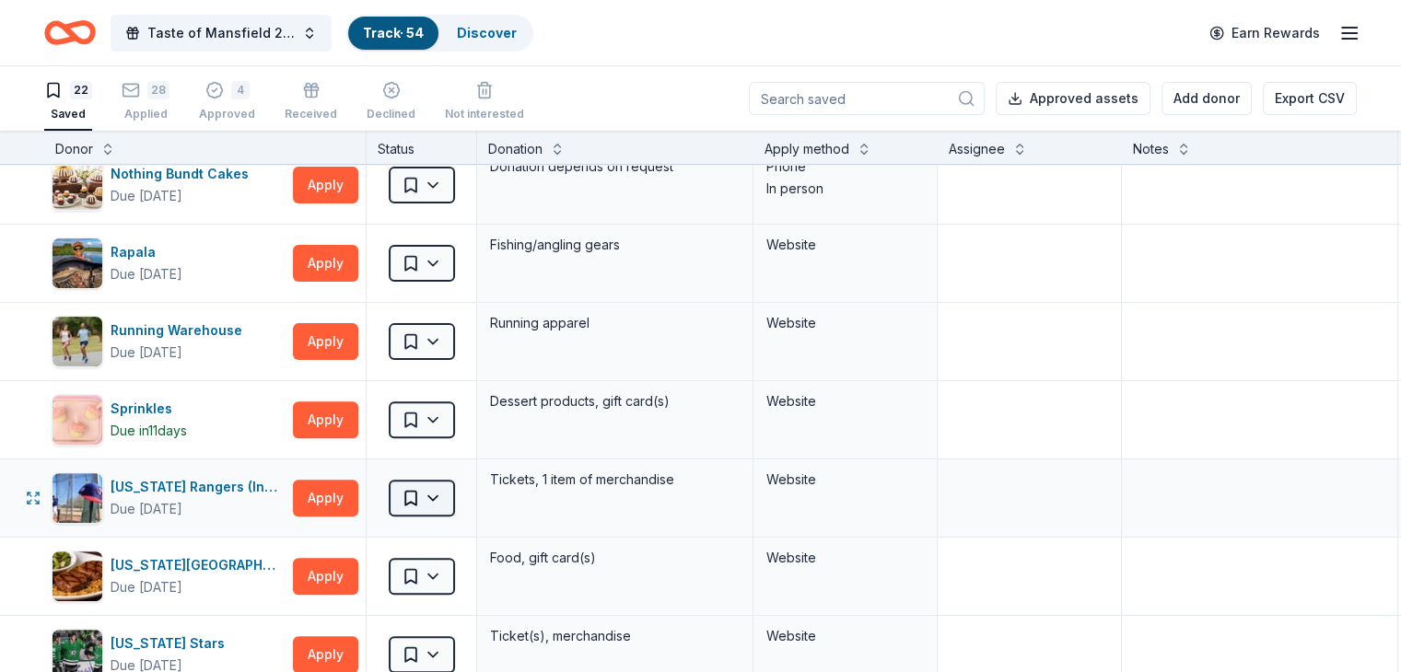
click at [465, 486] on html "Taste of Mansfield 2025 Track · 54 Discover Earn Rewards 22 Saved 28 Applied 4 …" at bounding box center [700, 336] width 1401 height 672
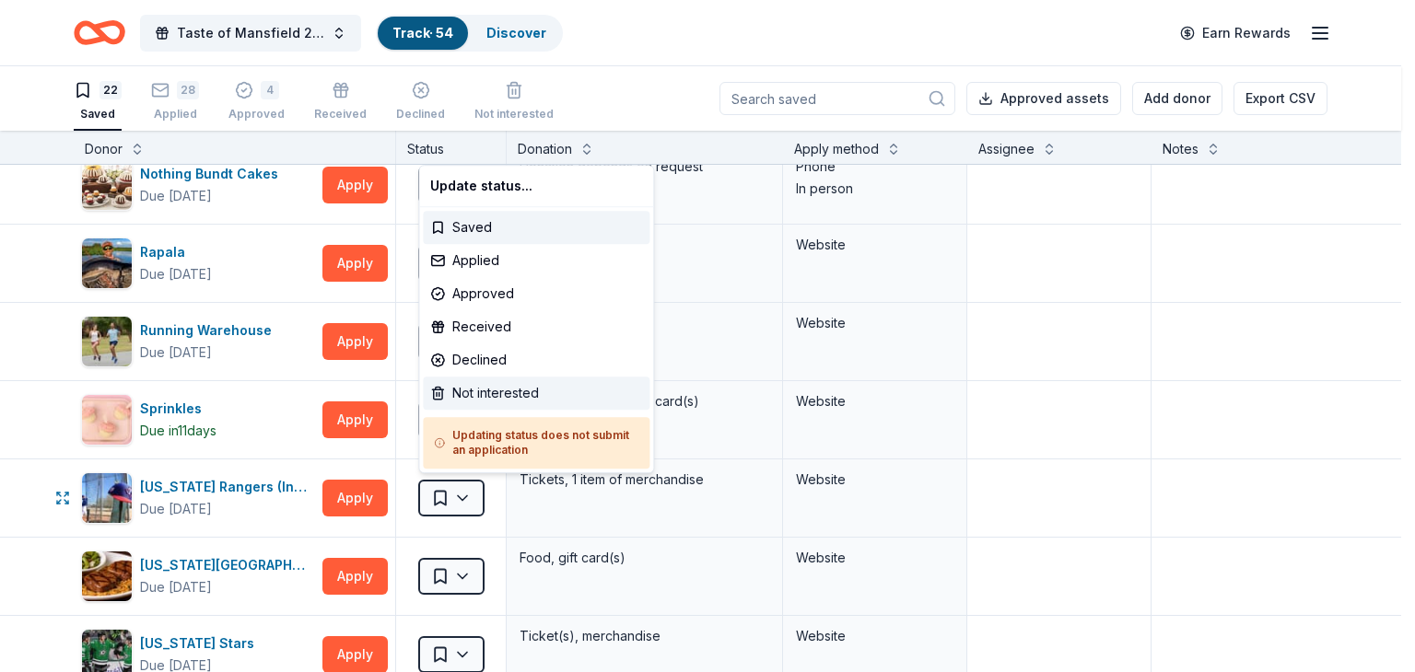
click at [465, 394] on div "Not interested" at bounding box center [536, 393] width 227 height 33
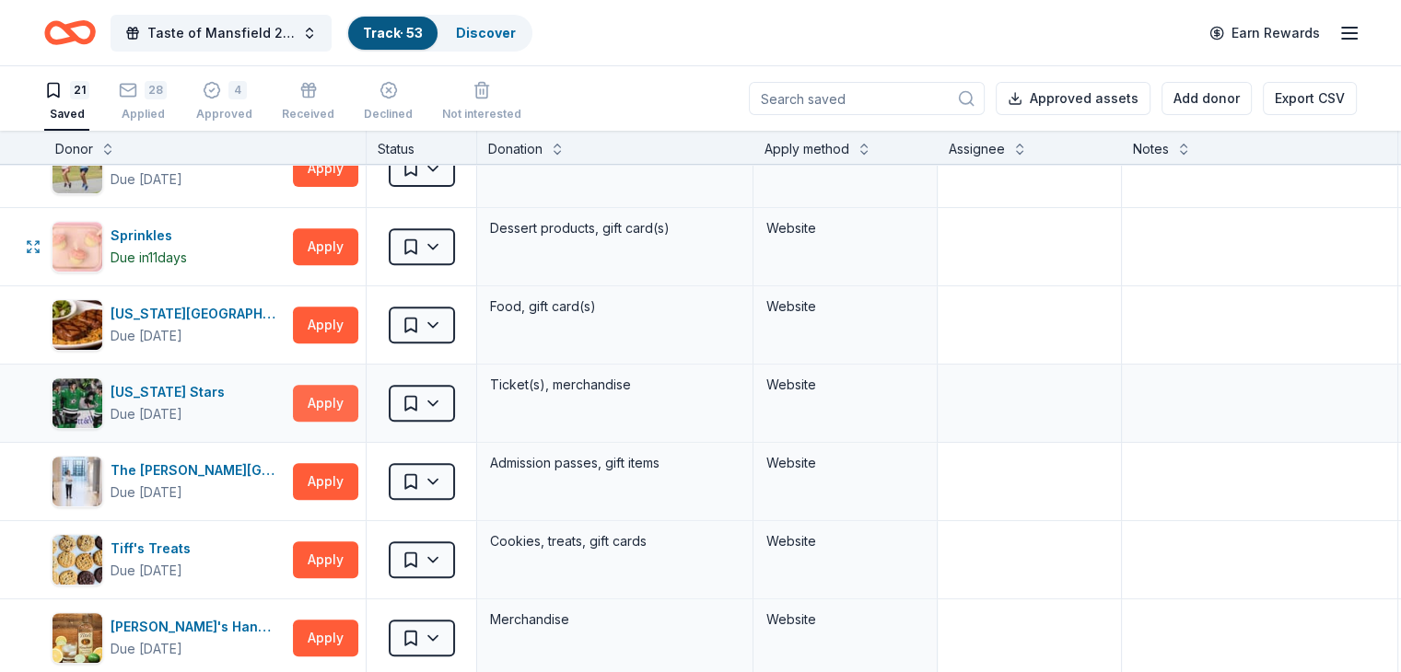
scroll to position [829, 0]
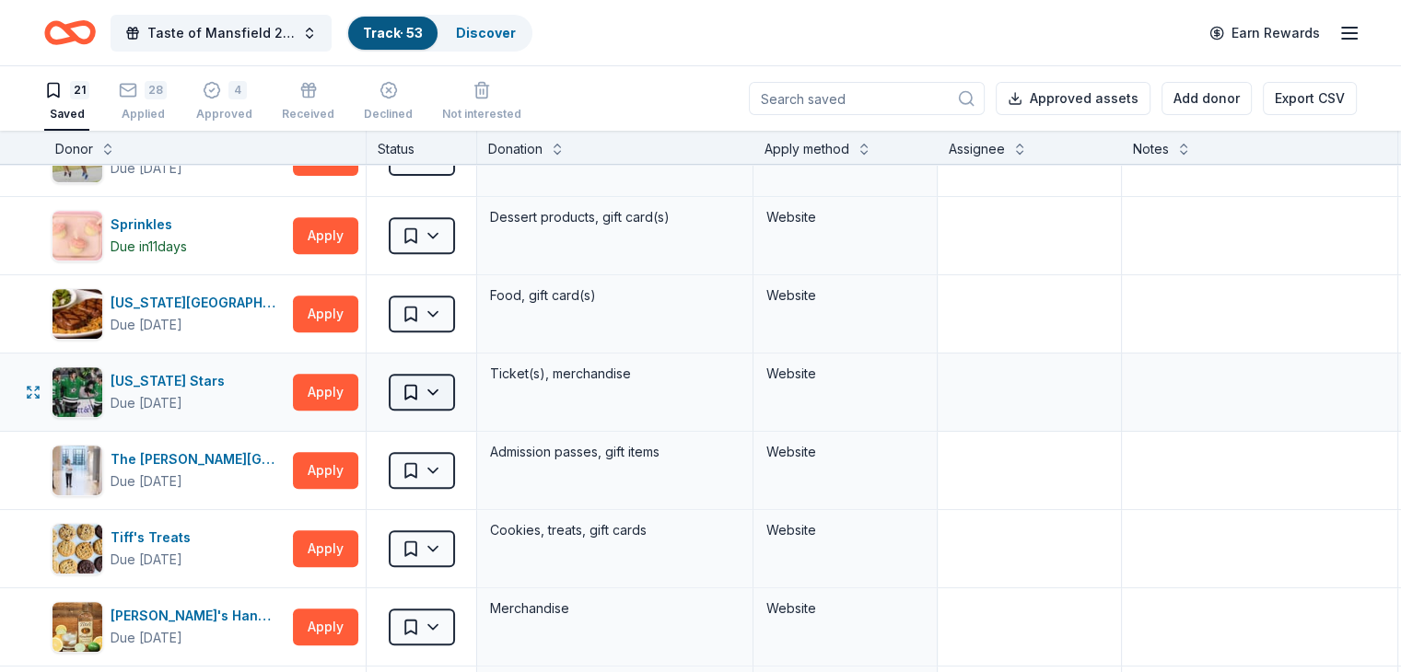
click at [450, 385] on html "Taste of Mansfield 2025 Track · 53 Discover Earn Rewards 21 Saved 28 Applied 4 …" at bounding box center [700, 336] width 1401 height 672
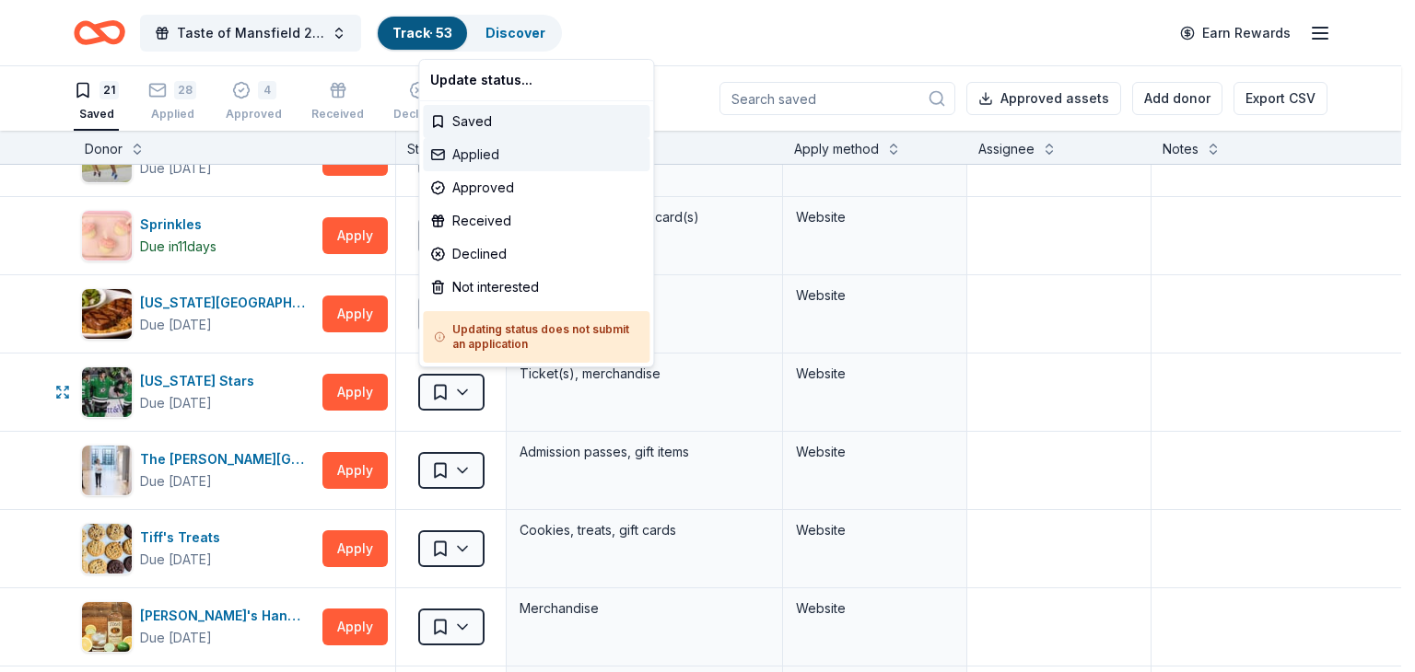
click at [461, 156] on div "Applied" at bounding box center [536, 154] width 227 height 33
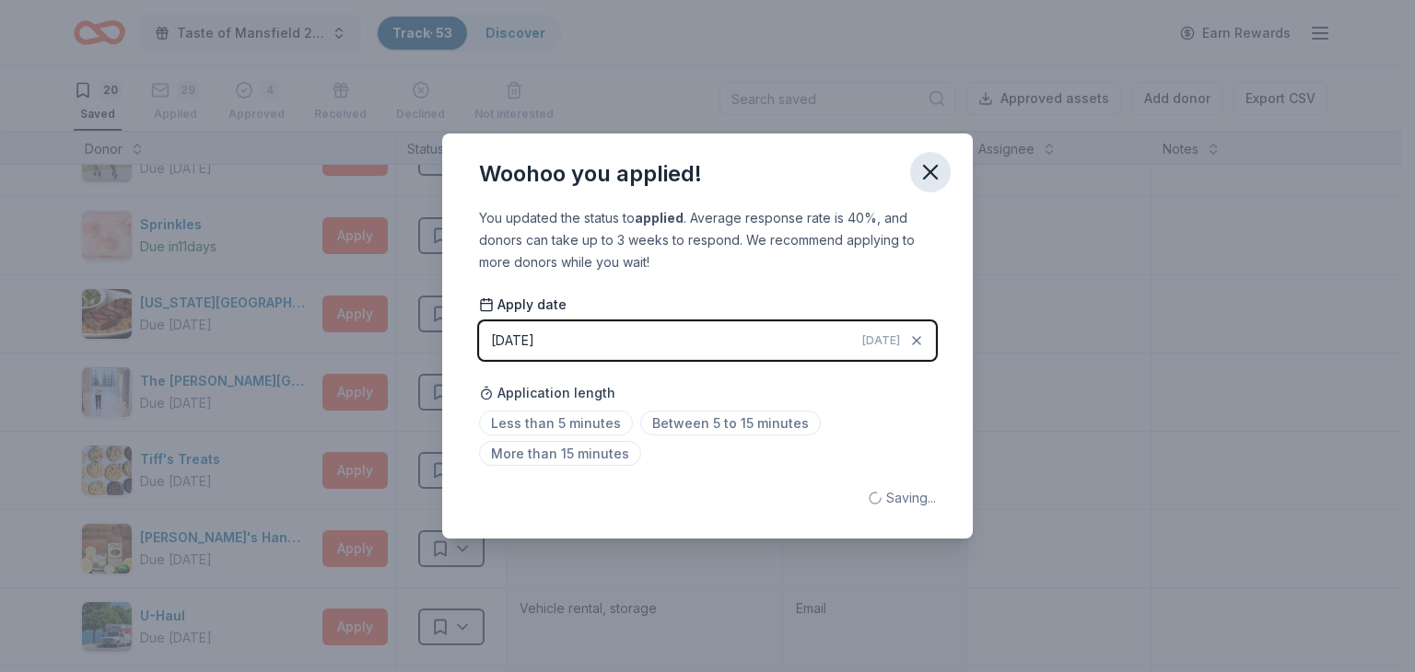
click at [935, 173] on icon "button" at bounding box center [930, 172] width 26 height 26
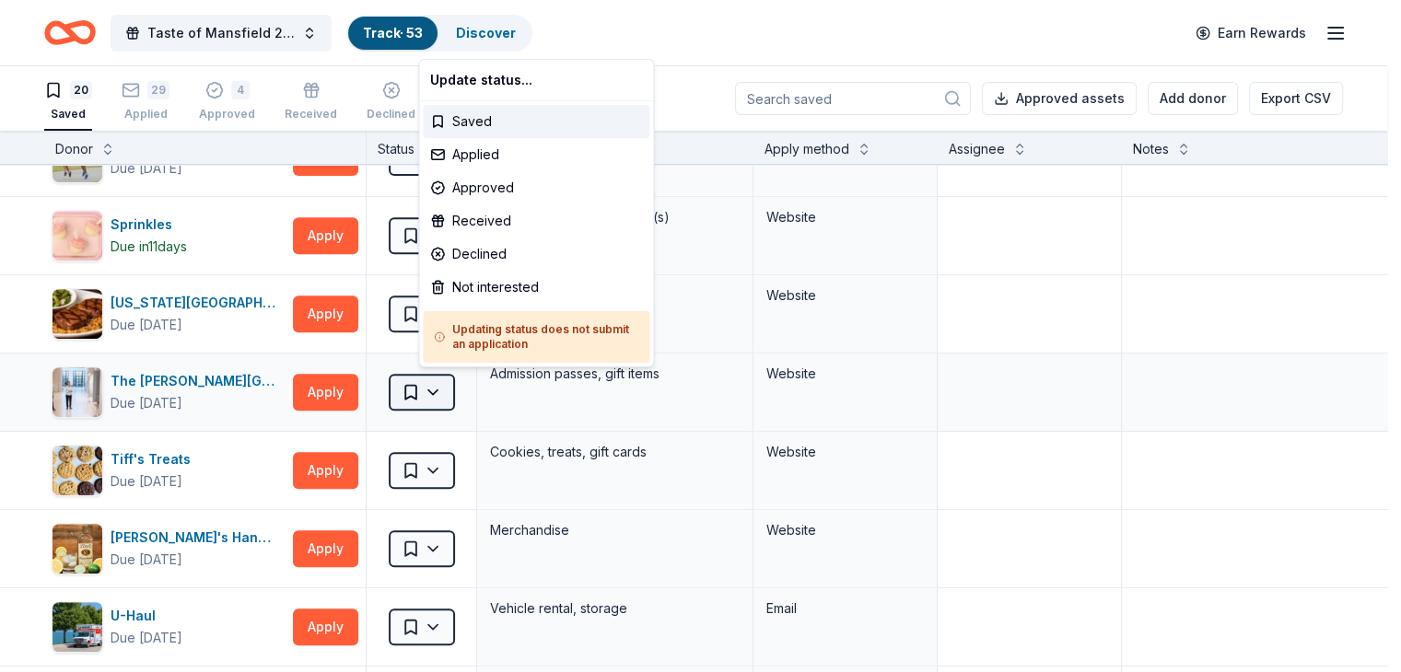
click at [469, 387] on html "Taste of Mansfield 2025 Track · 53 Discover Earn Rewards 20 Saved 29 Applied 4 …" at bounding box center [700, 336] width 1401 height 672
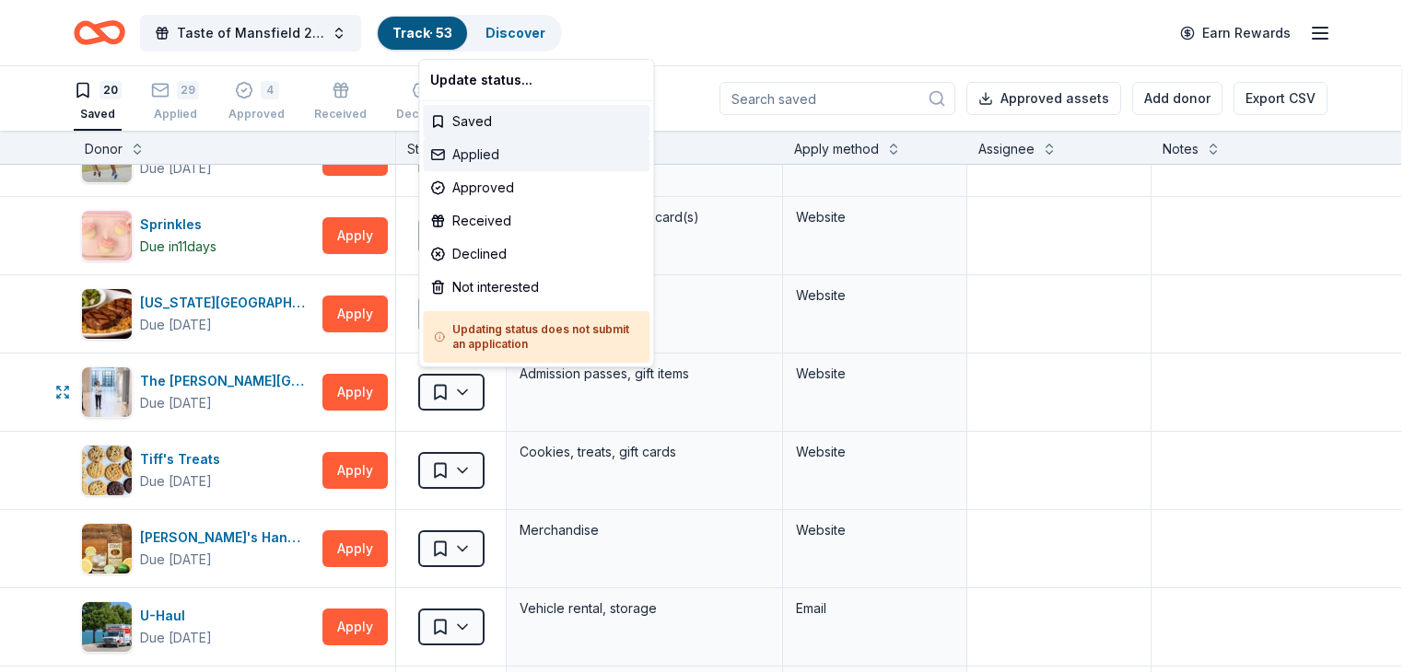
click at [474, 157] on div "Applied" at bounding box center [536, 154] width 227 height 33
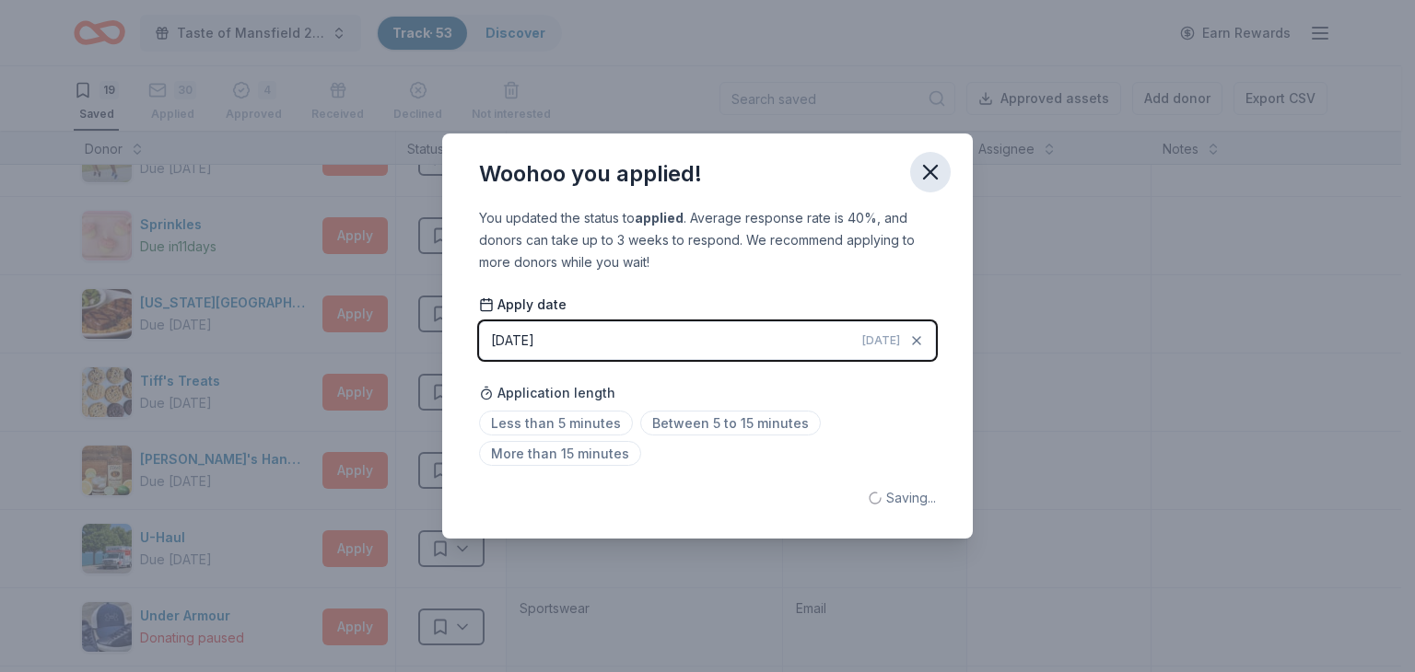
click at [922, 167] on icon "button" at bounding box center [930, 172] width 26 height 26
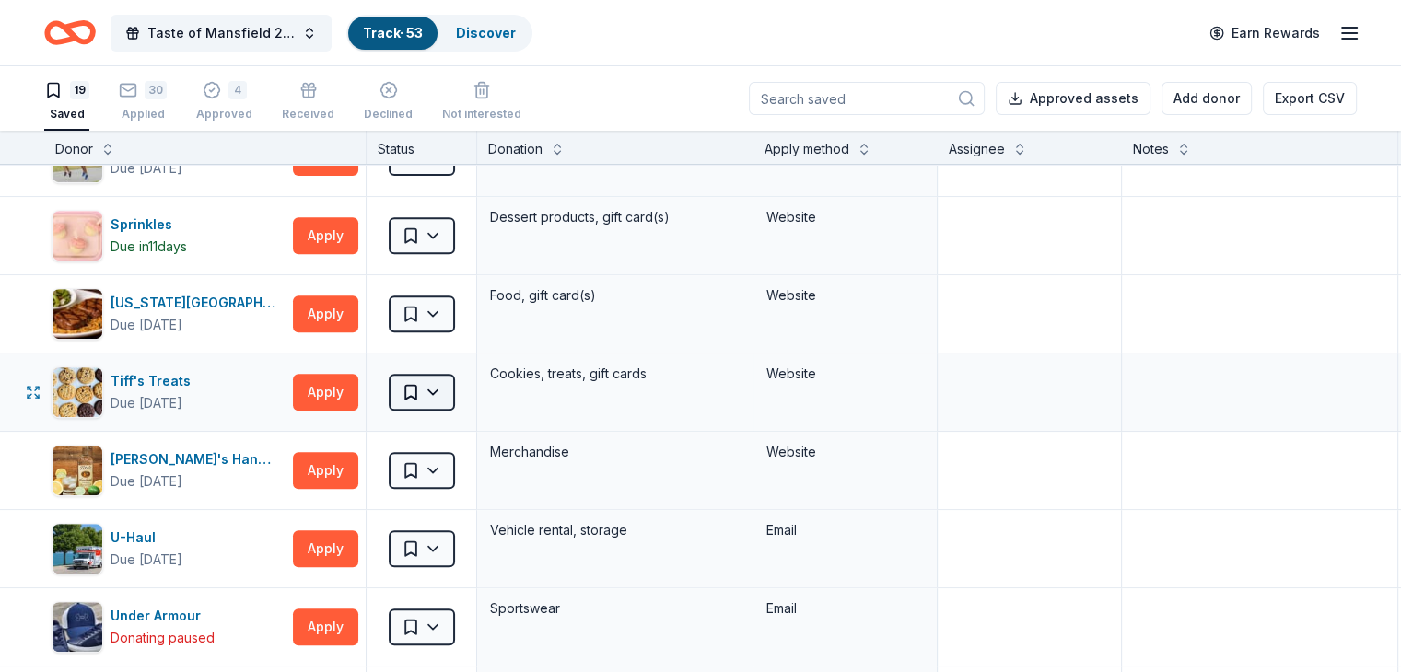
click at [466, 391] on html "Taste of Mansfield 2025 Track · 53 Discover Earn Rewards 19 Saved 30 Applied 4 …" at bounding box center [700, 336] width 1401 height 672
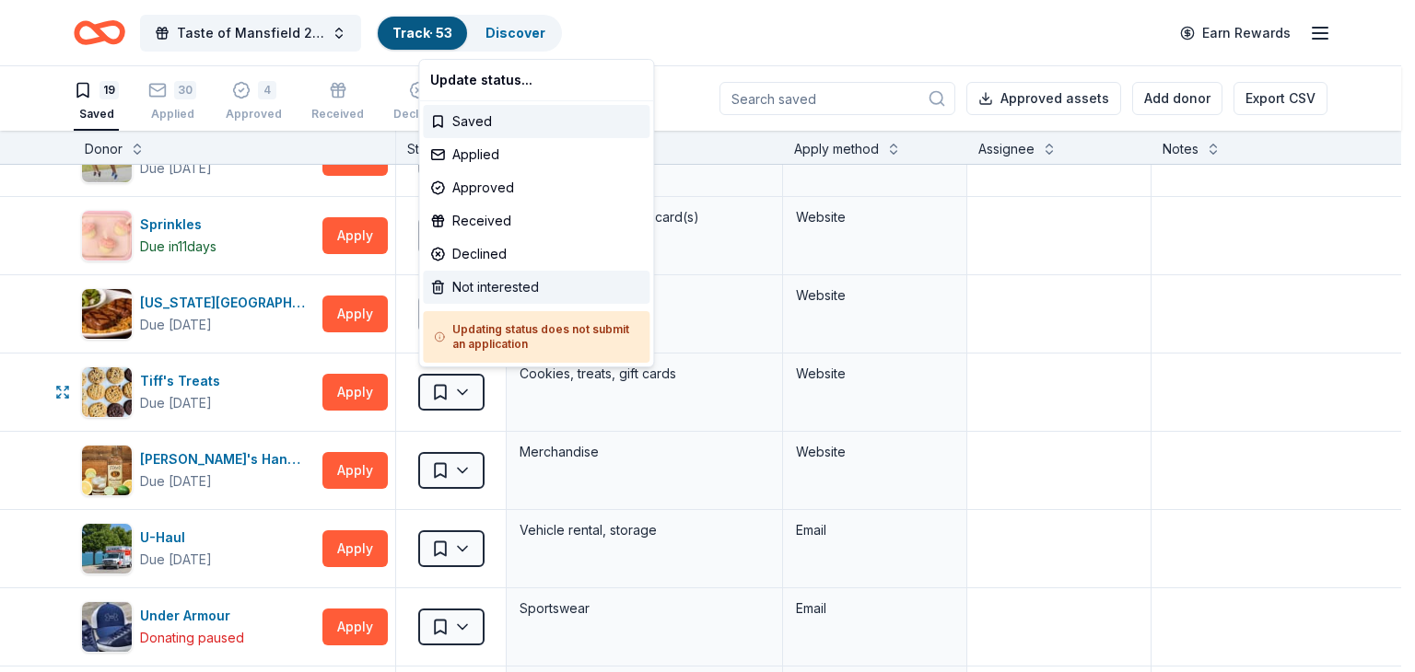
click at [464, 284] on div "Not interested" at bounding box center [536, 287] width 227 height 33
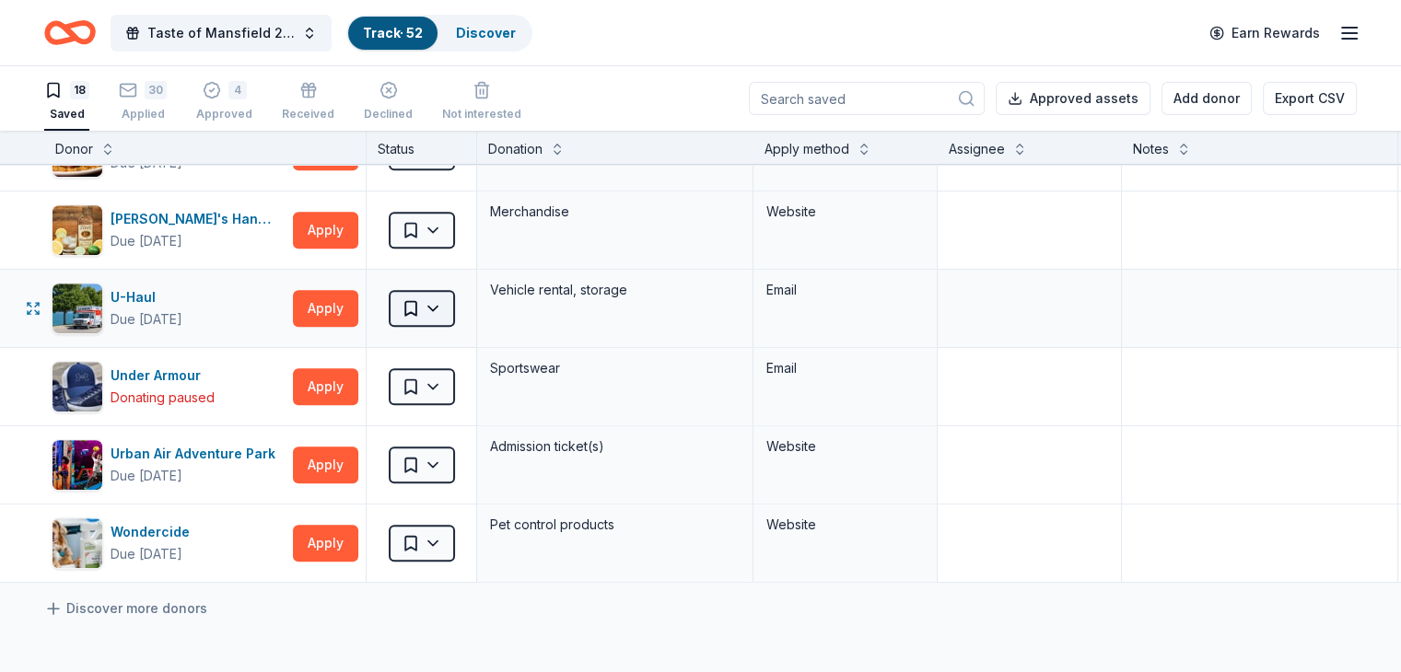
scroll to position [1013, 0]
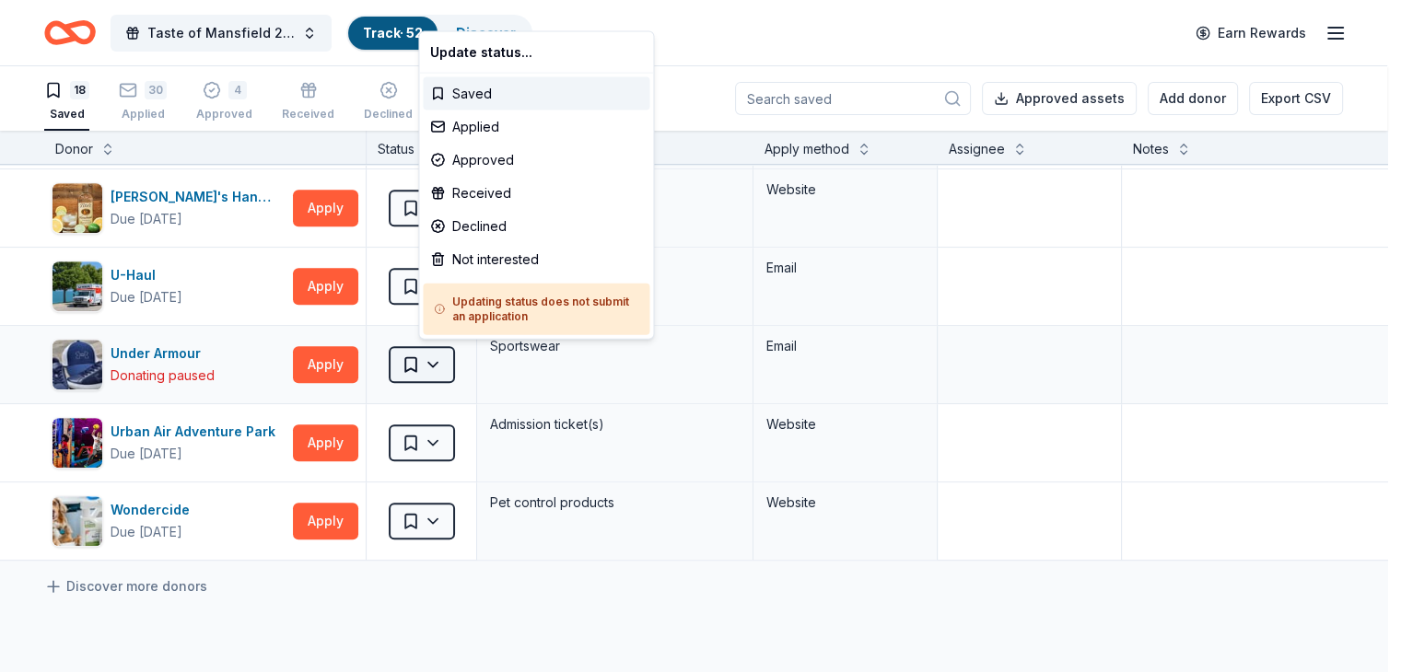
click at [462, 357] on html "Taste of Mansfield 2025 Track · 52 Discover Earn Rewards 18 Saved 30 Applied 4 …" at bounding box center [700, 336] width 1401 height 672
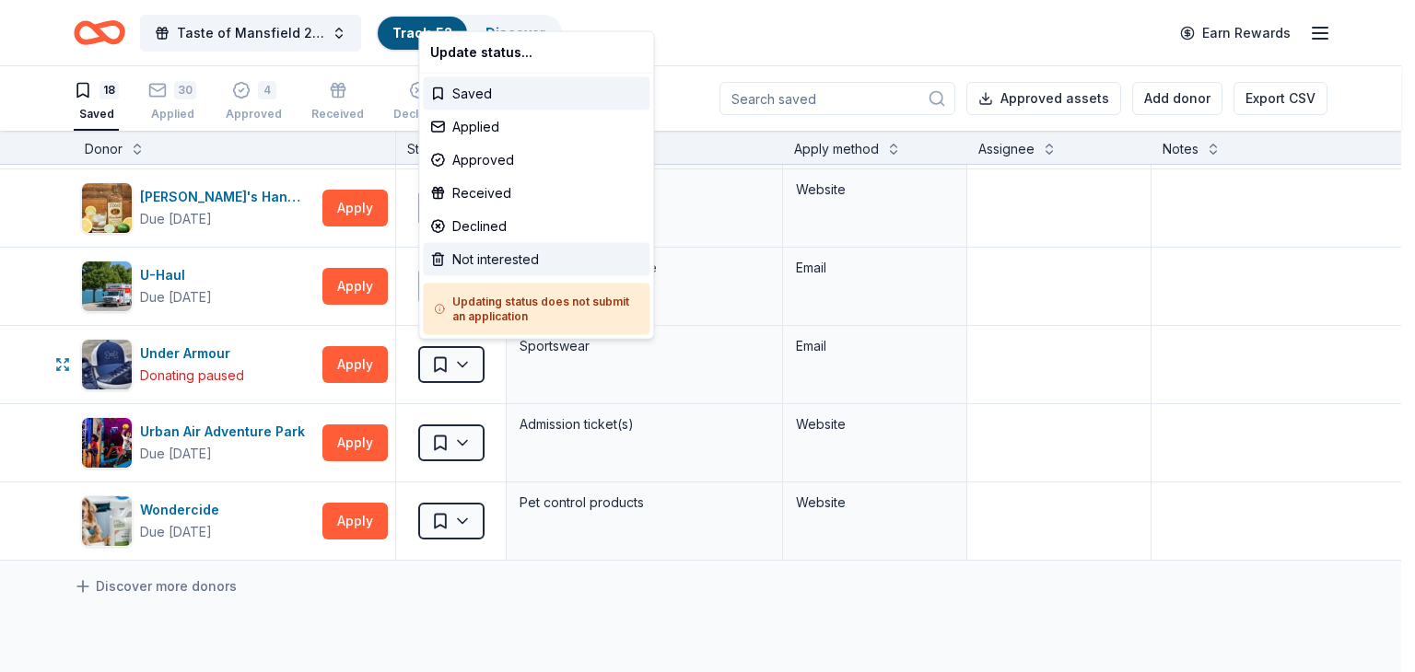
click at [480, 249] on div "Not interested" at bounding box center [536, 259] width 227 height 33
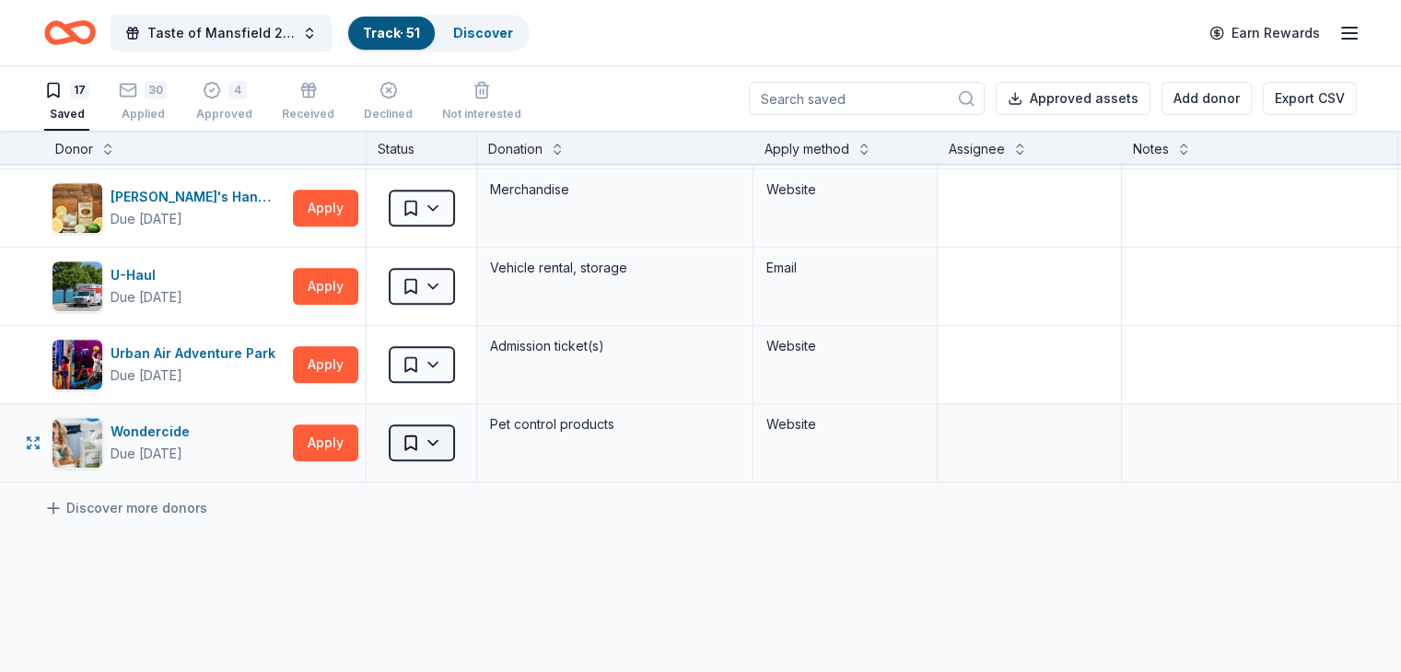
click at [465, 435] on html "Taste of Mansfield 2025 Track · 51 Discover Earn Rewards 17 Saved 30 Applied 4 …" at bounding box center [700, 336] width 1401 height 672
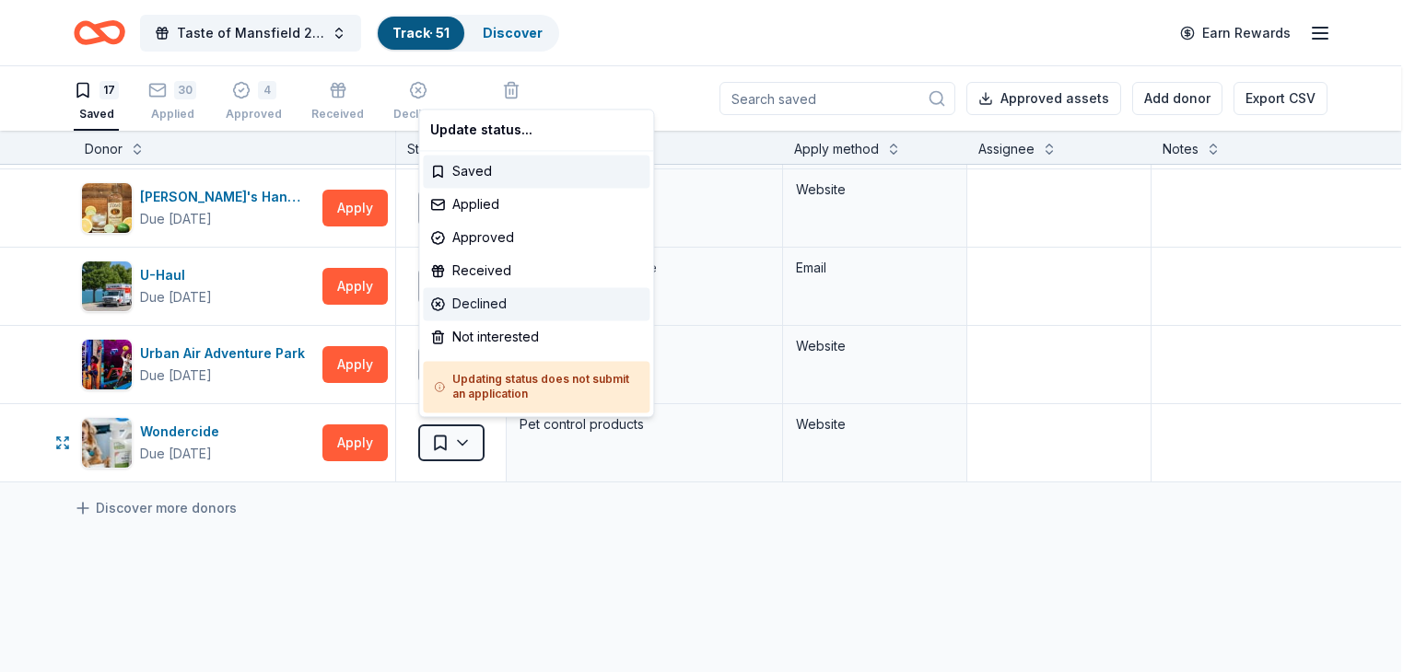
click at [472, 297] on div "Declined" at bounding box center [536, 303] width 227 height 33
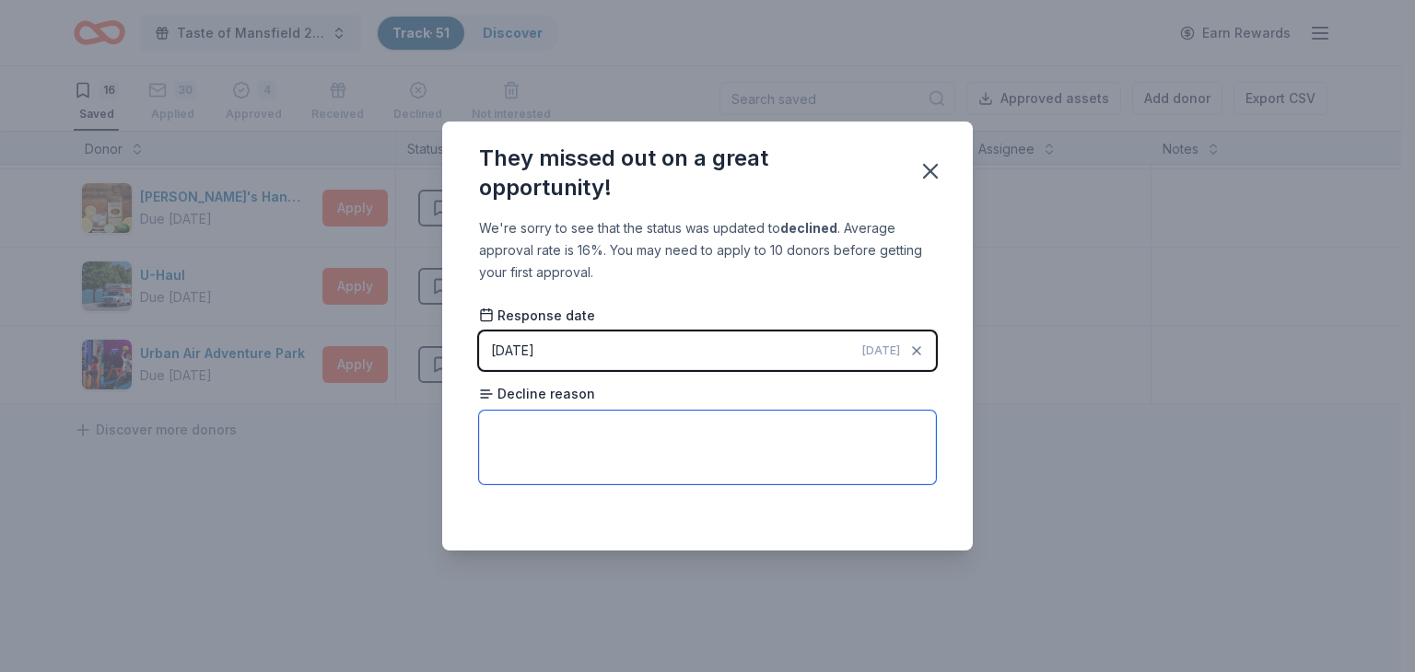
click at [596, 436] on textarea at bounding box center [707, 448] width 457 height 74
type textarea "not enough money in budget"
click at [930, 170] on icon "button" at bounding box center [930, 171] width 13 height 13
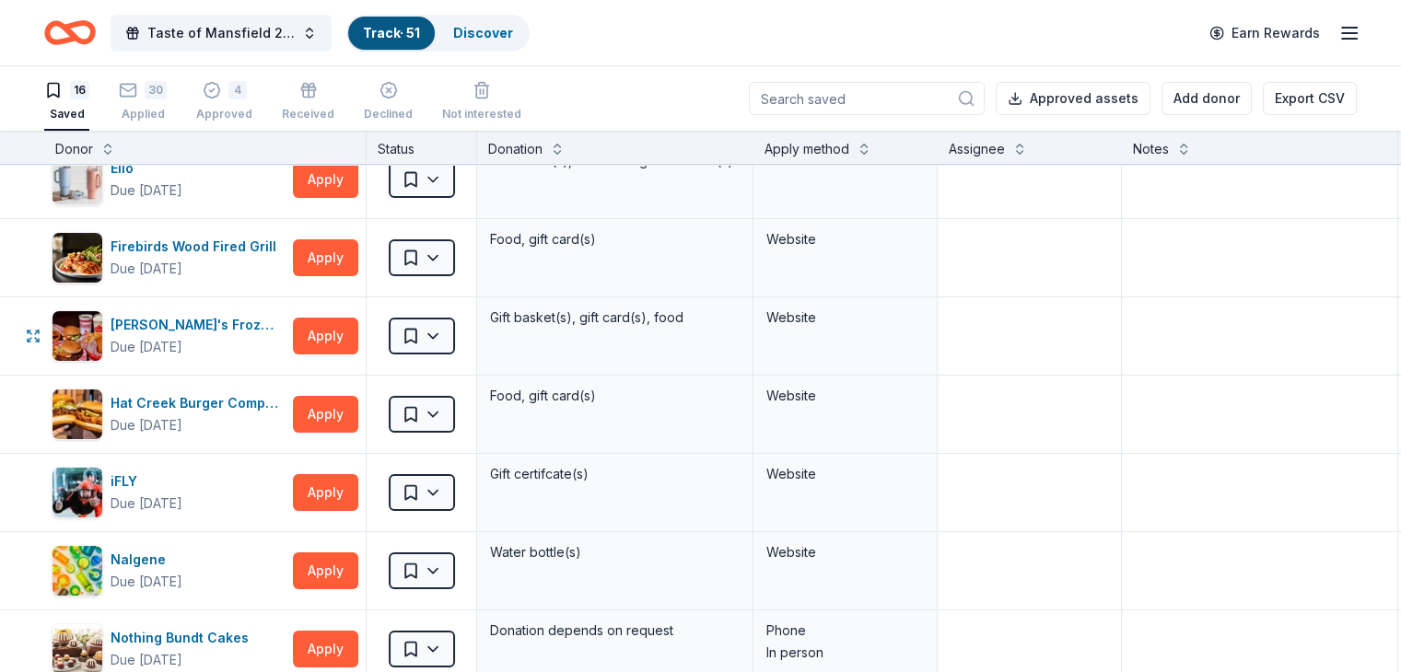
scroll to position [0, 0]
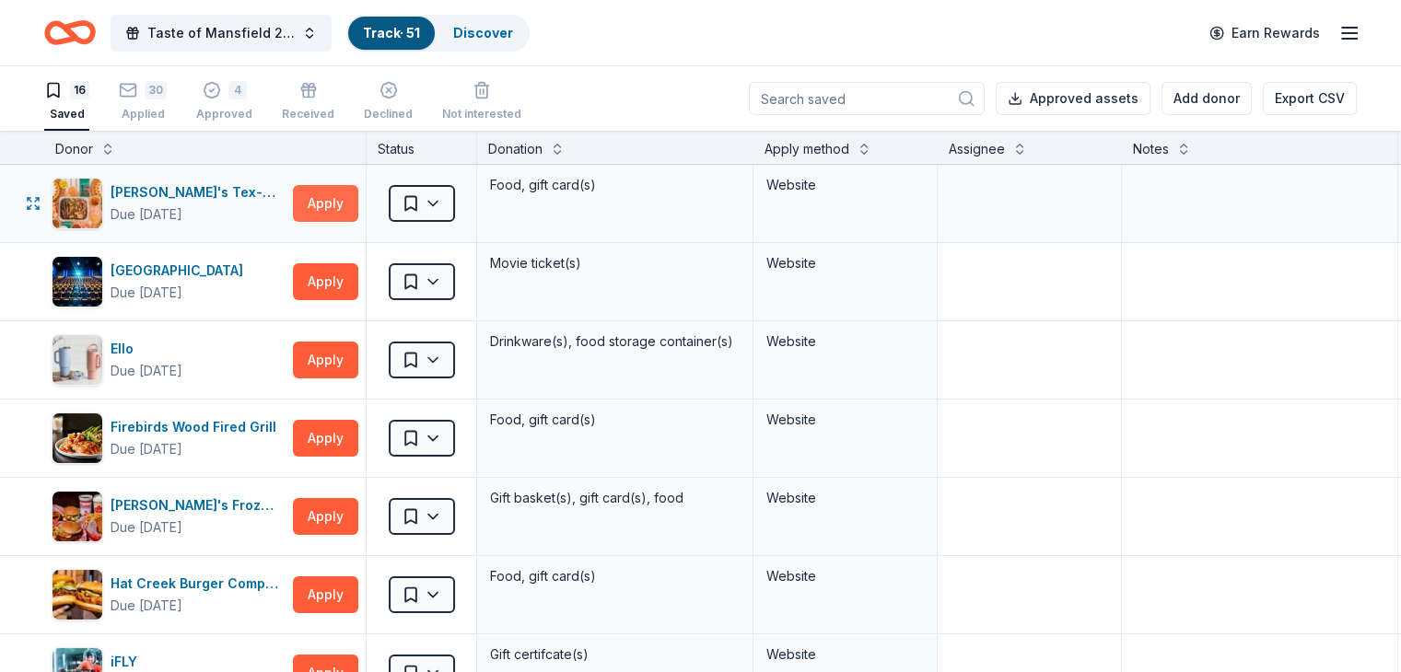
click at [358, 202] on button "Apply" at bounding box center [325, 203] width 65 height 37
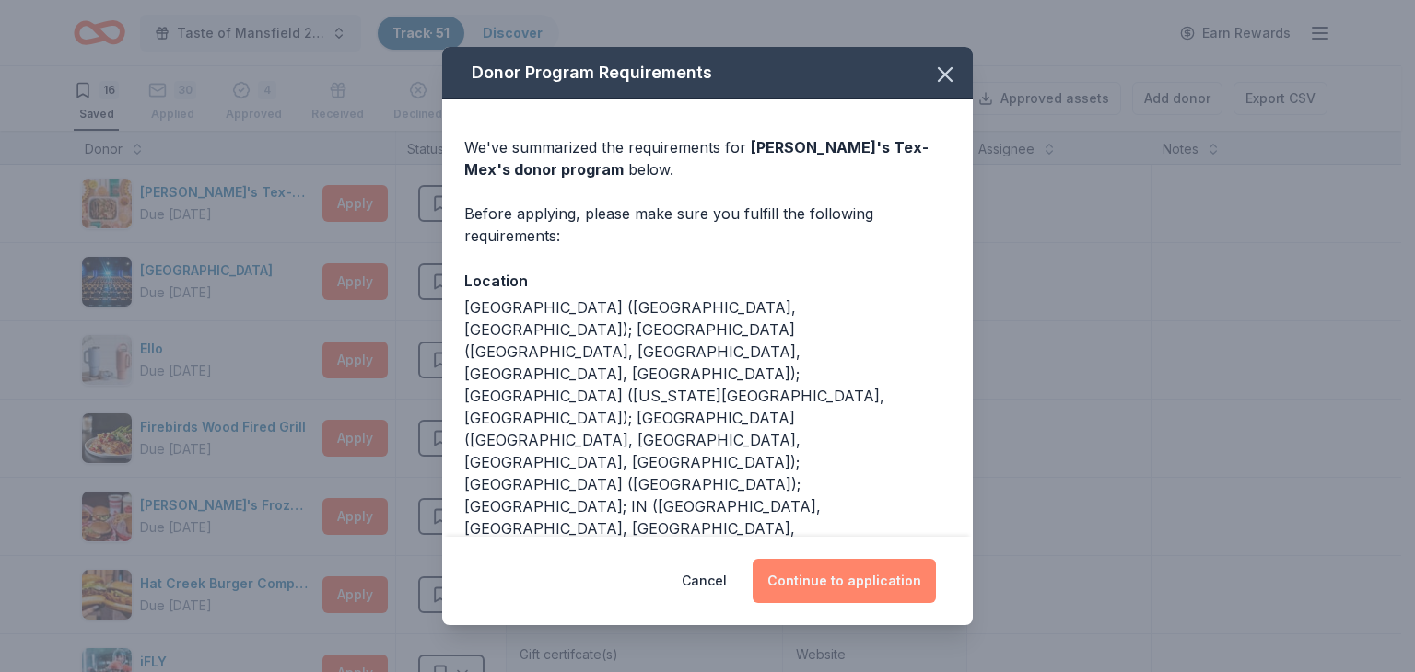
click at [883, 576] on button "Continue to application" at bounding box center [843, 581] width 183 height 44
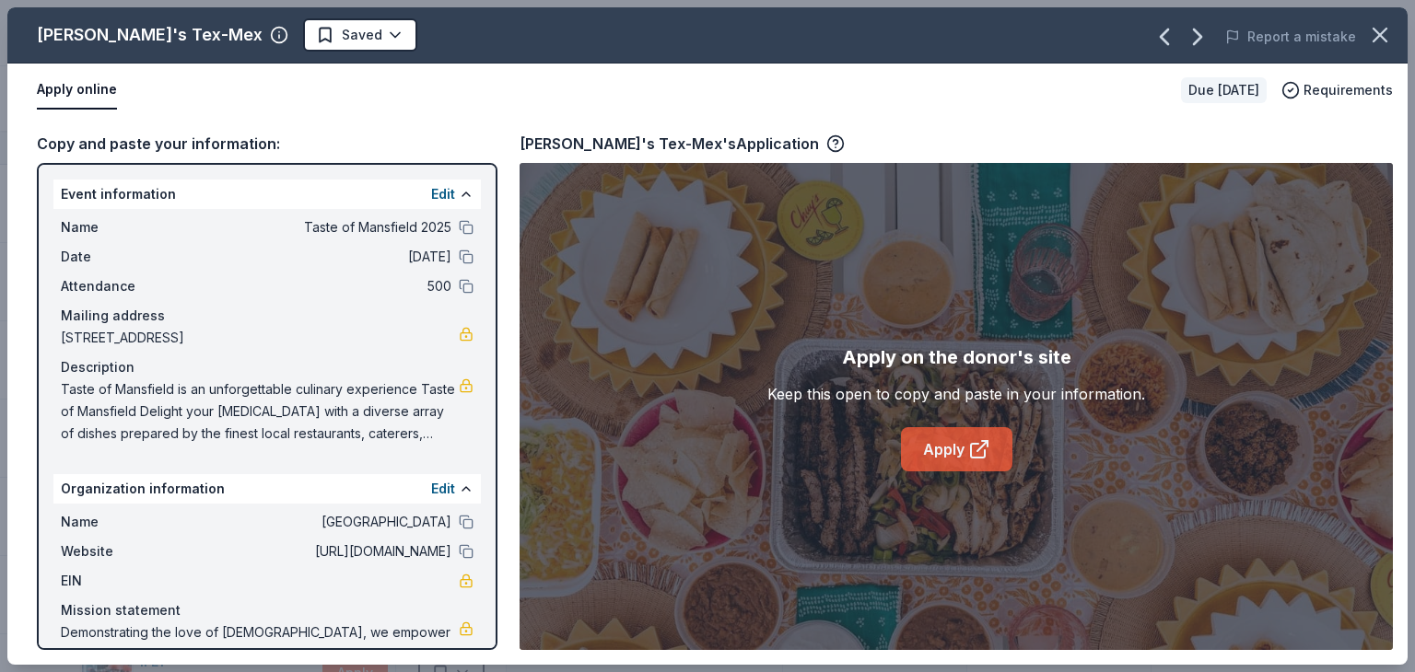
click at [966, 443] on link "Apply" at bounding box center [956, 449] width 111 height 44
click at [1382, 30] on icon "button" at bounding box center [1379, 35] width 13 height 13
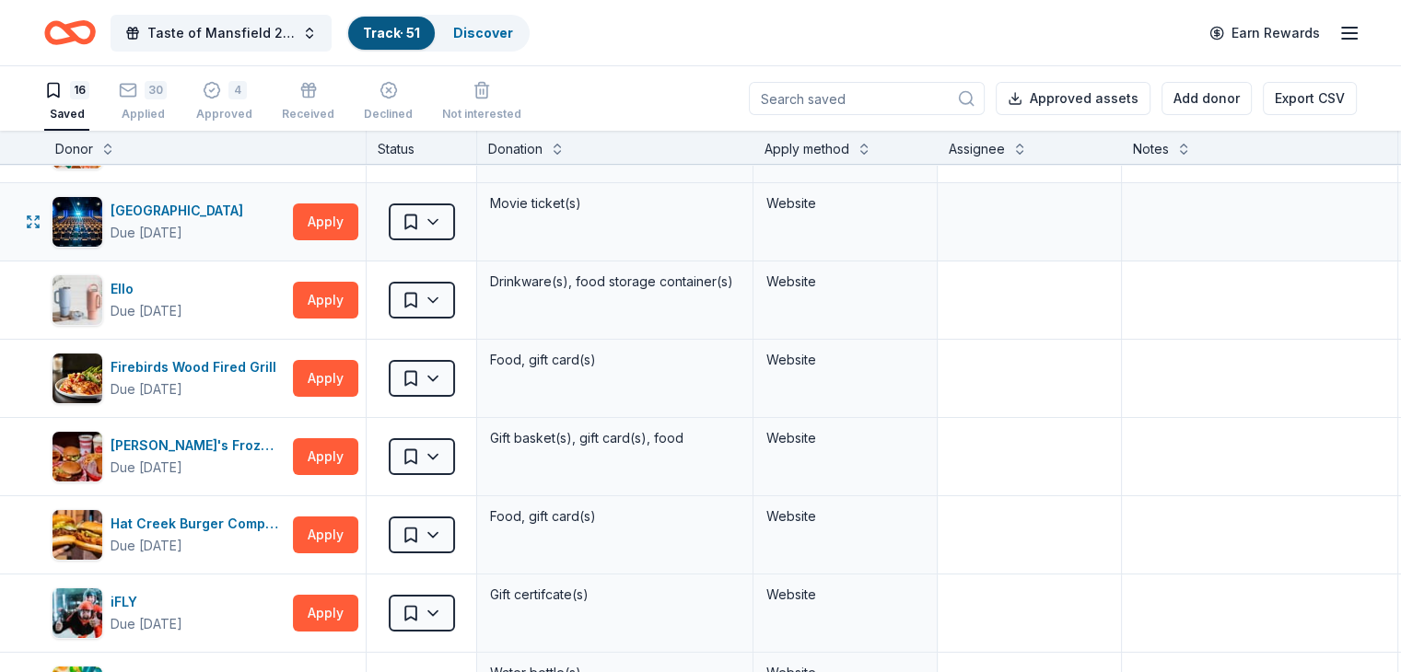
scroll to position [92, 0]
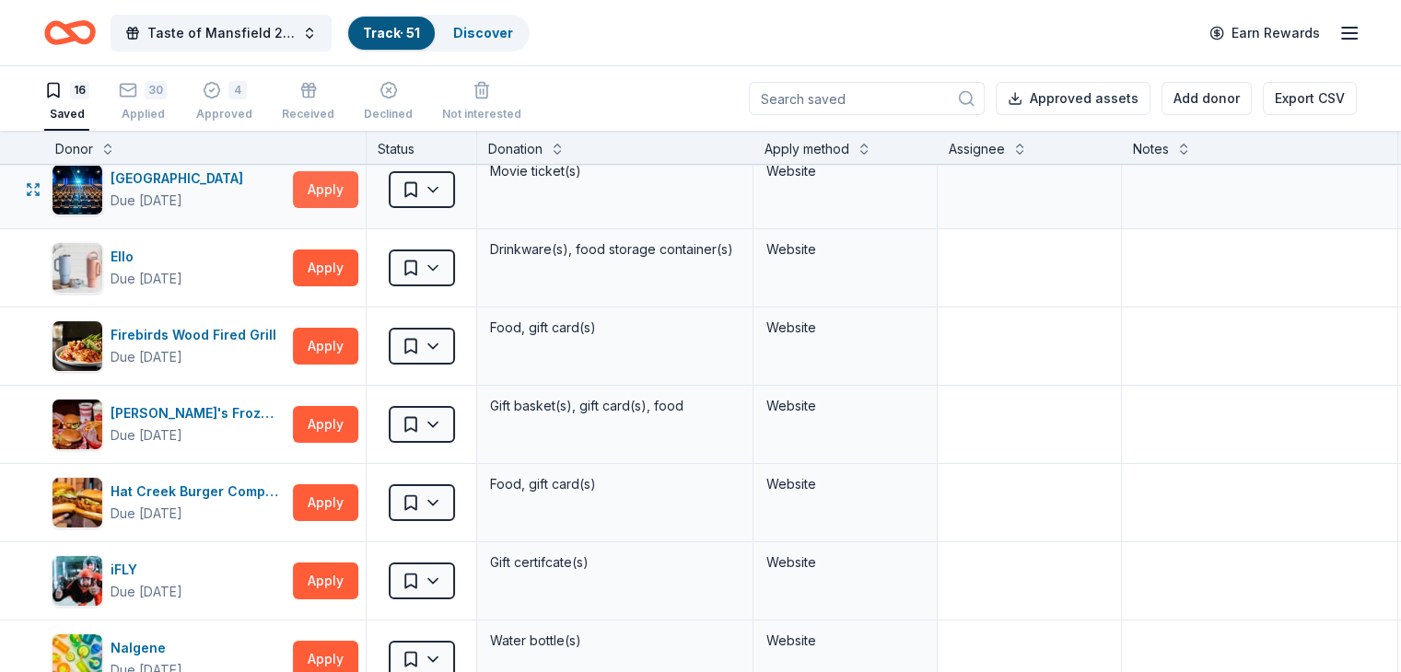
click at [358, 195] on button "Apply" at bounding box center [325, 189] width 65 height 37
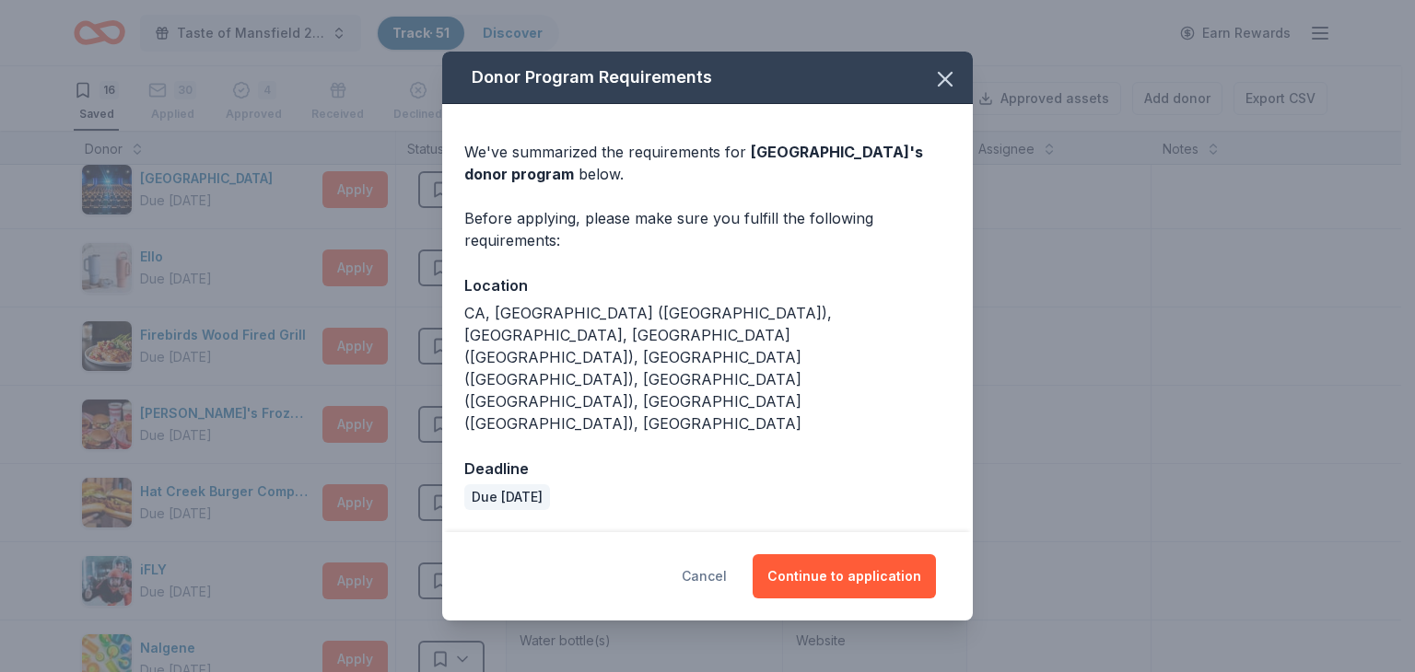
click at [701, 554] on button "Cancel" at bounding box center [703, 576] width 45 height 44
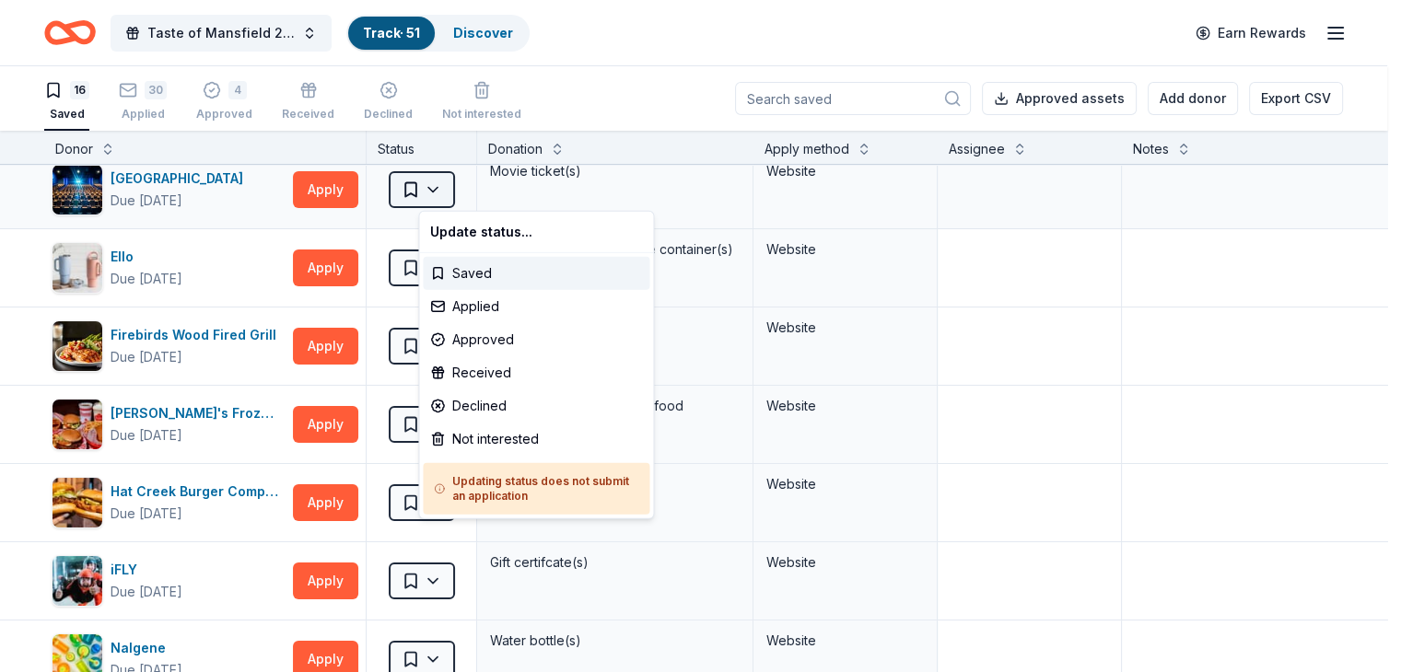
click at [462, 192] on html "Taste of Mansfield 2025 Track · 51 Discover Earn Rewards 16 Saved 30 Applied 4 …" at bounding box center [700, 336] width 1401 height 672
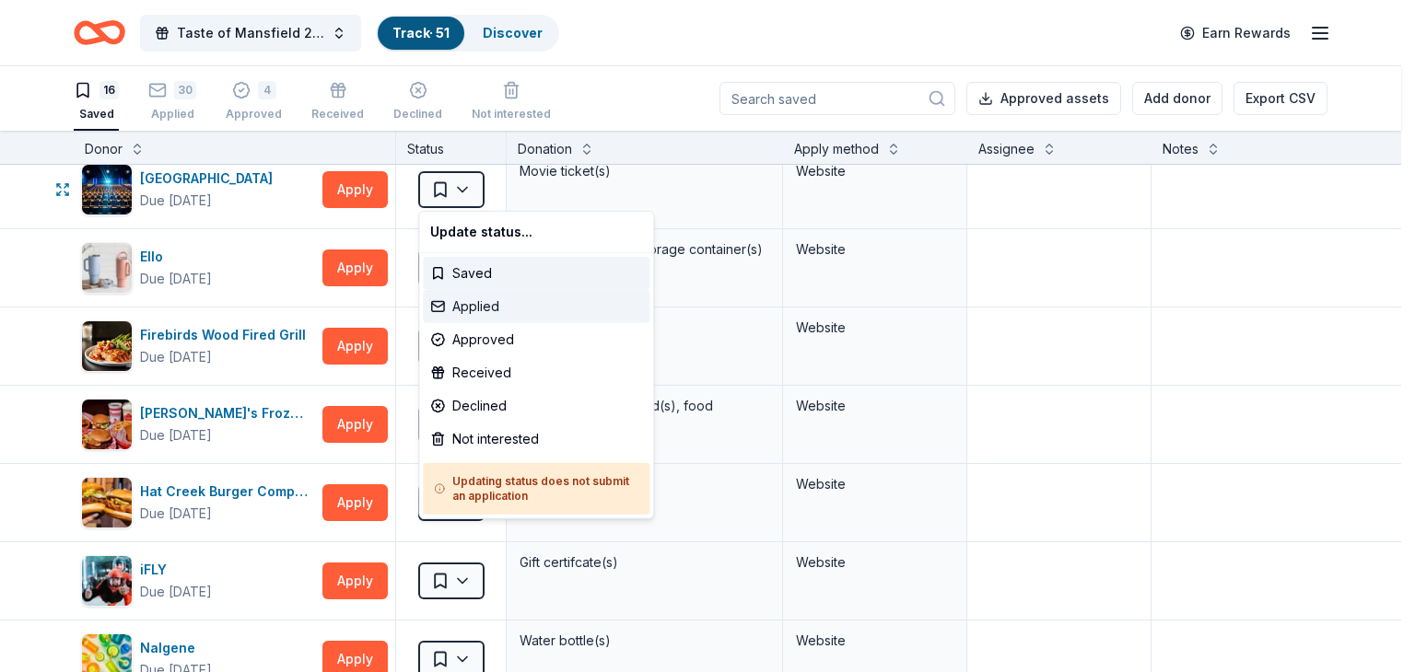
click at [468, 307] on div "Applied" at bounding box center [536, 306] width 227 height 33
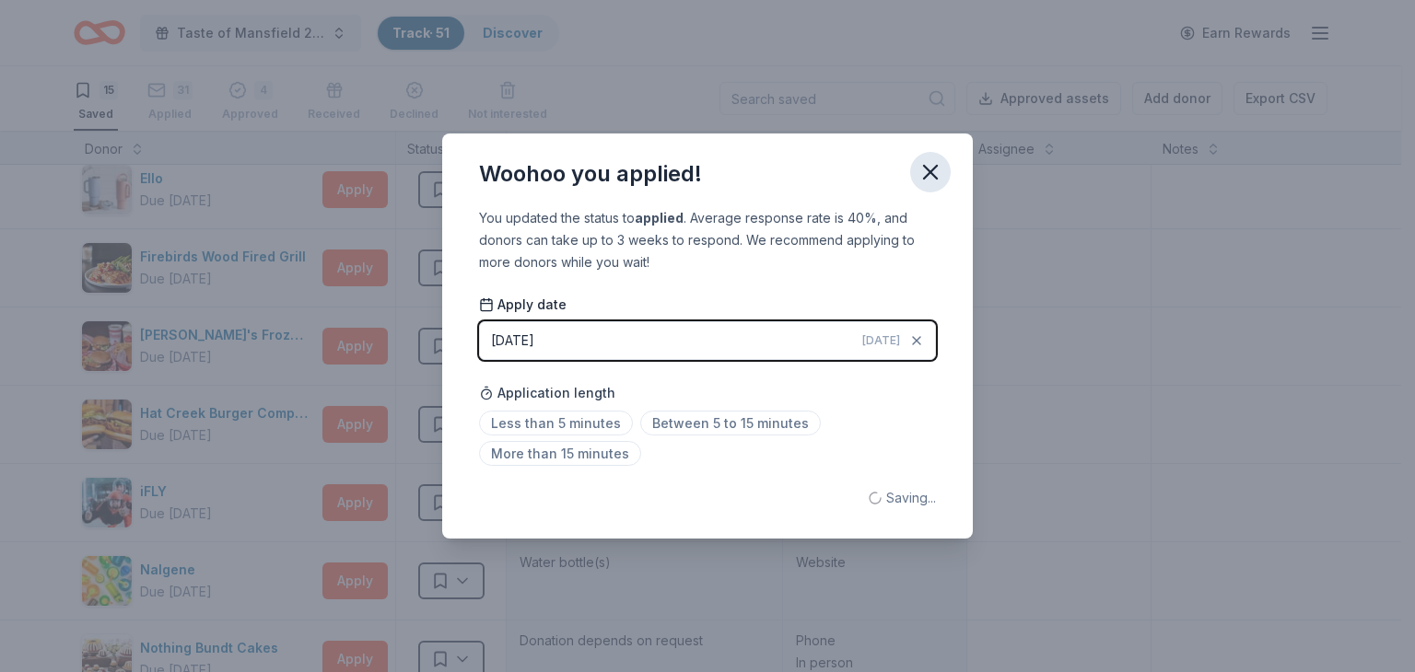
click at [933, 175] on icon "button" at bounding box center [930, 172] width 13 height 13
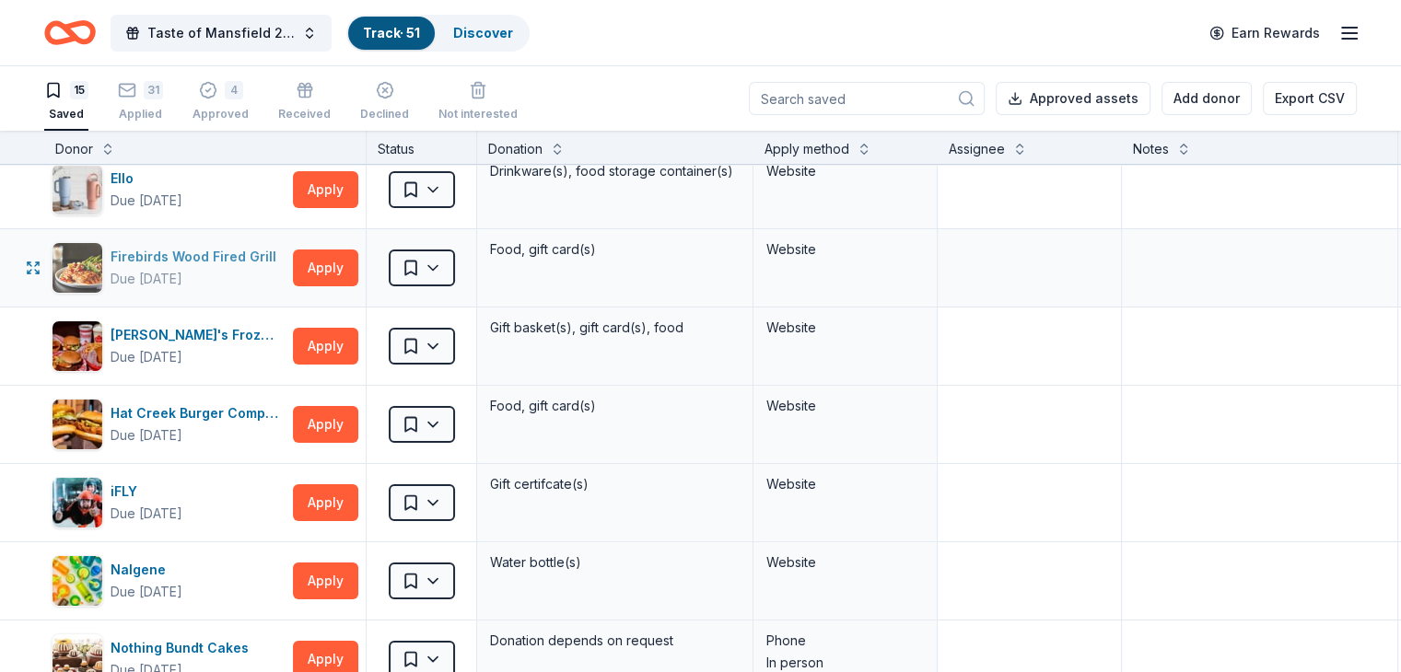
scroll to position [0, 0]
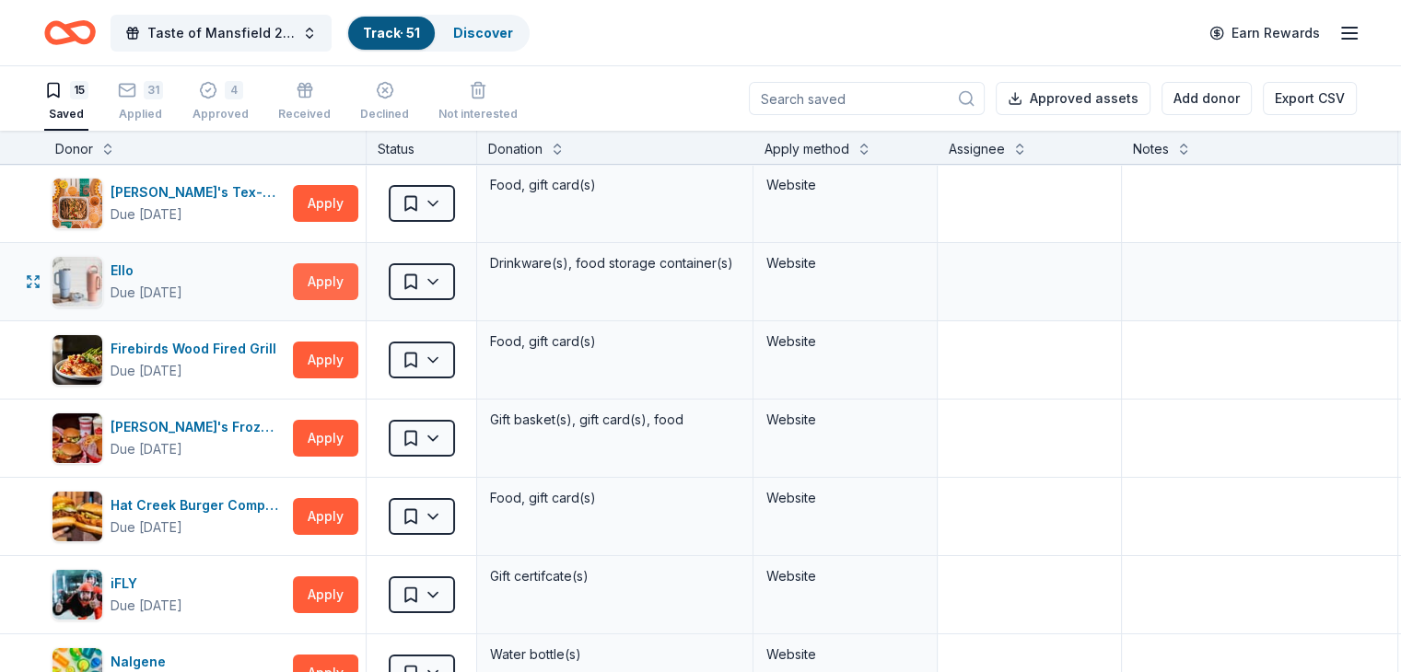
click at [358, 277] on button "Apply" at bounding box center [325, 281] width 65 height 37
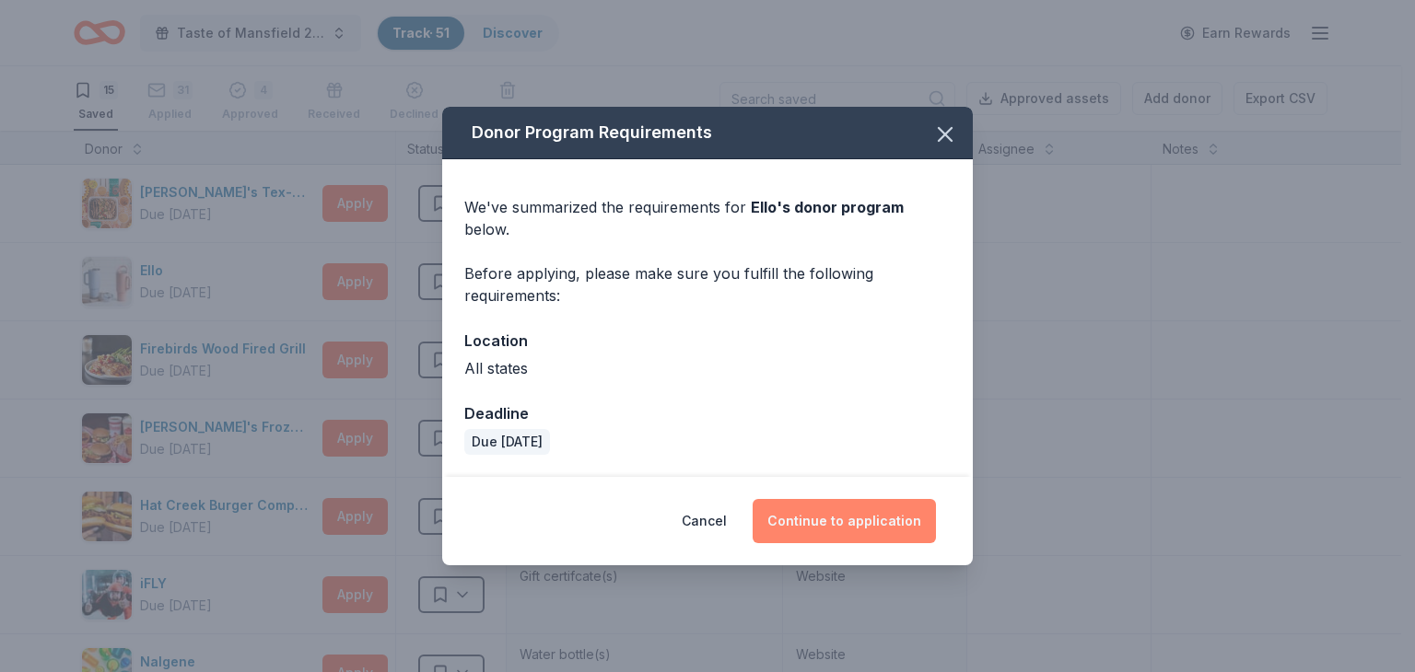
click at [821, 510] on button "Continue to application" at bounding box center [843, 521] width 183 height 44
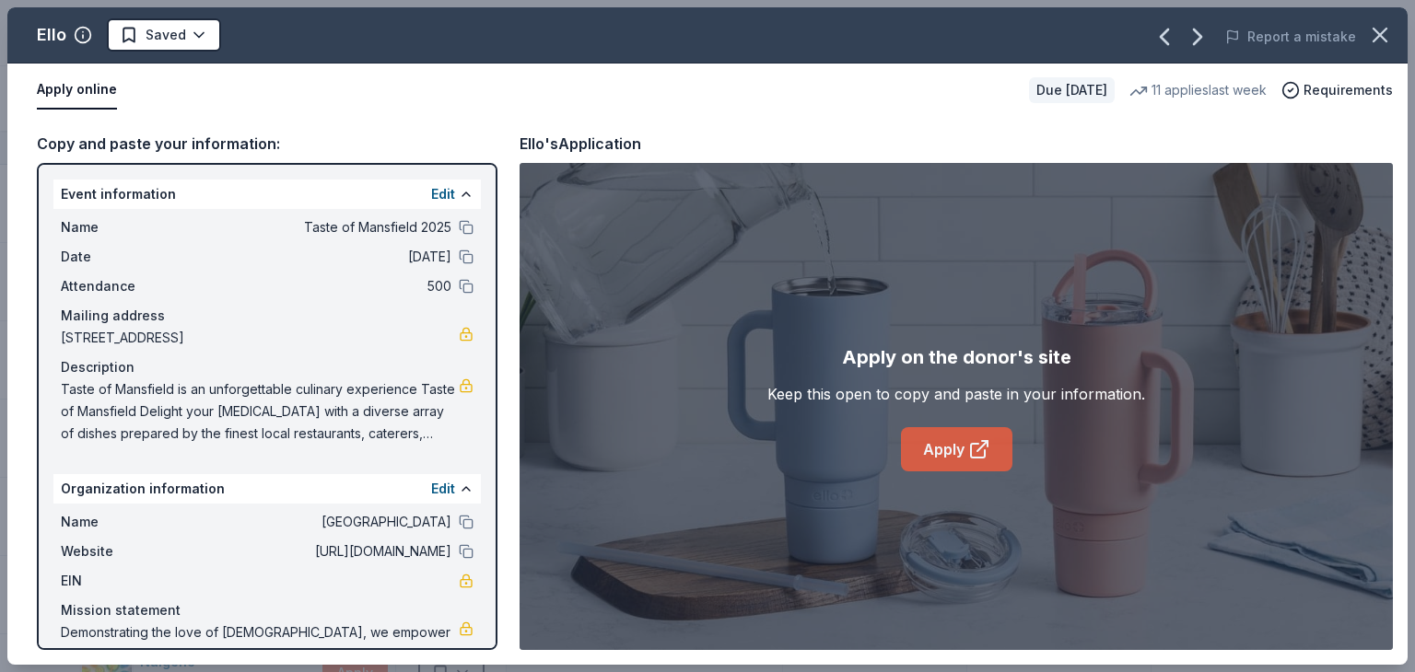
click at [932, 438] on link "Apply" at bounding box center [956, 449] width 111 height 44
drag, startPoint x: 1378, startPoint y: 38, endPoint x: 1319, endPoint y: 1, distance: 69.5
click at [1378, 38] on icon "button" at bounding box center [1380, 35] width 26 height 26
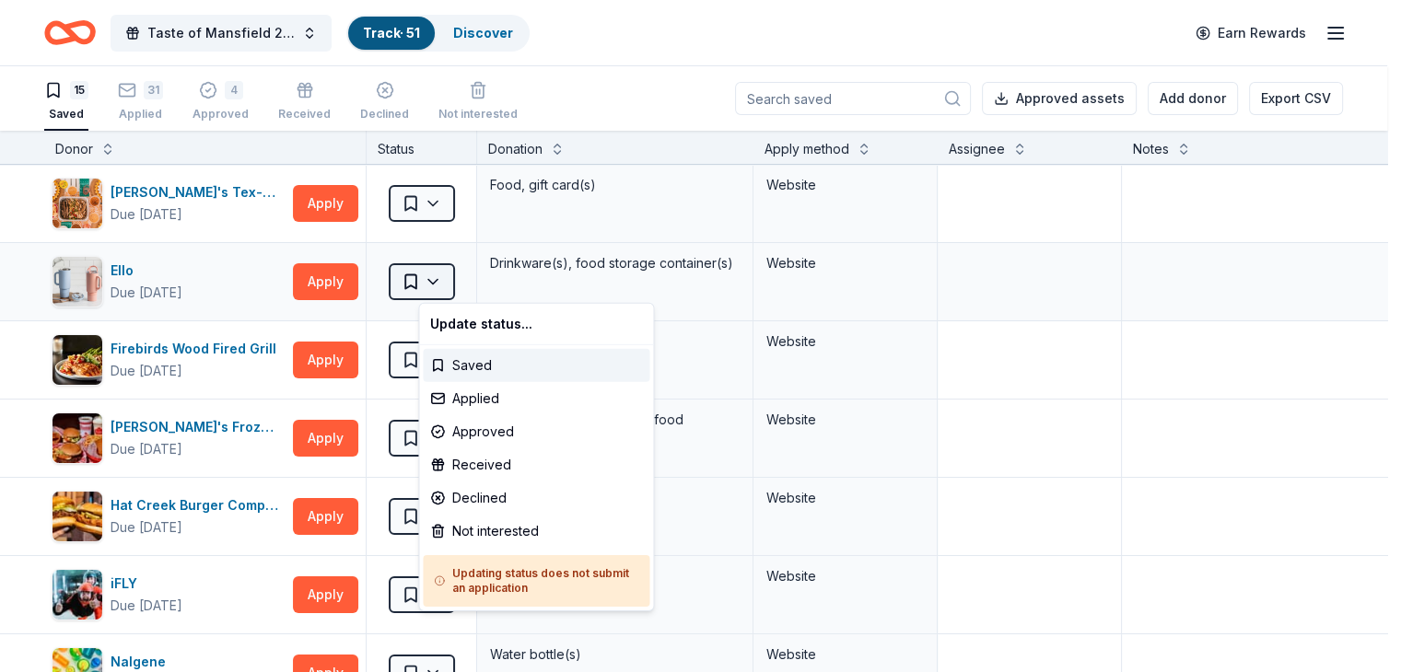
click at [457, 275] on html "Taste of Mansfield 2025 Track · 51 Discover Earn Rewards 15 Saved 31 Applied 4 …" at bounding box center [700, 336] width 1401 height 672
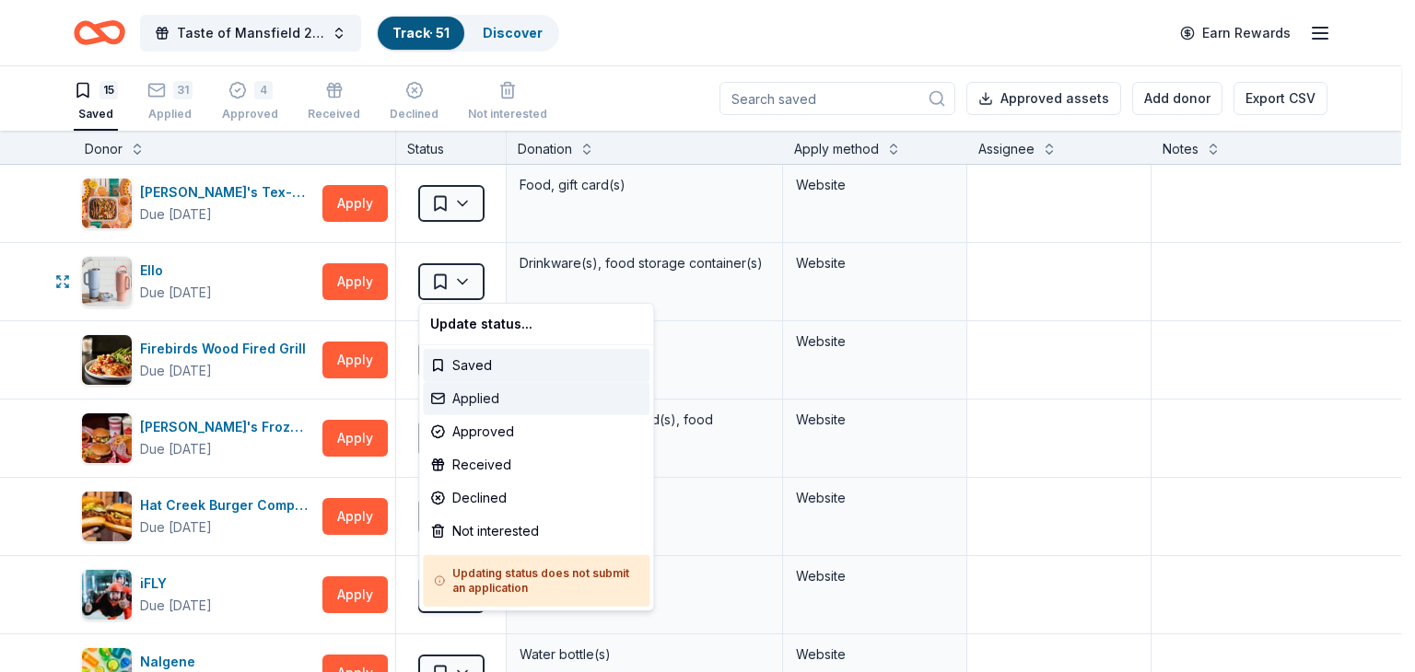
click at [461, 398] on div "Applied" at bounding box center [536, 398] width 227 height 33
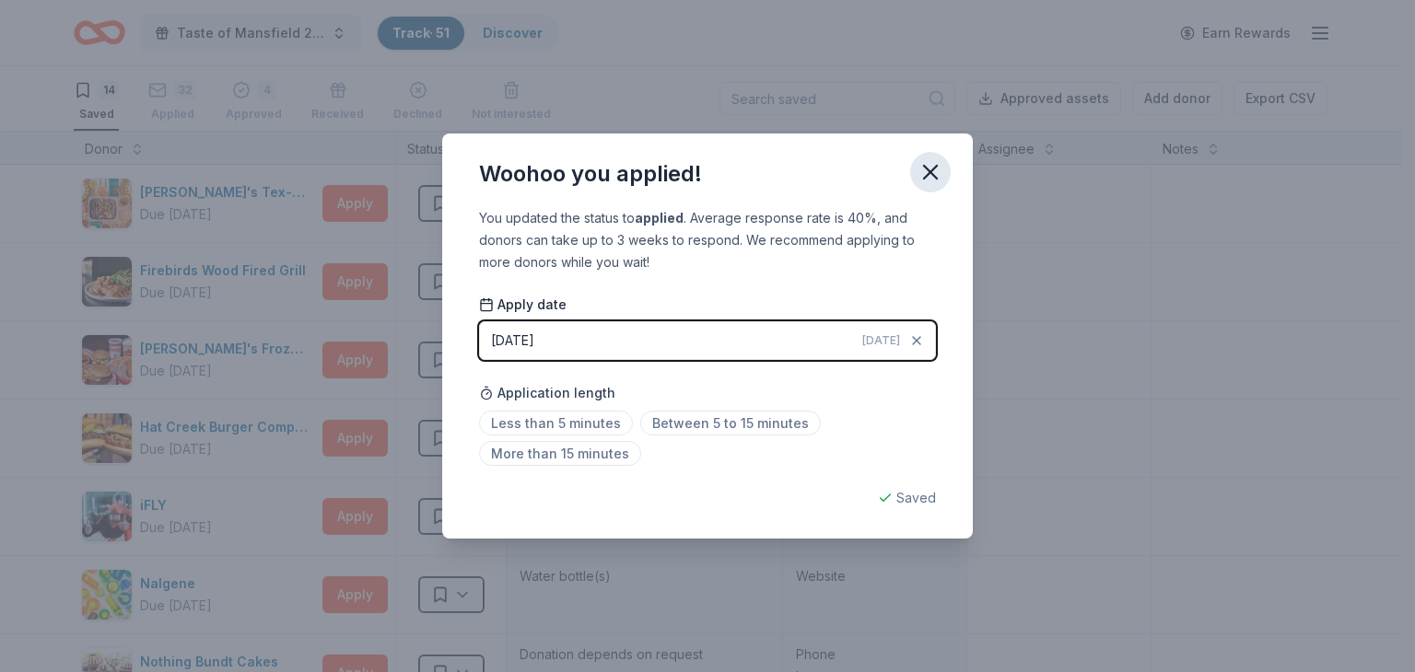
click at [928, 171] on icon "button" at bounding box center [930, 172] width 13 height 13
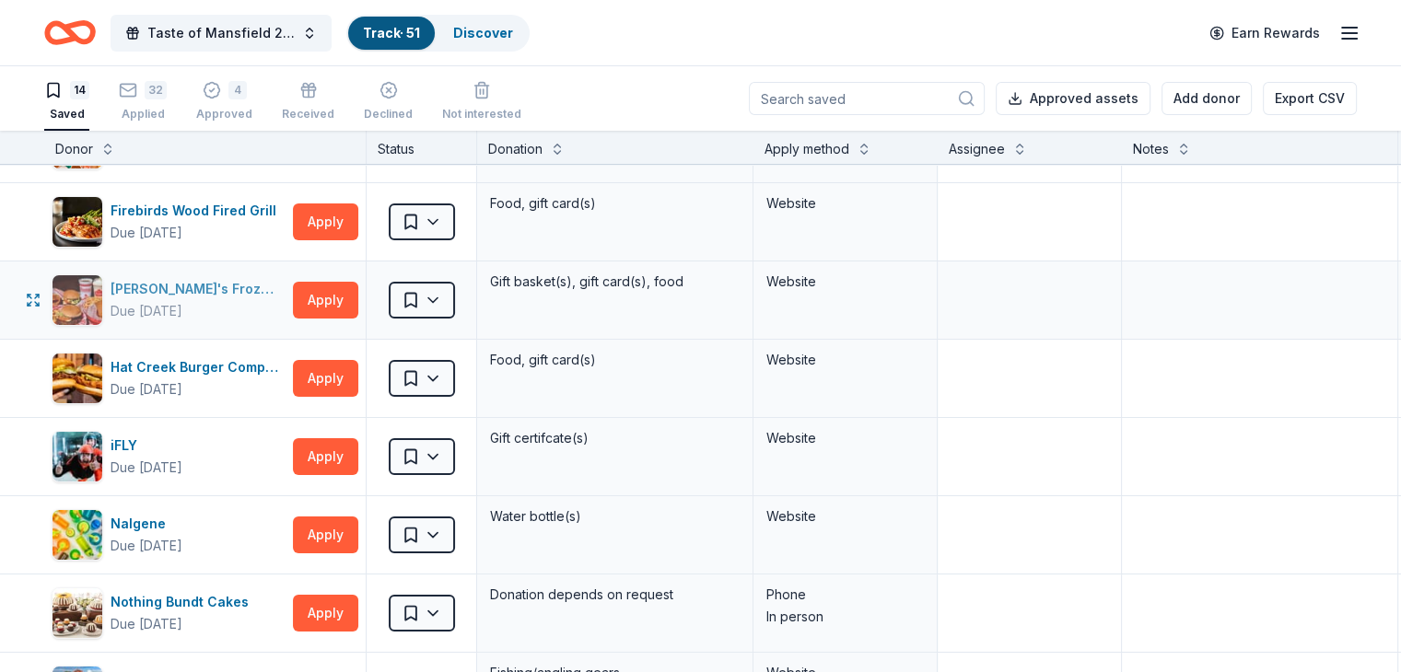
scroll to position [92, 0]
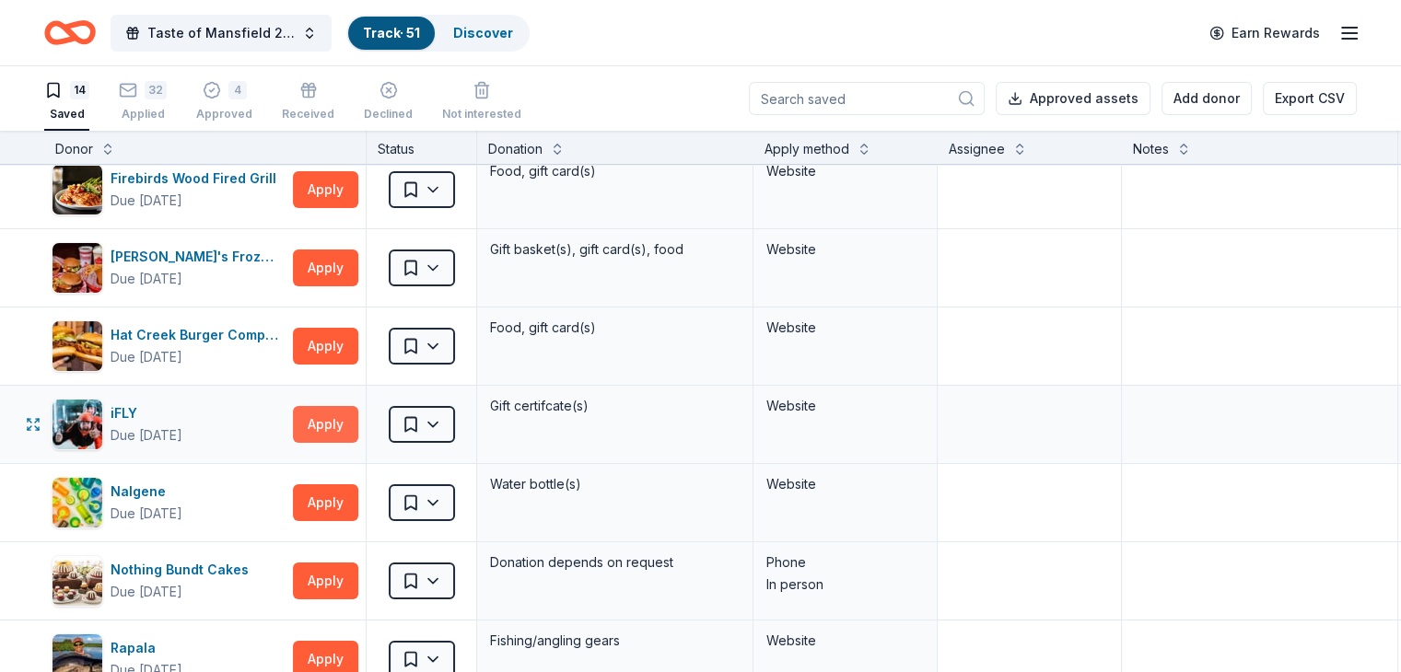
click at [358, 425] on button "Apply" at bounding box center [325, 424] width 65 height 37
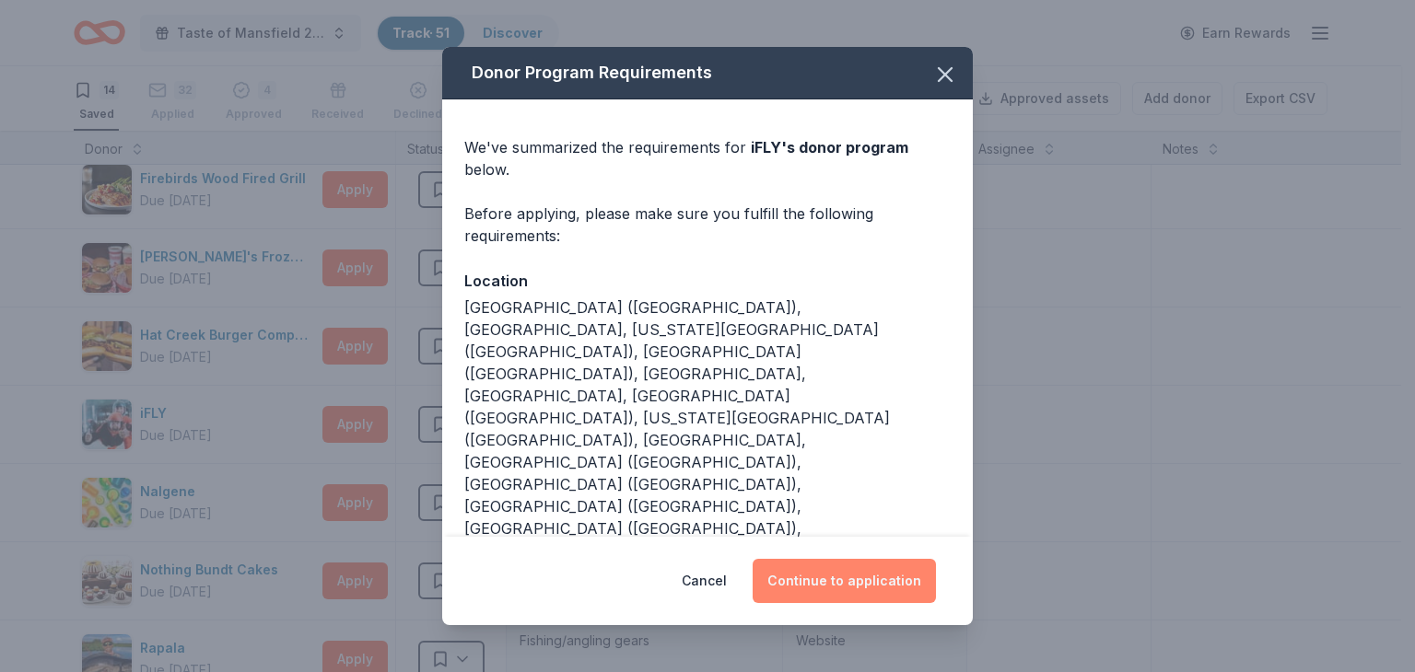
click at [838, 565] on button "Continue to application" at bounding box center [843, 581] width 183 height 44
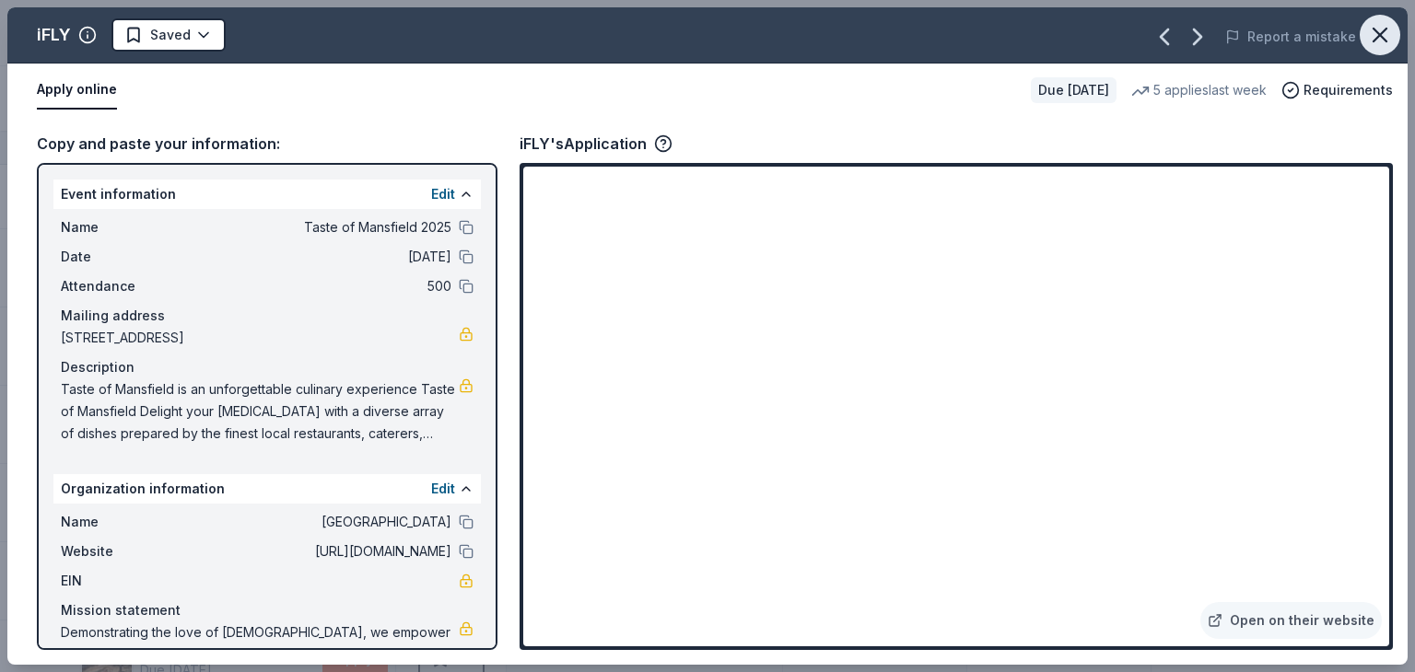
click at [1380, 28] on icon "button" at bounding box center [1380, 35] width 26 height 26
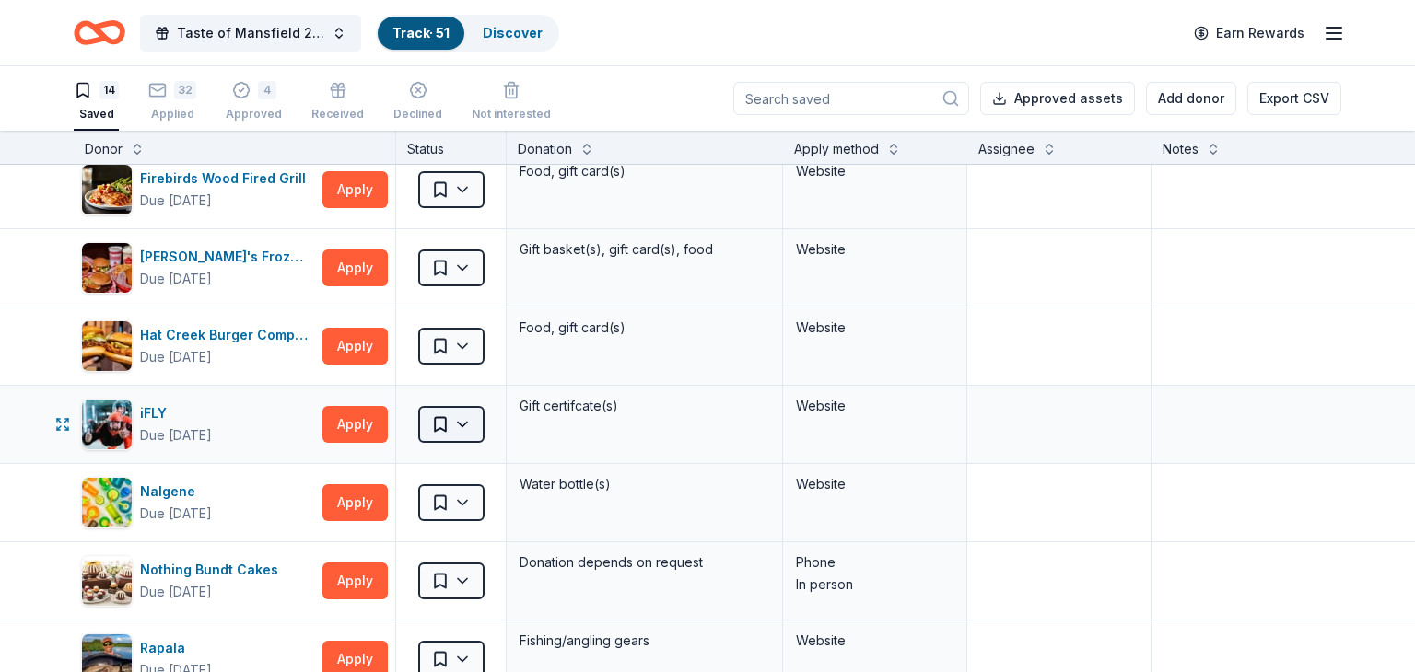
click at [467, 414] on html "Taste of Mansfield 2025 Track · 51 Discover Earn Rewards 14 Saved 32 Applied 4 …" at bounding box center [707, 336] width 1415 height 672
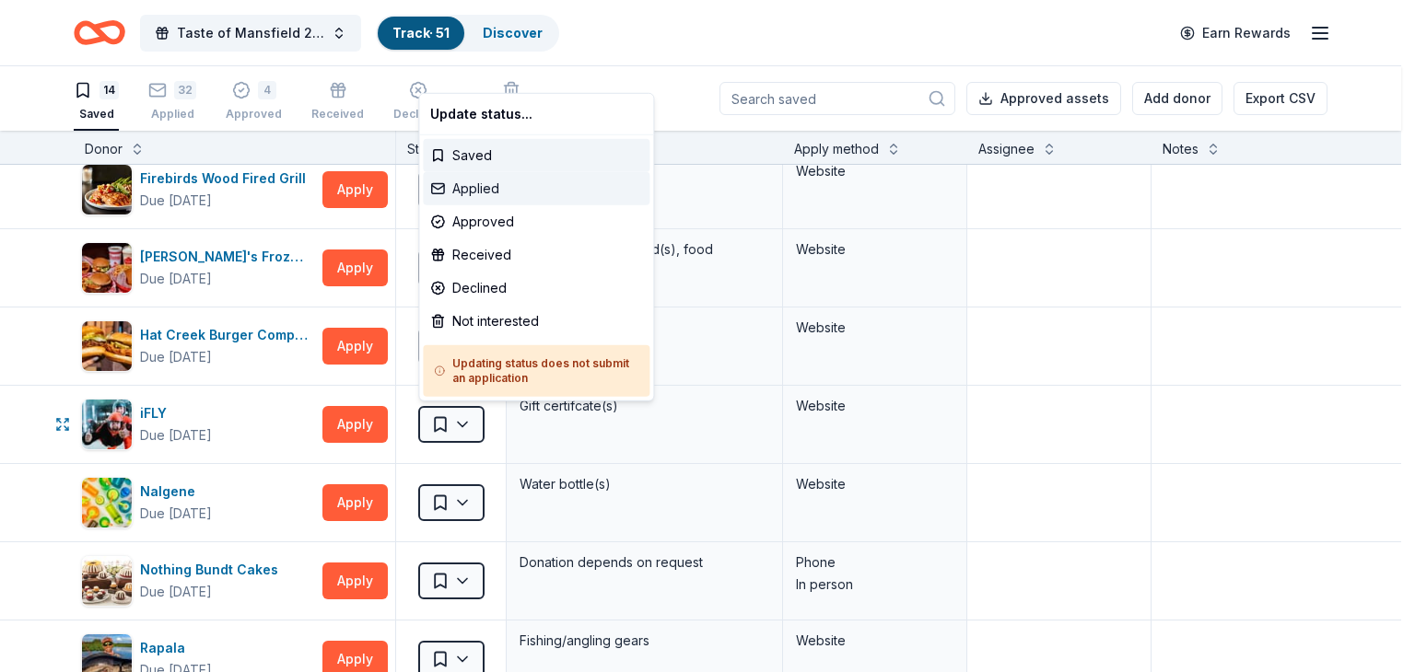
click at [470, 184] on div "Applied" at bounding box center [536, 188] width 227 height 33
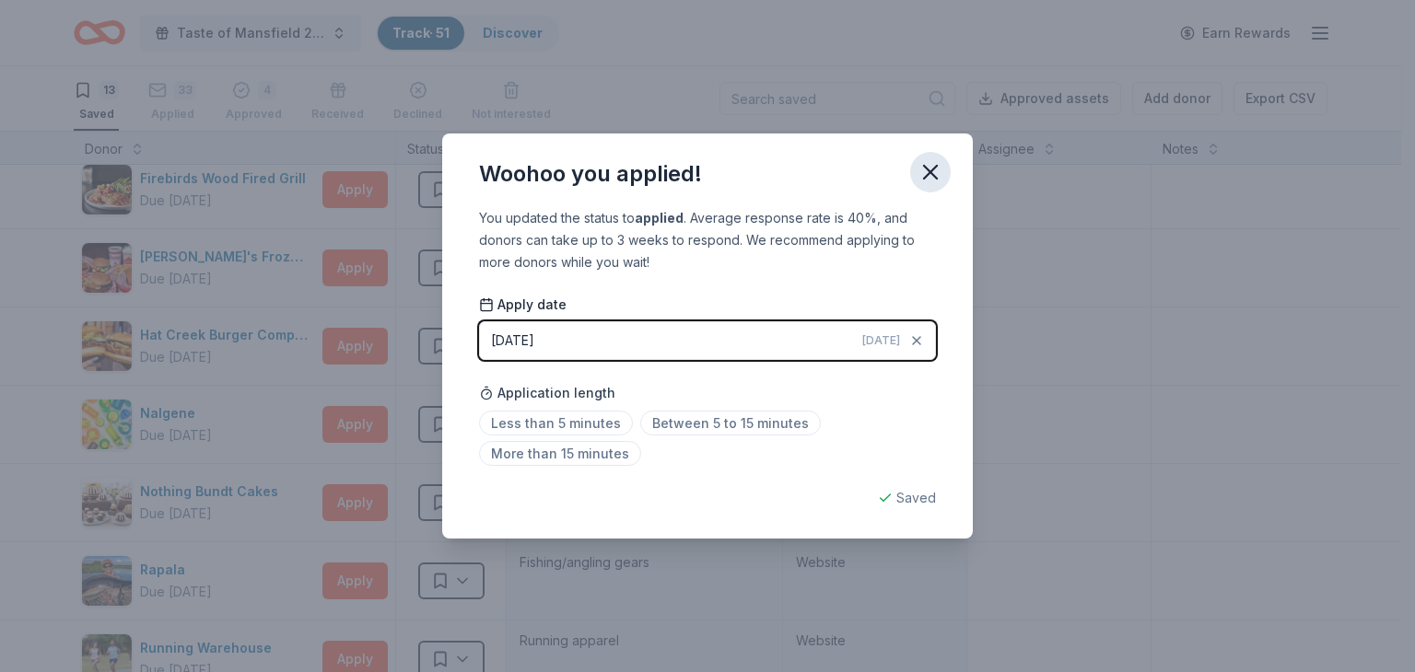
click at [933, 166] on icon "button" at bounding box center [930, 172] width 26 height 26
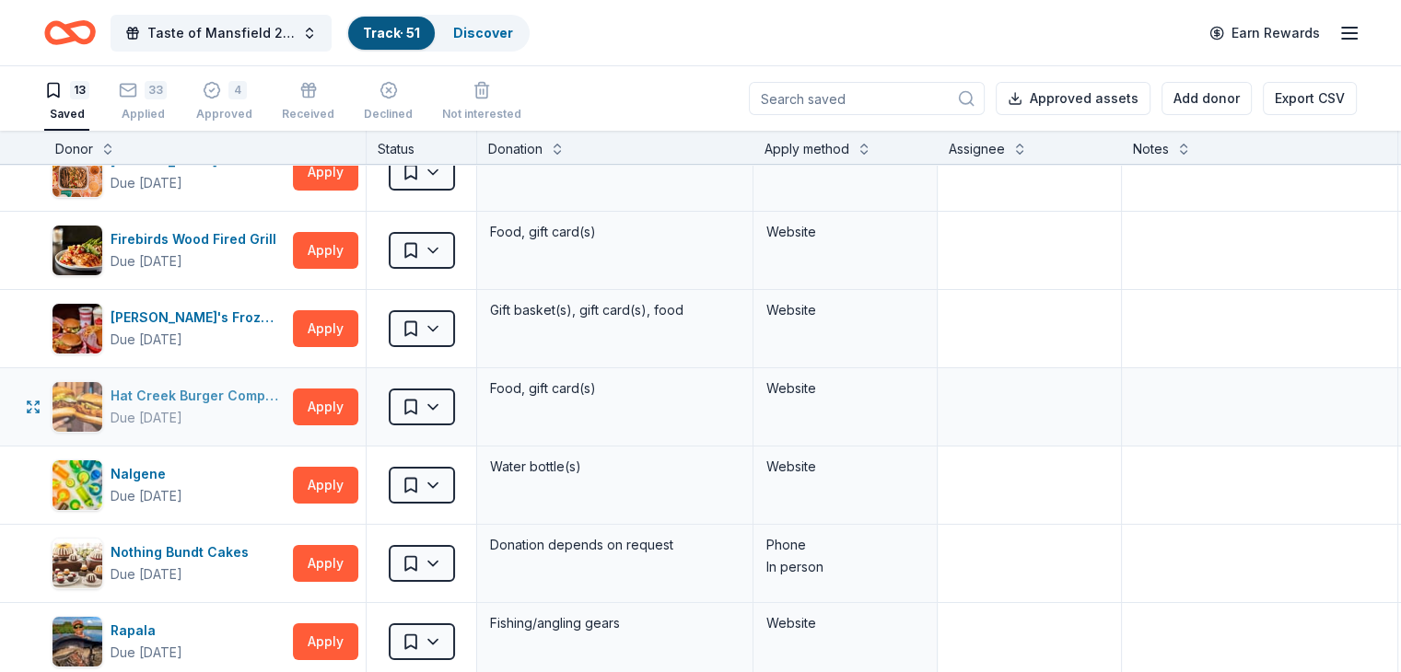
scroll to position [0, 0]
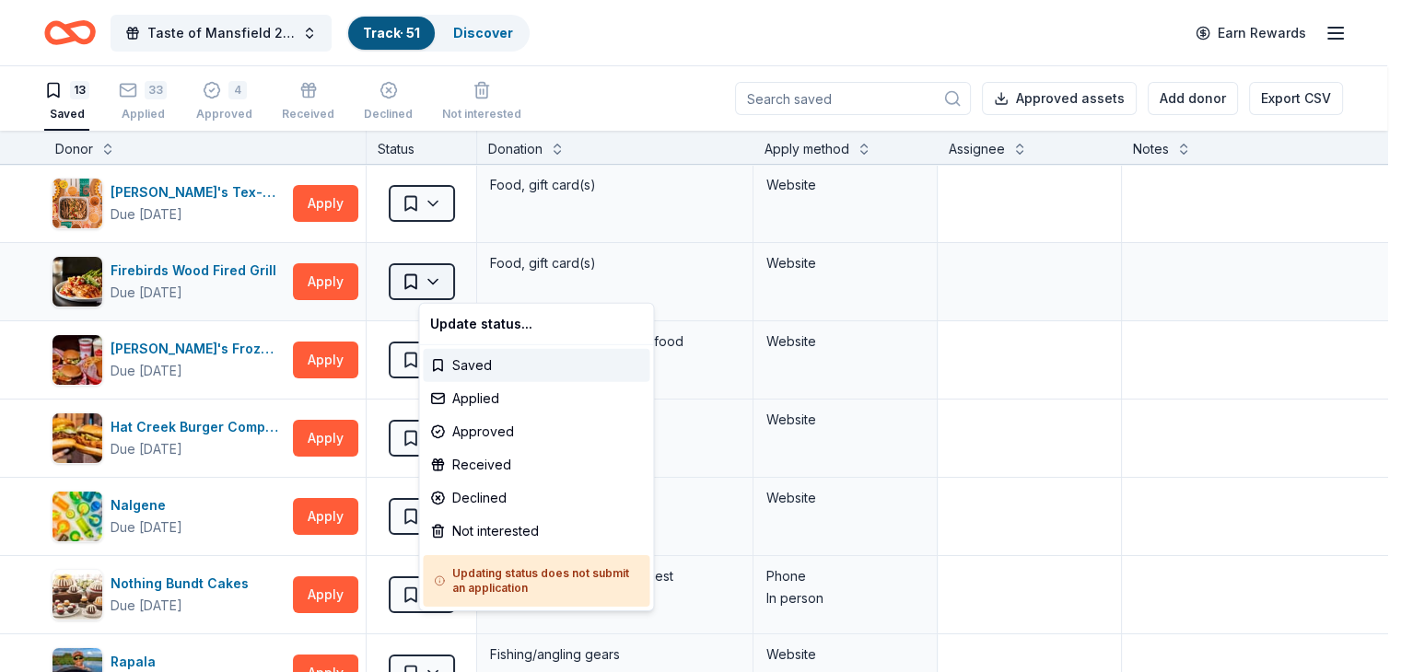
click at [461, 274] on html "Taste of Mansfield 2025 Track · 51 Discover Earn Rewards 13 Saved 33 Applied 4 …" at bounding box center [700, 336] width 1401 height 672
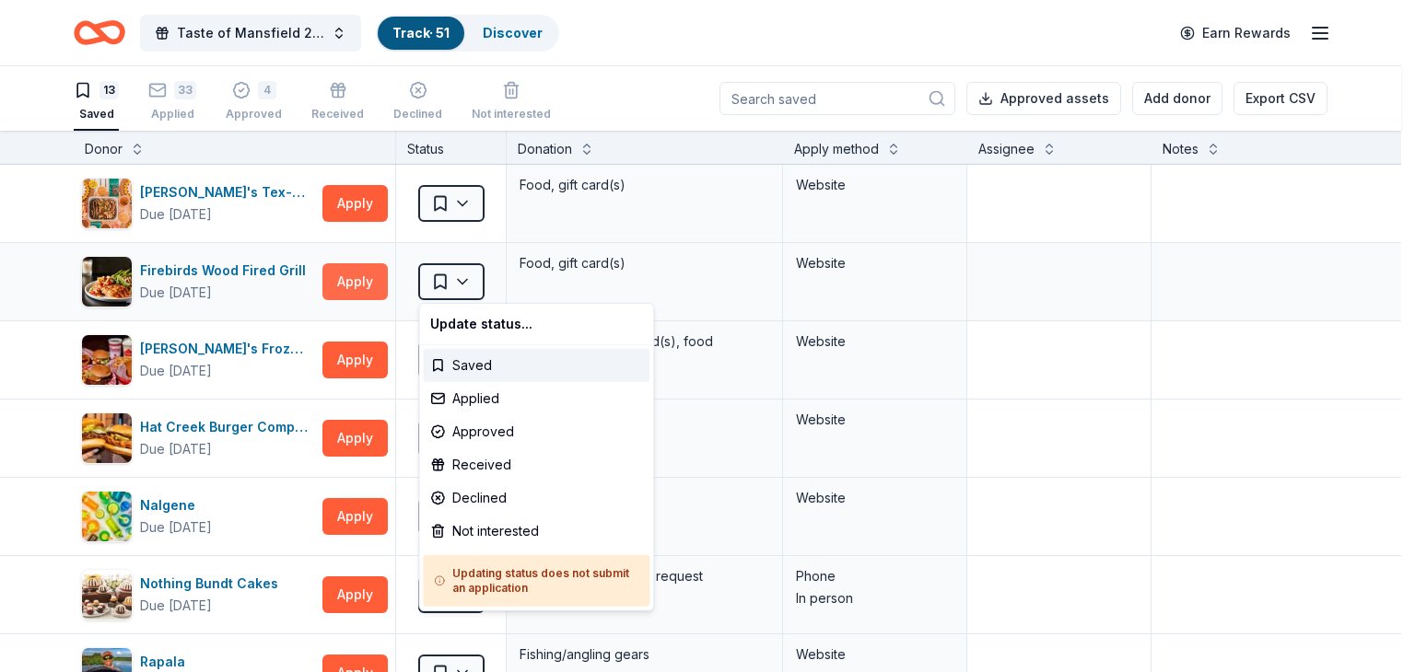
click at [349, 283] on html "Taste of Mansfield 2025 Track · 51 Discover Earn Rewards 13 Saved 33 Applied 4 …" at bounding box center [707, 336] width 1415 height 672
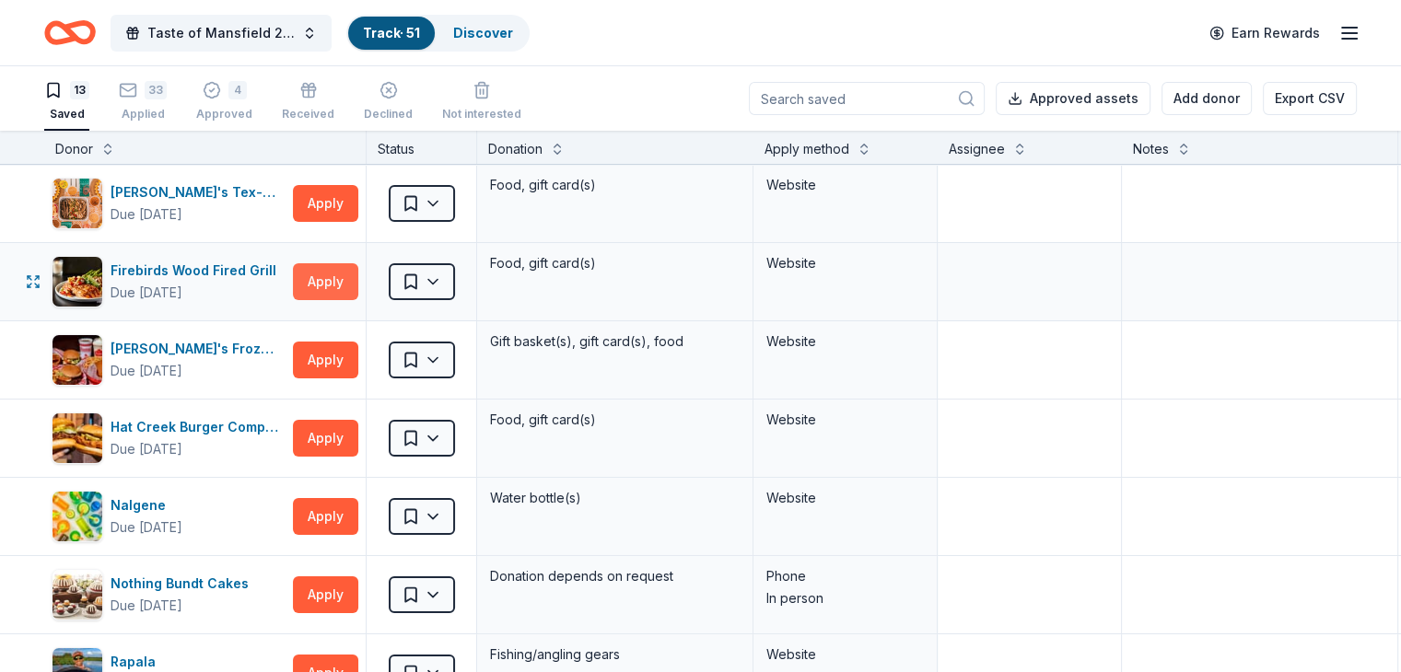
click at [339, 280] on button "Apply" at bounding box center [325, 281] width 65 height 37
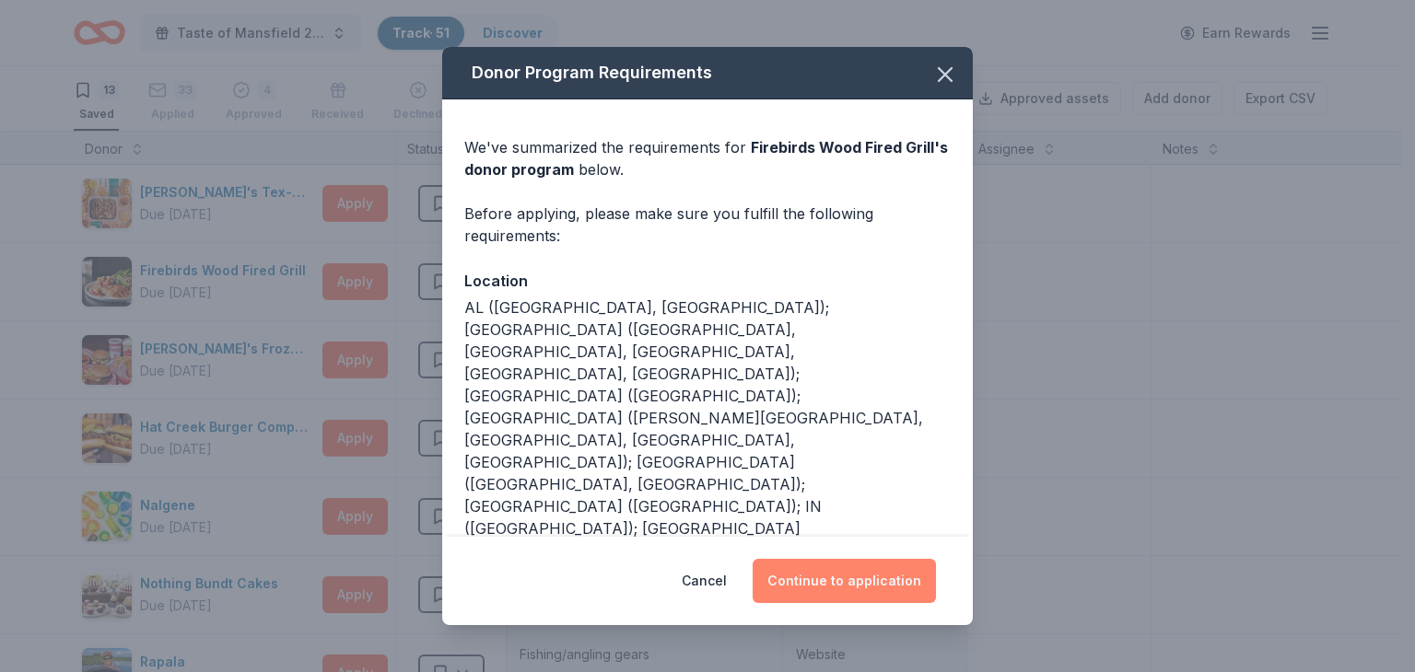
click at [849, 582] on button "Continue to application" at bounding box center [843, 581] width 183 height 44
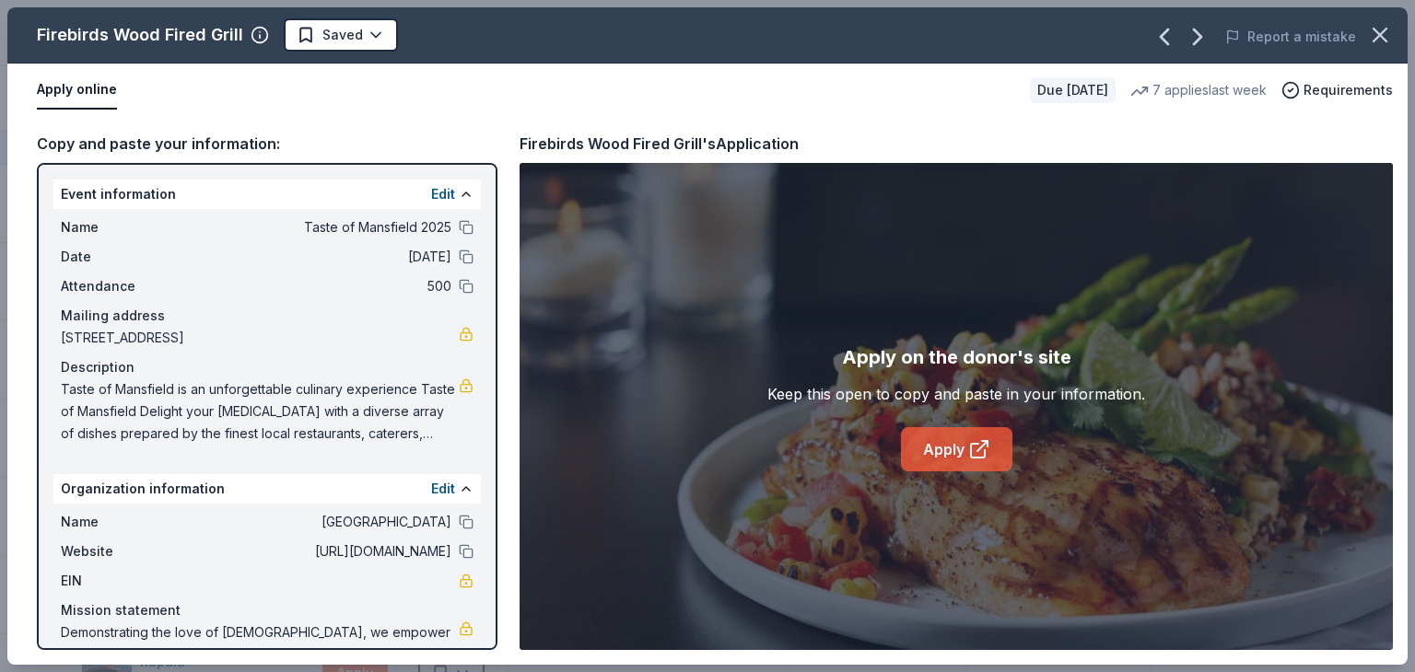
click at [973, 432] on link "Apply" at bounding box center [956, 449] width 111 height 44
click at [1380, 36] on icon "button" at bounding box center [1379, 35] width 13 height 13
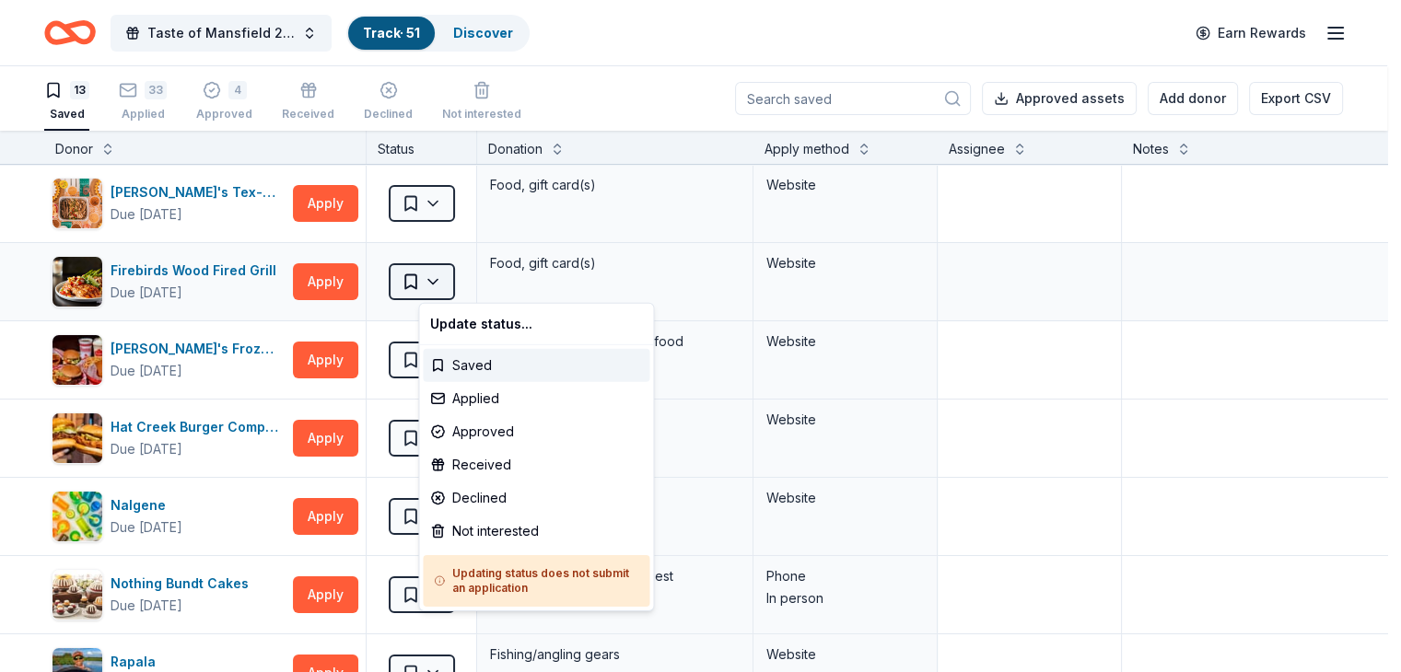
click at [456, 274] on html "Taste of Mansfield 2025 Track · 51 Discover Earn Rewards 13 Saved 33 Applied 4 …" at bounding box center [700, 336] width 1401 height 672
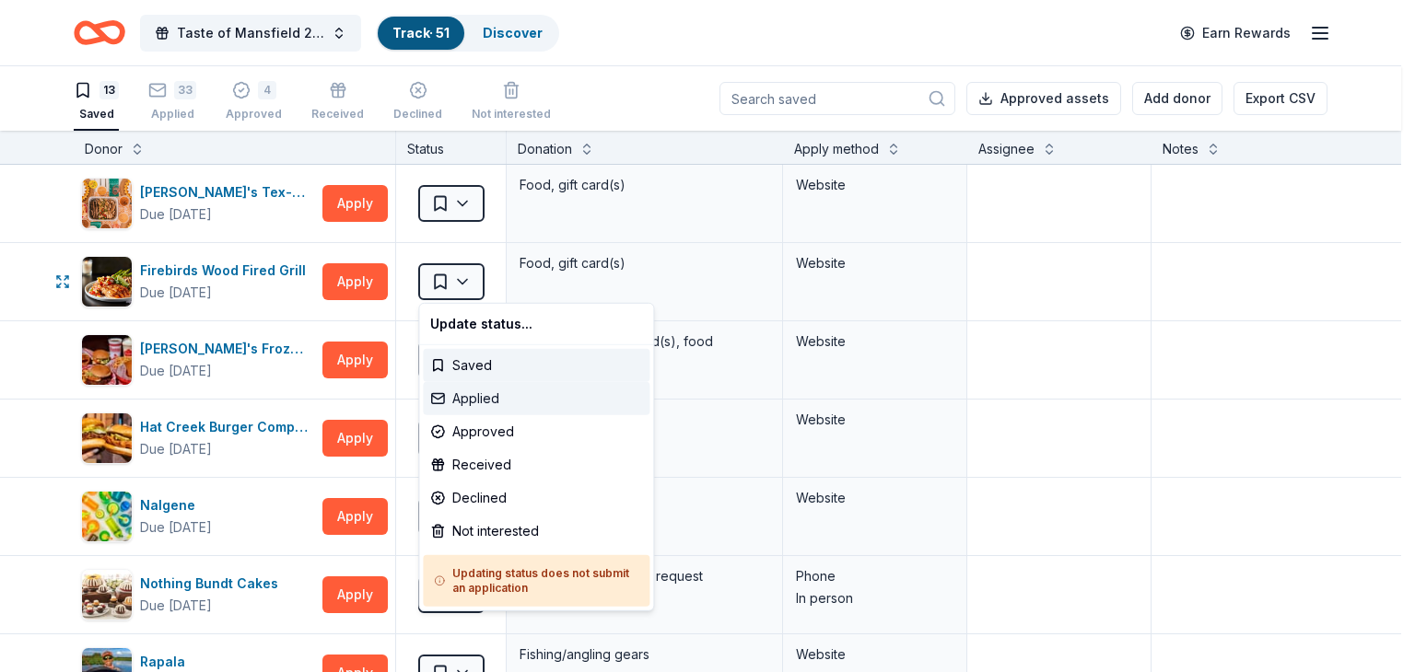
click at [478, 394] on div "Applied" at bounding box center [536, 398] width 227 height 33
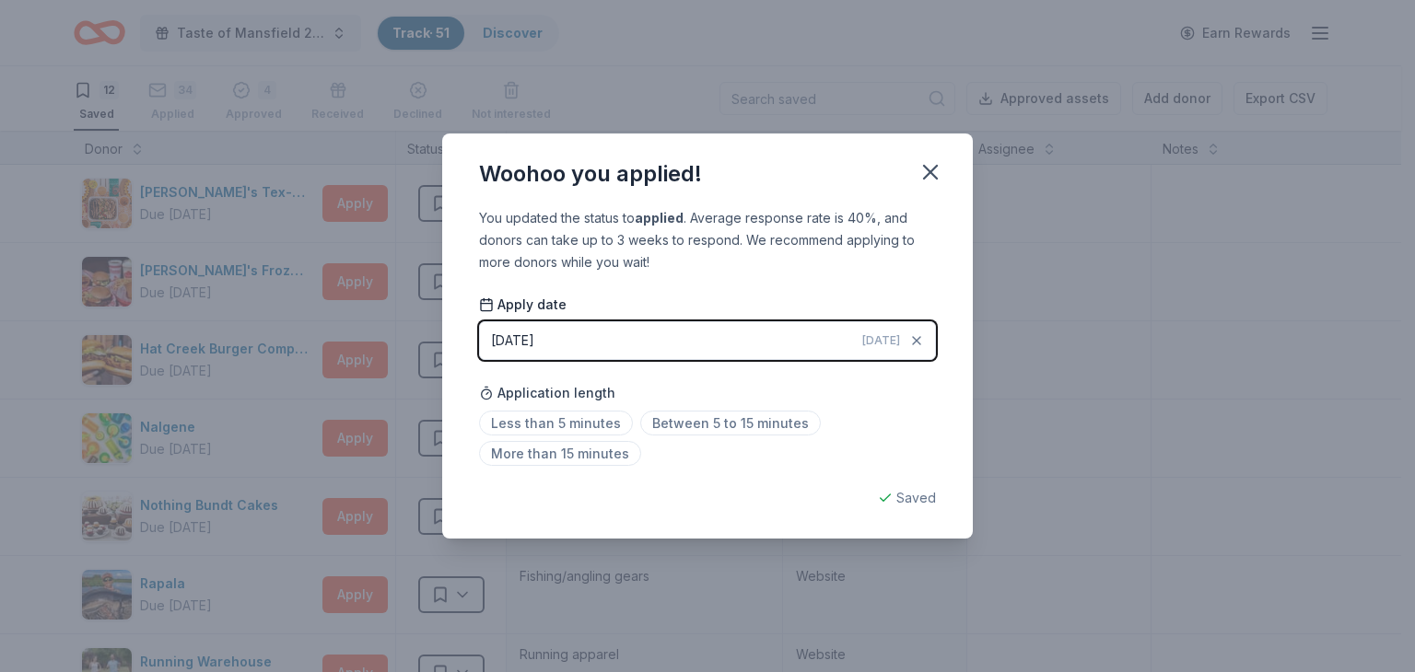
drag, startPoint x: 926, startPoint y: 170, endPoint x: 567, endPoint y: 92, distance: 367.6
click at [926, 168] on icon "button" at bounding box center [930, 172] width 13 height 13
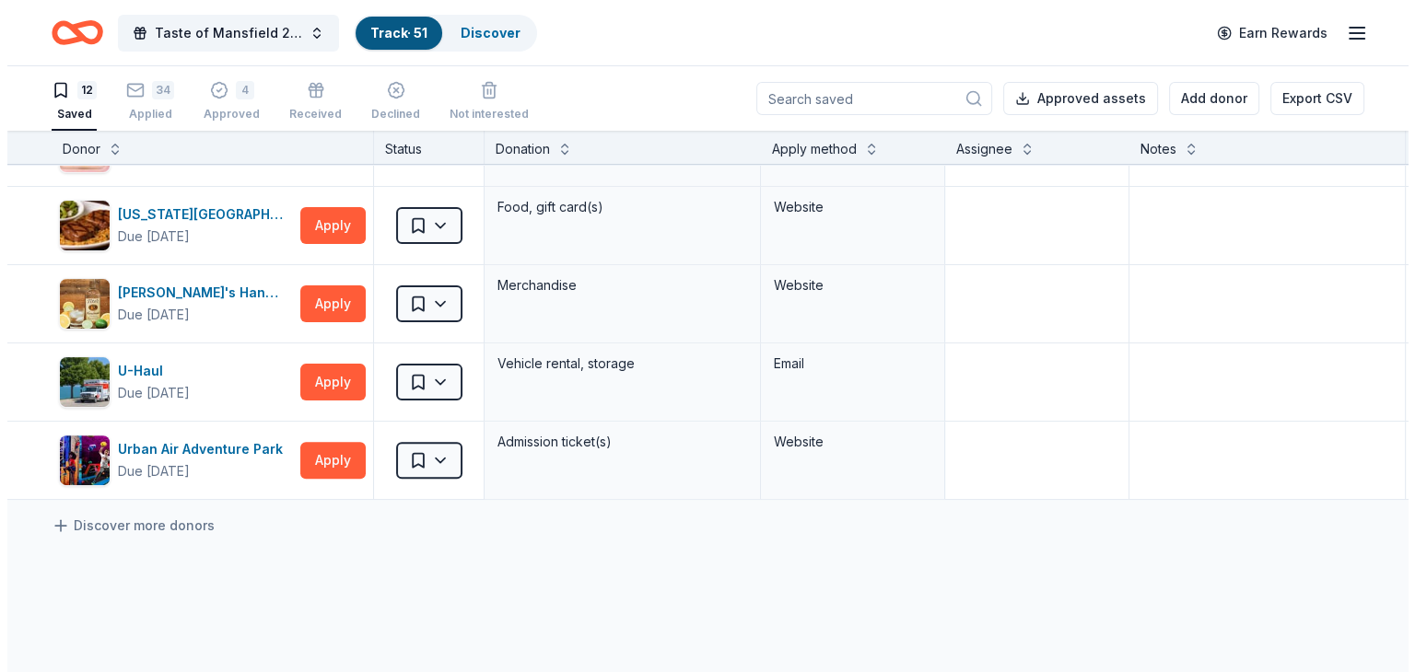
scroll to position [645, 0]
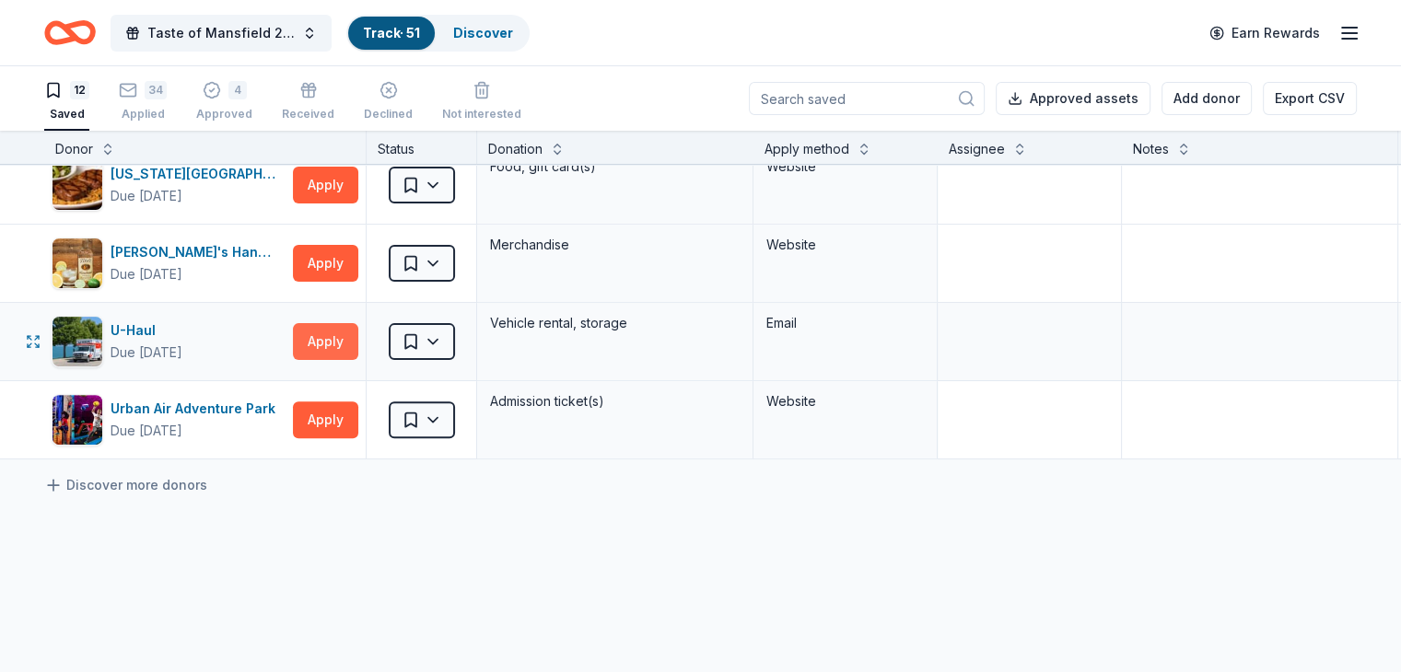
click at [358, 332] on button "Apply" at bounding box center [325, 341] width 65 height 37
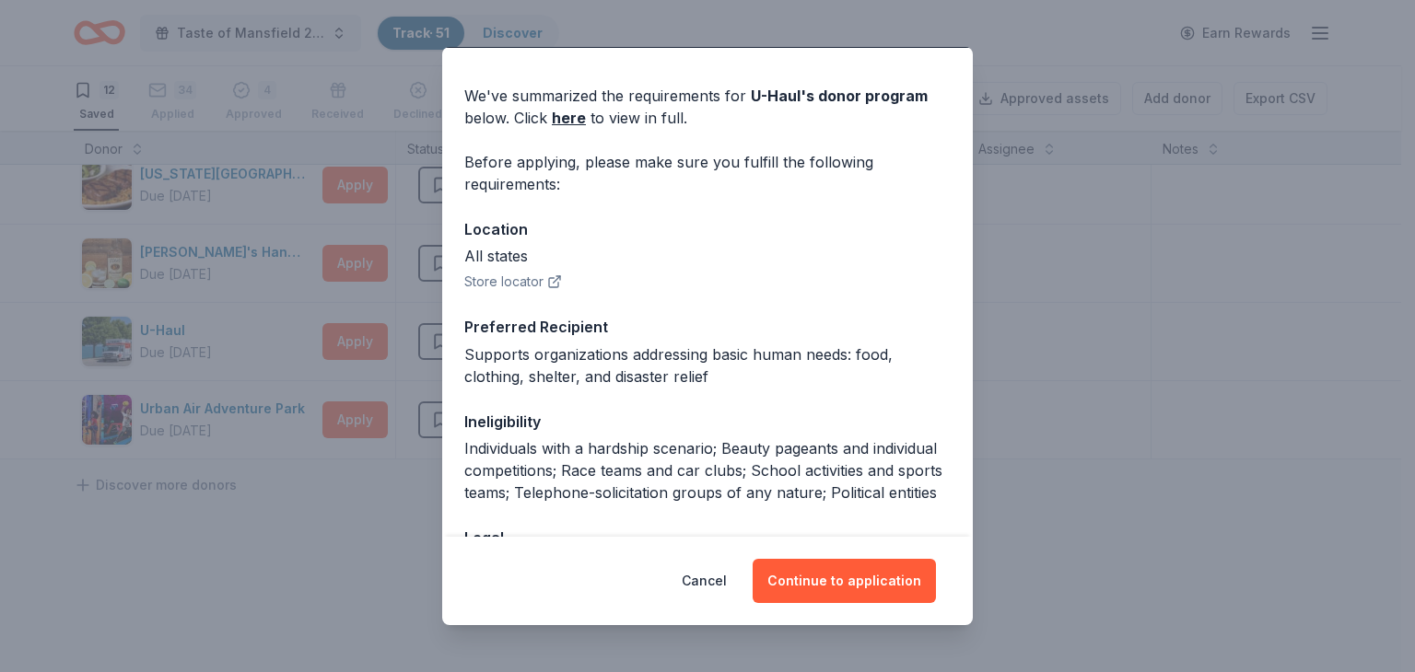
scroll to position [92, 0]
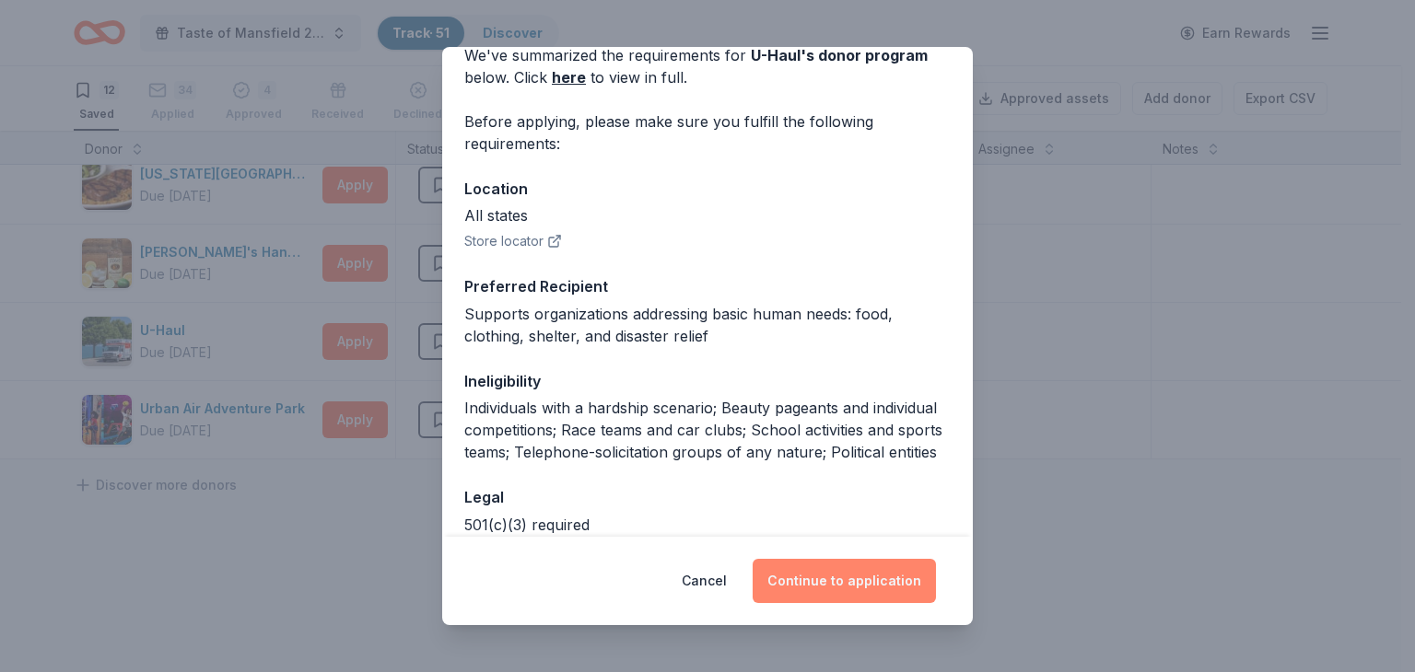
click at [833, 579] on button "Continue to application" at bounding box center [843, 581] width 183 height 44
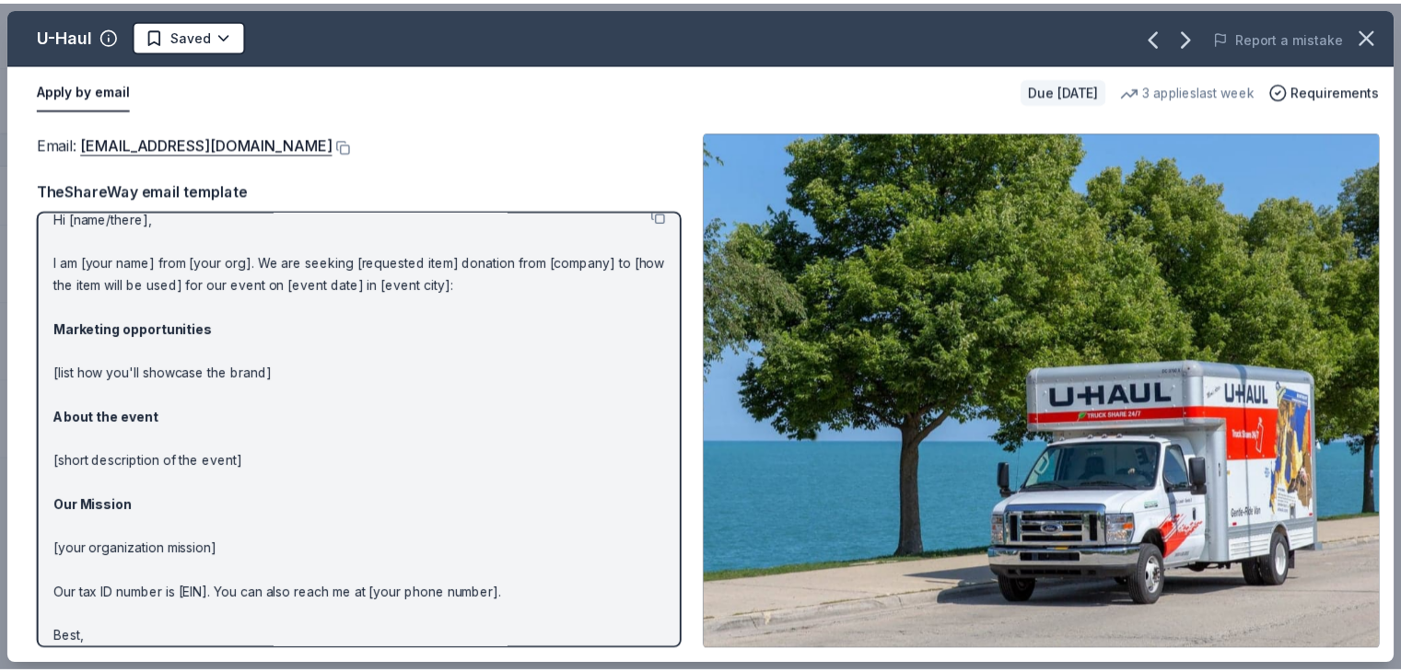
scroll to position [0, 0]
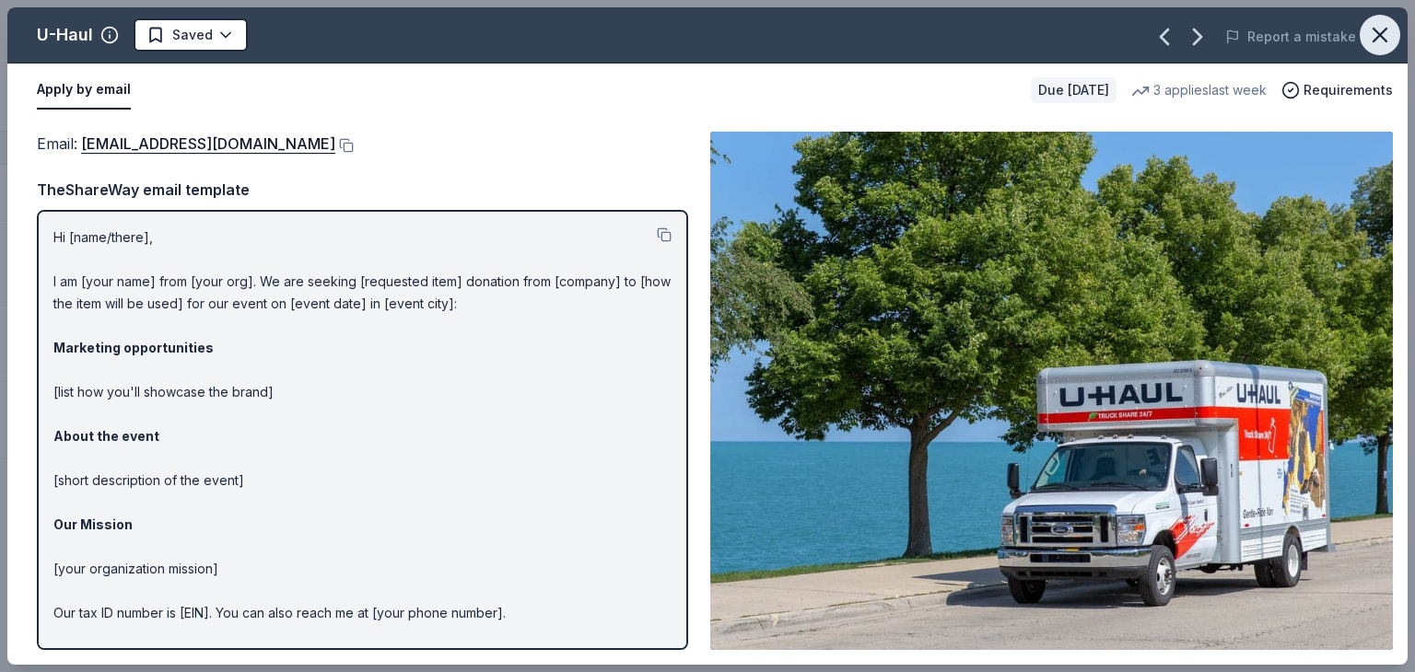
click at [1380, 28] on icon "button" at bounding box center [1380, 35] width 26 height 26
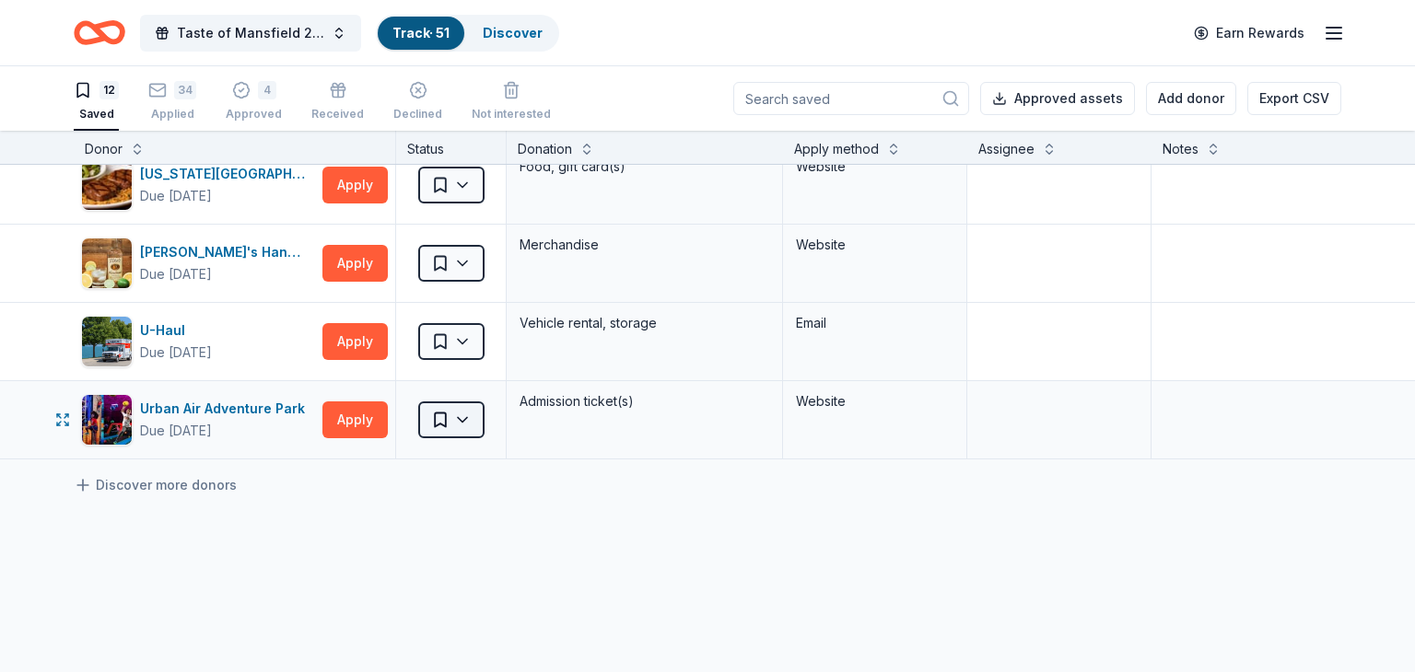
click at [475, 420] on html "Taste of Mansfield 2025 Track · 51 Discover Earn Rewards 12 Saved 34 Applied 4 …" at bounding box center [707, 336] width 1415 height 672
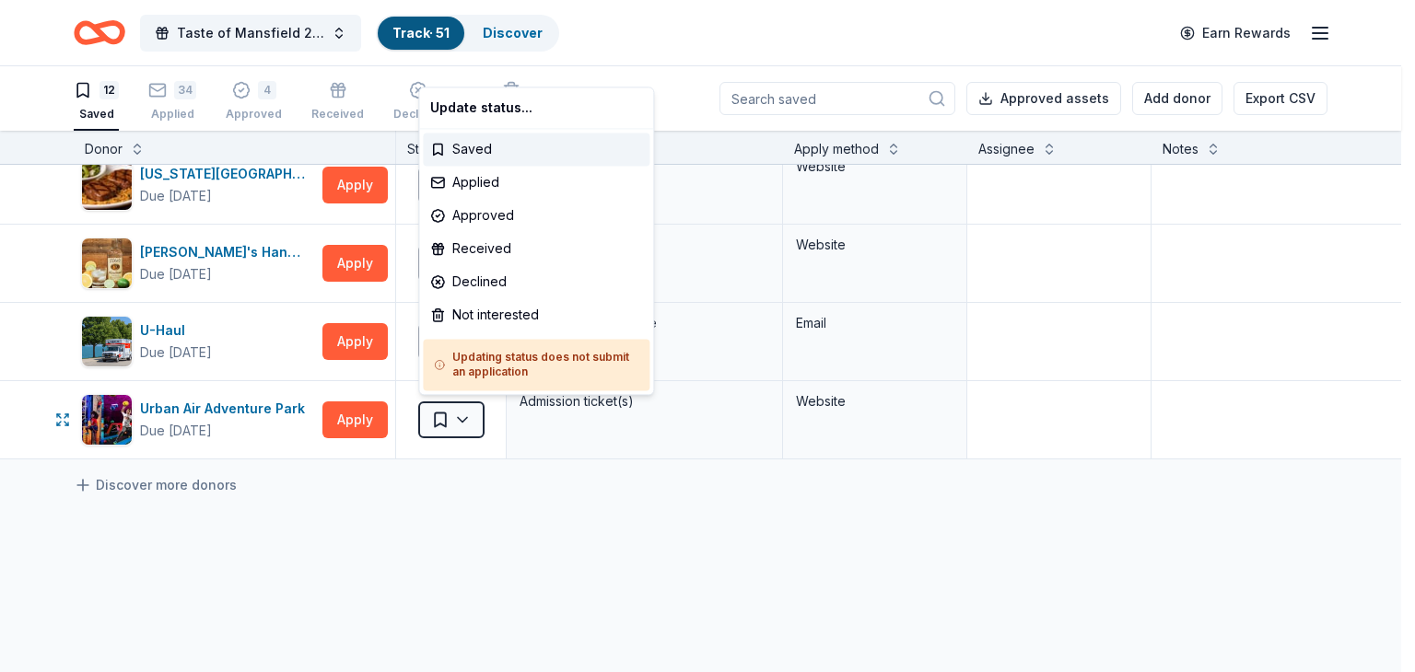
click at [361, 413] on html "Taste of Mansfield 2025 Track · 51 Discover Earn Rewards 12 Saved 34 Applied 4 …" at bounding box center [707, 336] width 1415 height 672
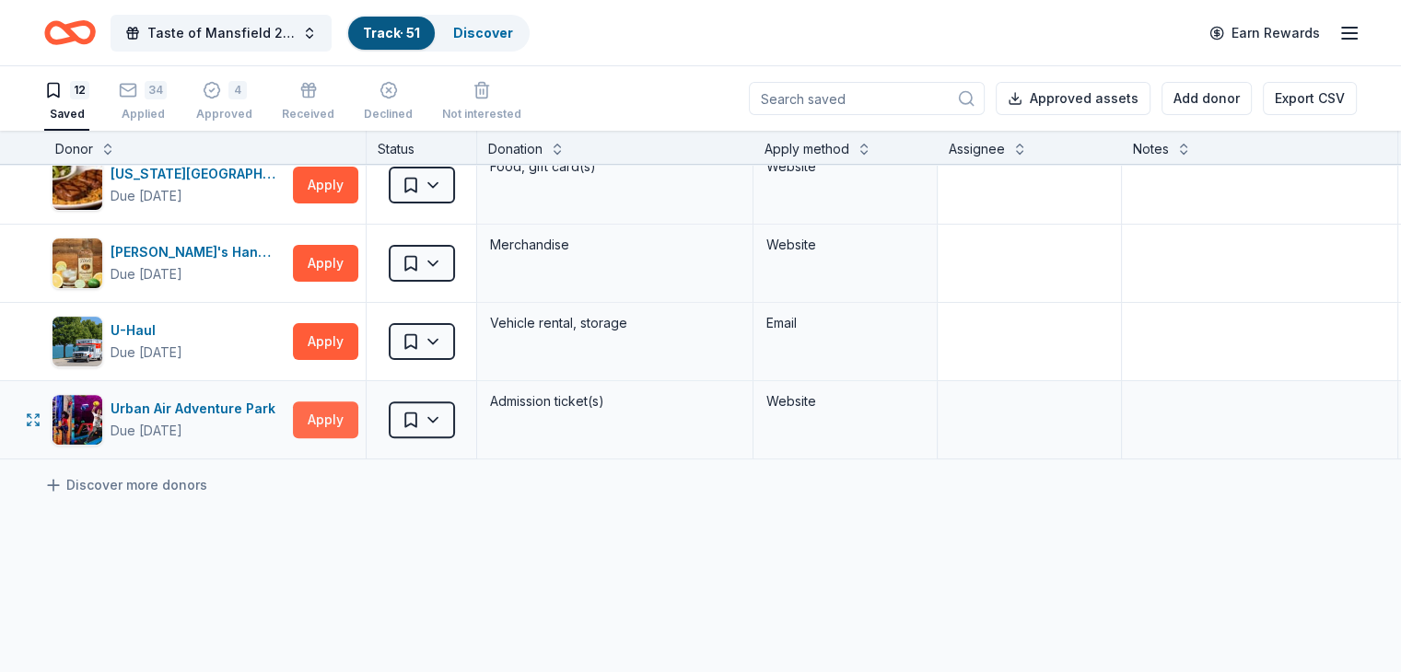
click at [357, 411] on button "Apply" at bounding box center [325, 420] width 65 height 37
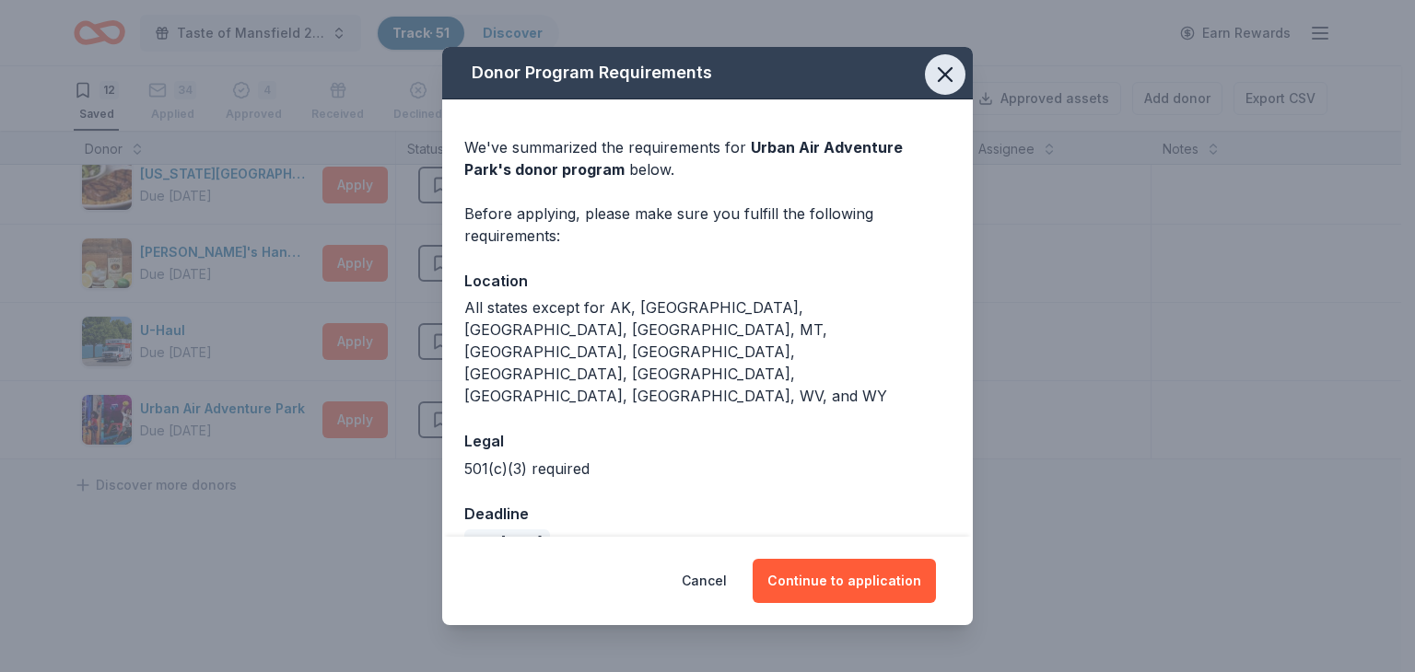
click at [945, 81] on icon "button" at bounding box center [944, 74] width 13 height 13
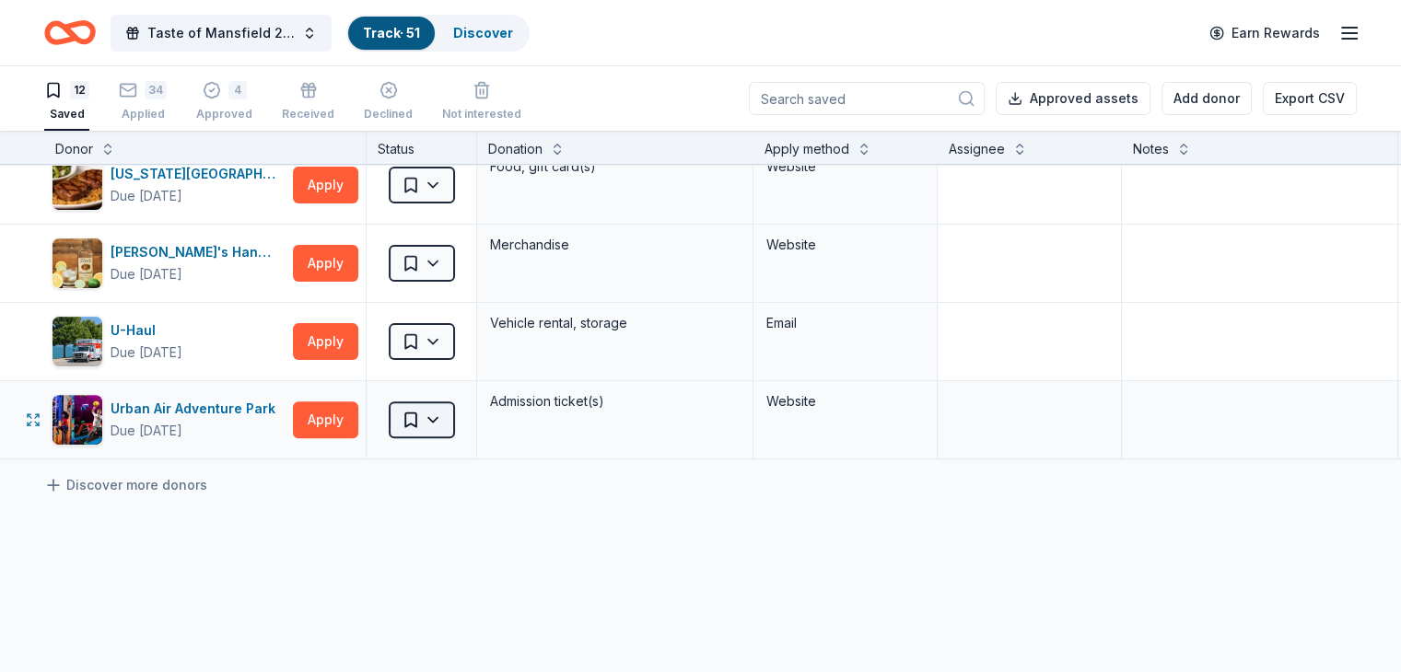
click at [466, 418] on html "Taste of Mansfield 2025 Track · 51 Discover Earn Rewards 12 Saved 34 Applied 4 …" at bounding box center [700, 336] width 1401 height 672
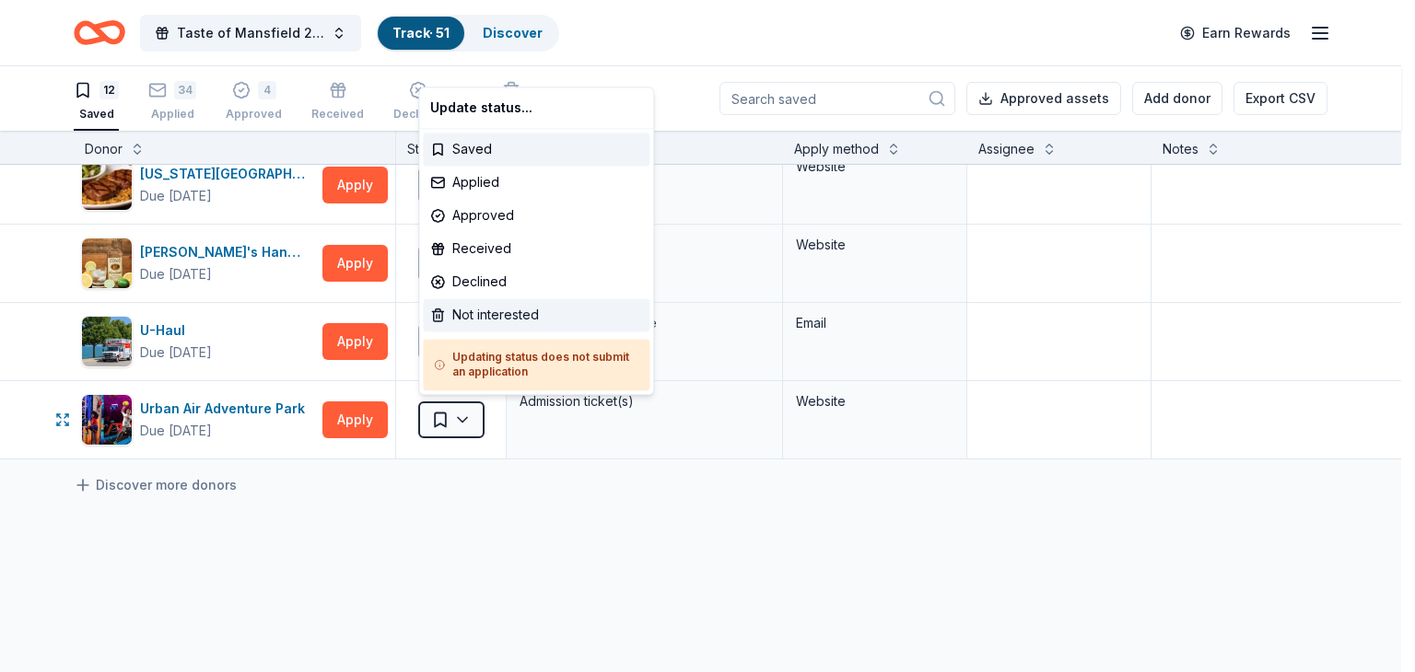
click at [472, 319] on div "Not interested" at bounding box center [536, 314] width 227 height 33
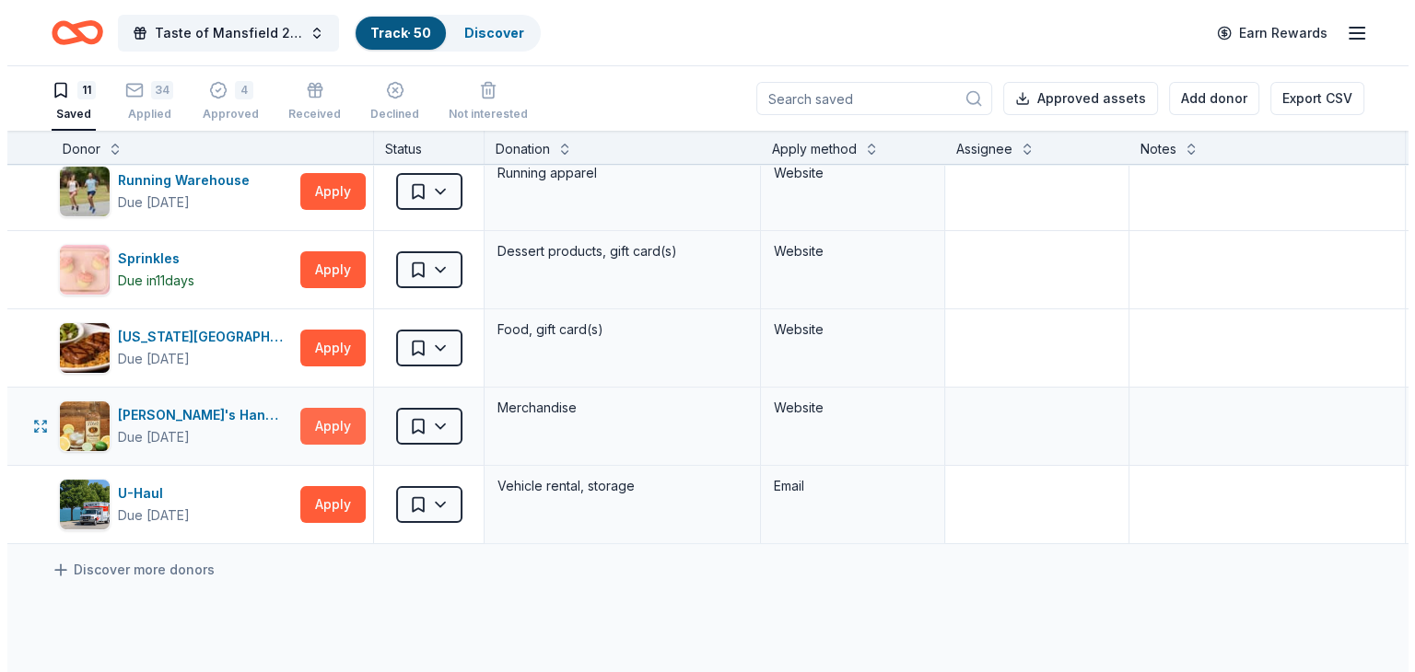
scroll to position [460, 0]
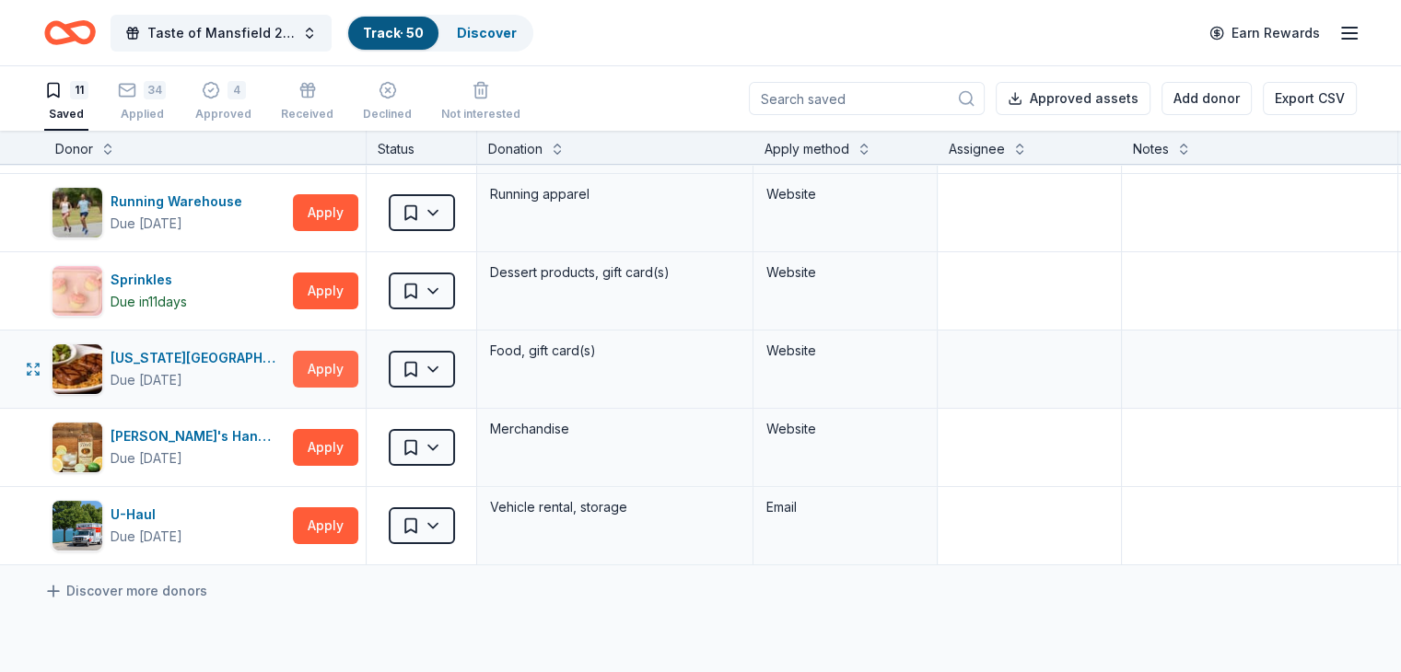
click at [355, 370] on button "Apply" at bounding box center [325, 369] width 65 height 37
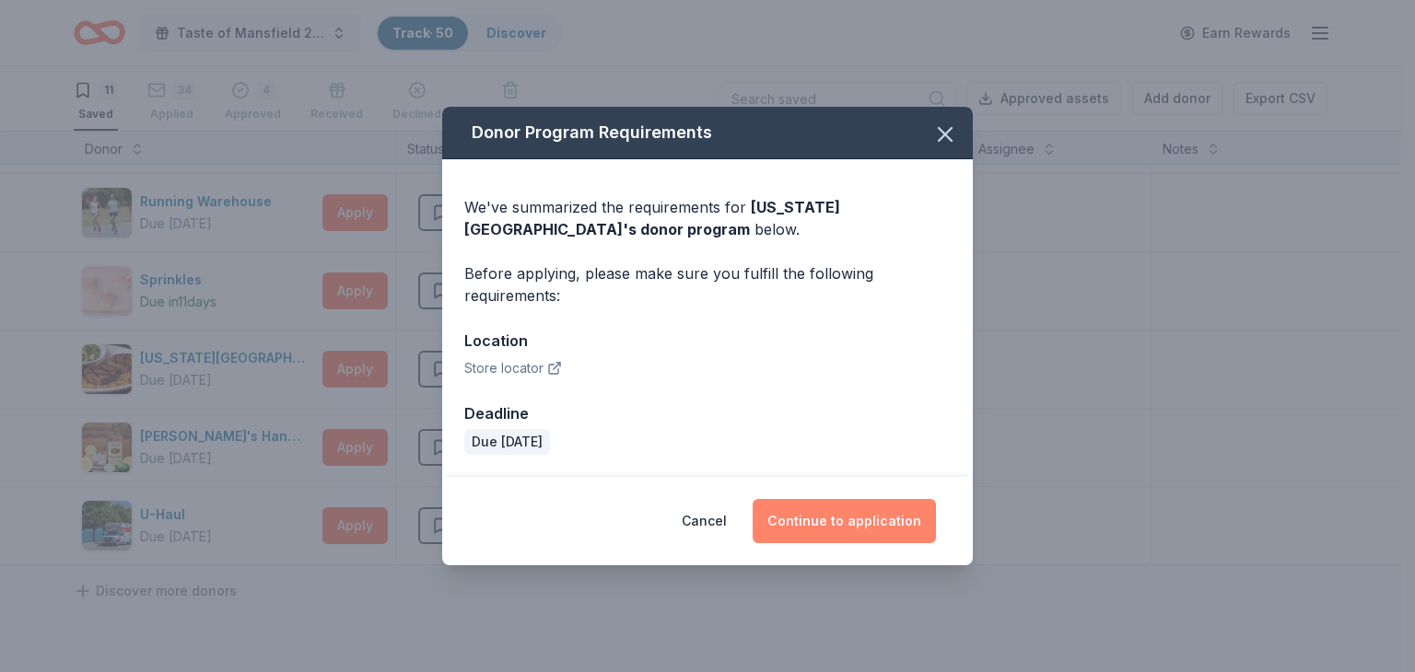
click at [809, 517] on button "Continue to application" at bounding box center [843, 521] width 183 height 44
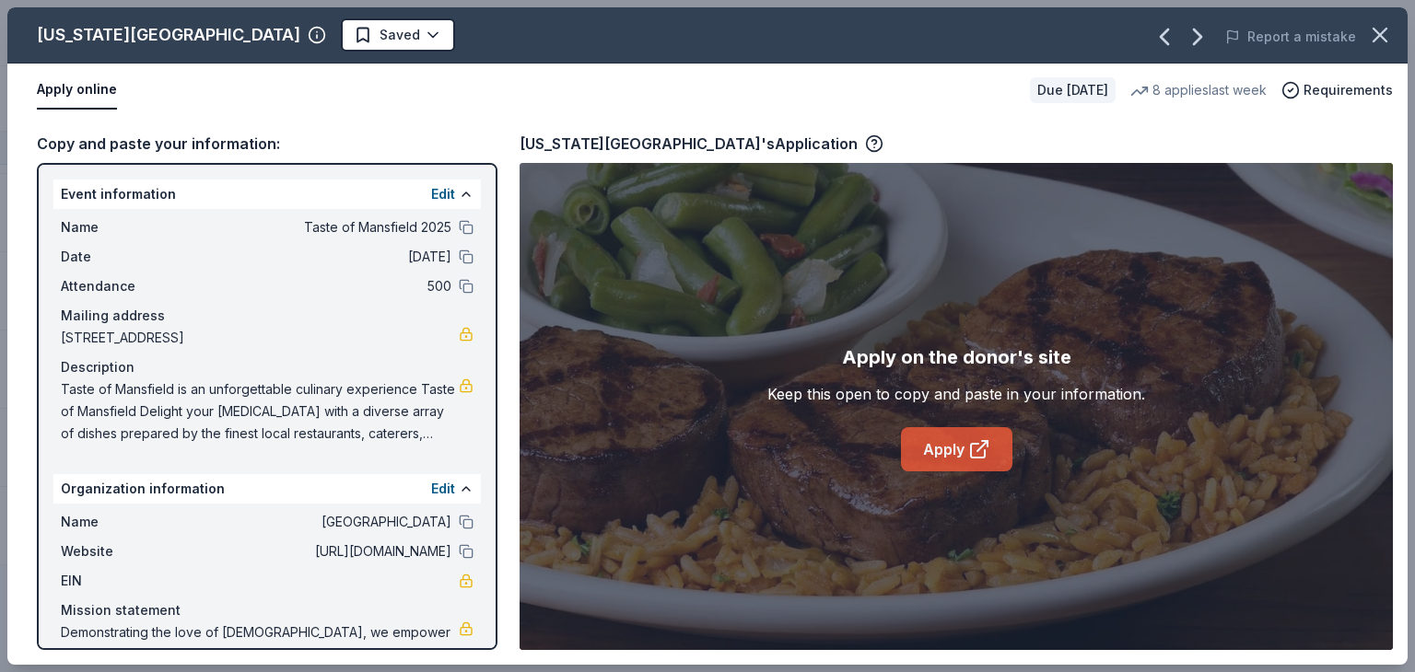
click at [921, 449] on link "Apply" at bounding box center [956, 449] width 111 height 44
click at [1382, 39] on icon "button" at bounding box center [1379, 35] width 13 height 13
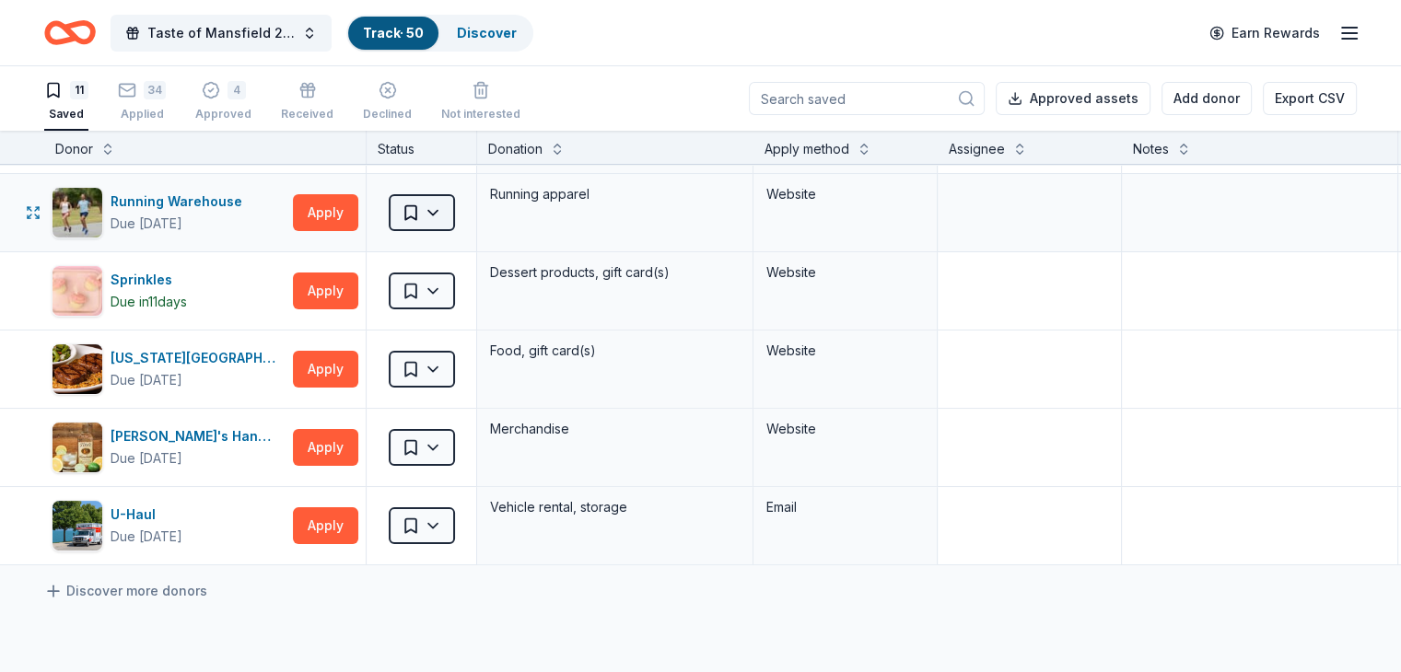
click at [457, 215] on html "Taste of Mansfield 2025 Track · 50 Discover Earn Rewards 11 Saved 34 Applied 4 …" at bounding box center [700, 336] width 1401 height 672
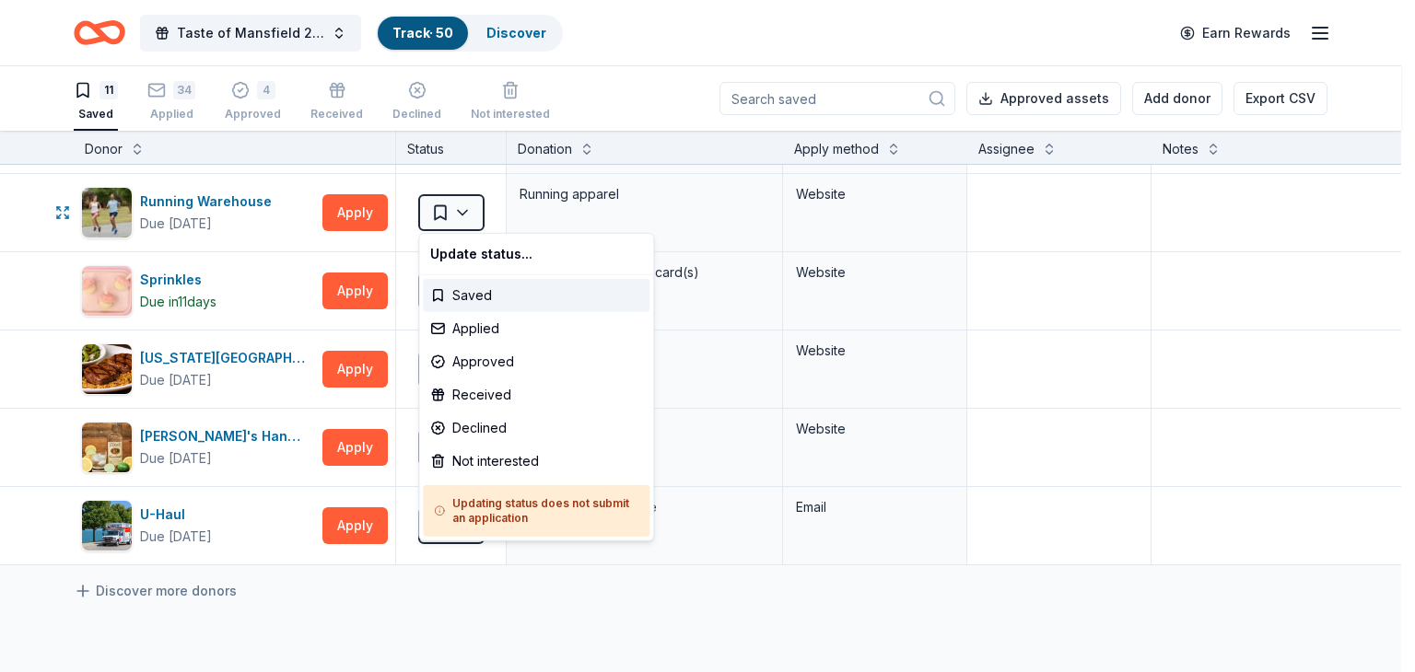
click at [344, 204] on html "Taste of Mansfield 2025 Track · 50 Discover Earn Rewards 11 Saved 34 Applied 4 …" at bounding box center [707, 336] width 1415 height 672
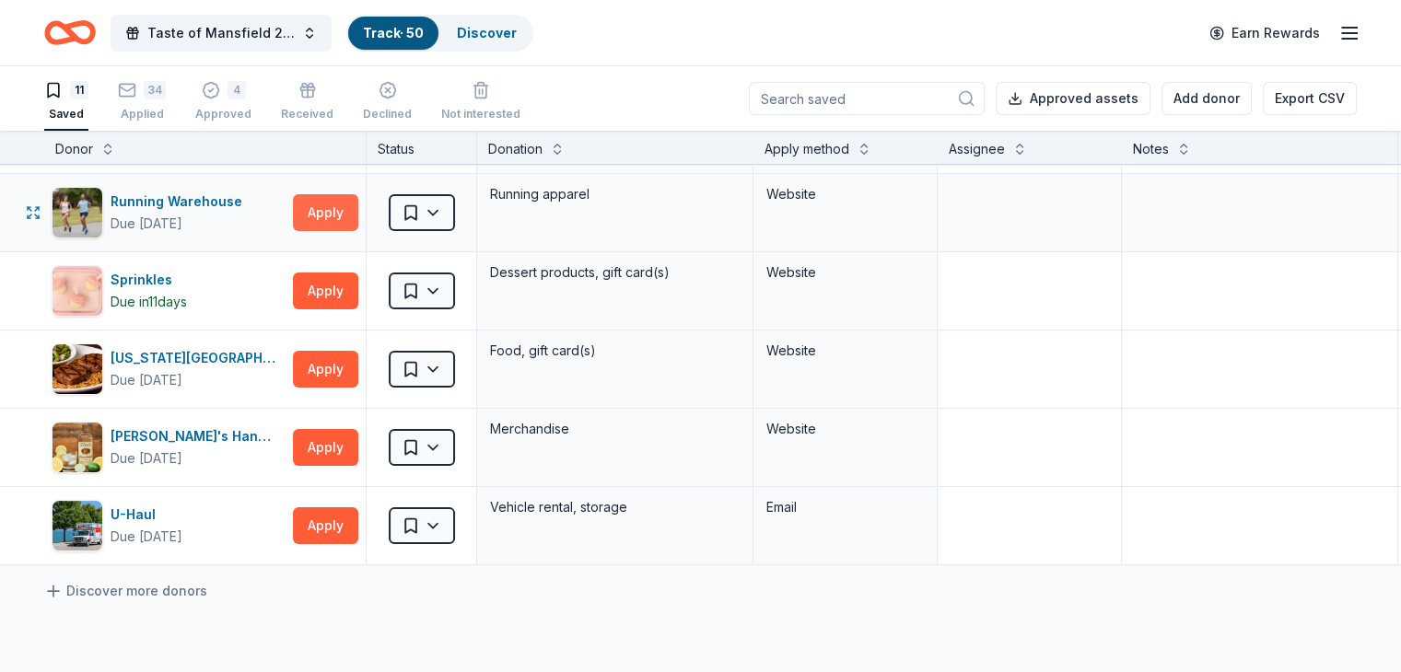
click at [357, 209] on button "Apply" at bounding box center [325, 212] width 65 height 37
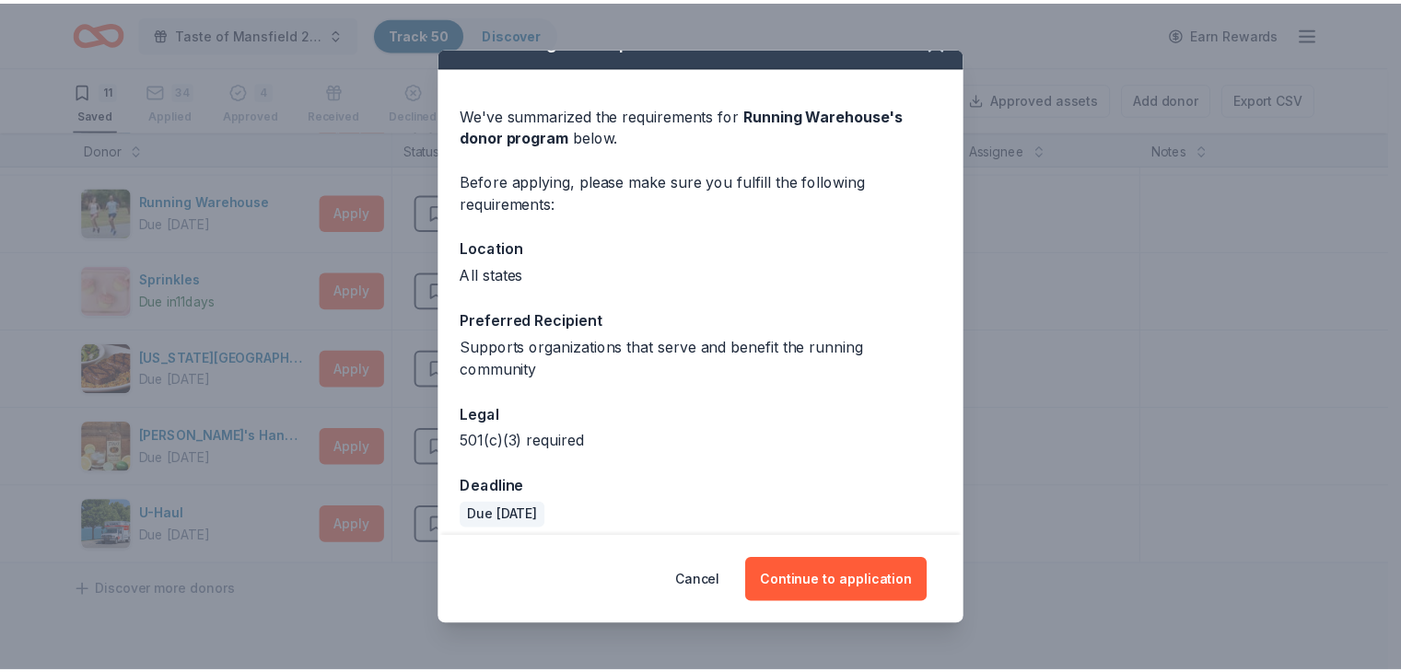
scroll to position [46, 0]
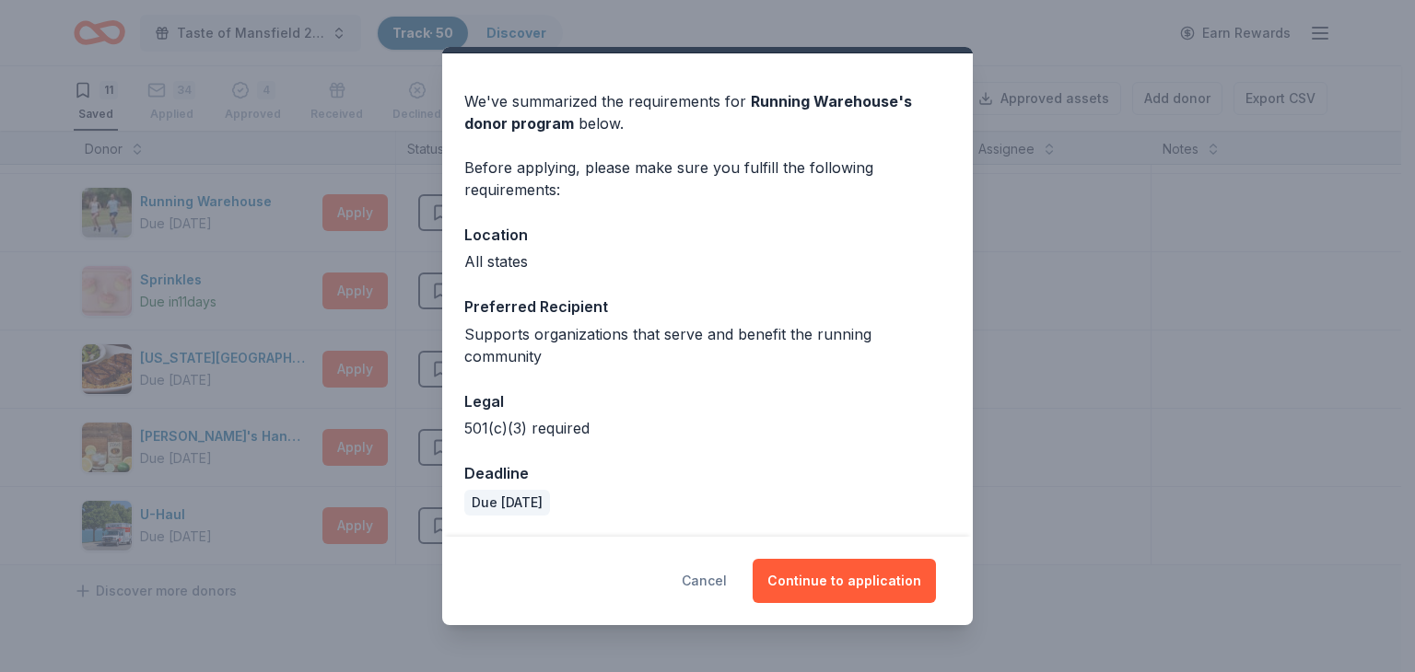
click at [714, 586] on button "Cancel" at bounding box center [703, 581] width 45 height 44
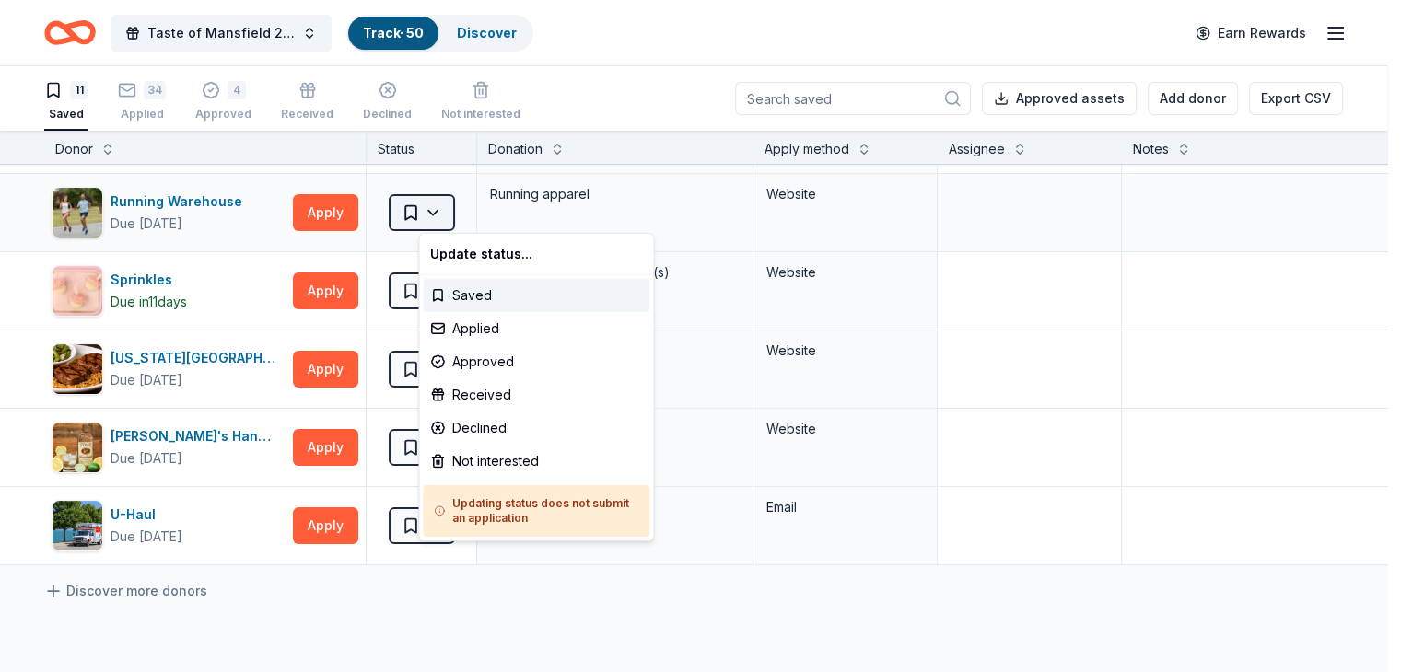
click at [465, 215] on html "Taste of Mansfield 2025 Track · 50 Discover Earn Rewards 11 Saved 34 Applied 4 …" at bounding box center [700, 336] width 1401 height 672
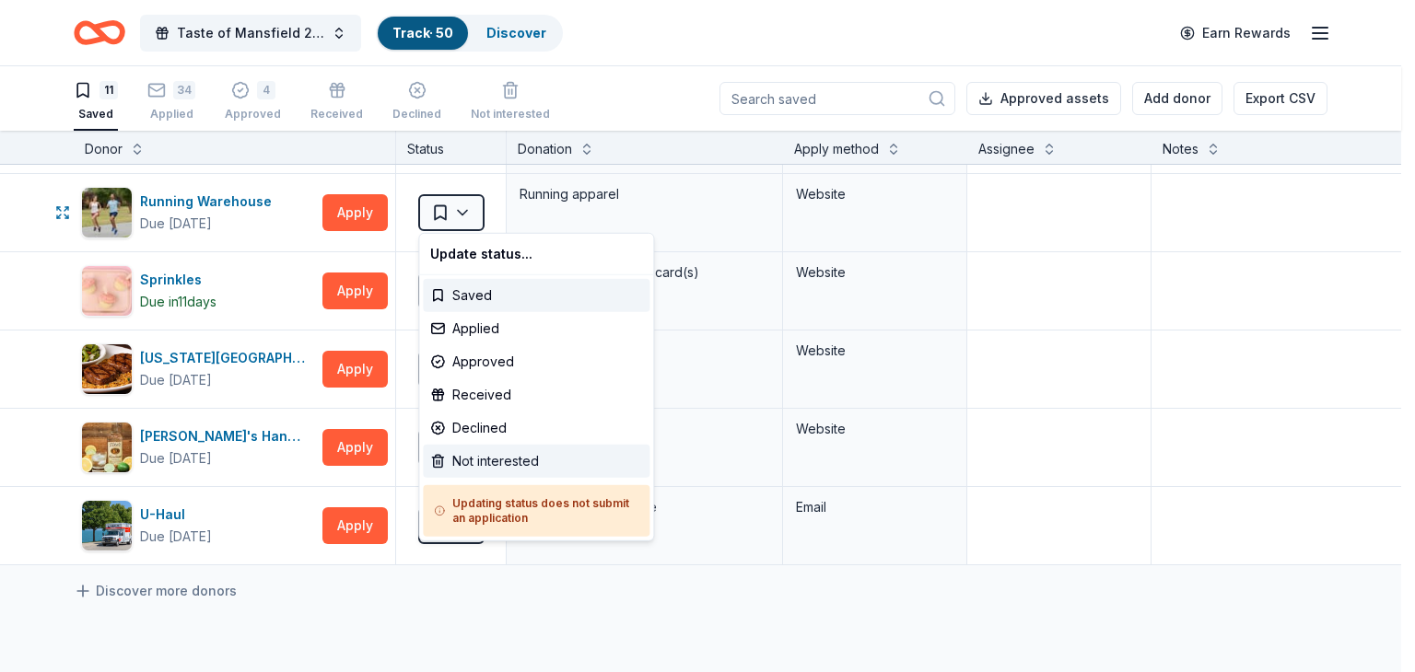
click at [488, 463] on div "Not interested" at bounding box center [536, 461] width 227 height 33
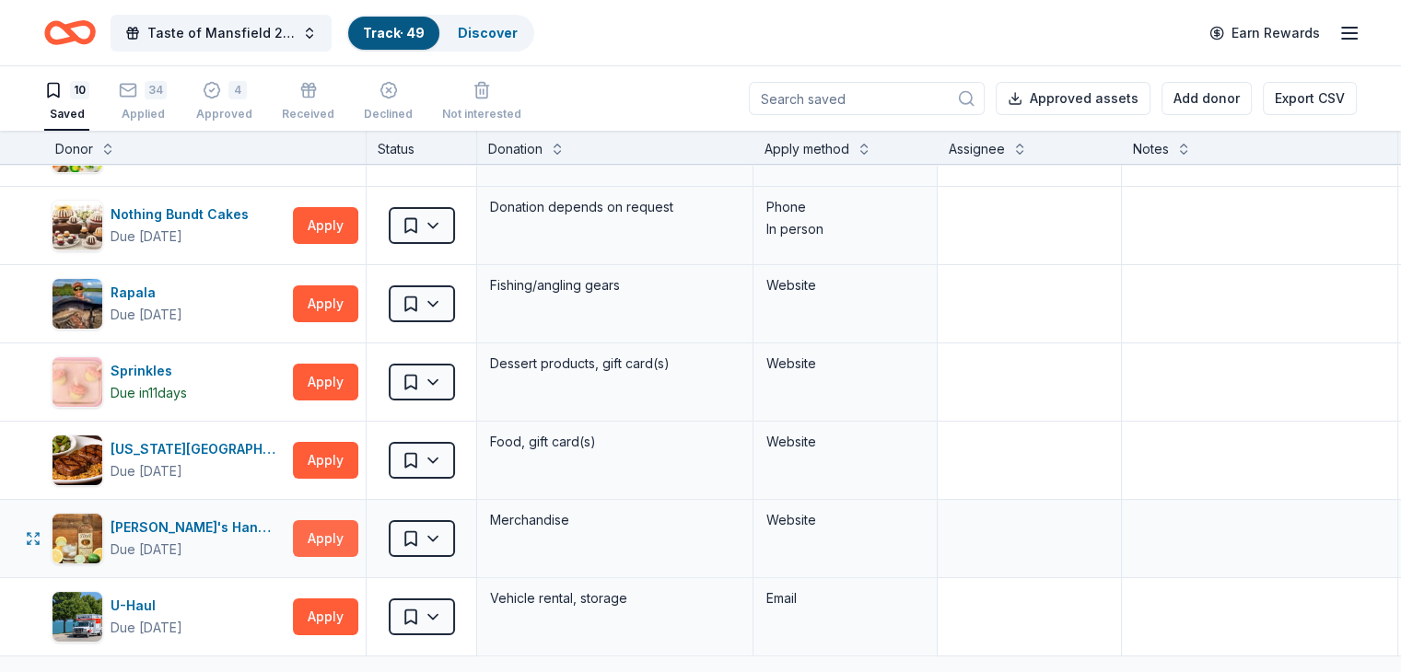
scroll to position [276, 0]
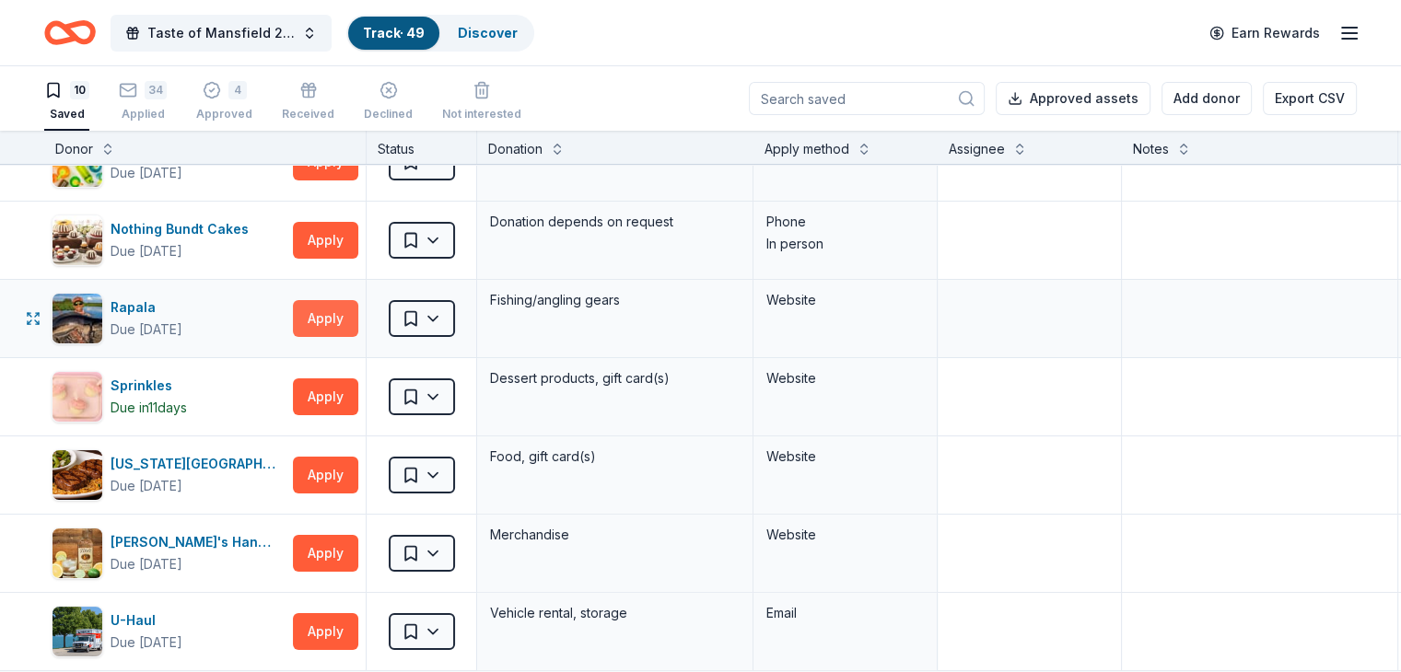
click at [357, 317] on button "Apply" at bounding box center [325, 318] width 65 height 37
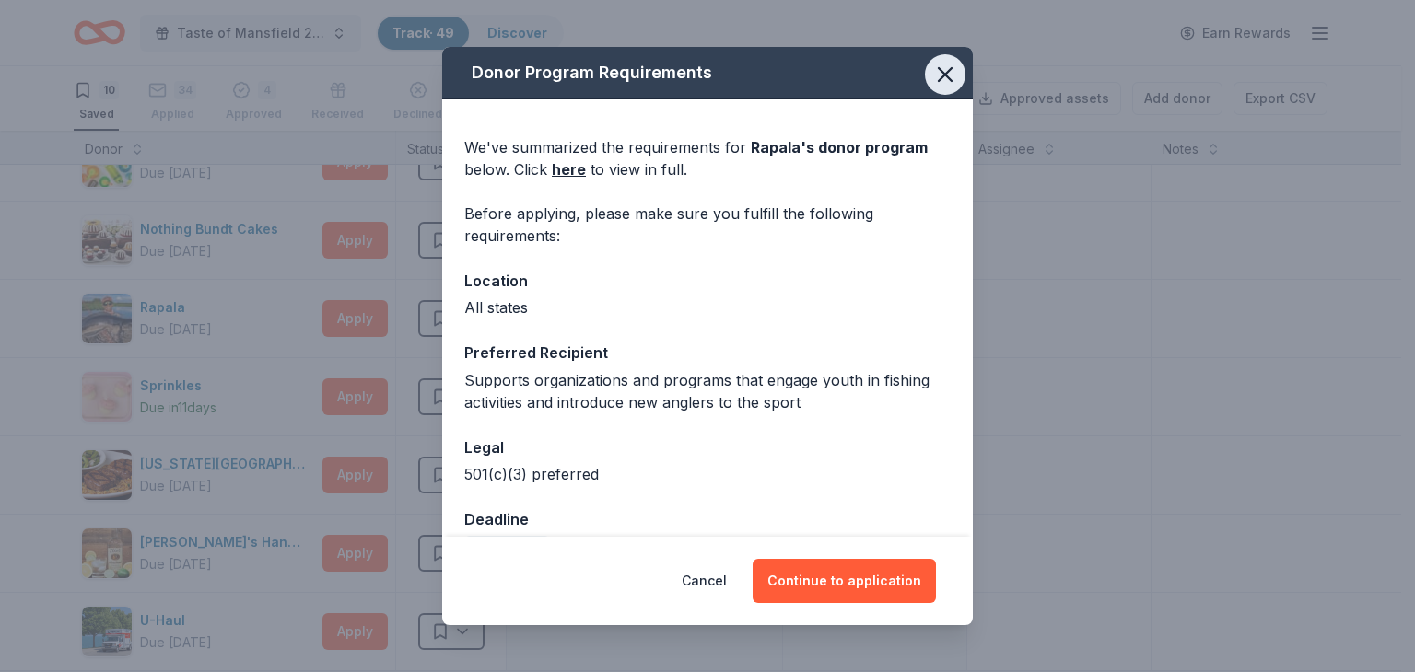
click at [934, 76] on icon "button" at bounding box center [945, 75] width 26 height 26
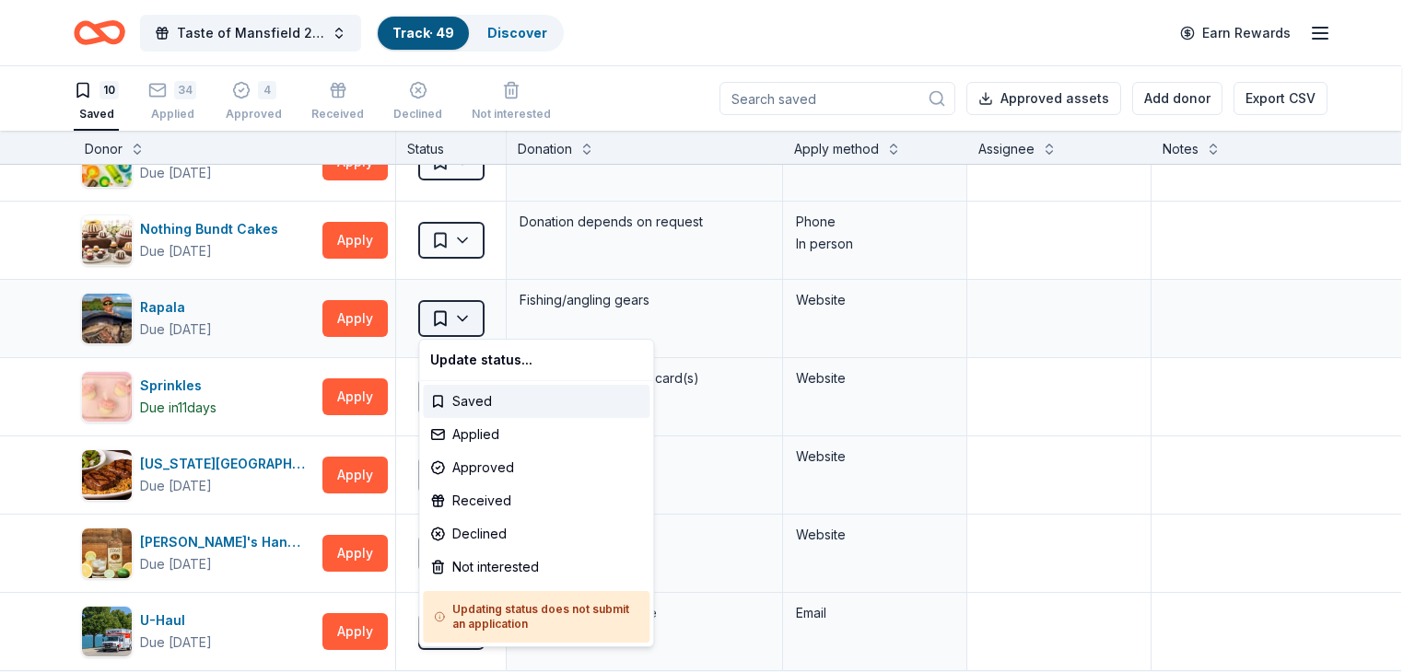
click at [455, 307] on html "Taste of Mansfield 2025 Track · 49 Discover Earn Rewards 10 Saved 34 Applied 4 …" at bounding box center [707, 336] width 1415 height 672
click at [492, 561] on div "Not interested" at bounding box center [536, 567] width 227 height 33
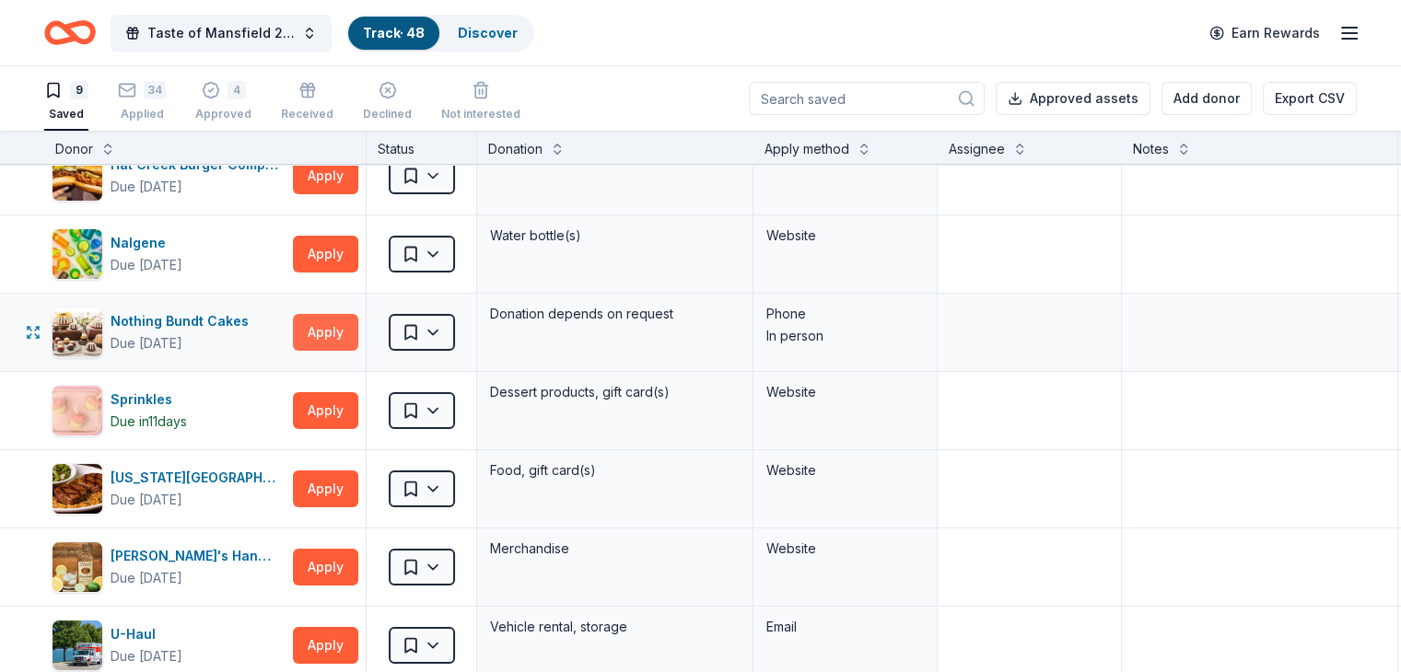
scroll to position [92, 0]
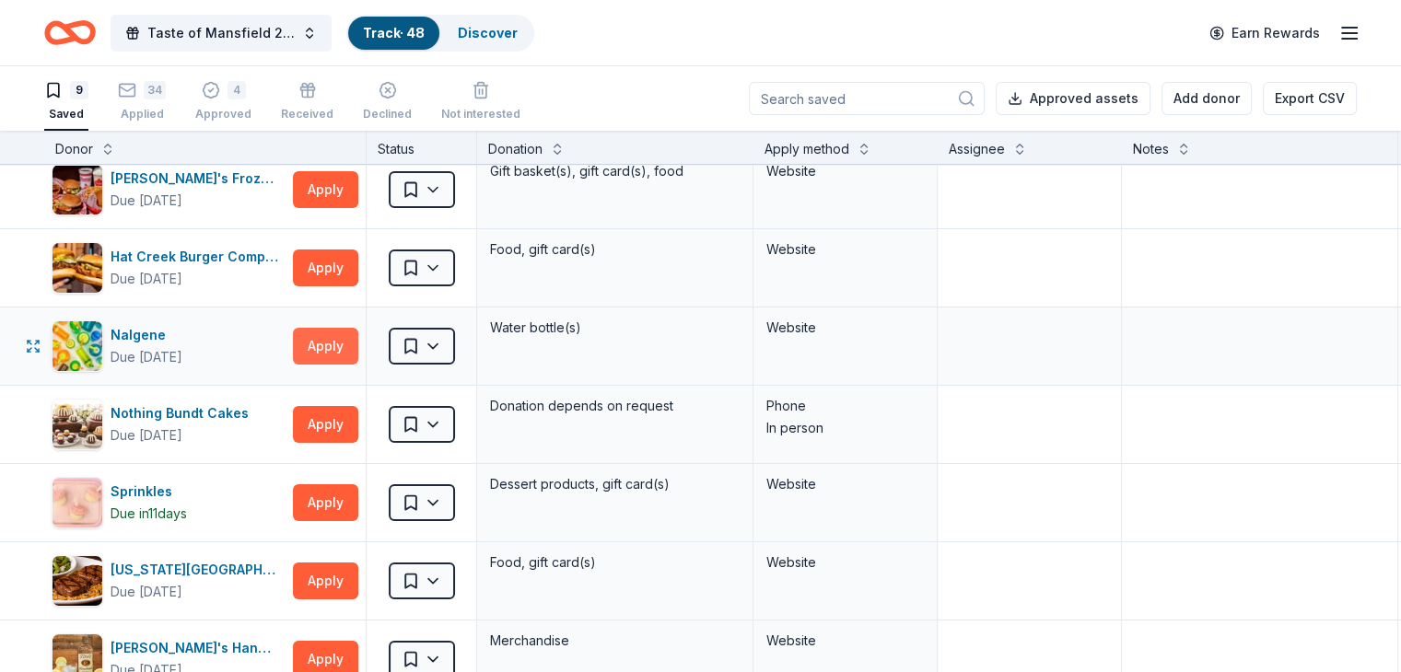
click at [358, 332] on button "Apply" at bounding box center [325, 346] width 65 height 37
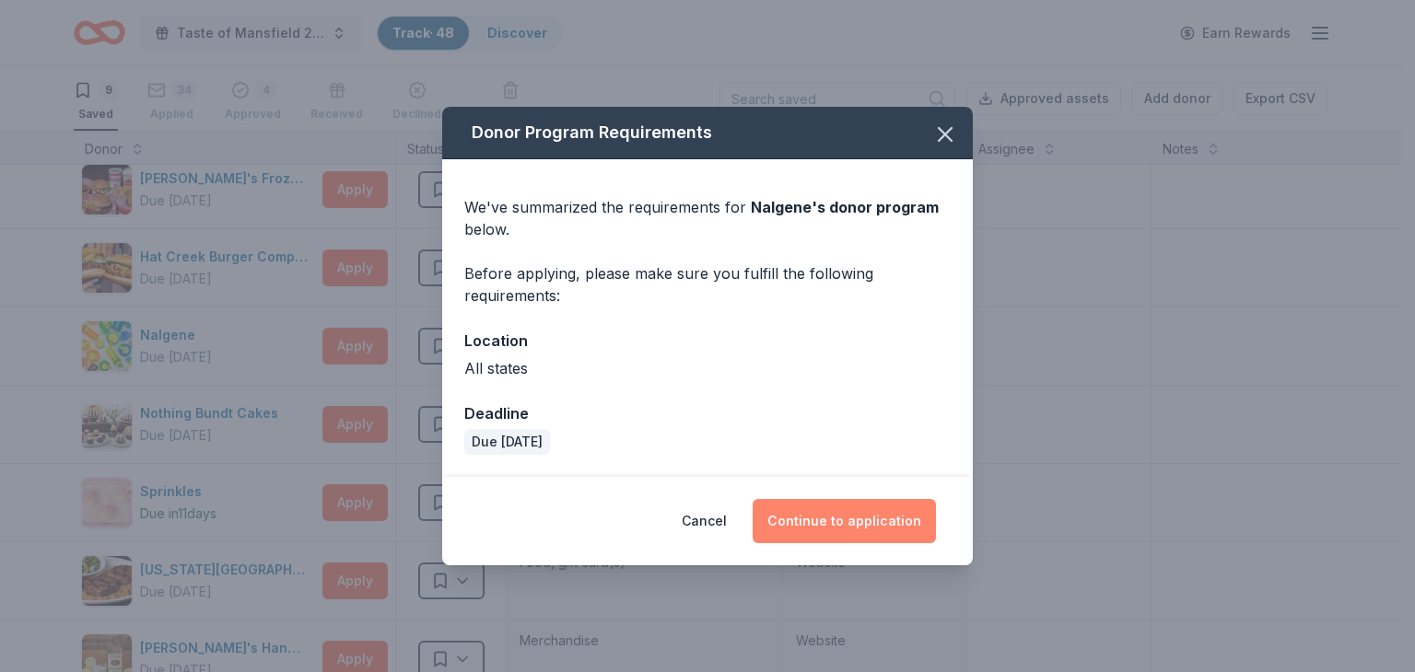
click at [809, 518] on button "Continue to application" at bounding box center [843, 521] width 183 height 44
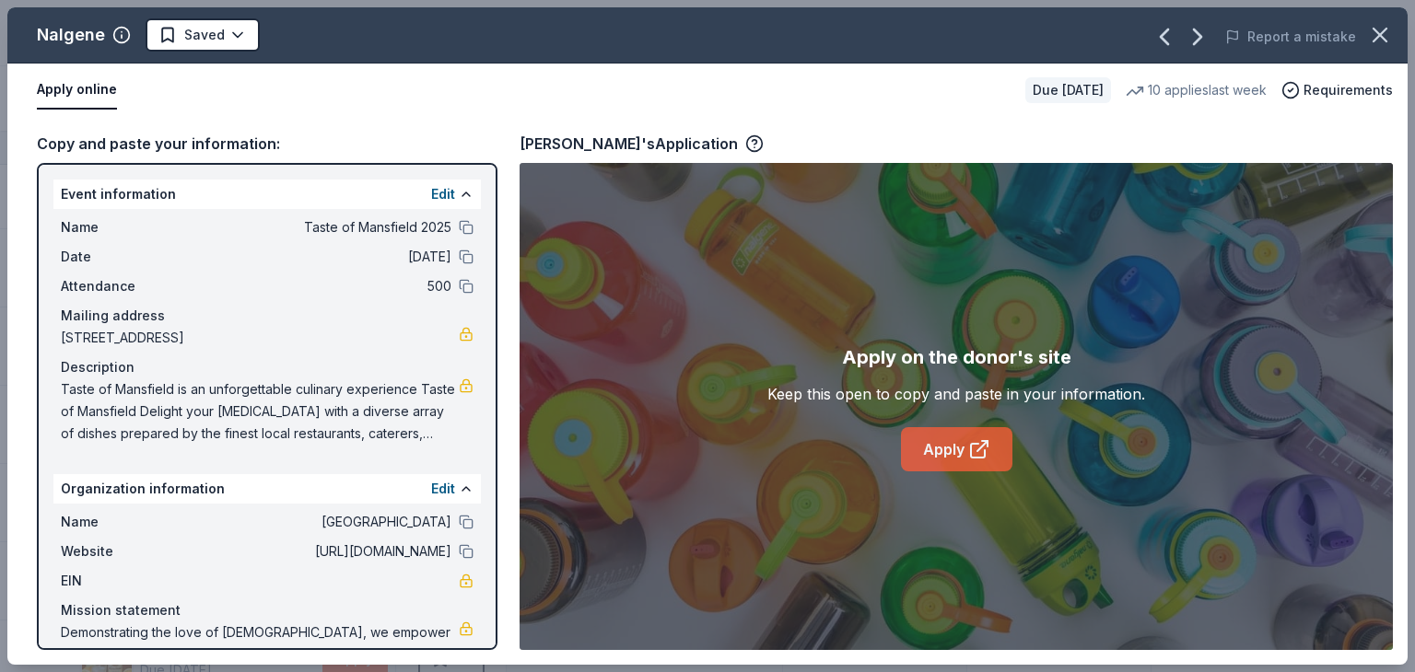
click at [943, 442] on link "Apply" at bounding box center [956, 449] width 111 height 44
click at [1371, 35] on icon "button" at bounding box center [1380, 35] width 26 height 26
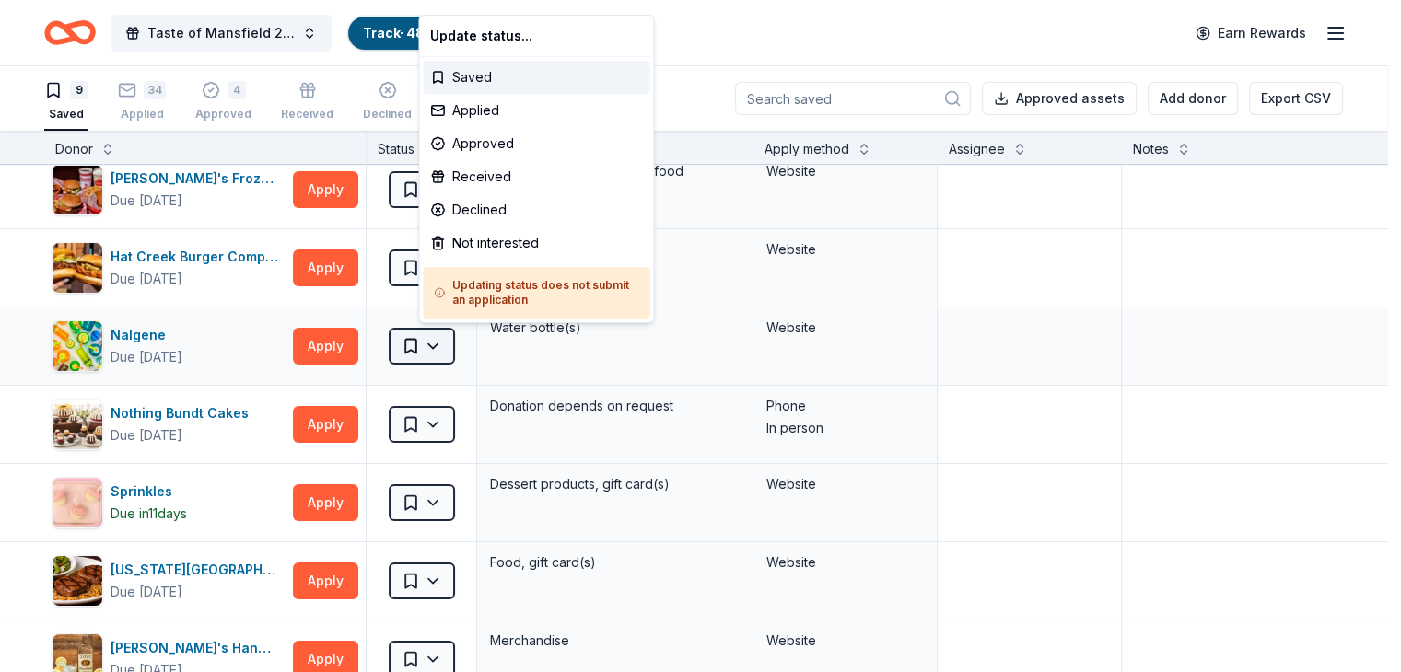
click at [444, 345] on html "Taste of Mansfield 2025 Track · 48 Discover Earn Rewards 9 Saved 34 Applied 4 A…" at bounding box center [700, 336] width 1401 height 672
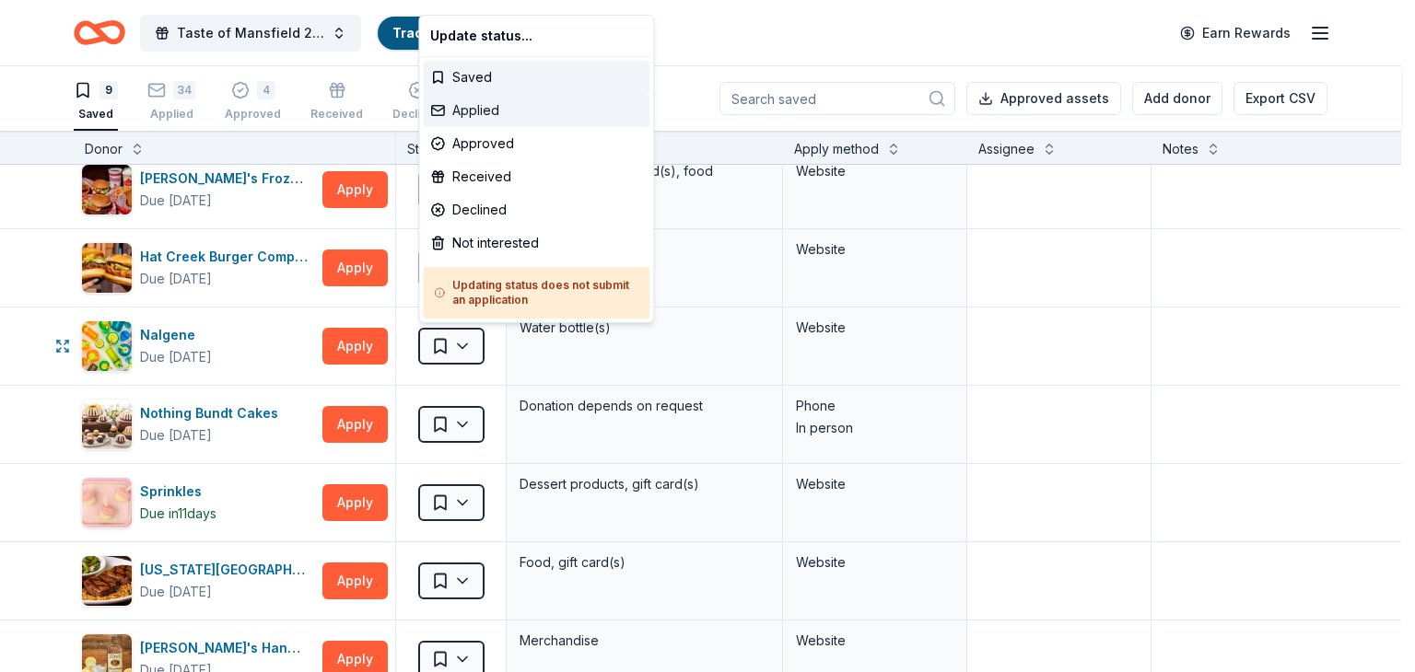
click at [460, 103] on div "Applied" at bounding box center [536, 110] width 227 height 33
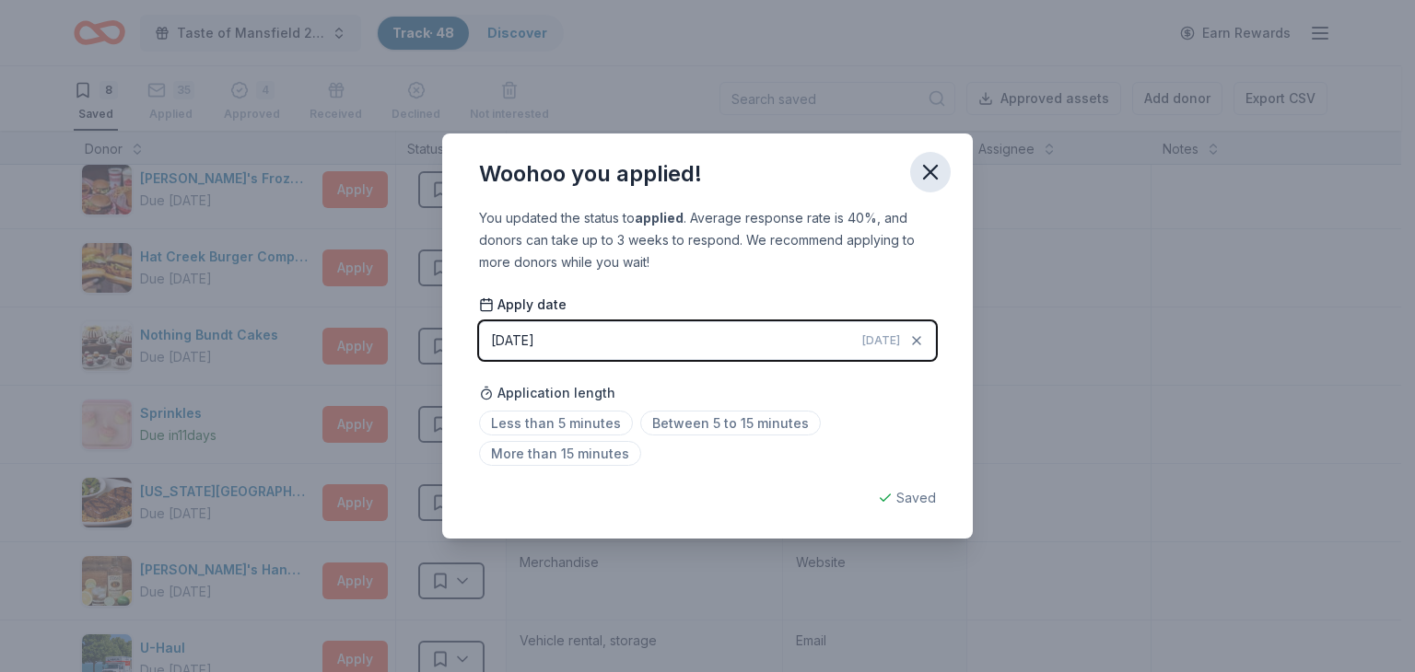
click at [923, 170] on icon "button" at bounding box center [930, 172] width 26 height 26
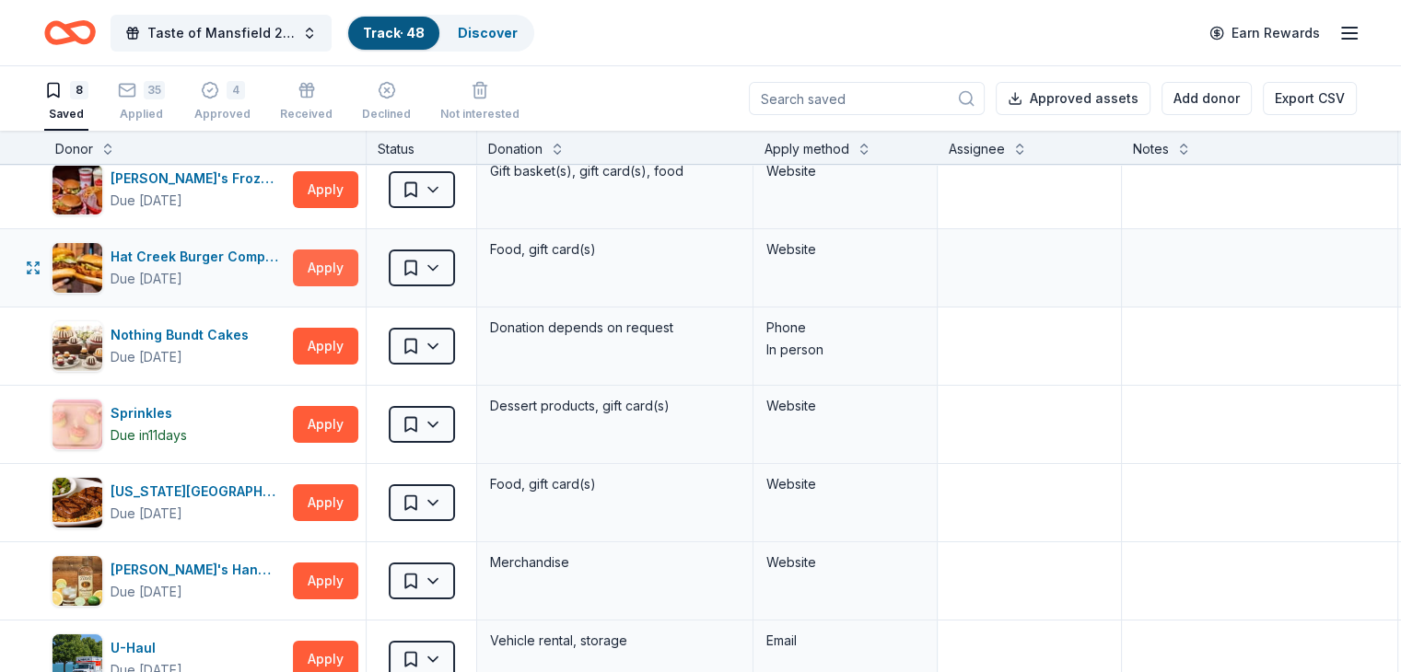
click at [345, 270] on button "Apply" at bounding box center [325, 268] width 65 height 37
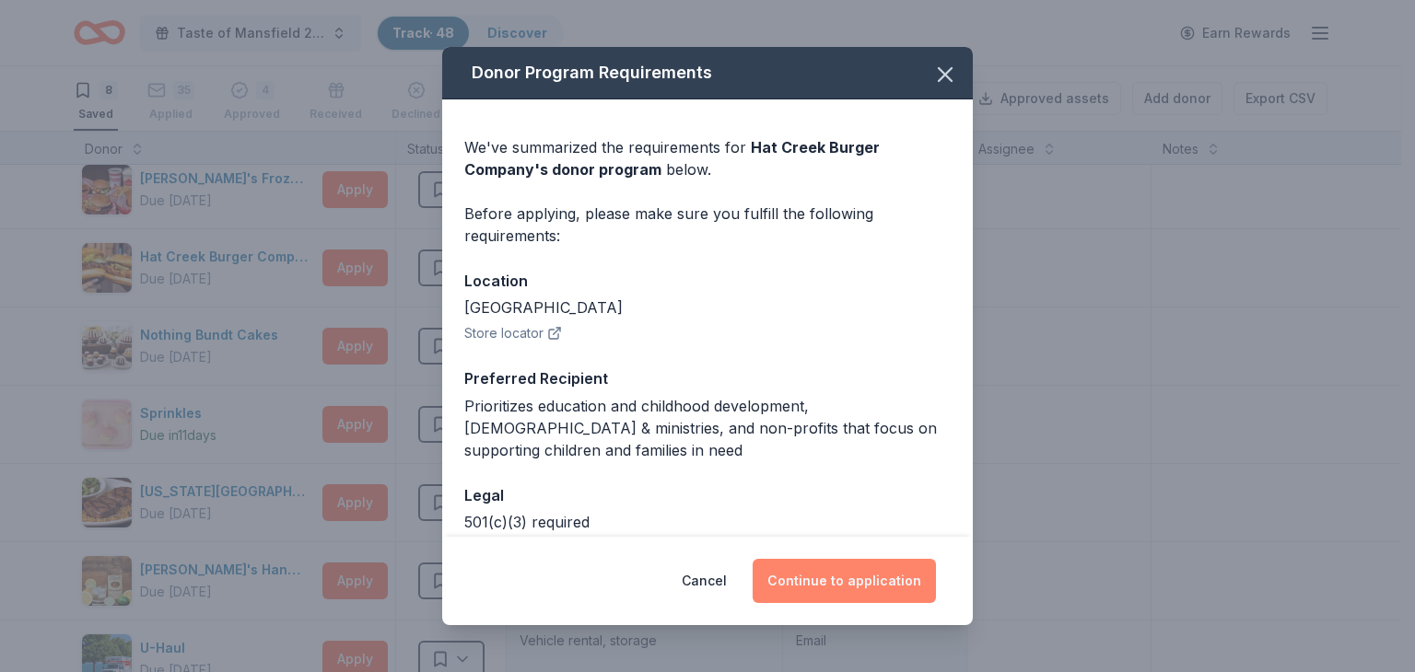
click at [818, 572] on button "Continue to application" at bounding box center [843, 581] width 183 height 44
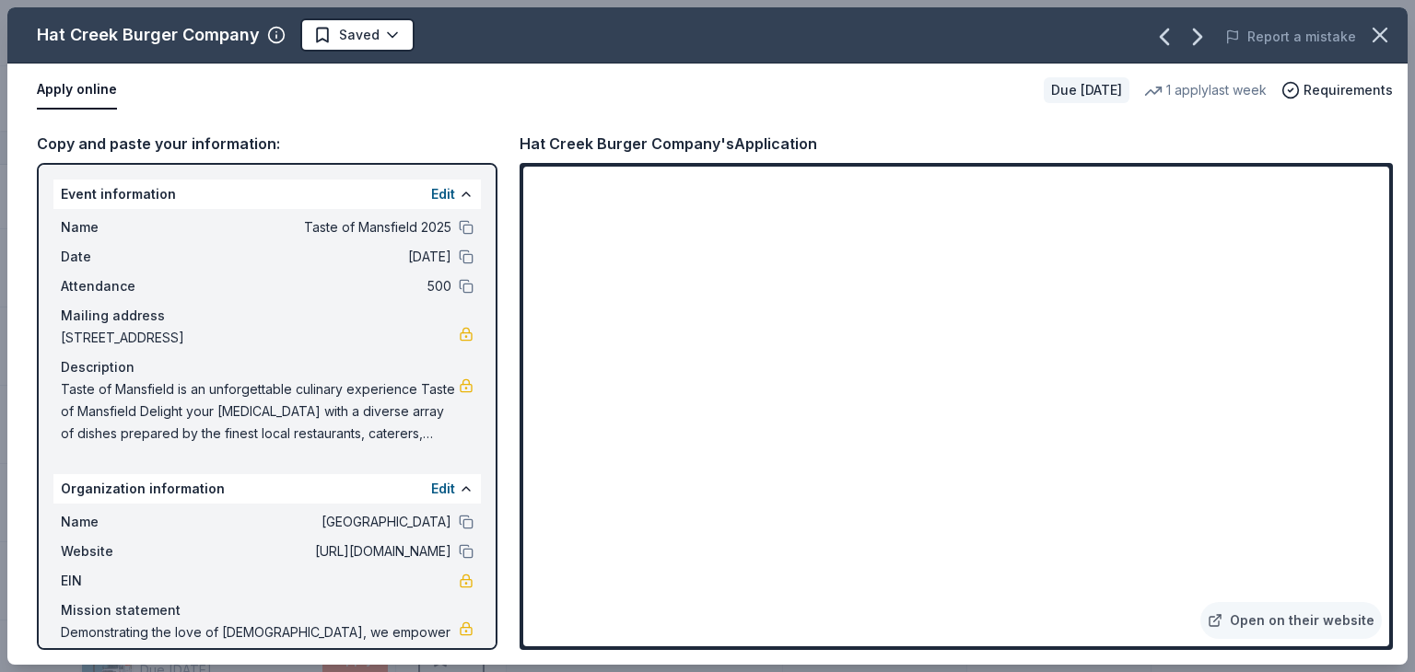
click at [72, 87] on button "Apply online" at bounding box center [77, 90] width 80 height 39
click at [1322, 84] on span "Requirements" at bounding box center [1347, 90] width 89 height 22
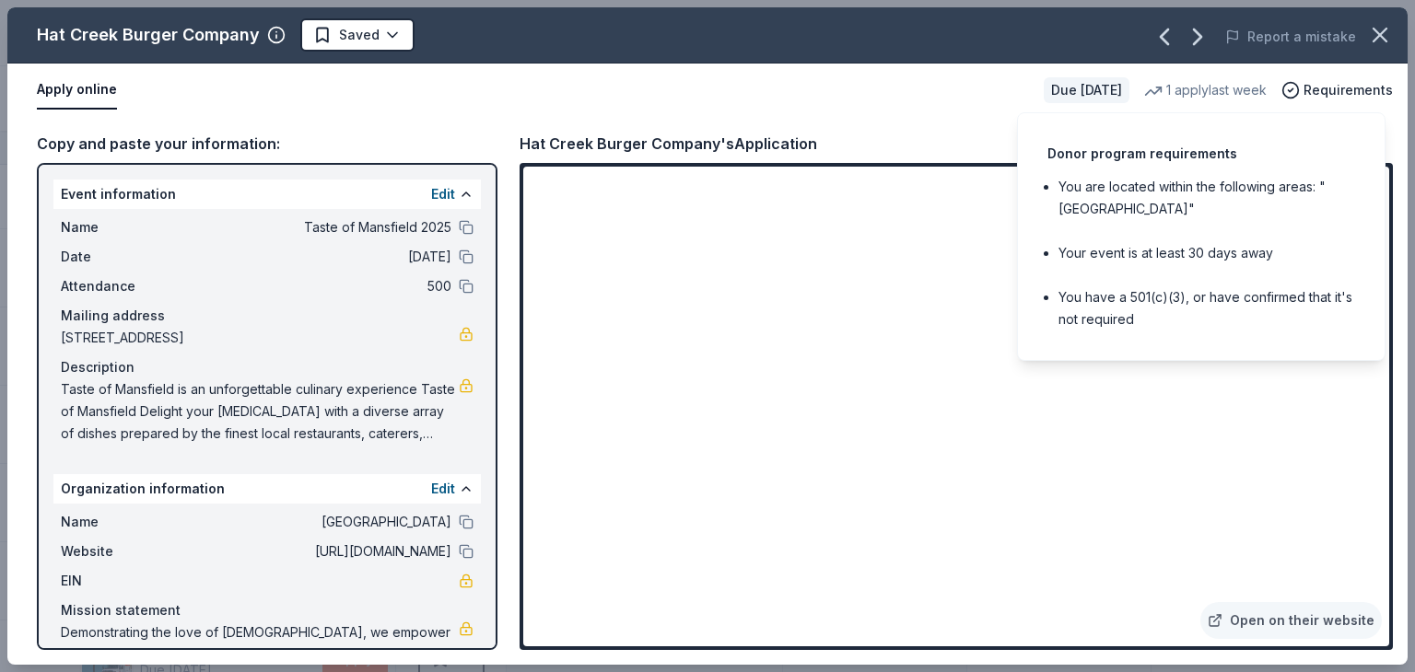
click at [1168, 291] on li "You have a 501(c)(3), or have confirmed that it's not required" at bounding box center [1206, 308] width 297 height 44
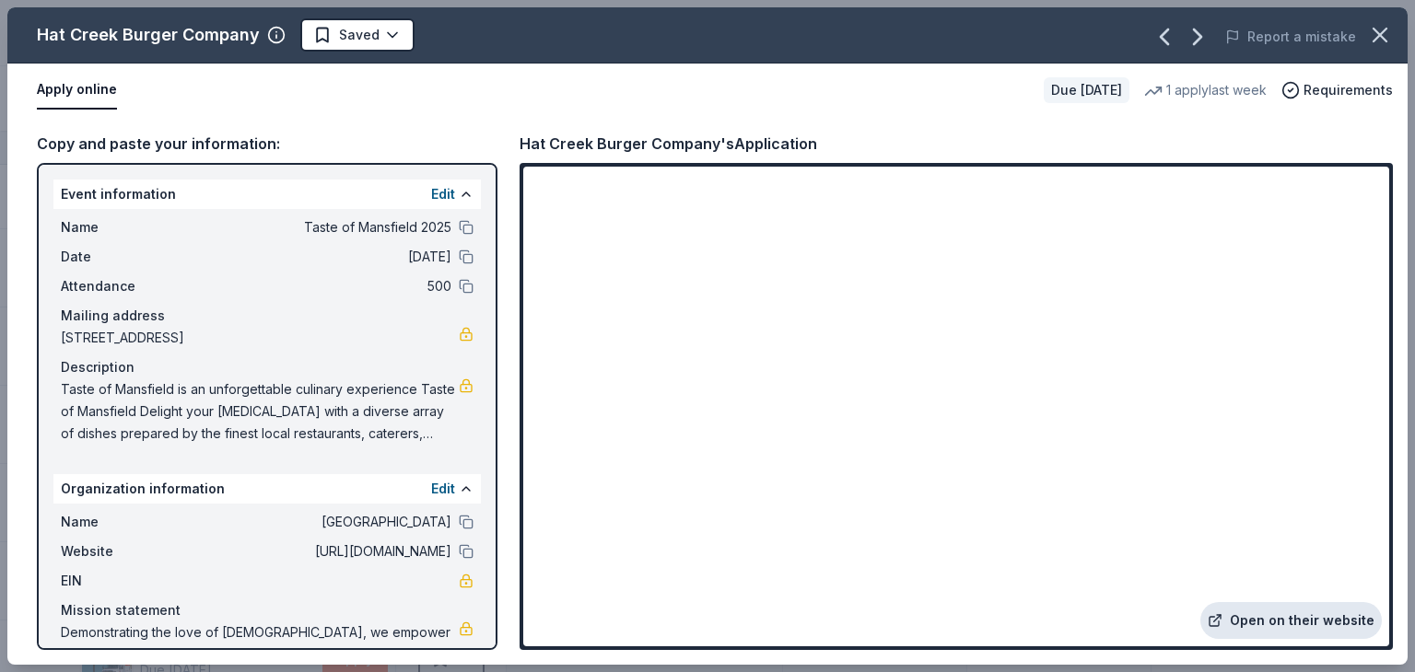
click at [1230, 620] on link "Open on their website" at bounding box center [1290, 620] width 181 height 37
click at [1379, 28] on icon "button" at bounding box center [1380, 35] width 26 height 26
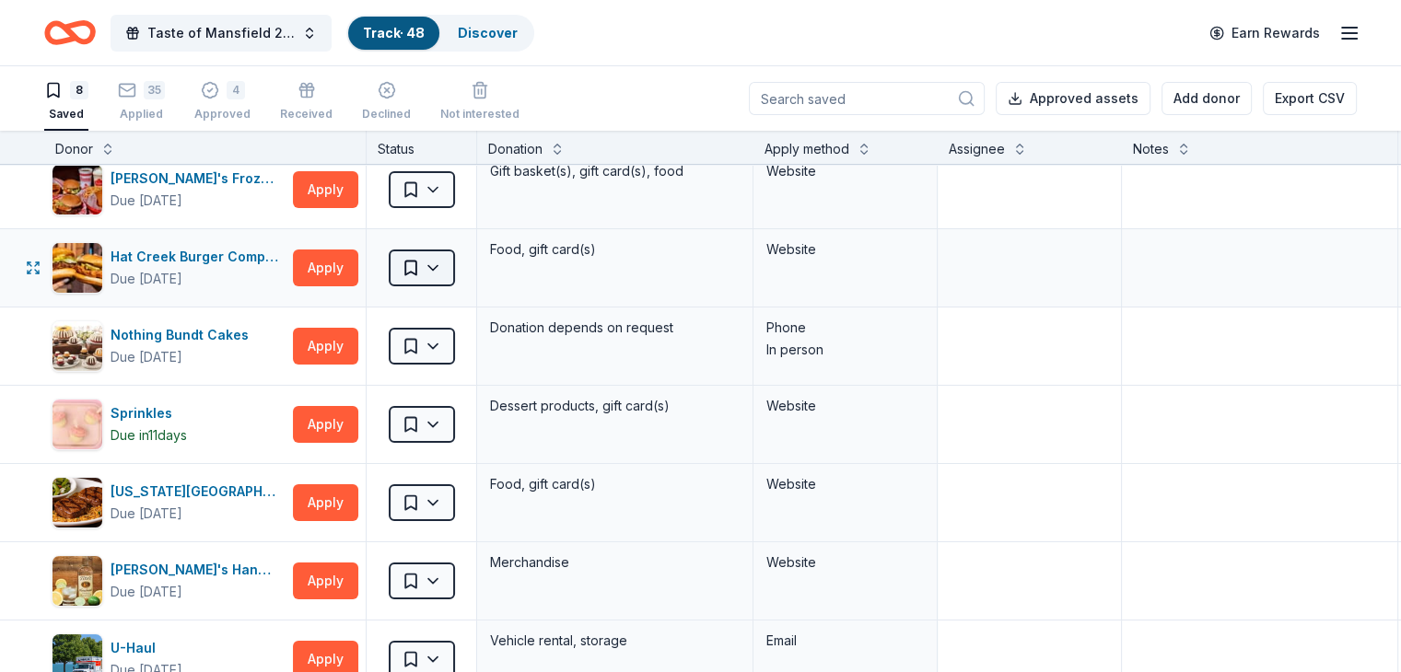
click at [468, 263] on html "Taste of Mansfield 2025 Track · 48 Discover Earn Rewards 8 Saved 35 Applied 4 A…" at bounding box center [700, 336] width 1401 height 672
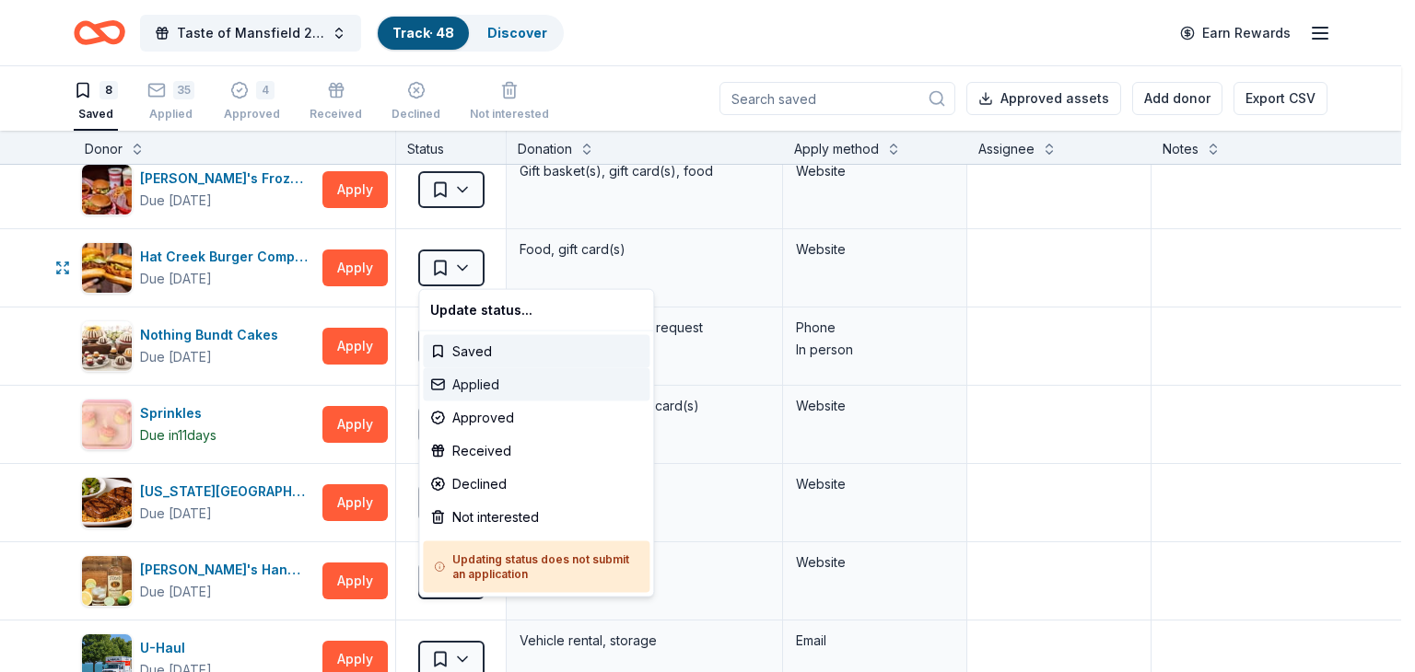
click at [480, 381] on div "Applied" at bounding box center [536, 384] width 227 height 33
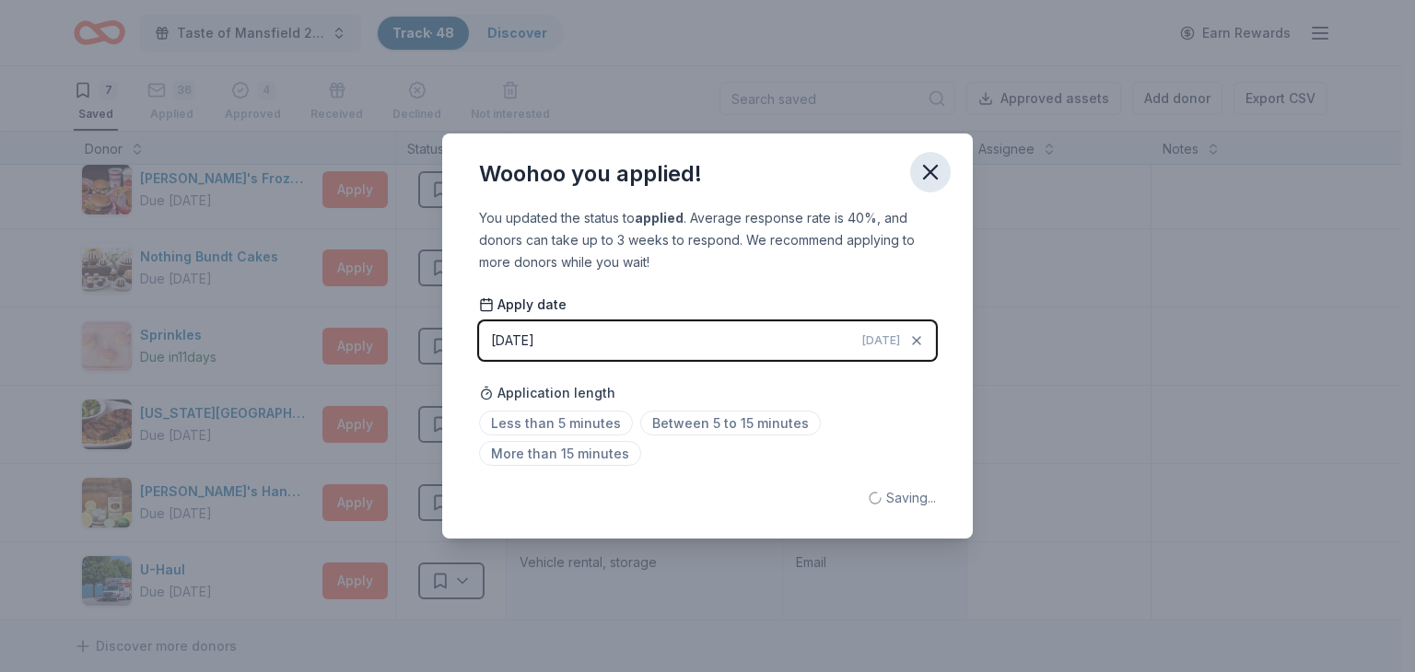
click at [923, 170] on icon "button" at bounding box center [930, 172] width 26 height 26
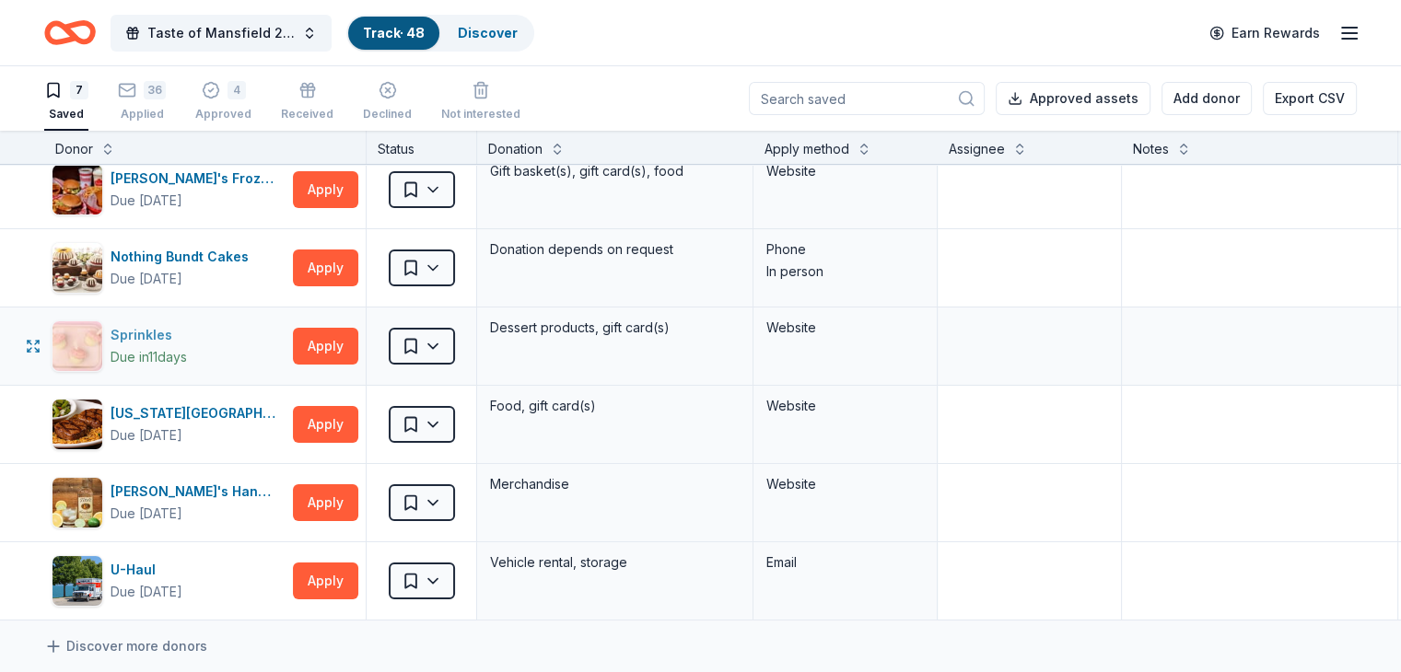
scroll to position [0, 0]
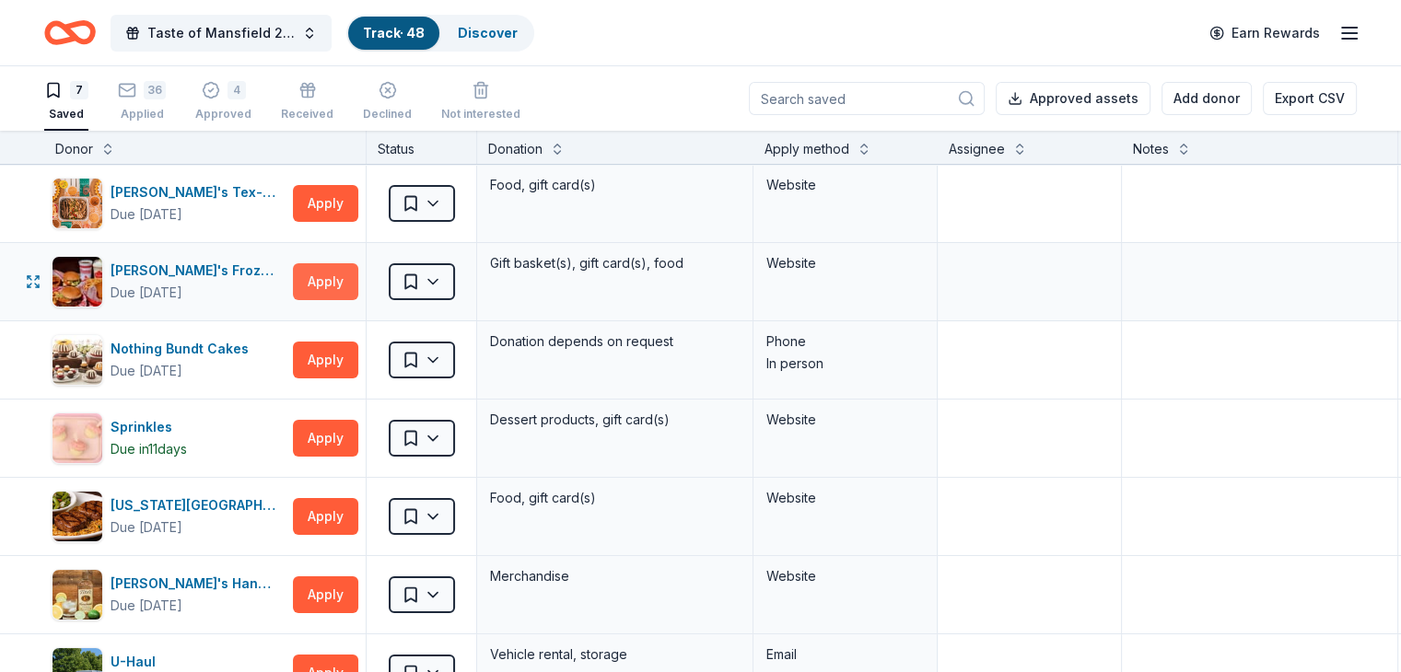
click at [358, 285] on button "Apply" at bounding box center [325, 281] width 65 height 37
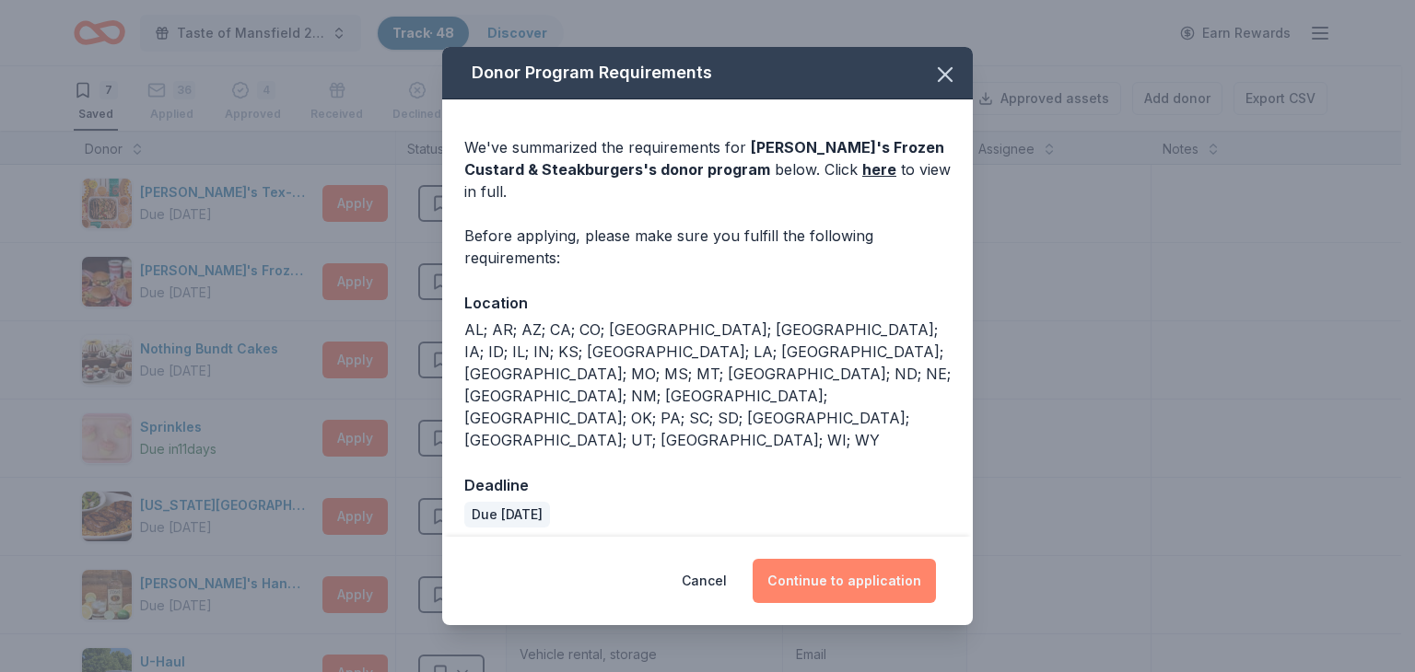
click at [821, 559] on button "Continue to application" at bounding box center [843, 581] width 183 height 44
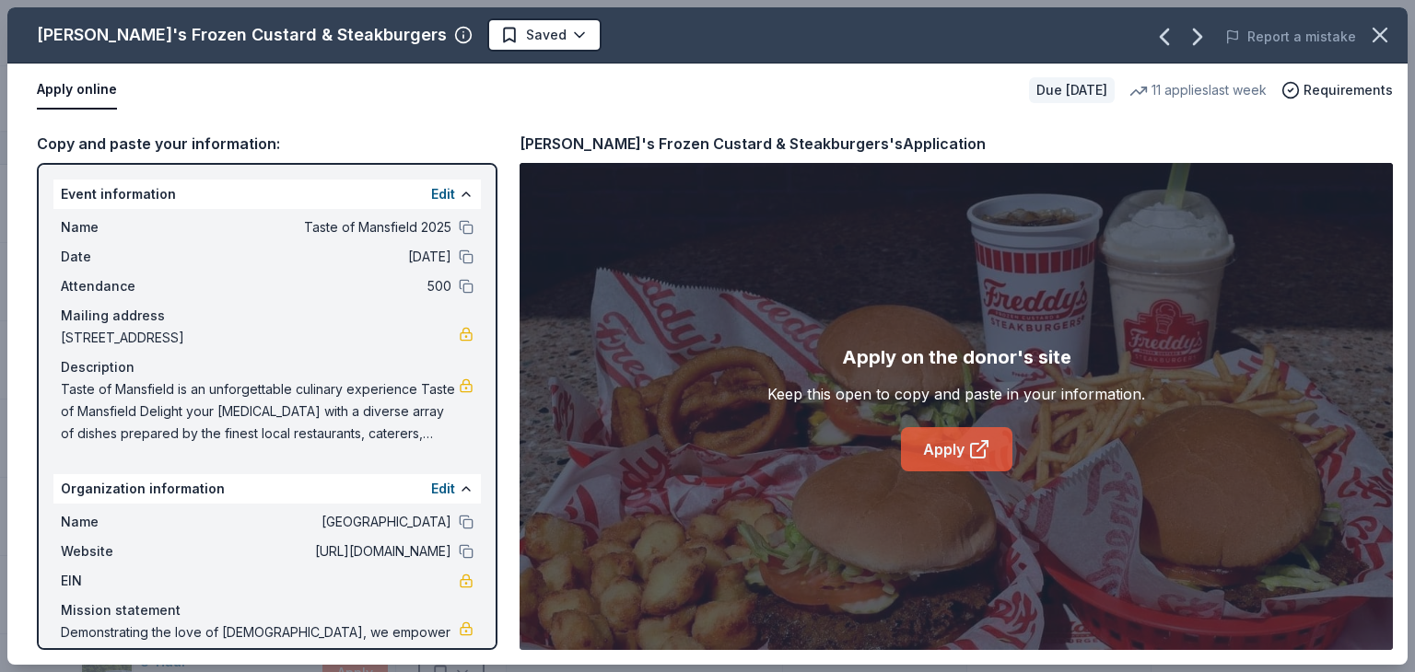
click at [966, 443] on link "Apply" at bounding box center [956, 449] width 111 height 44
click at [1388, 28] on icon "button" at bounding box center [1380, 35] width 26 height 26
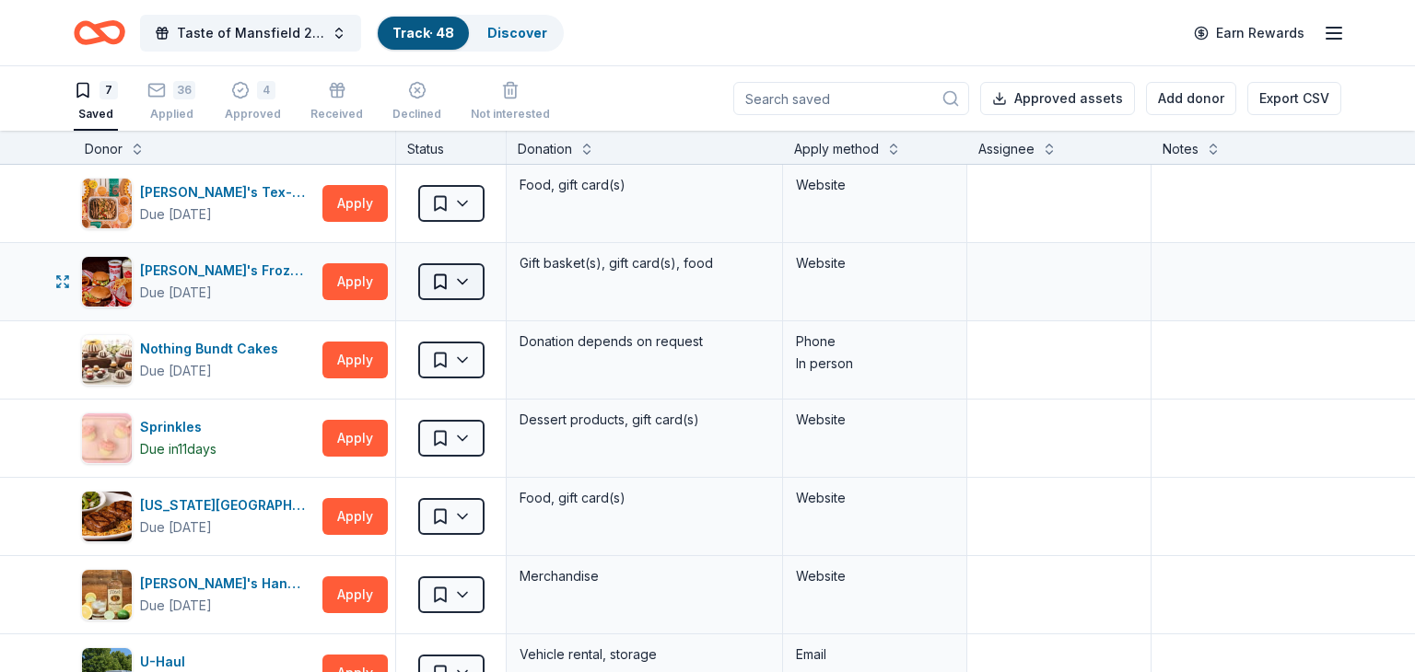
click at [468, 274] on html "Taste of Mansfield 2025 Track · 48 Discover Earn Rewards 7 Saved 36 Applied 4 A…" at bounding box center [707, 336] width 1415 height 672
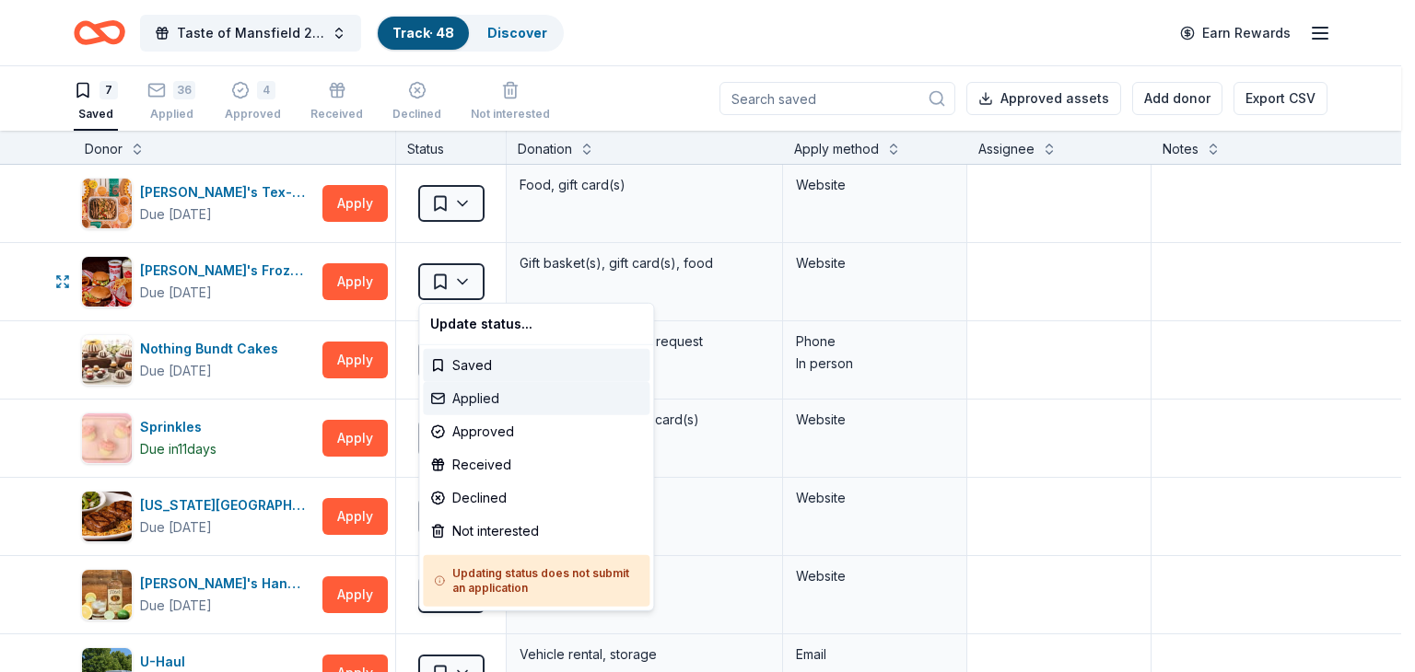
click at [477, 402] on div "Applied" at bounding box center [536, 398] width 227 height 33
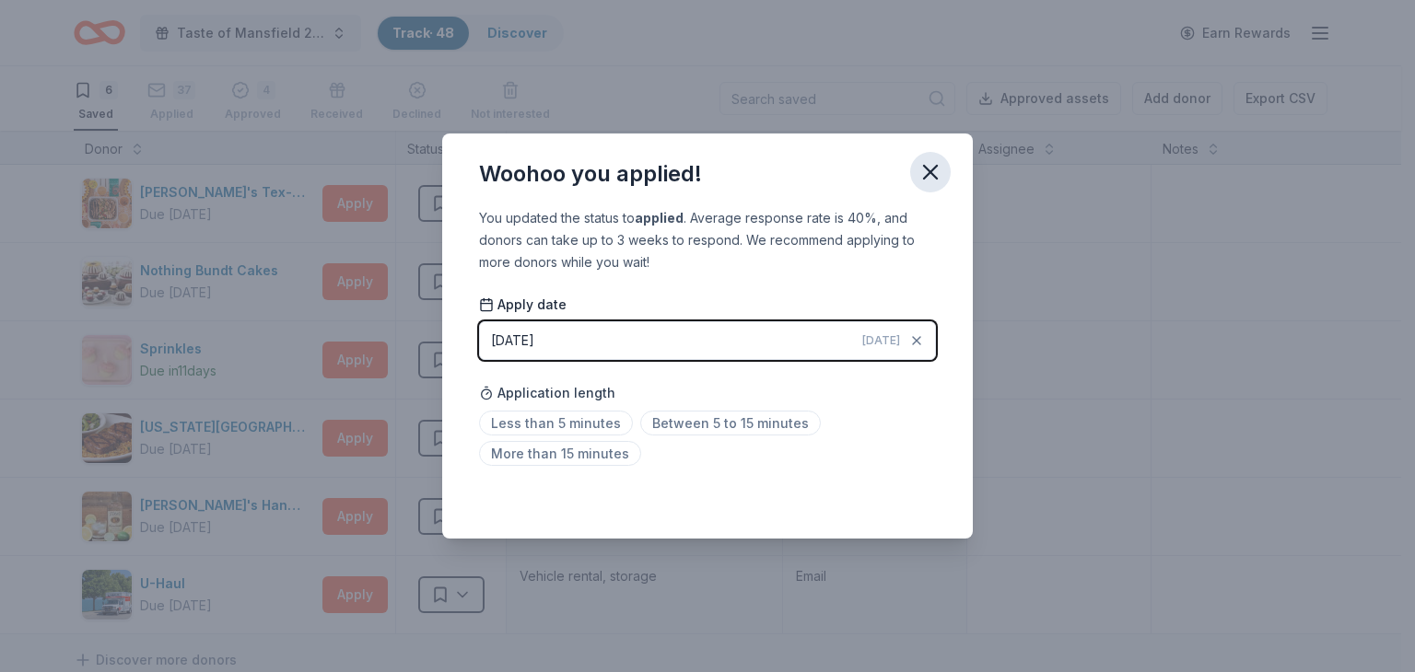
click at [932, 161] on icon "button" at bounding box center [930, 172] width 26 height 26
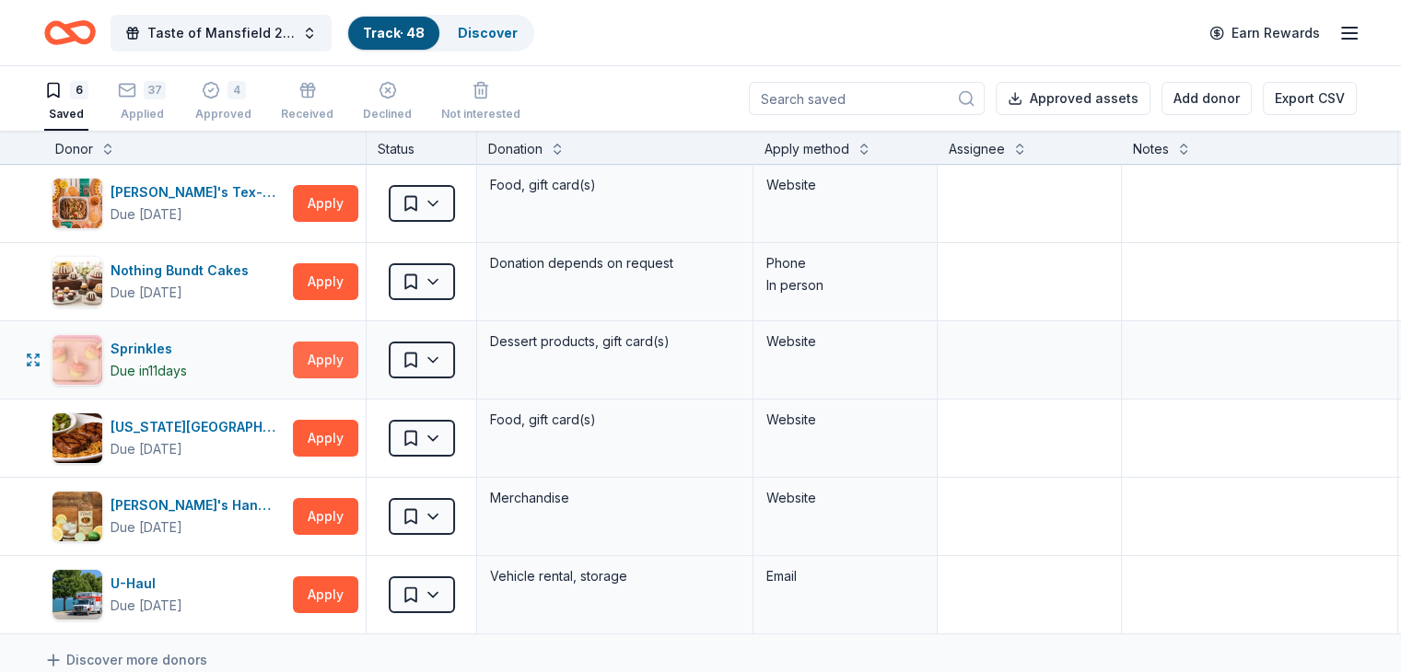
click at [350, 353] on button "Apply" at bounding box center [325, 360] width 65 height 37
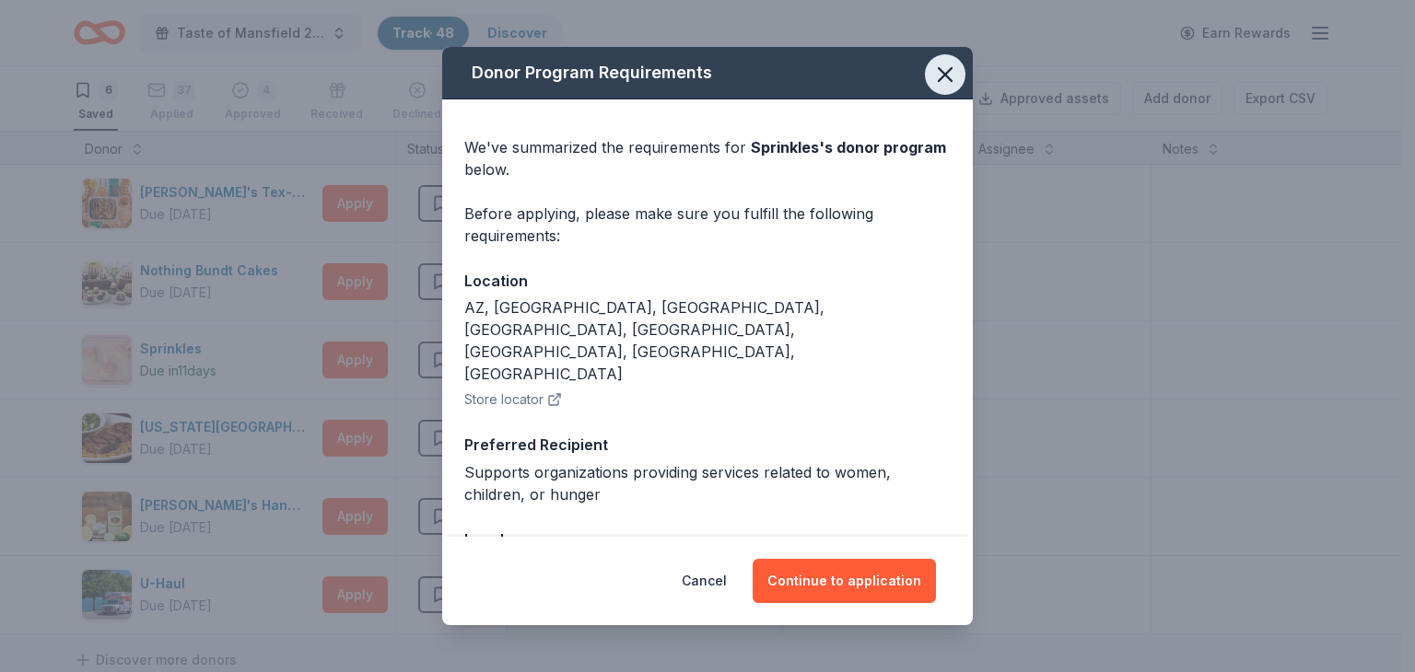
click at [932, 80] on icon "button" at bounding box center [945, 75] width 26 height 26
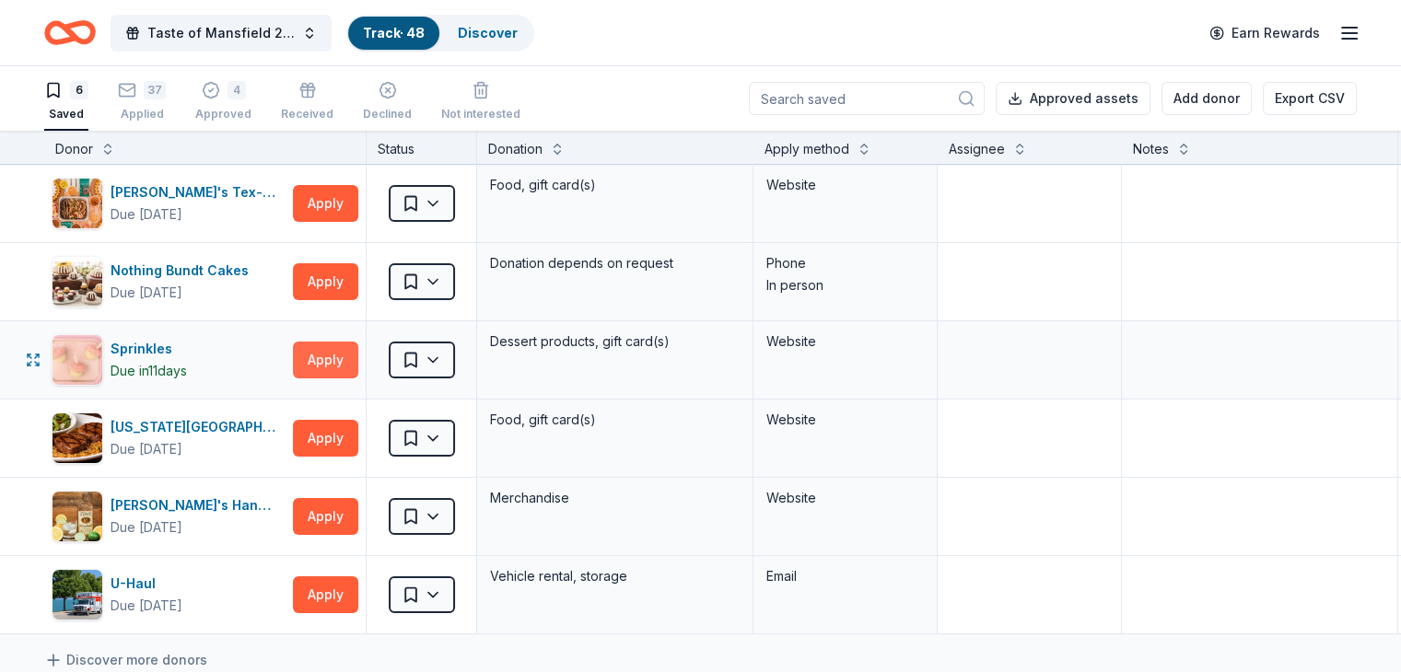
click at [358, 354] on button "Apply" at bounding box center [325, 360] width 65 height 37
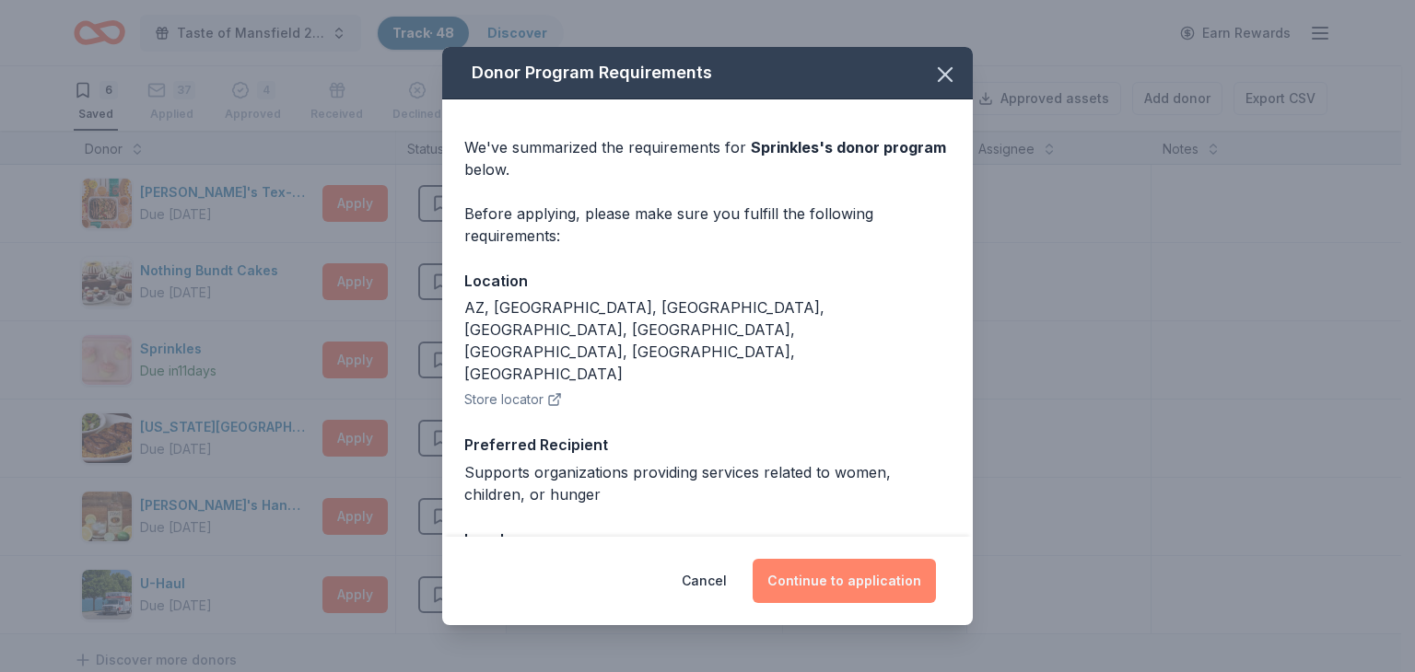
click at [811, 577] on button "Continue to application" at bounding box center [843, 581] width 183 height 44
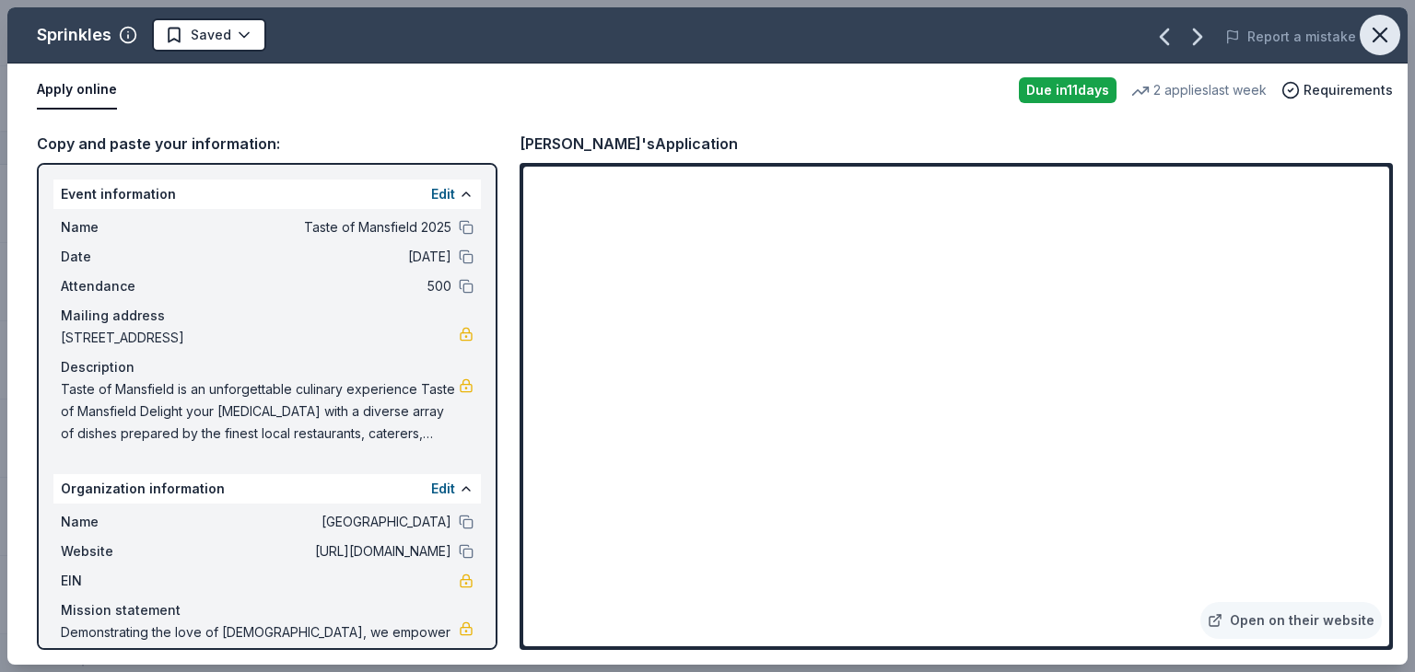
click at [1379, 30] on icon "button" at bounding box center [1380, 35] width 26 height 26
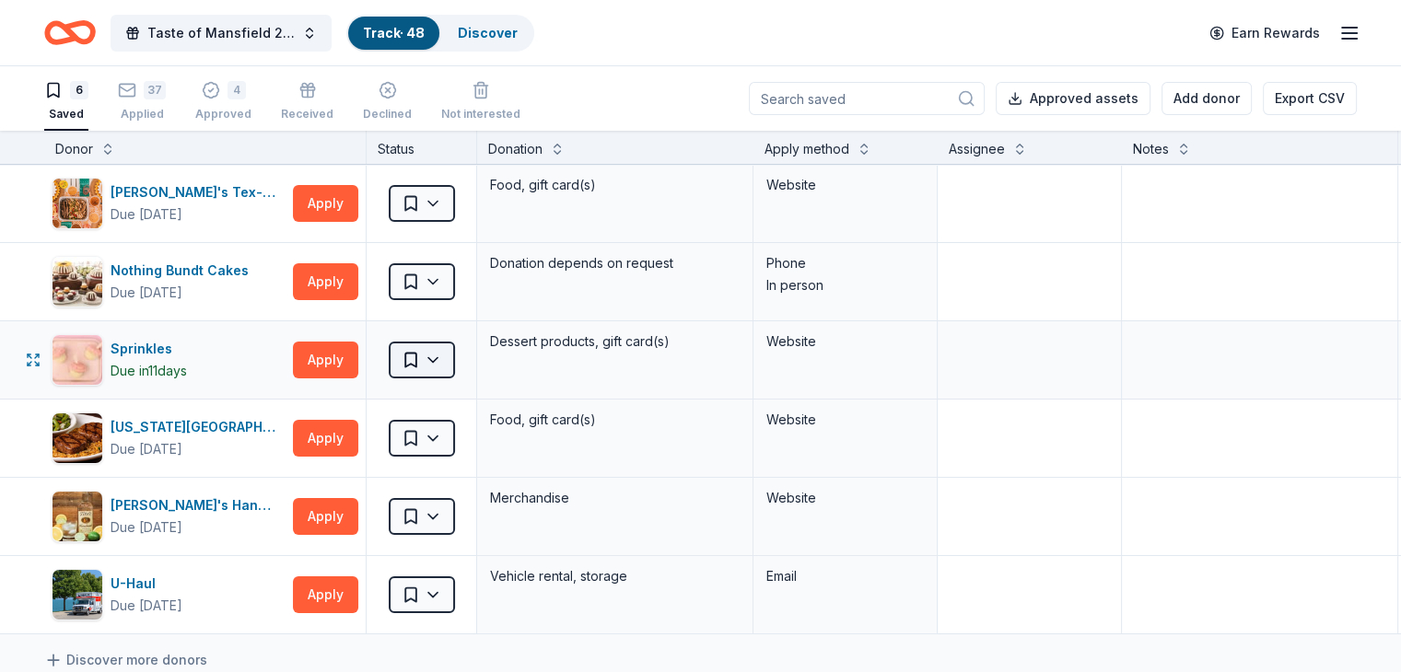
click at [463, 358] on html "Taste of Mansfield 2025 Track · 48 Discover Earn Rewards 6 Saved 37 Applied 4 A…" at bounding box center [700, 336] width 1401 height 672
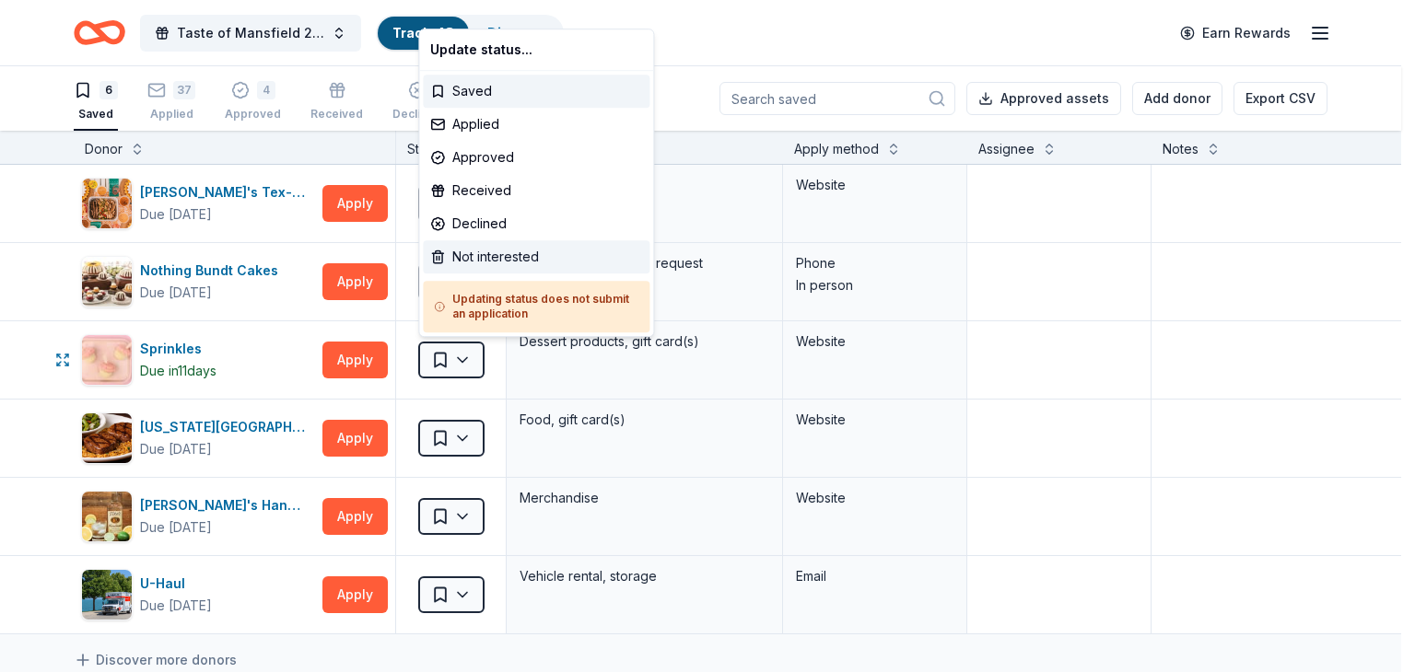
click at [494, 255] on div "Not interested" at bounding box center [536, 256] width 227 height 33
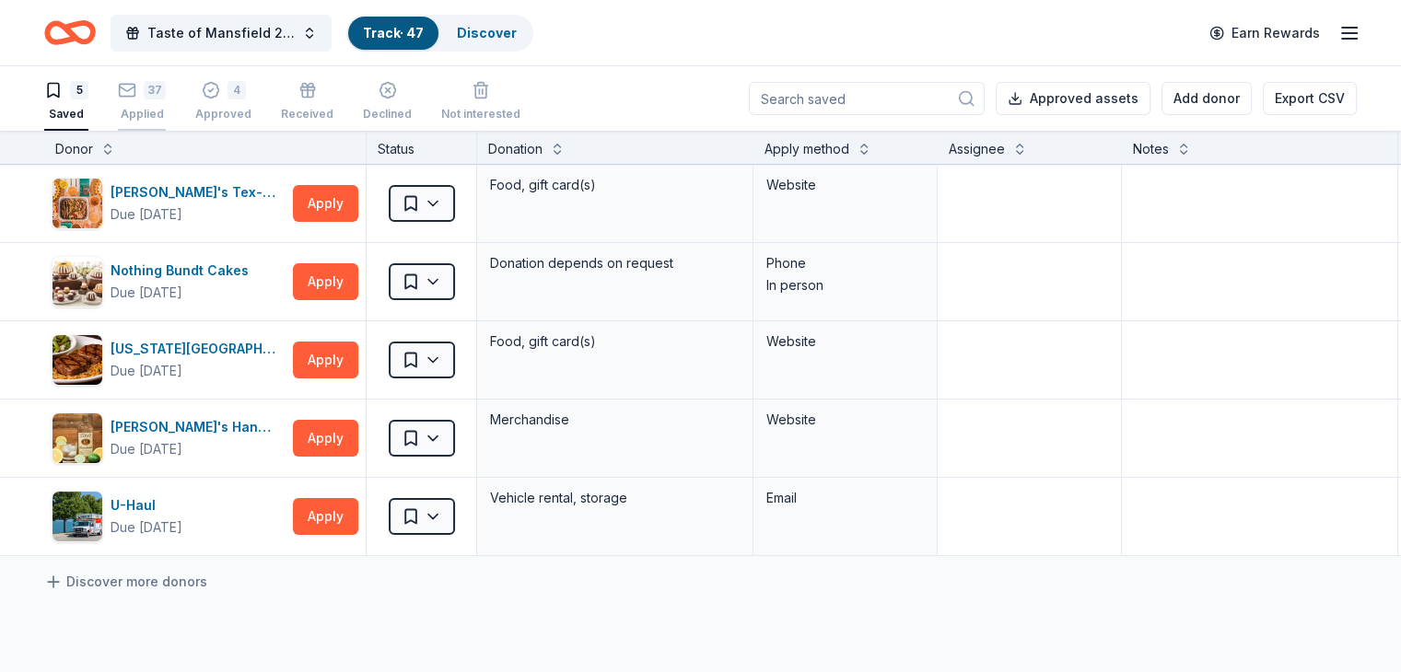
click at [136, 89] on icon "button" at bounding box center [127, 80] width 18 height 18
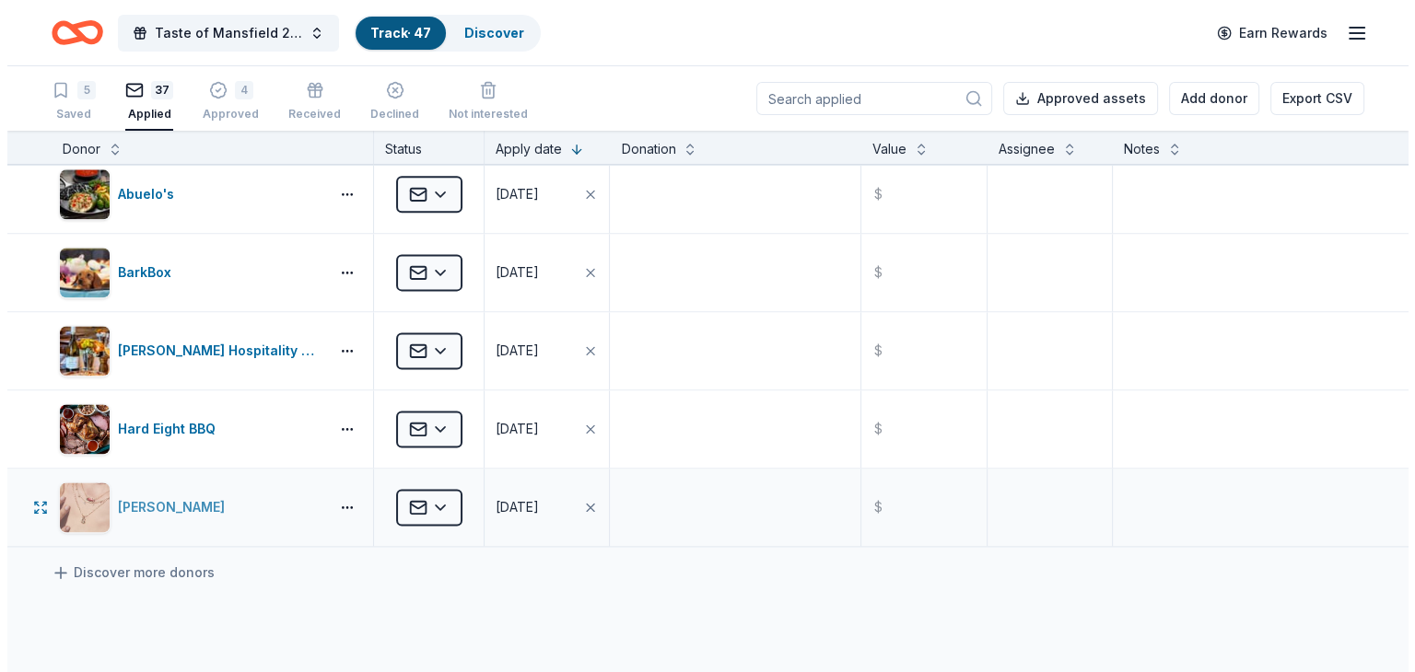
scroll to position [2487, 0]
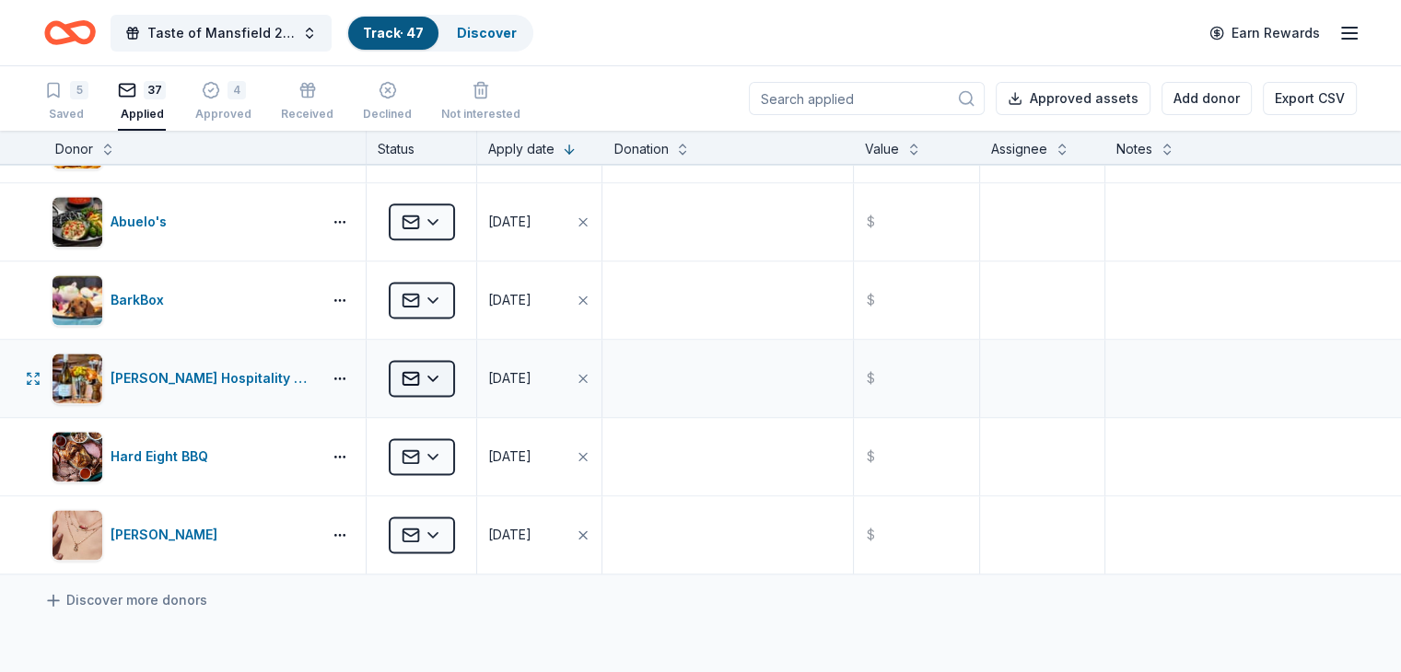
click at [460, 364] on html "Taste of Mansfield 2025 Track · 47 Discover Earn Rewards 5 Saved 37 Applied 4 A…" at bounding box center [700, 336] width 1401 height 672
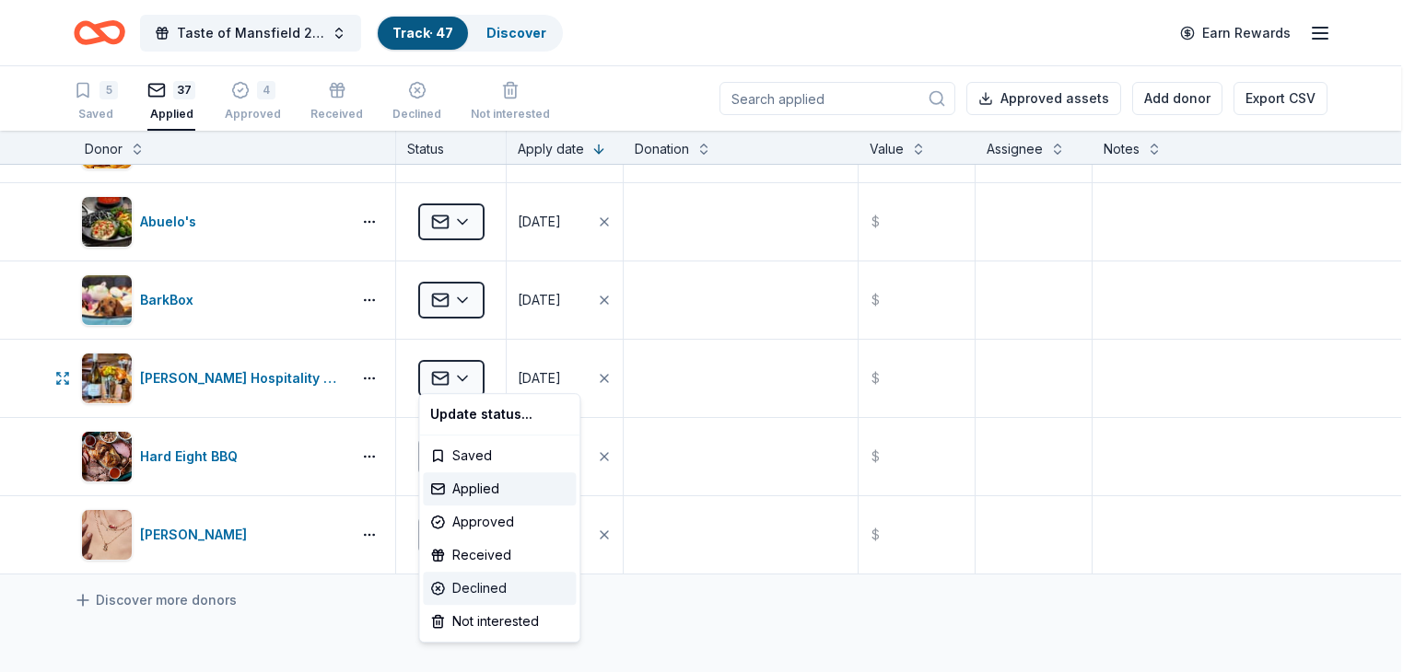
click at [472, 587] on div "Declined" at bounding box center [499, 588] width 153 height 33
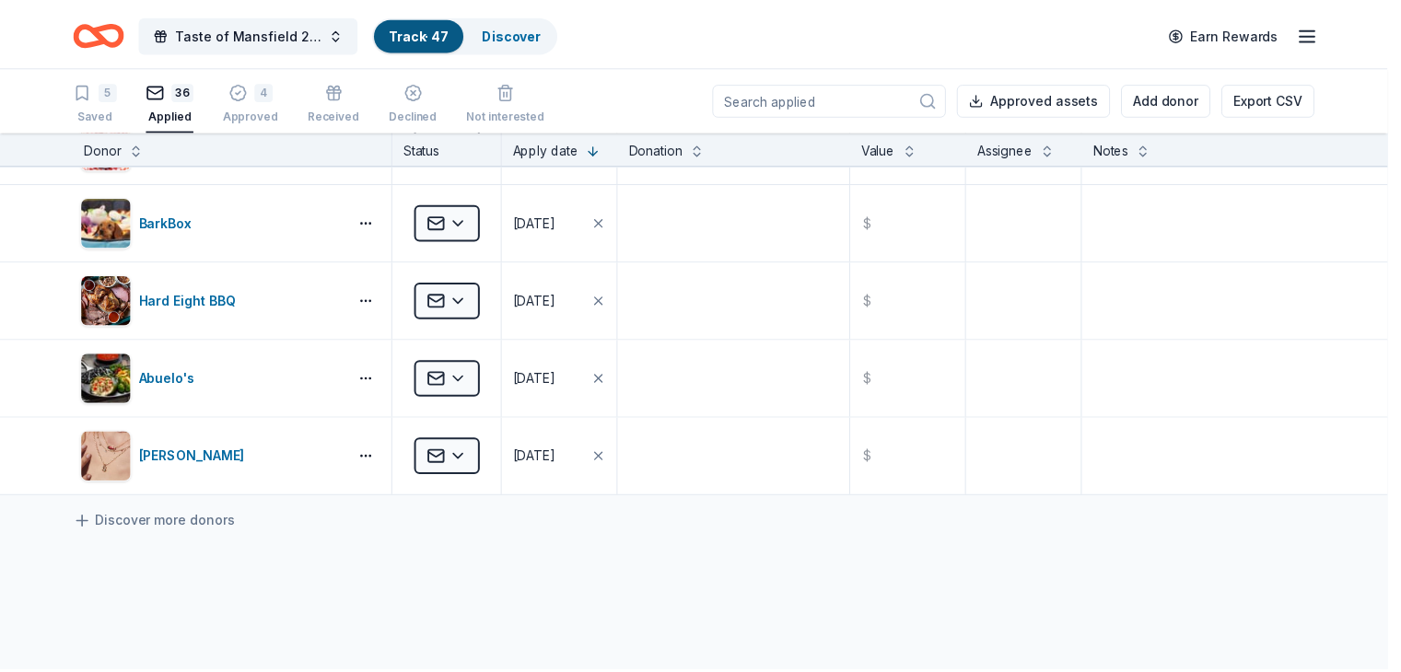
scroll to position [1939, 0]
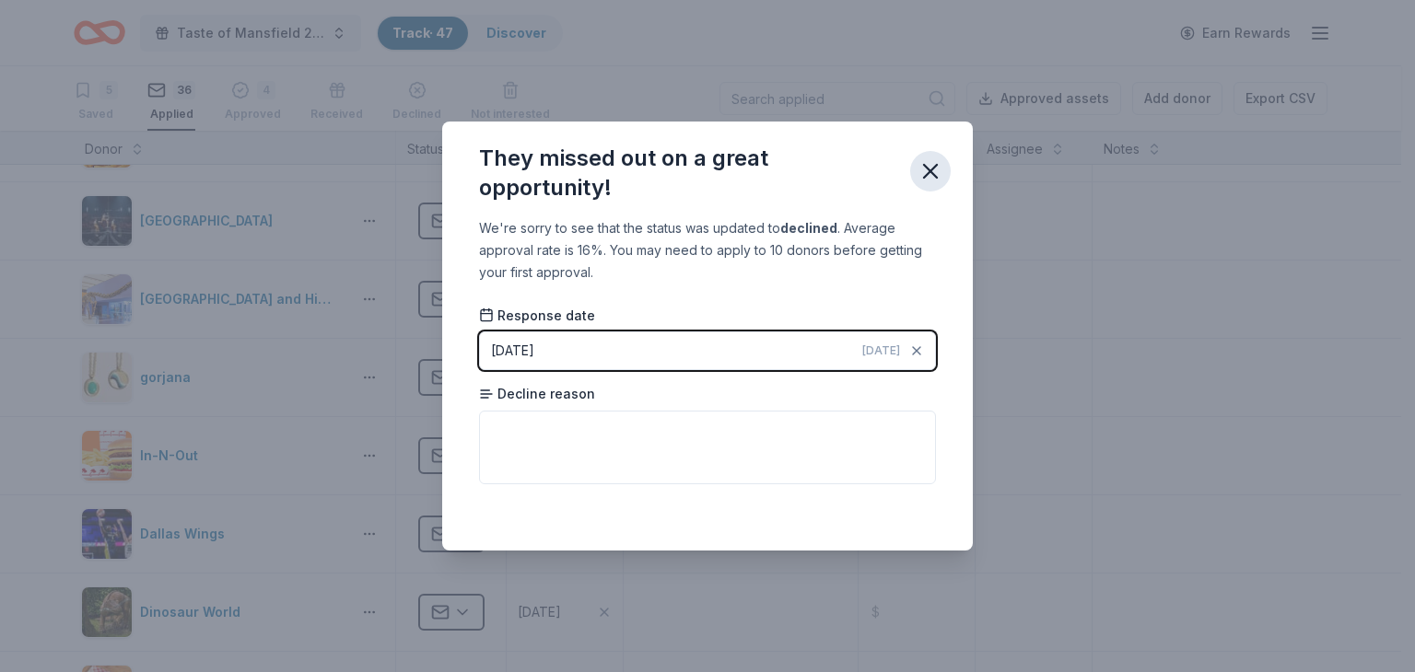
click at [928, 174] on icon "button" at bounding box center [930, 171] width 13 height 13
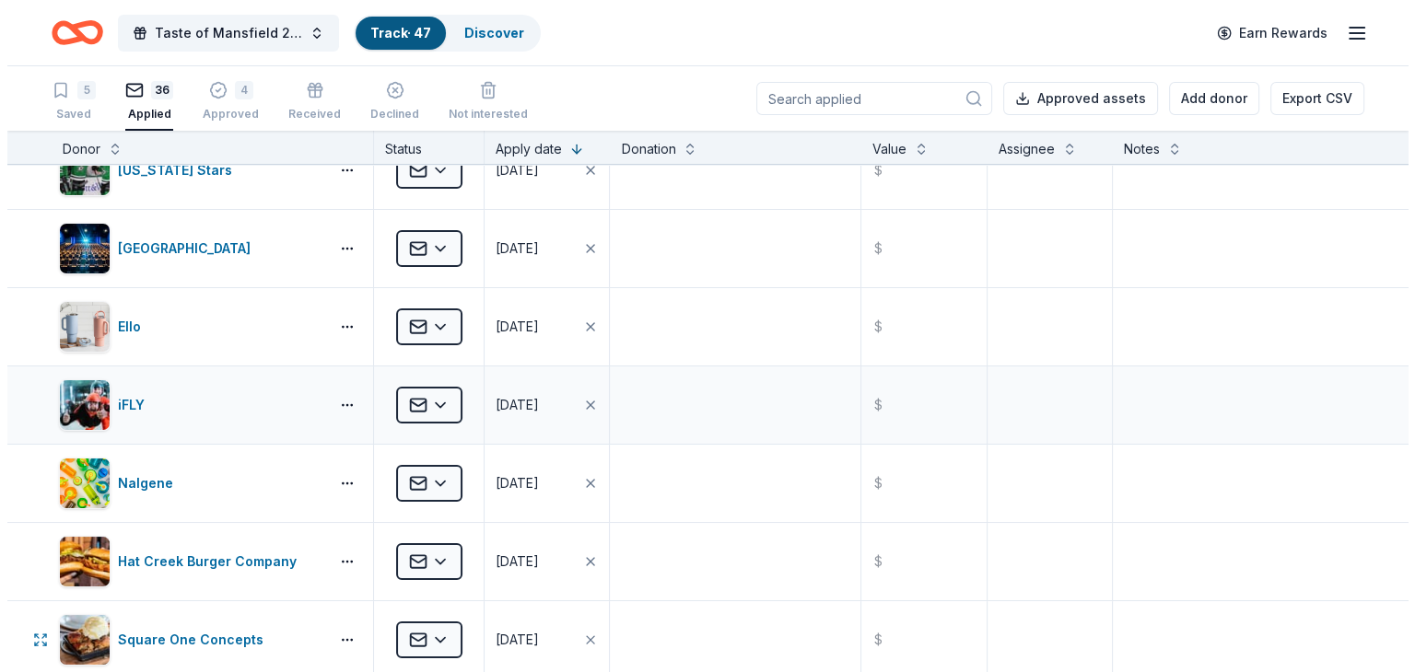
scroll to position [0, 0]
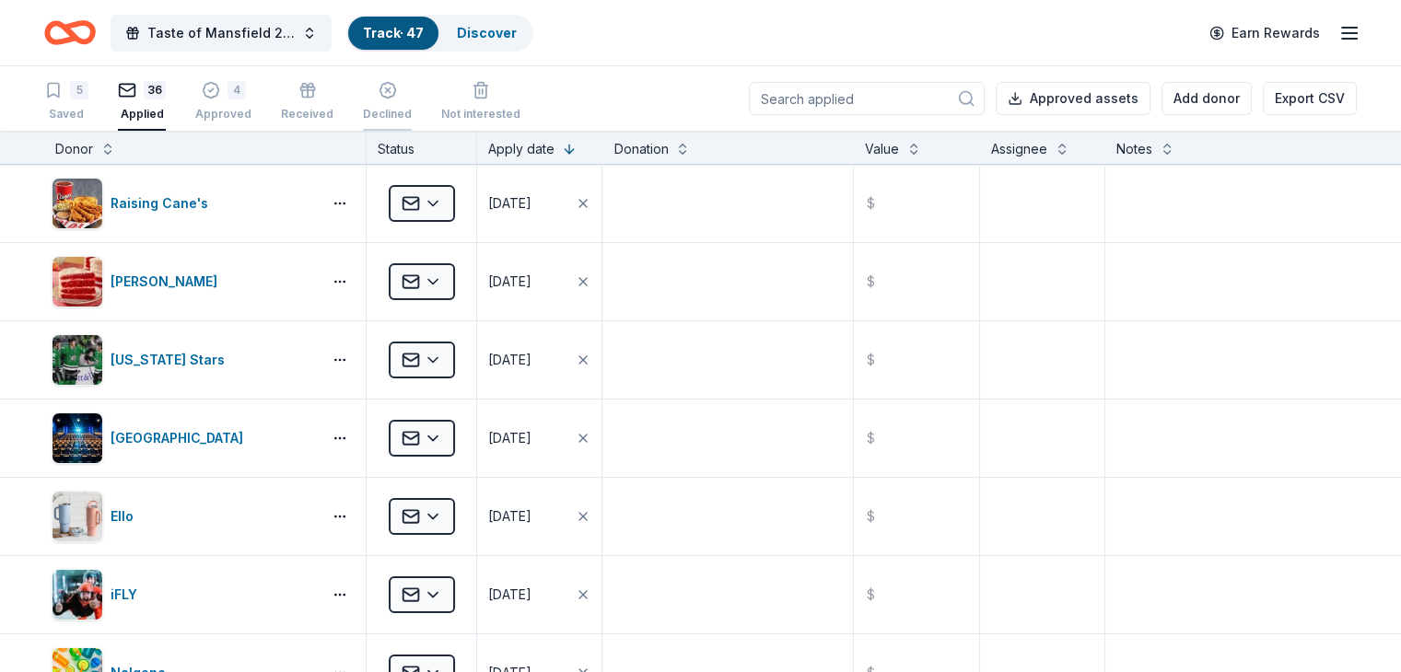
click at [402, 111] on div "Declined" at bounding box center [387, 104] width 49 height 15
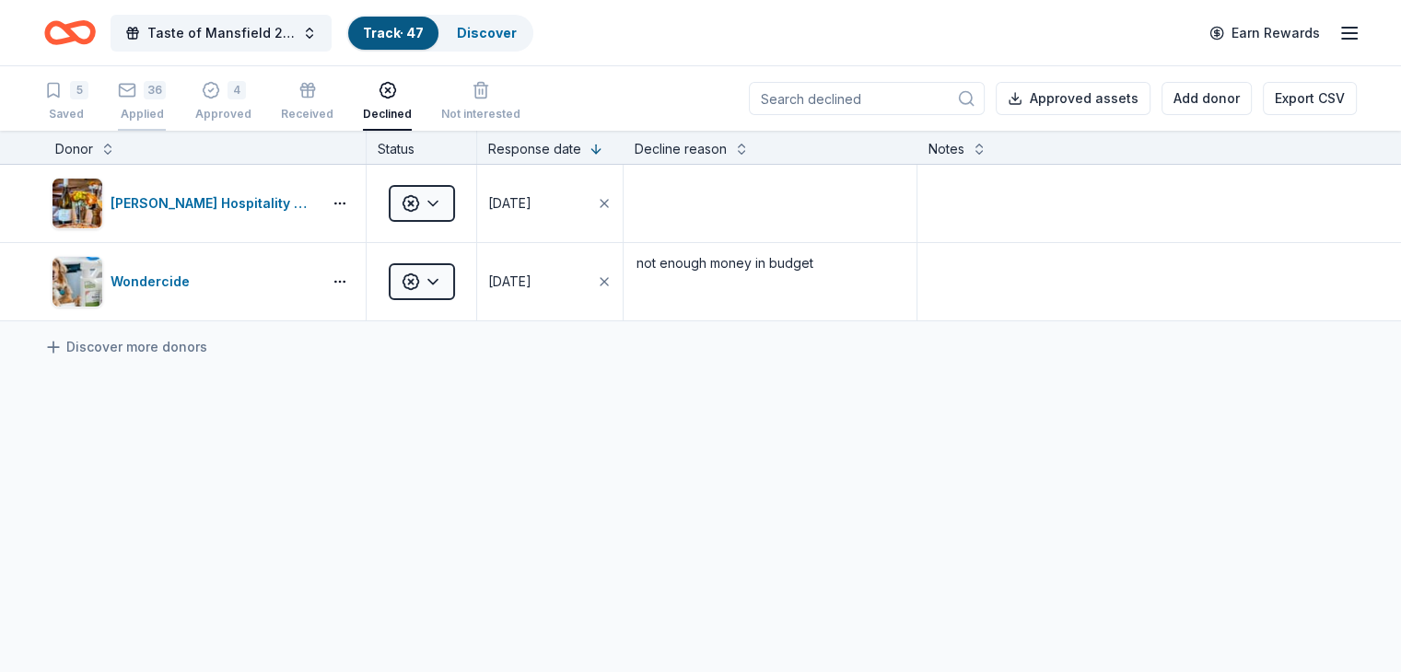
click at [166, 111] on div "Applied" at bounding box center [142, 104] width 48 height 15
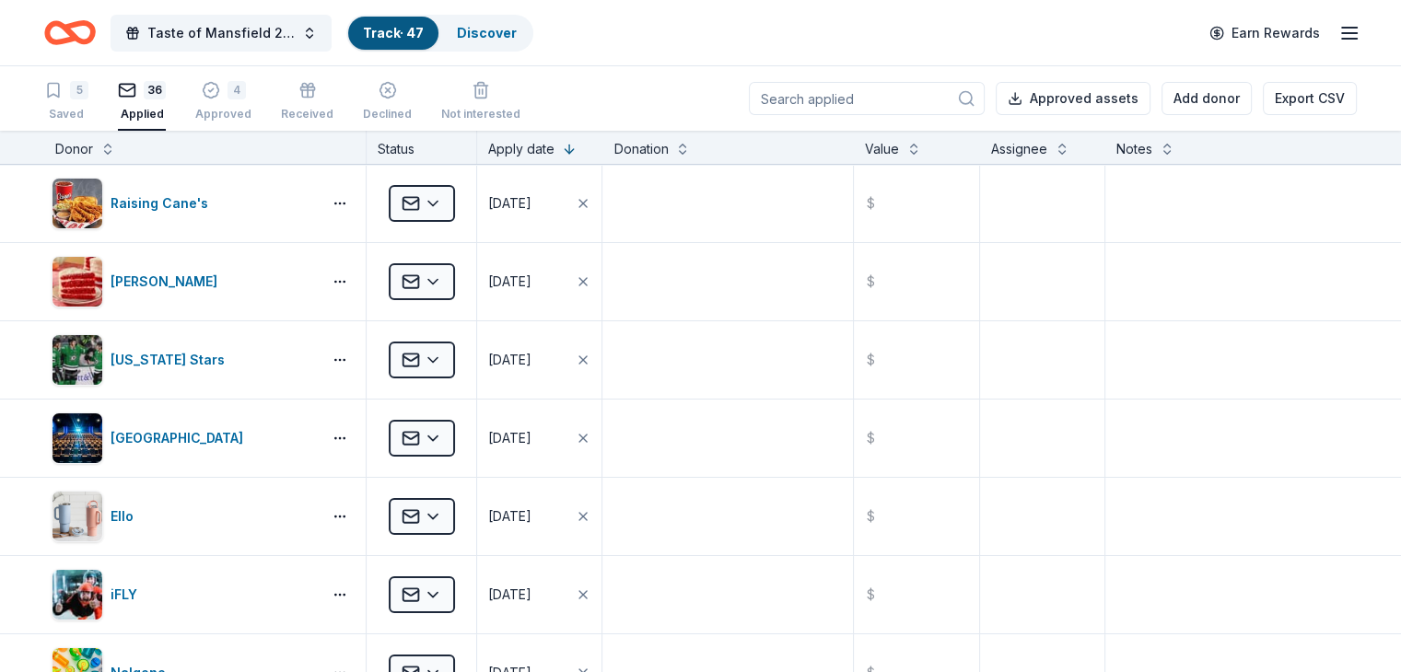
click at [220, 114] on div "5 Saved 36 Applied 4 Approved Received Declined Not interested" at bounding box center [282, 102] width 476 height 57
click at [239, 111] on div "Approved" at bounding box center [223, 104] width 56 height 15
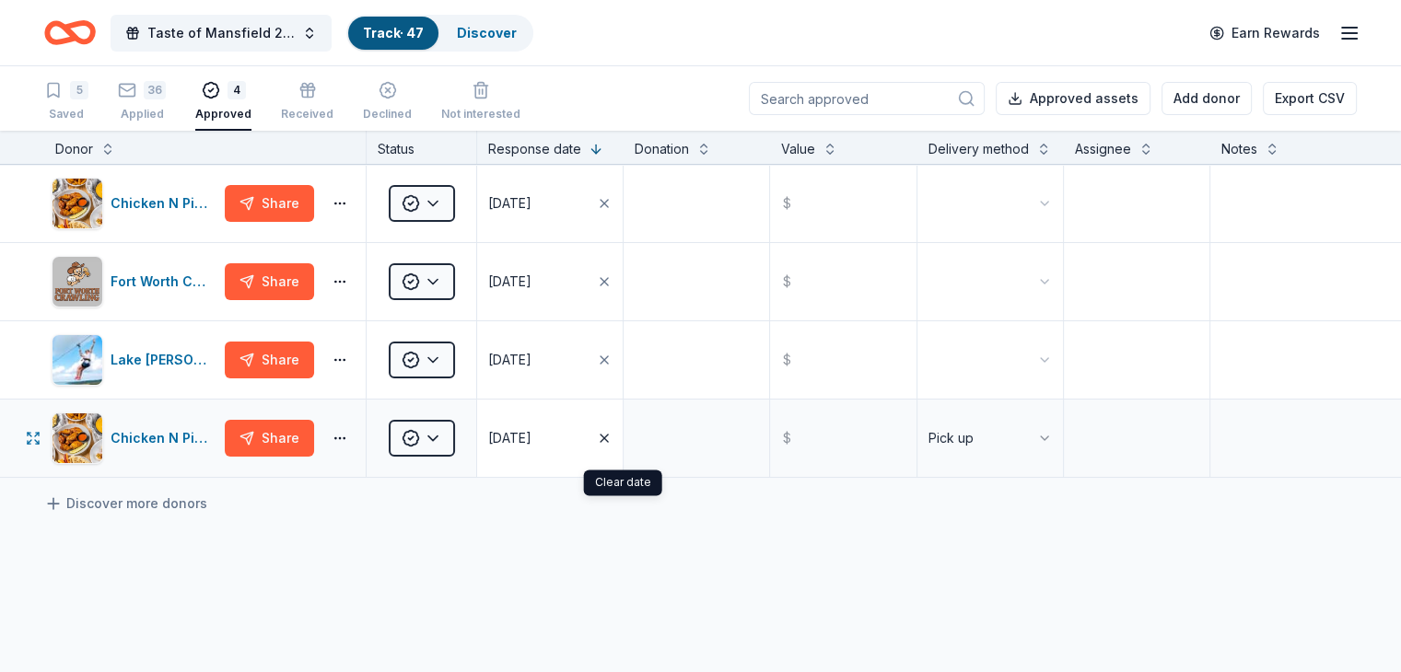
click at [608, 442] on icon "button" at bounding box center [603, 438] width 7 height 7
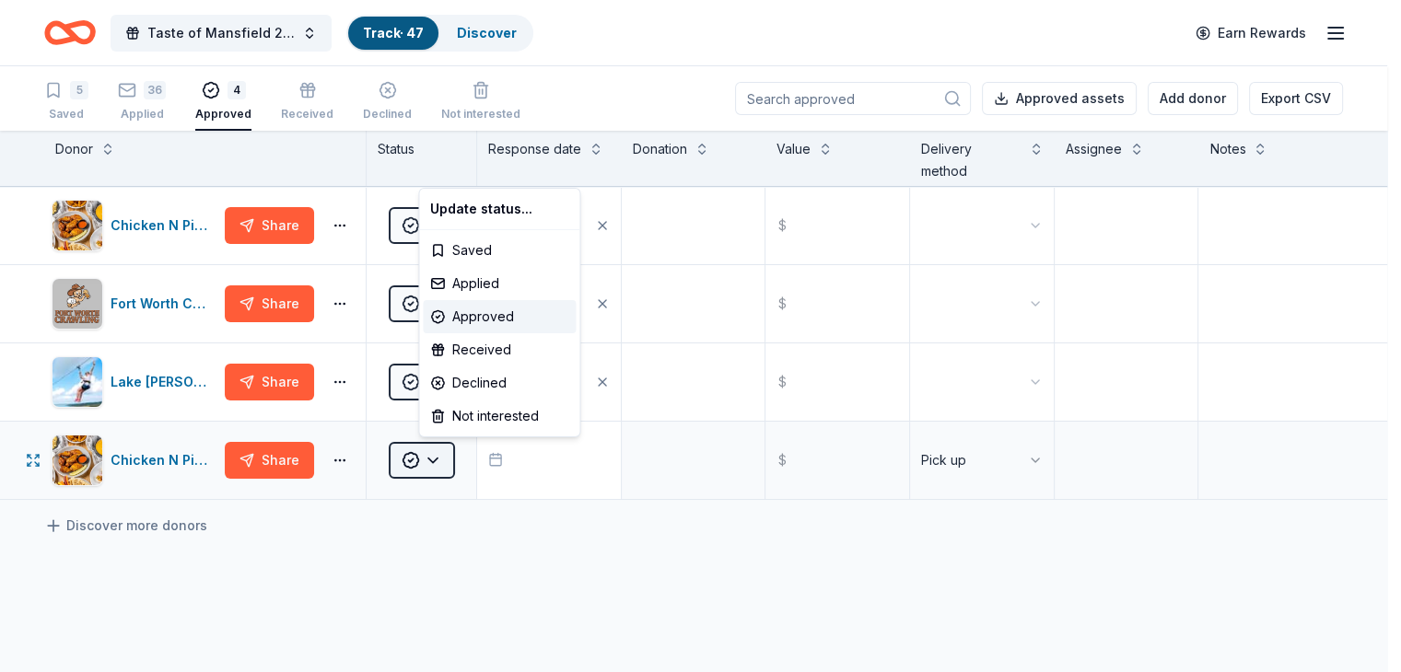
click at [463, 460] on html "Taste of Mansfield 2025 Track · 47 Discover Earn Rewards 5 Saved 36 Applied 4 A…" at bounding box center [700, 336] width 1401 height 672
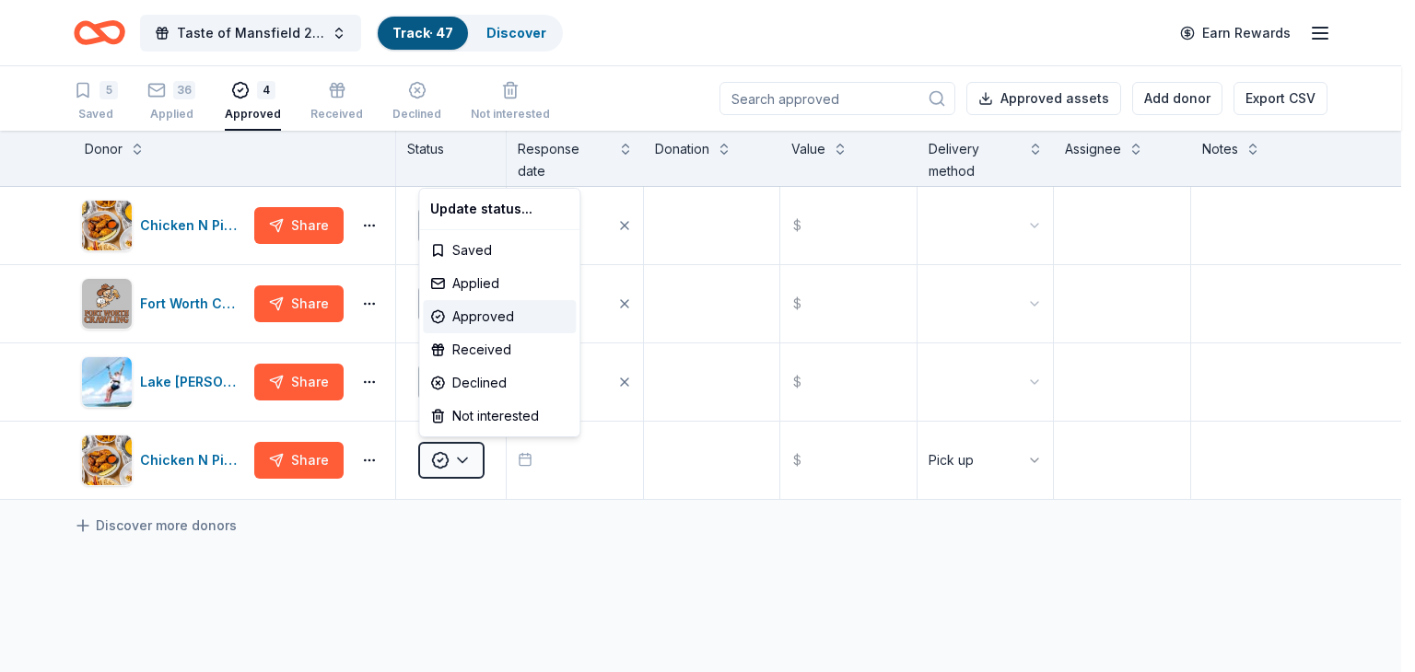
click at [483, 550] on html "Taste of Mansfield 2025 Track · 47 Discover Earn Rewards 5 Saved 36 Applied 4 A…" at bounding box center [707, 336] width 1415 height 672
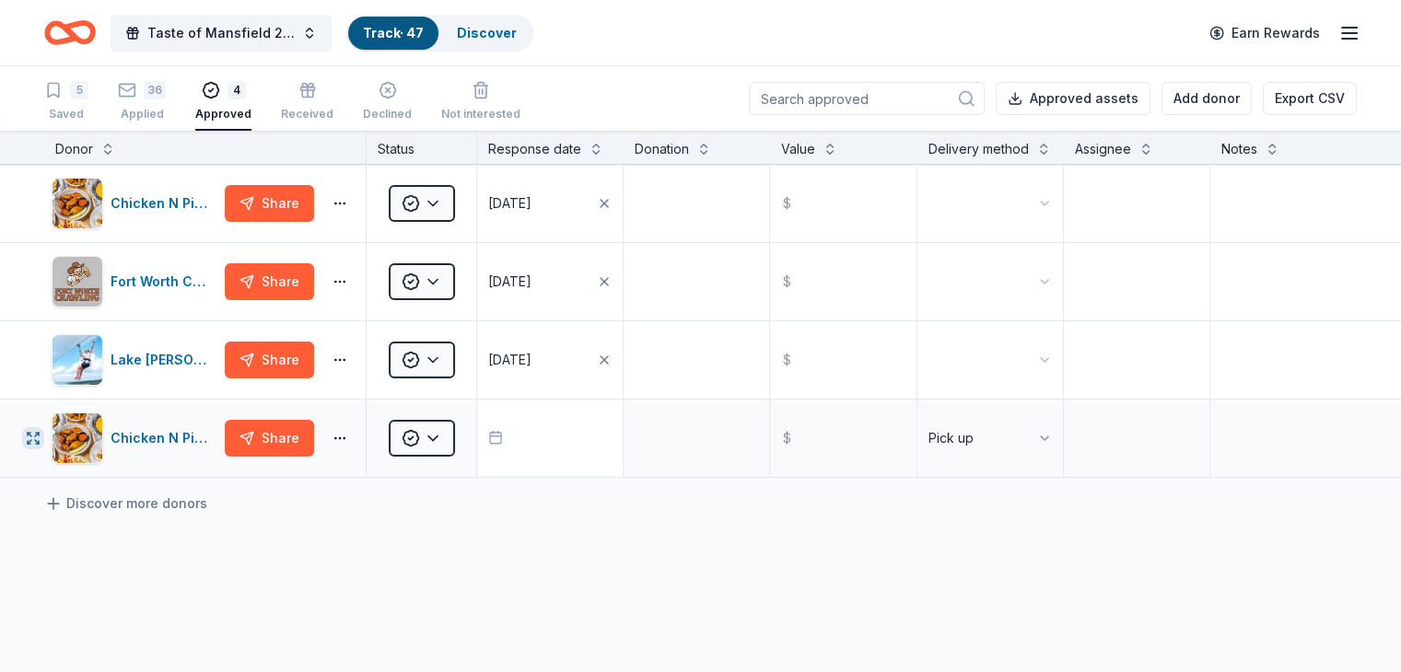
click at [41, 446] on icon "button" at bounding box center [33, 438] width 15 height 15
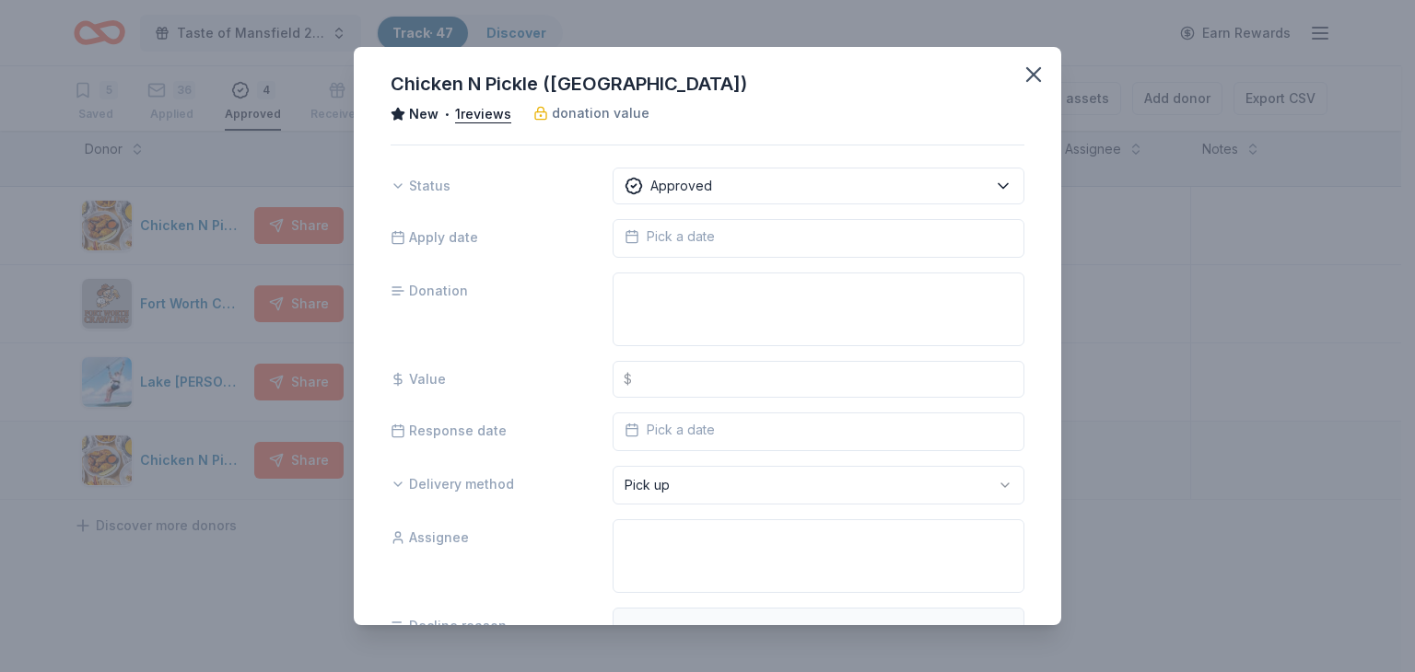
click at [918, 236] on button "Pick a date" at bounding box center [818, 238] width 412 height 39
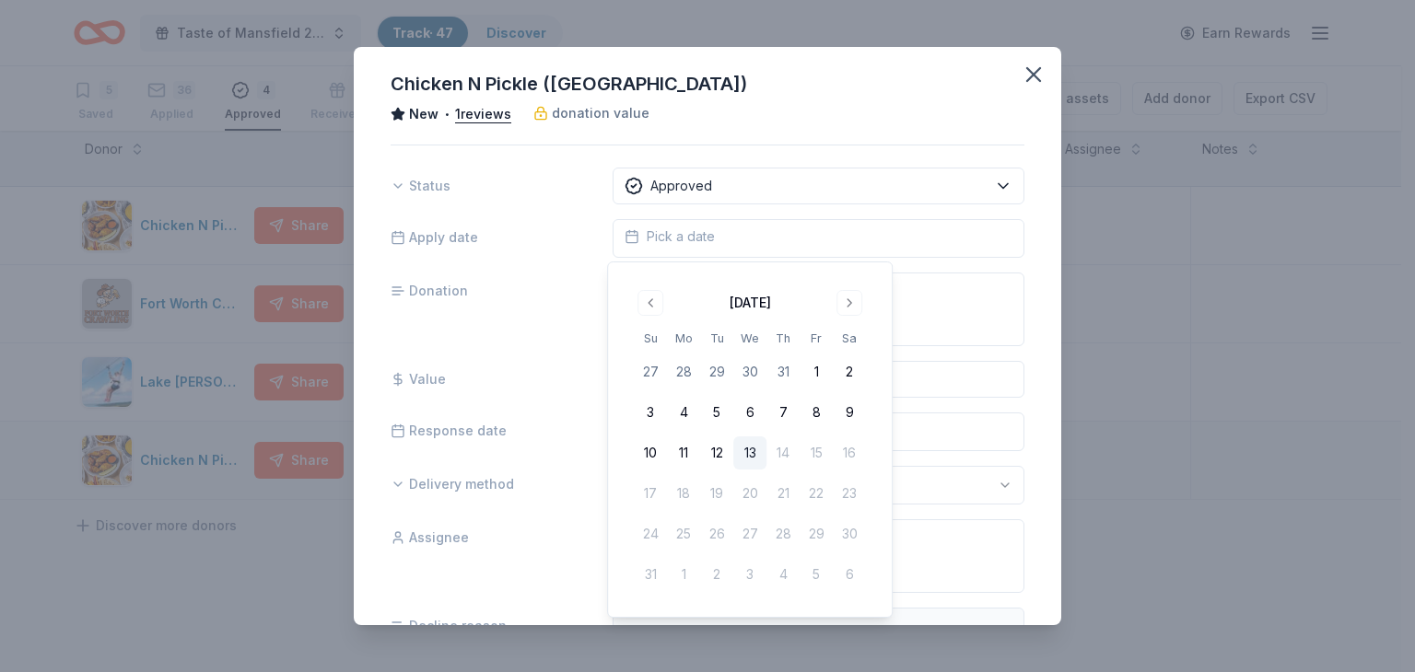
click at [745, 450] on button "13" at bounding box center [749, 453] width 33 height 33
click at [1020, 75] on icon "button" at bounding box center [1033, 75] width 26 height 26
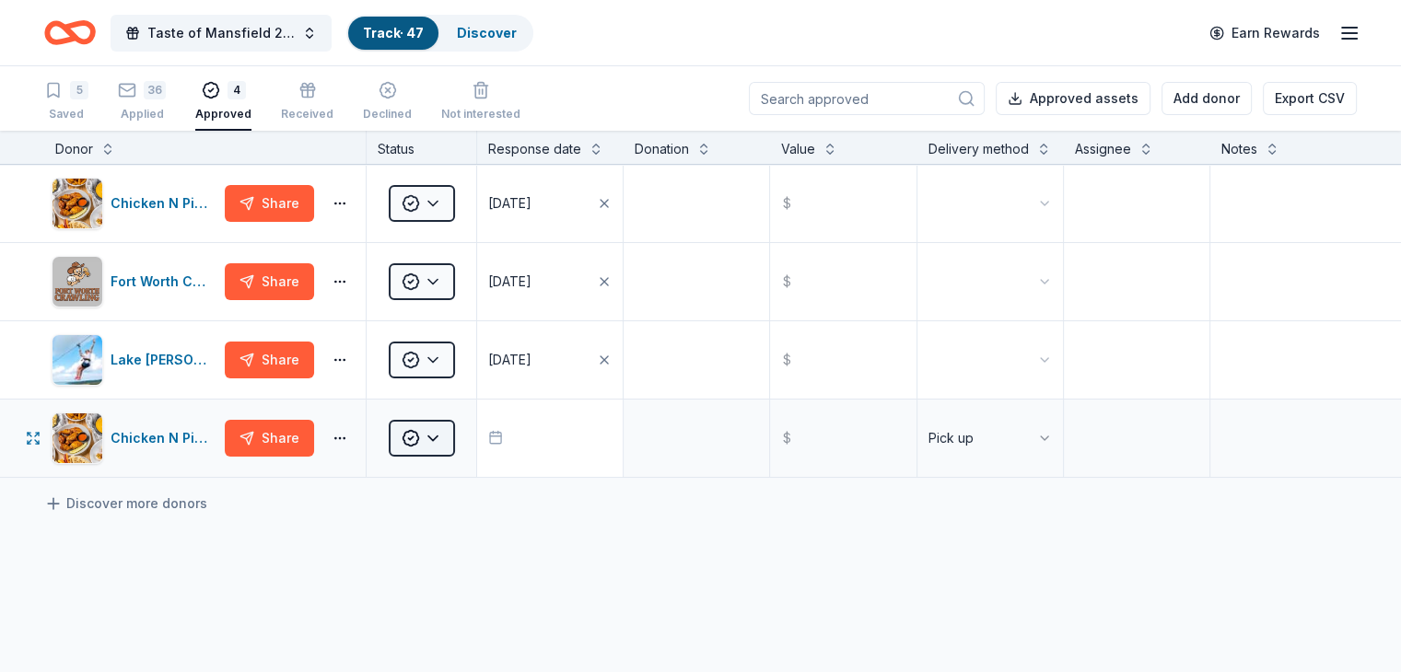
click at [464, 460] on html "Taste of Mansfield 2025 Track · 47 Discover Earn Rewards 5 Saved 36 Applied 4 A…" at bounding box center [700, 336] width 1401 height 672
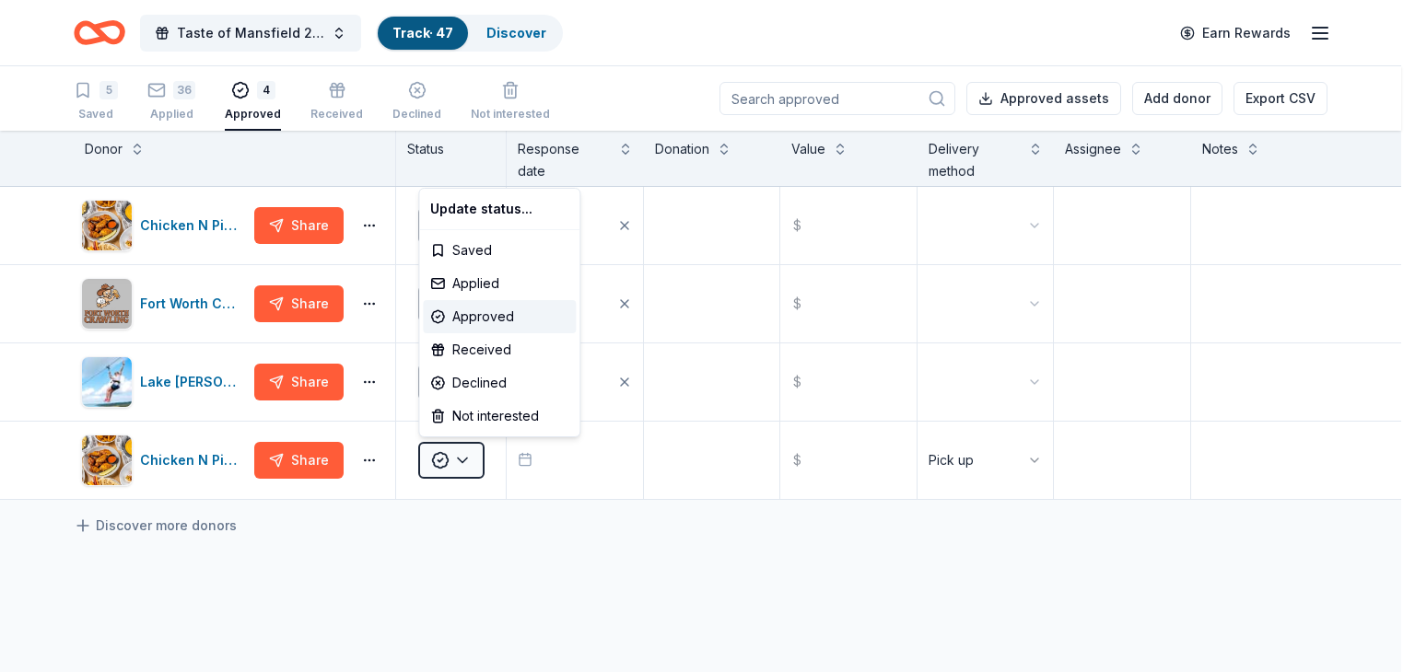
click at [589, 549] on html "Taste of Mansfield 2025 Track · 47 Discover Earn Rewards 5 Saved 36 Applied 4 A…" at bounding box center [707, 336] width 1415 height 672
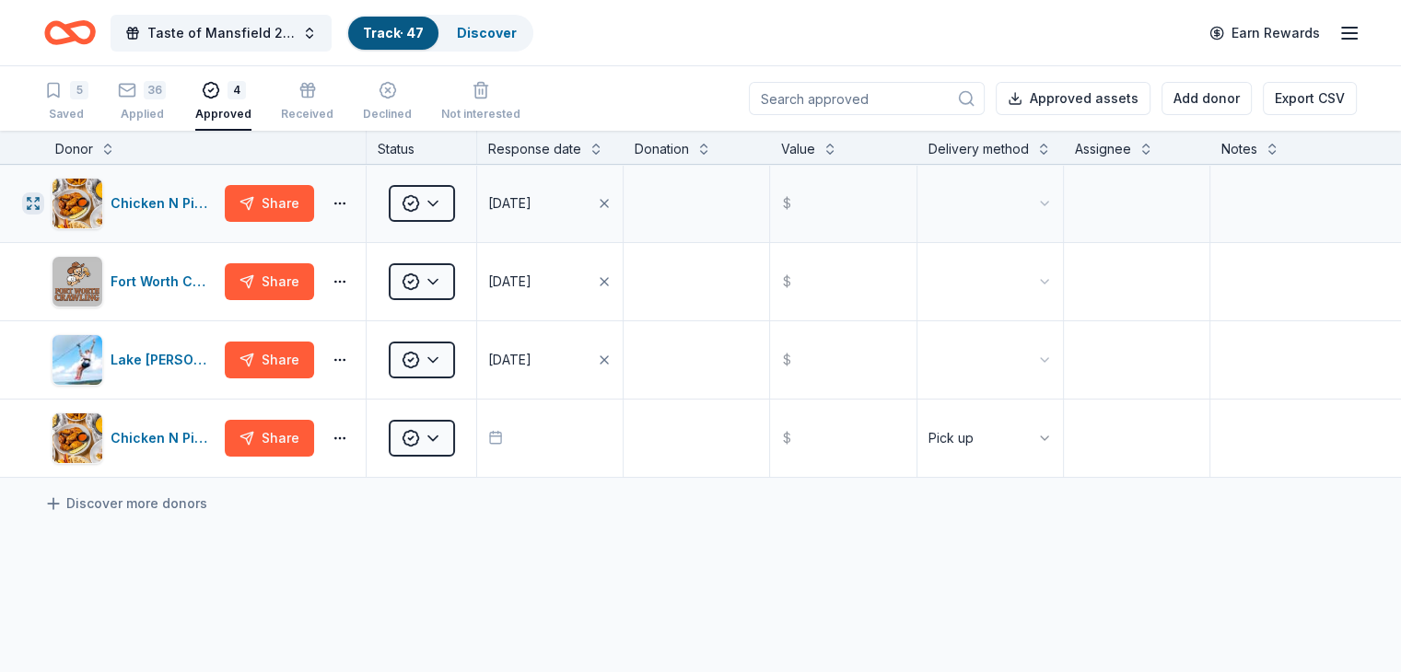
click at [41, 211] on icon "button" at bounding box center [33, 203] width 15 height 15
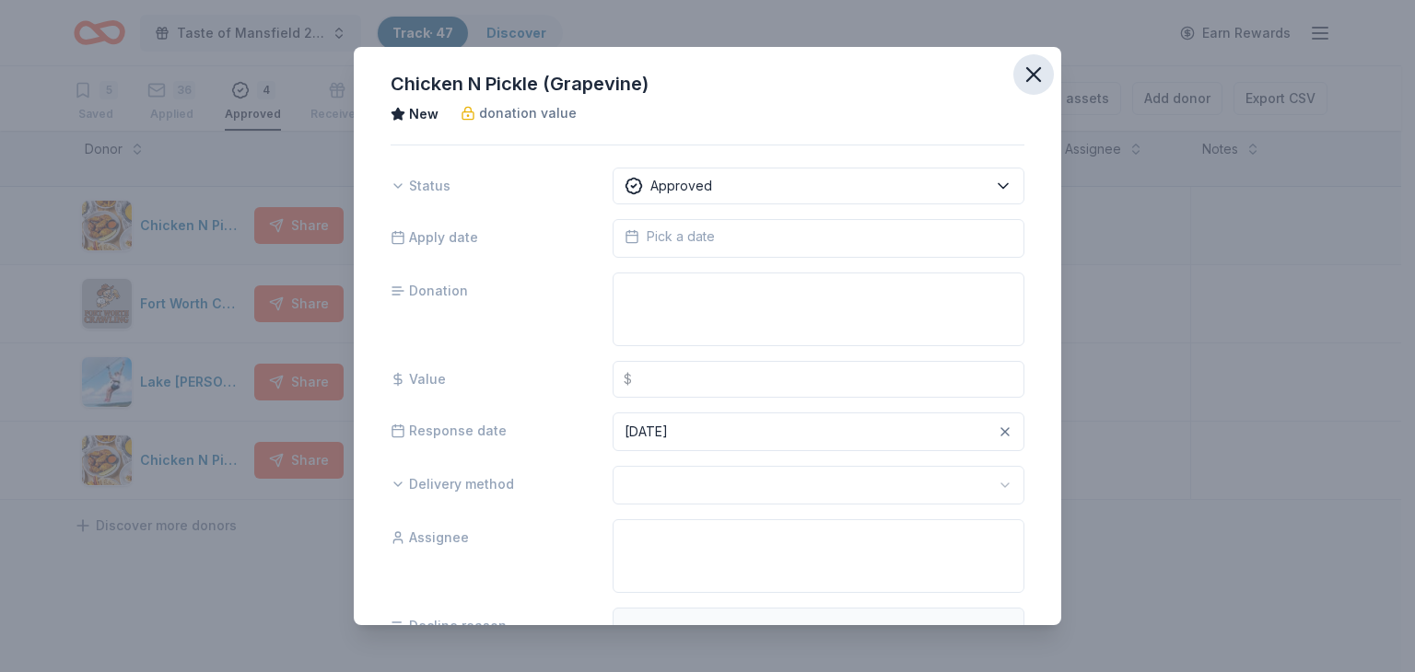
click at [1027, 75] on icon "button" at bounding box center [1033, 74] width 13 height 13
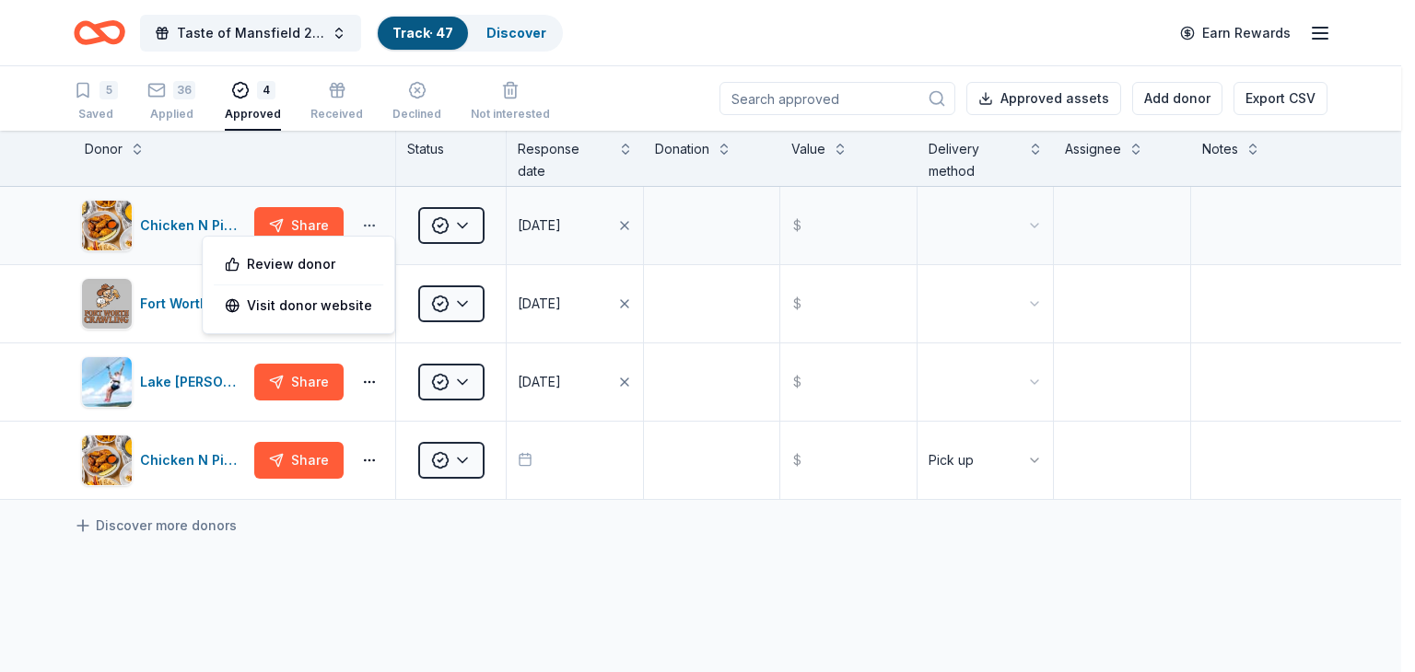
click at [363, 225] on html "Taste of Mansfield 2025 Track · 47 Discover Earn Rewards 5 Saved 36 Applied 4 A…" at bounding box center [707, 336] width 1415 height 672
click at [513, 30] on html "Taste of Mansfield 2025 Track · 47 Discover Earn Rewards 5 Saved 36 Applied 4 A…" at bounding box center [707, 336] width 1415 height 672
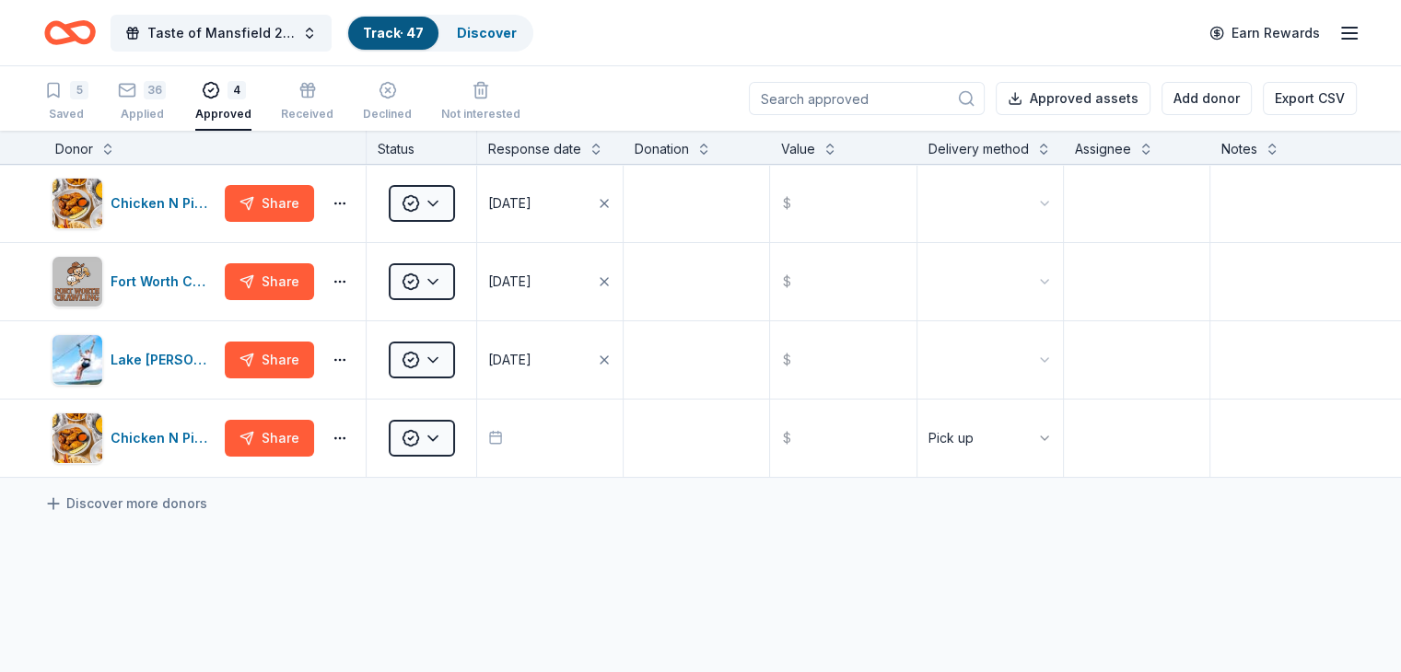
click at [626, 67] on div "5 Saved 36 Applied 4 Approved Received Declined Not interested Approved assets …" at bounding box center [700, 98] width 1312 height 64
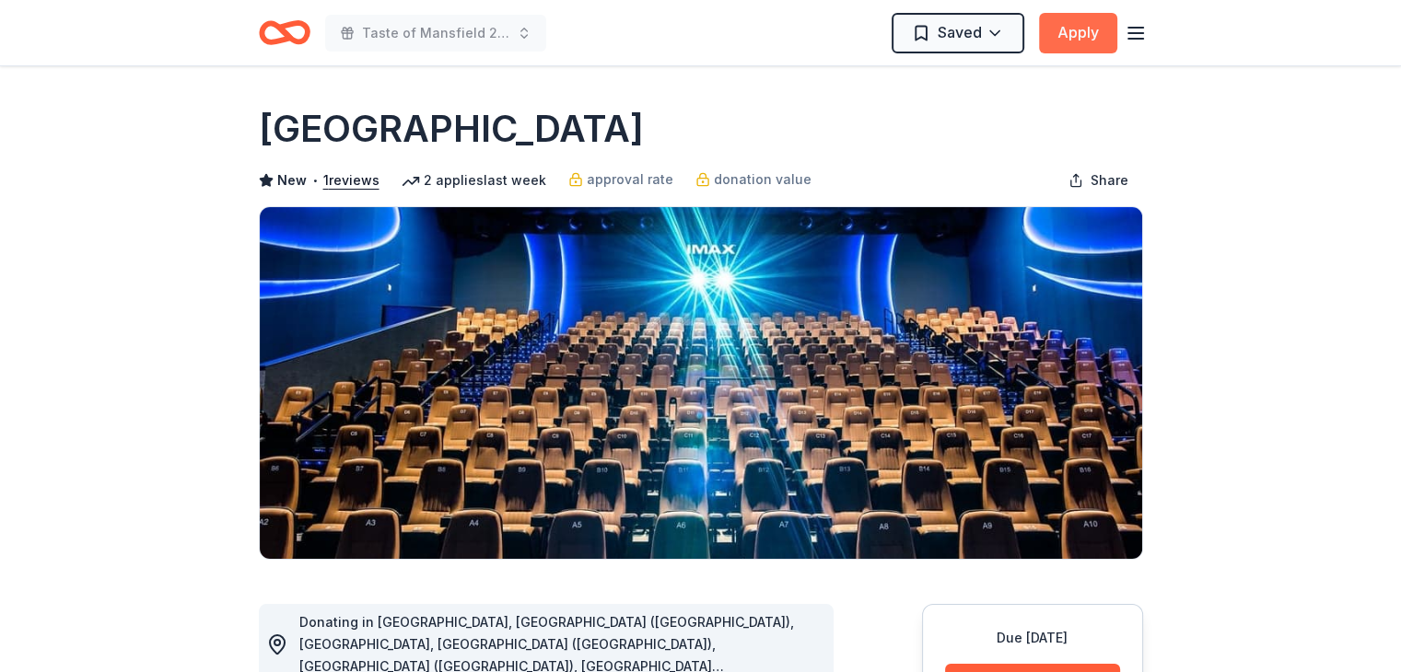
click at [1070, 30] on button "Apply" at bounding box center [1078, 33] width 78 height 41
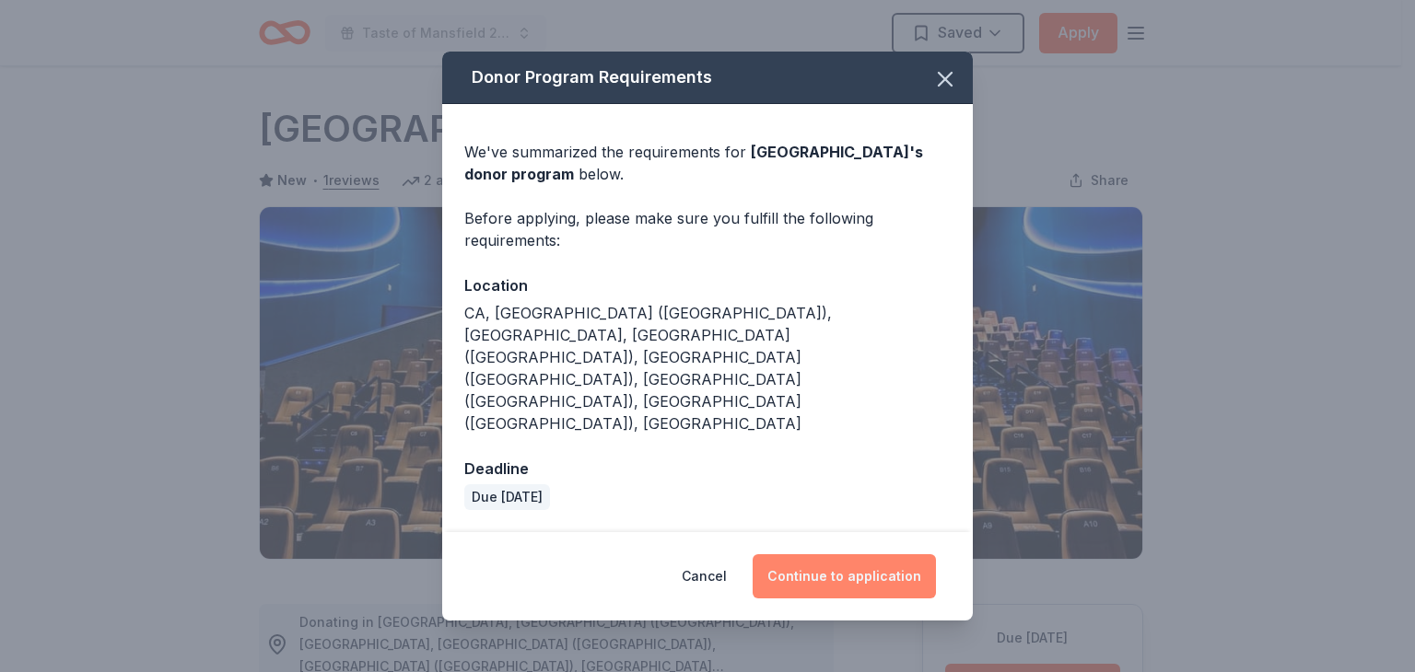
click at [823, 554] on button "Continue to application" at bounding box center [843, 576] width 183 height 44
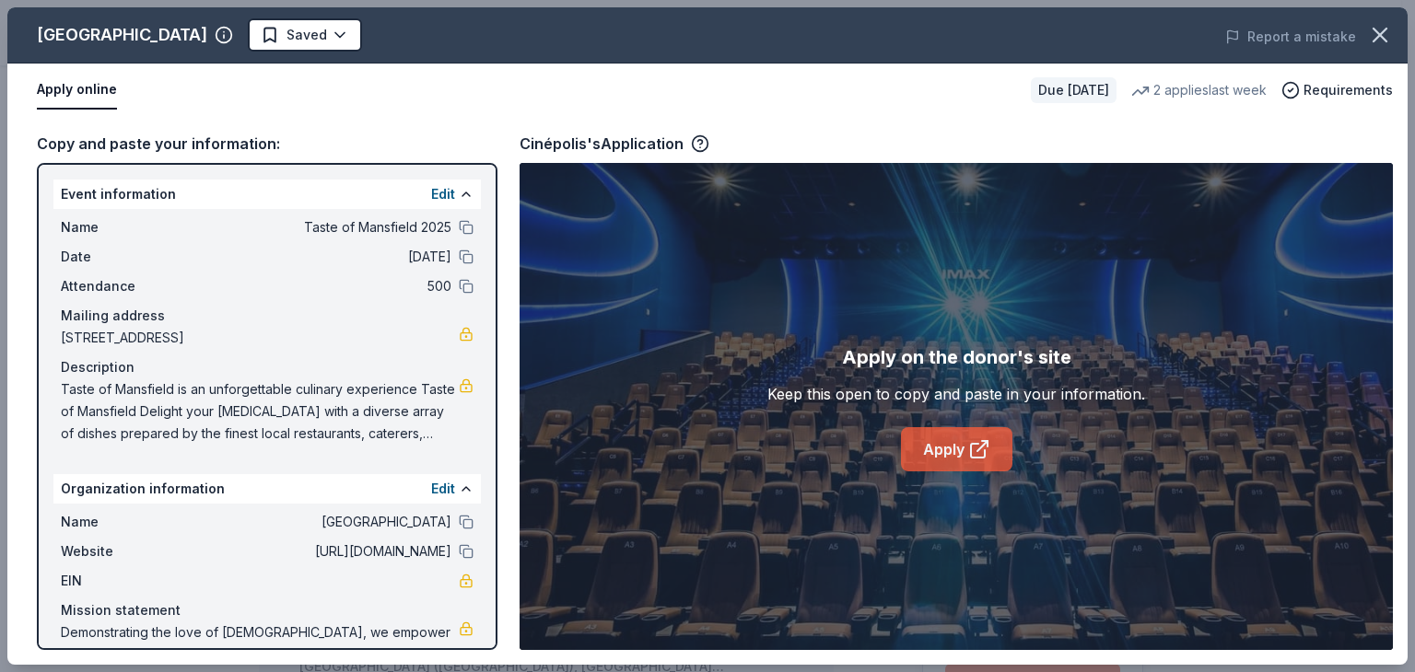
click at [945, 440] on link "Apply" at bounding box center [956, 449] width 111 height 44
